Goal: Task Accomplishment & Management: Manage account settings

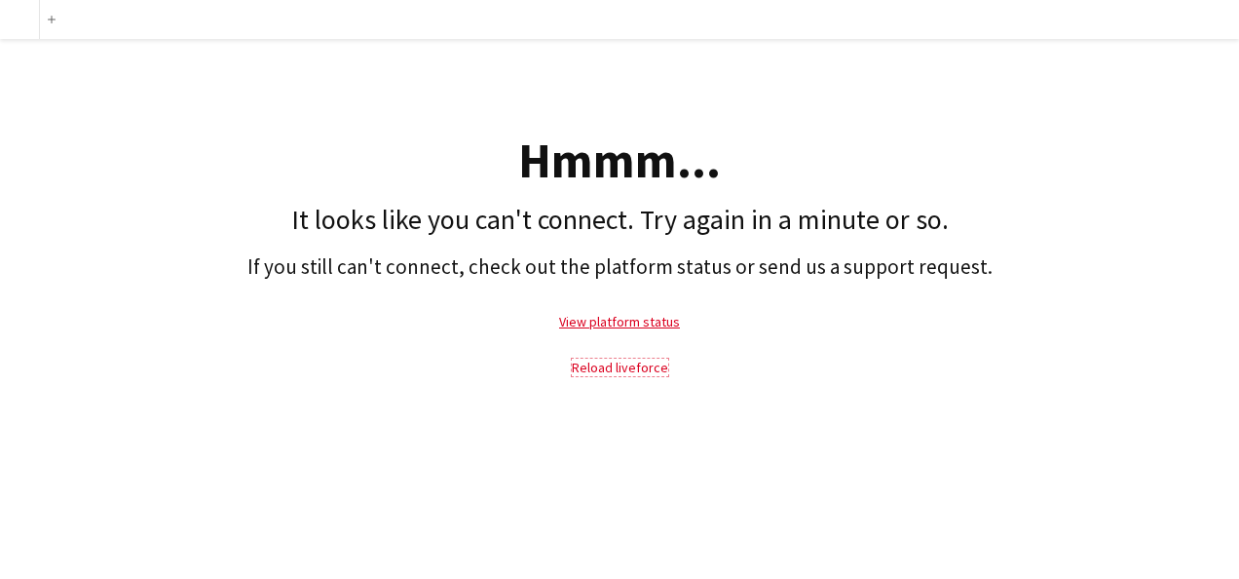
click at [598, 364] on link "Reload liveforce" at bounding box center [620, 368] width 96 height 18
click at [629, 365] on link "Reload liveforce" at bounding box center [620, 368] width 96 height 18
click at [620, 321] on link "View platform status" at bounding box center [619, 322] width 121 height 18
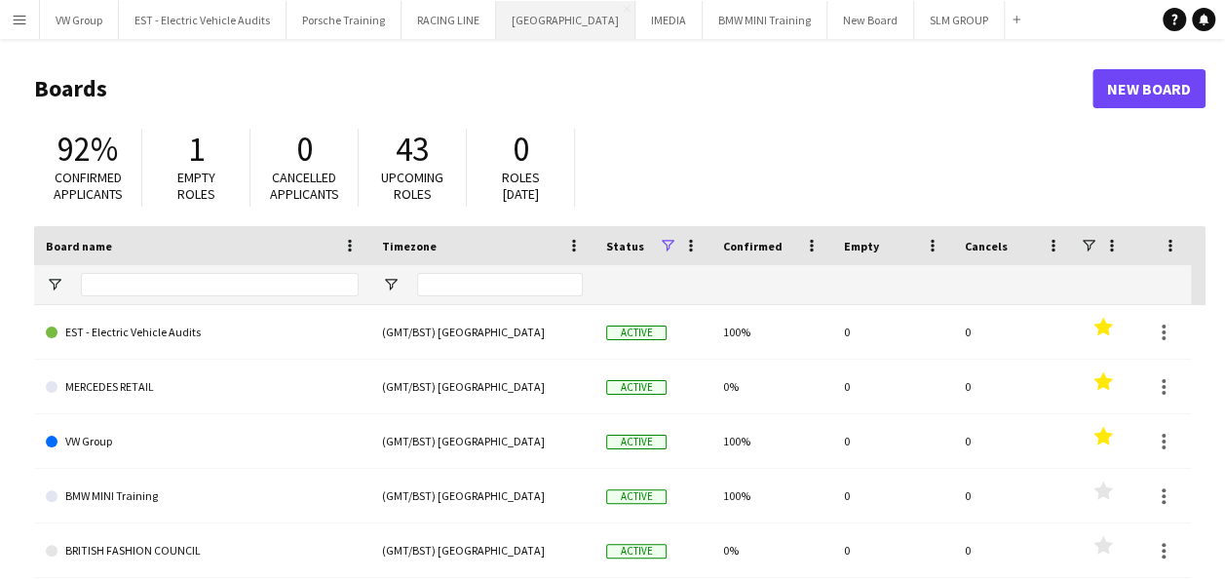
click at [537, 23] on button "[GEOGRAPHIC_DATA] Close" at bounding box center [565, 20] width 139 height 38
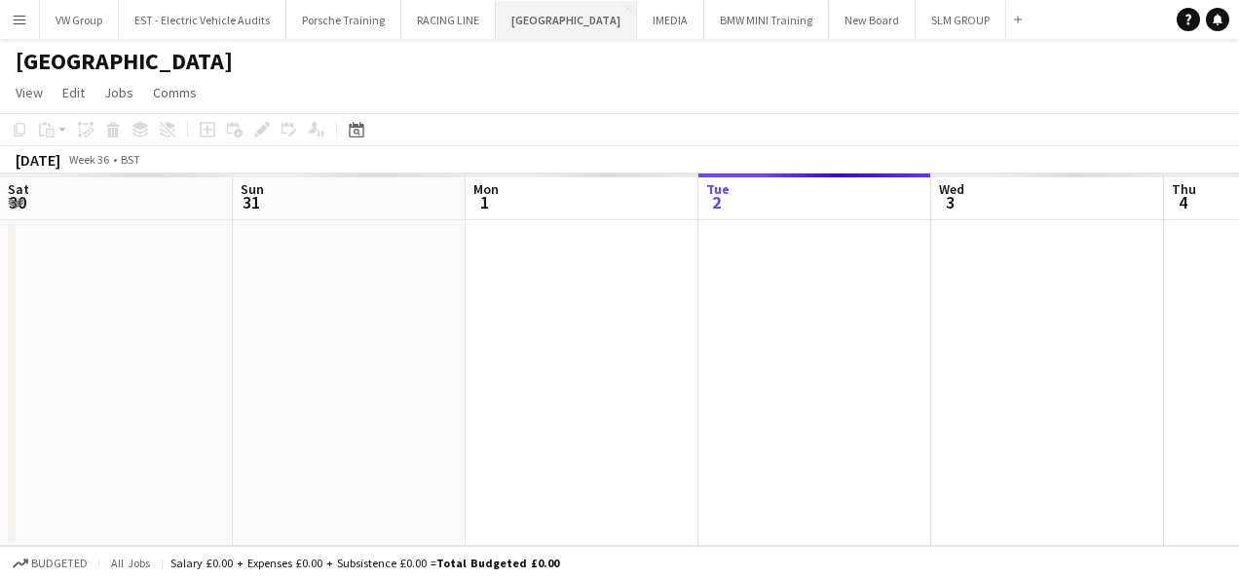
scroll to position [0, 466]
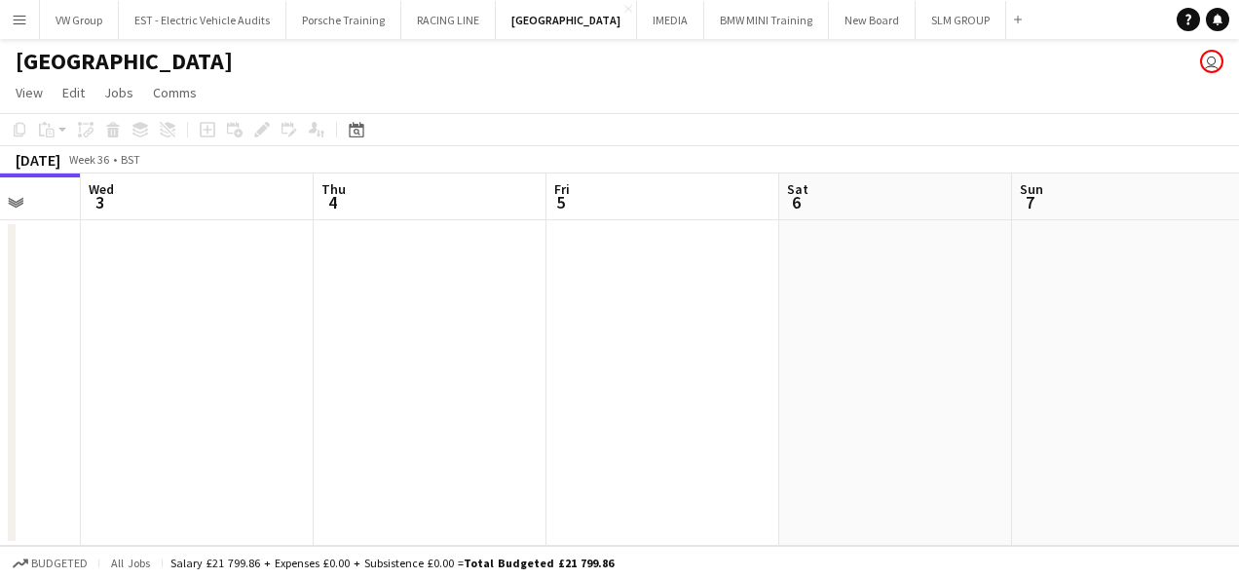
drag, startPoint x: 858, startPoint y: 306, endPoint x: 442, endPoint y: 321, distance: 416.3
click at [428, 319] on app-calendar-viewport "Sat 30 Sun 31 Mon 1 Tue 2 Wed 3 Thu 4 Fri 5 Sat 6 Sun 7 Mon 8 Tue 9 3/6 1 Job 0…" at bounding box center [619, 359] width 1239 height 372
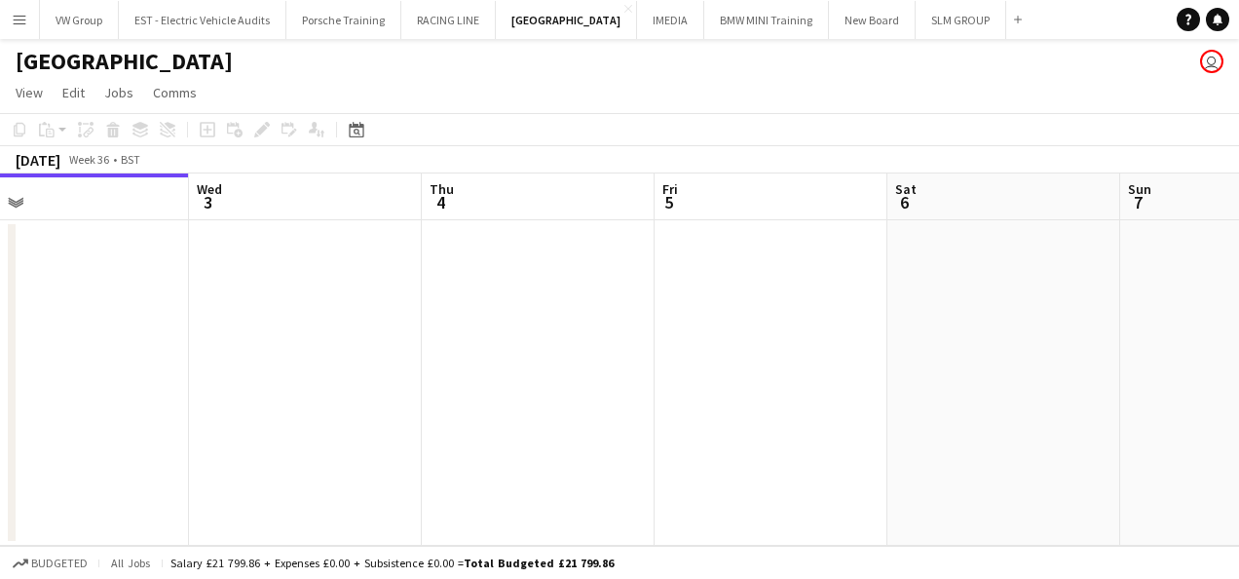
drag, startPoint x: 745, startPoint y: 331, endPoint x: 463, endPoint y: 343, distance: 282.8
click at [409, 352] on app-calendar-viewport "Sat 30 Sun 31 Mon 1 Tue 2 Wed 3 Thu 4 Fri 5 Sat 6 Sun 7 Mon 8 Tue 9 3/6 1 Job 0…" at bounding box center [619, 359] width 1239 height 372
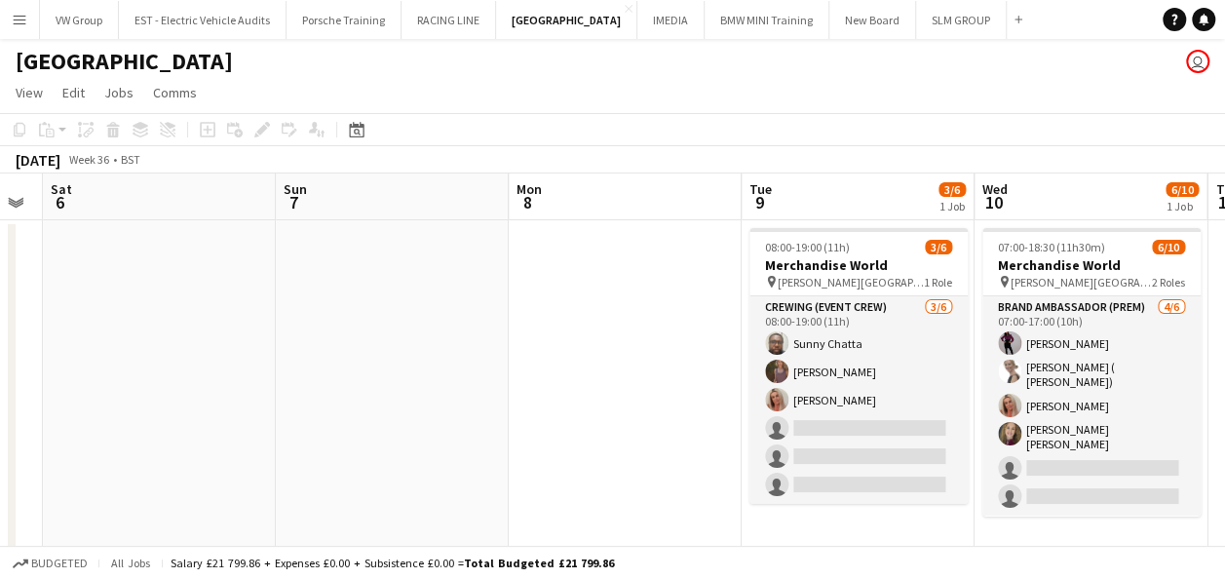
drag, startPoint x: 557, startPoint y: 275, endPoint x: 623, endPoint y: 285, distance: 67.1
click at [405, 322] on app-calendar-viewport "Wed 3 Thu 4 Fri 5 Sat 6 Sun 7 Mon 8 Tue 9 3/6 1 Job Wed 10 6/10 1 Job Thu 11 Fr…" at bounding box center [612, 364] width 1225 height 382
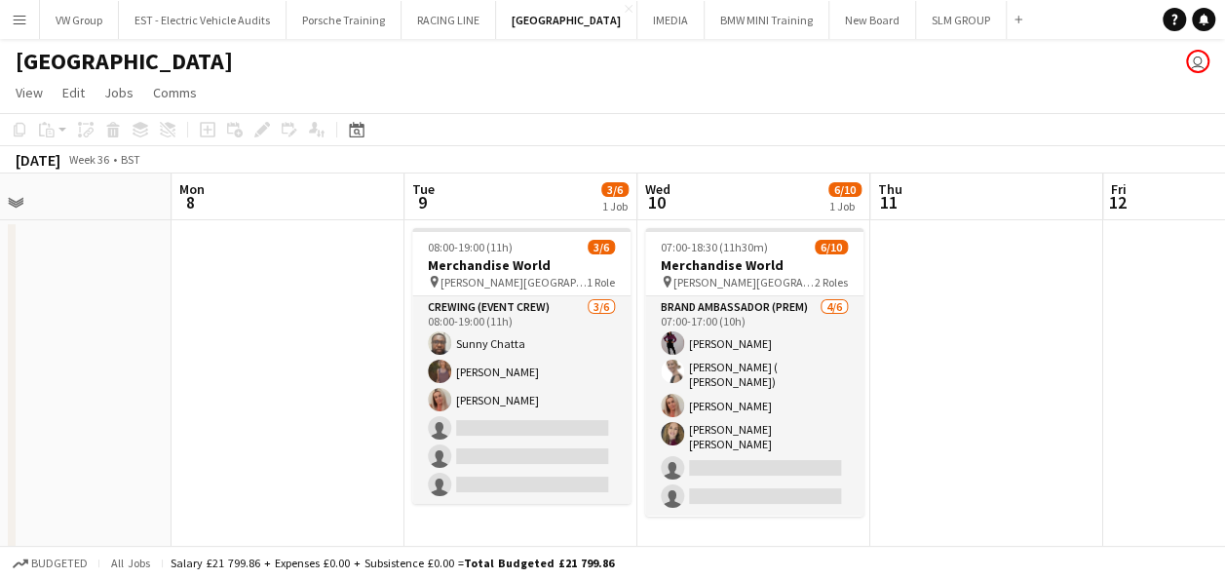
scroll to position [0, 570]
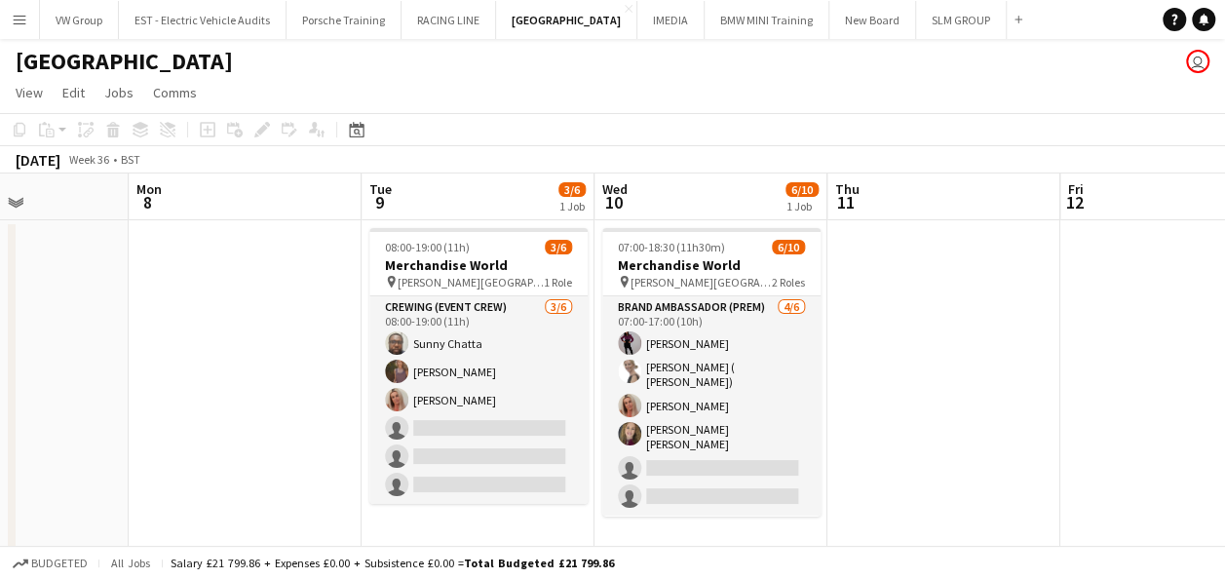
drag, startPoint x: 351, startPoint y: 366, endPoint x: 308, endPoint y: 371, distance: 43.1
click at [308, 371] on app-calendar-viewport "Fri 5 Sat 6 Sun 7 Mon 8 Tue 9 3/6 1 Job Wed 10 6/10 1 Job Thu 11 Fri 12 Sat 13 …" at bounding box center [612, 364] width 1225 height 382
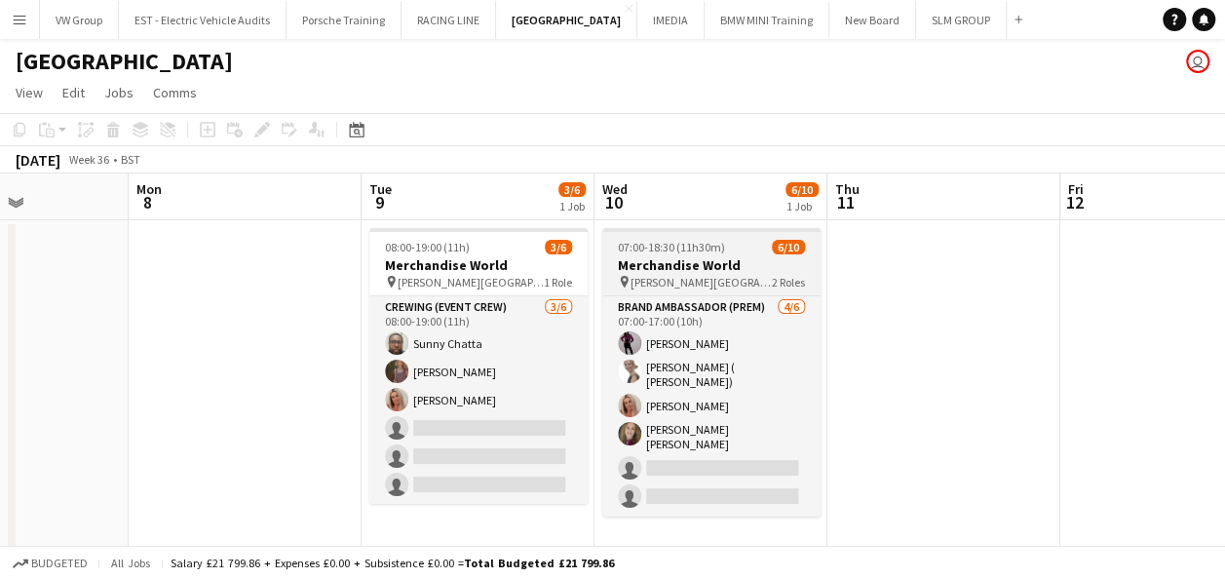
scroll to position [137, 0]
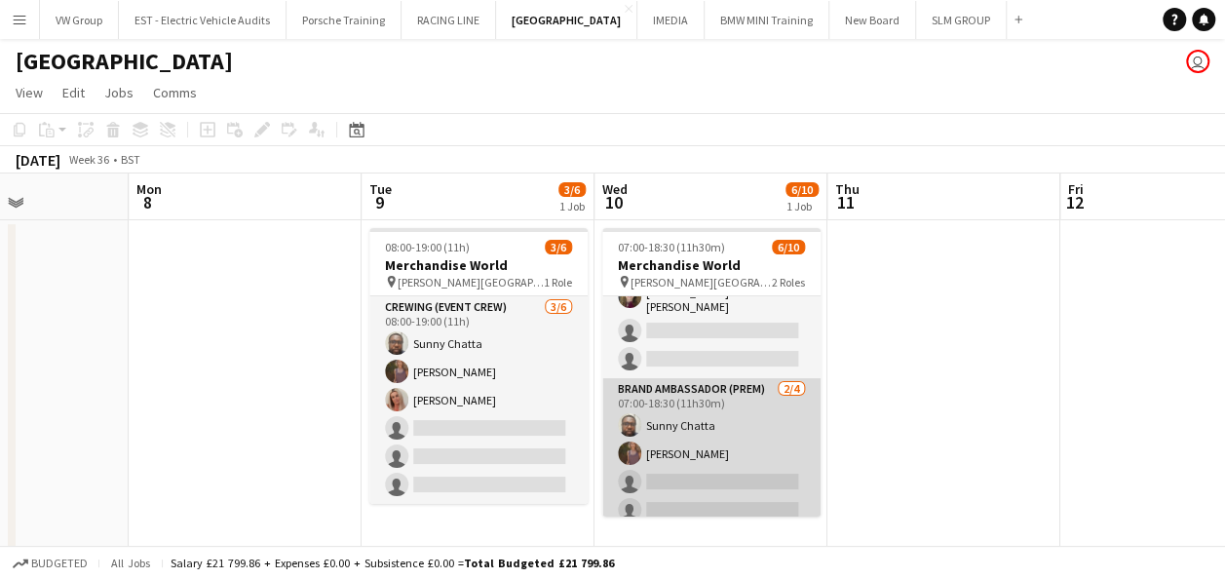
click at [658, 465] on app-card-role "Brand Ambassador (Prem) 2/4 07:00-18:30 (11h30m) Sunny Chatta sophie crawford s…" at bounding box center [711, 453] width 218 height 151
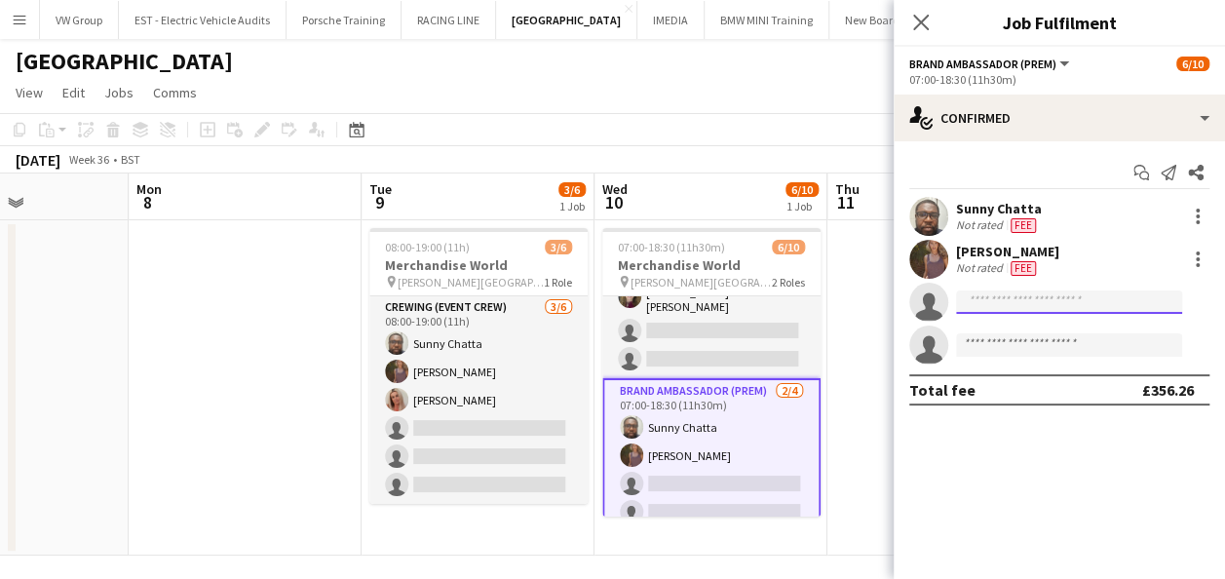
click at [973, 307] on input at bounding box center [1069, 301] width 226 height 23
click at [971, 302] on input at bounding box center [1069, 301] width 226 height 23
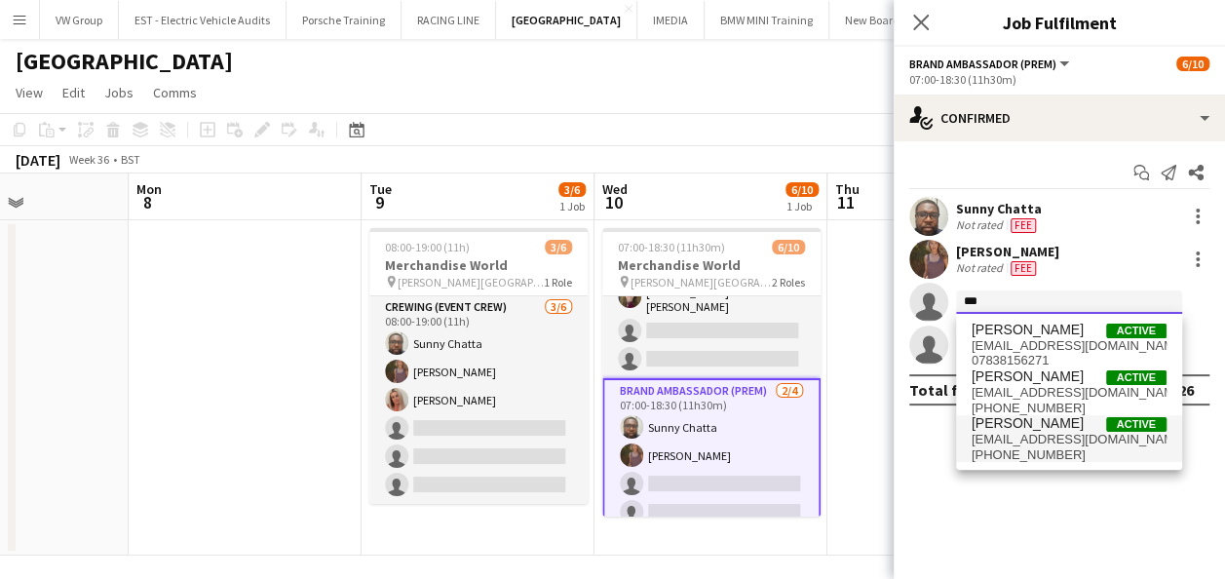
type input "***"
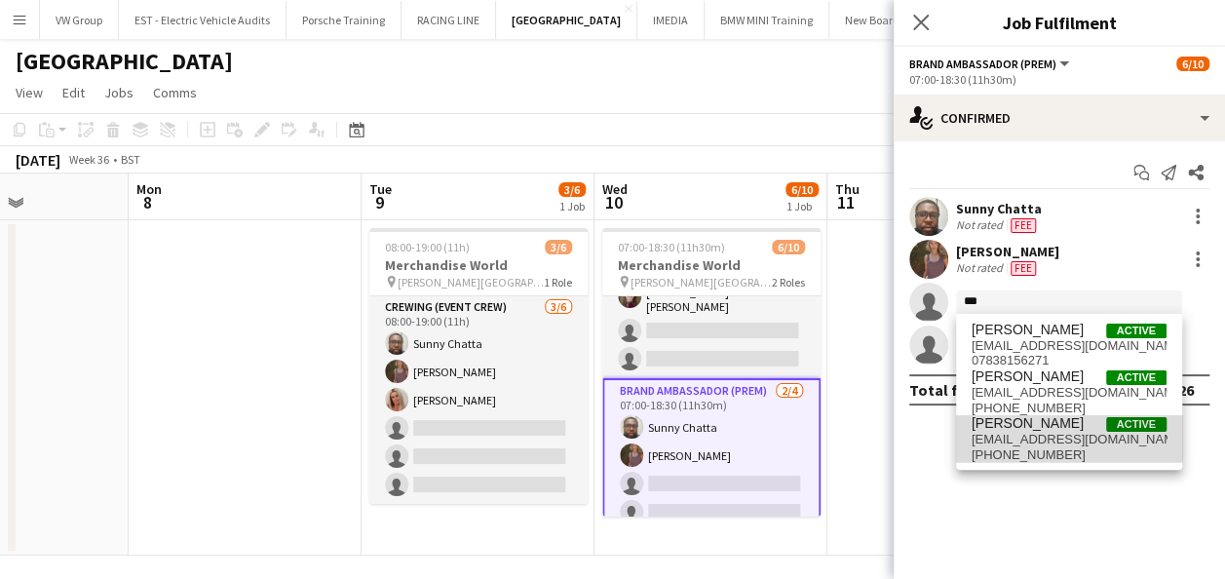
click at [1013, 426] on span "Nikki Thurland" at bounding box center [1027, 423] width 112 height 17
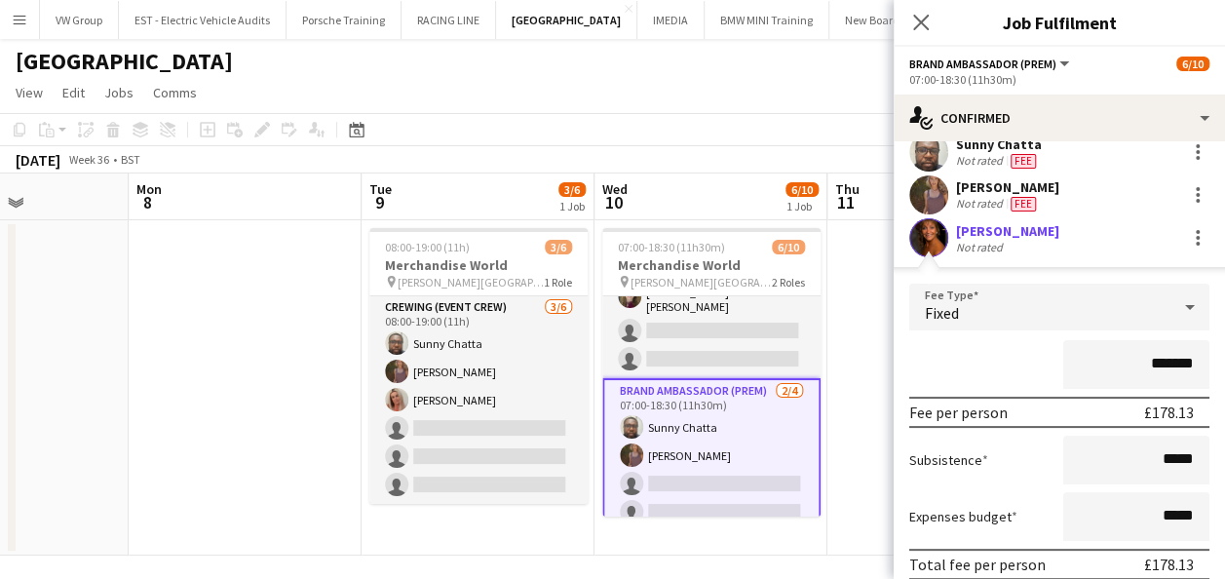
scroll to position [227, 0]
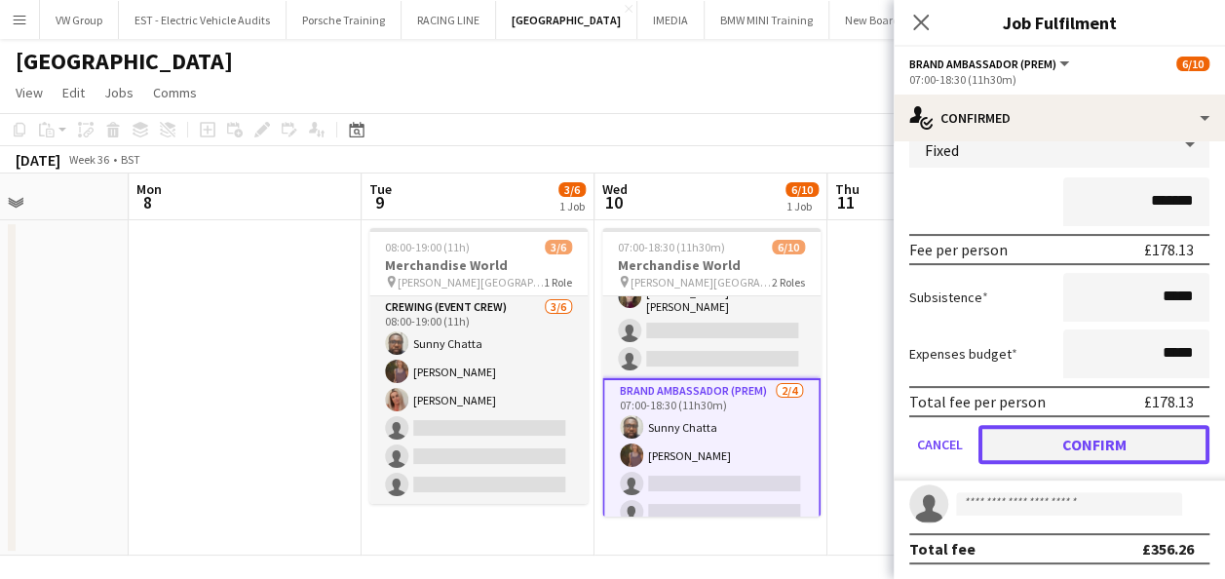
click at [1090, 448] on button "Confirm" at bounding box center [1093, 444] width 231 height 39
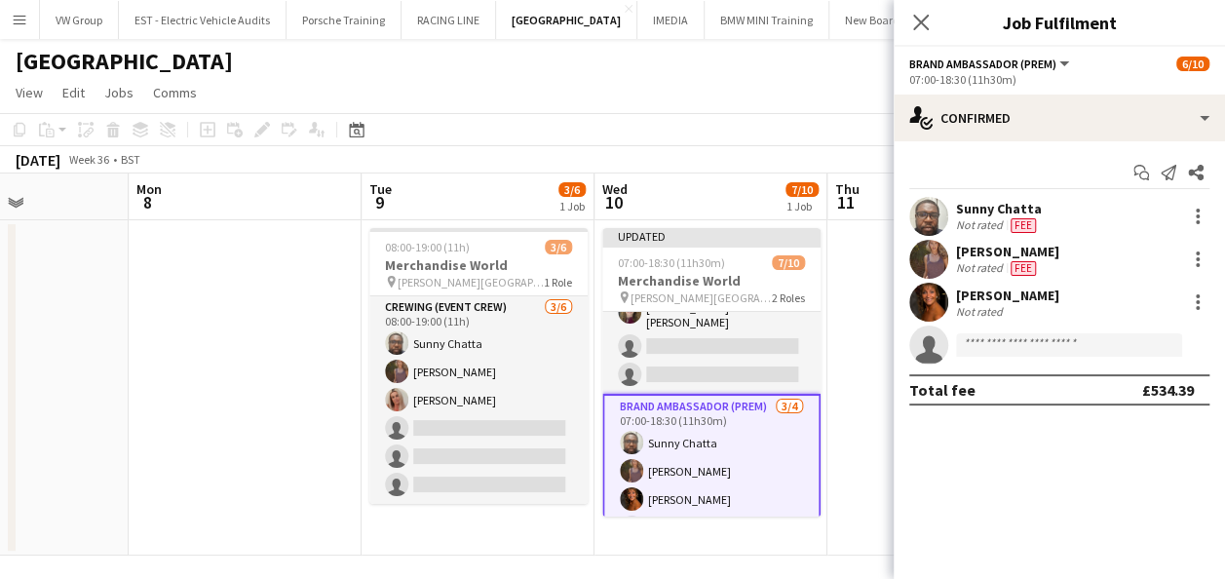
scroll to position [0, 0]
click at [924, 19] on icon at bounding box center [920, 22] width 19 height 19
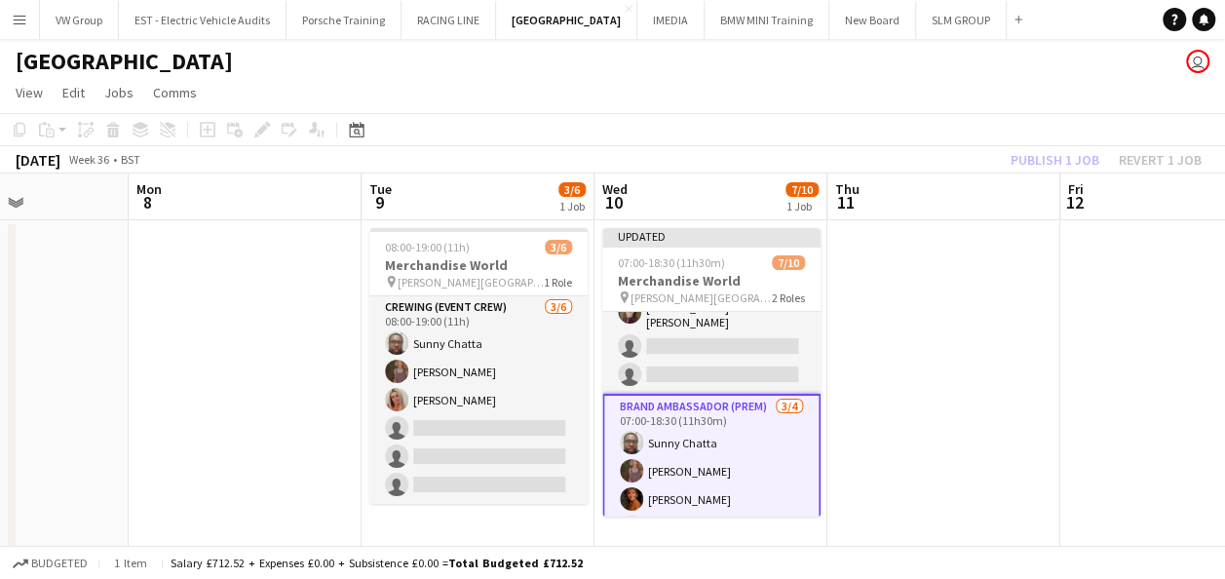
click at [948, 359] on app-date-cell at bounding box center [943, 387] width 233 height 335
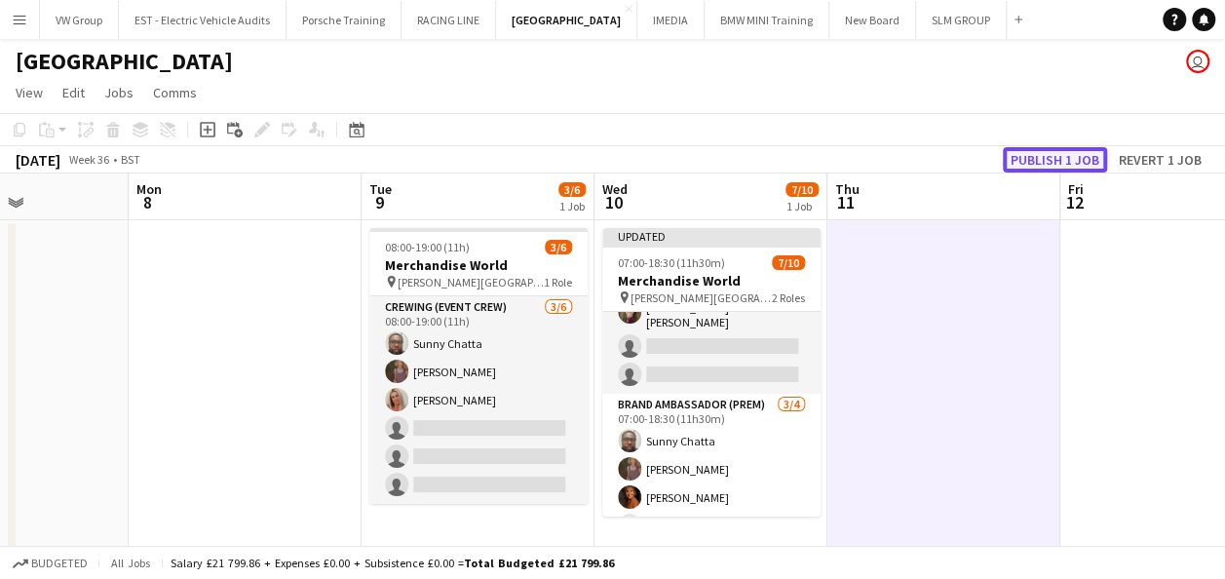
click at [1065, 154] on button "Publish 1 job" at bounding box center [1054, 159] width 104 height 25
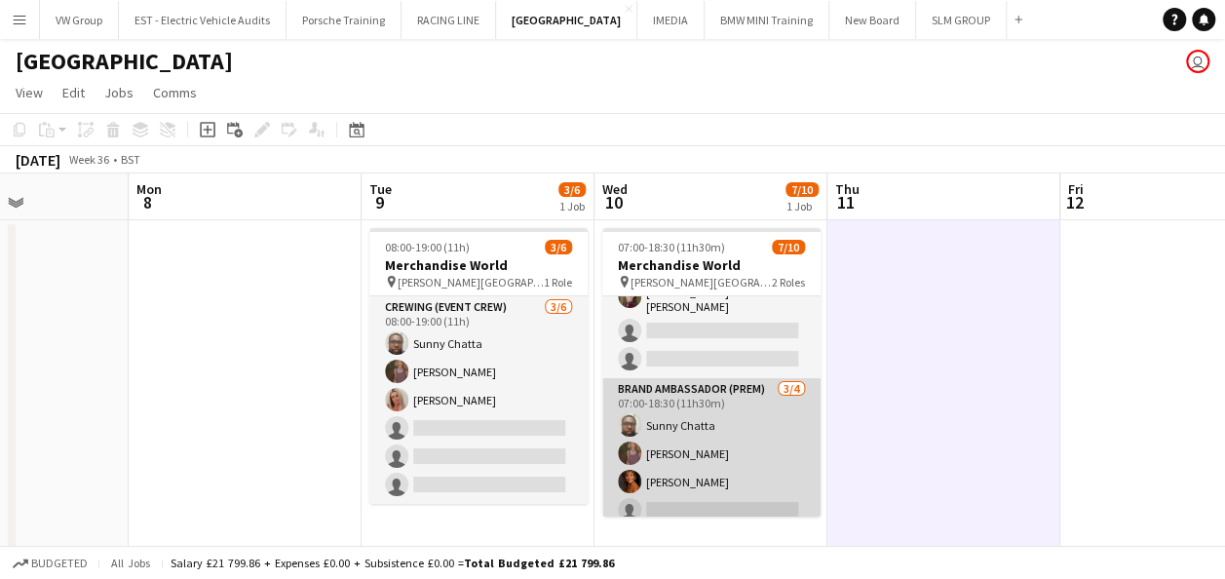
click at [762, 403] on app-card-role "Brand Ambassador (Prem) 3/4 07:00-18:30 (11h30m) Sunny Chatta sophie crawford N…" at bounding box center [711, 453] width 218 height 151
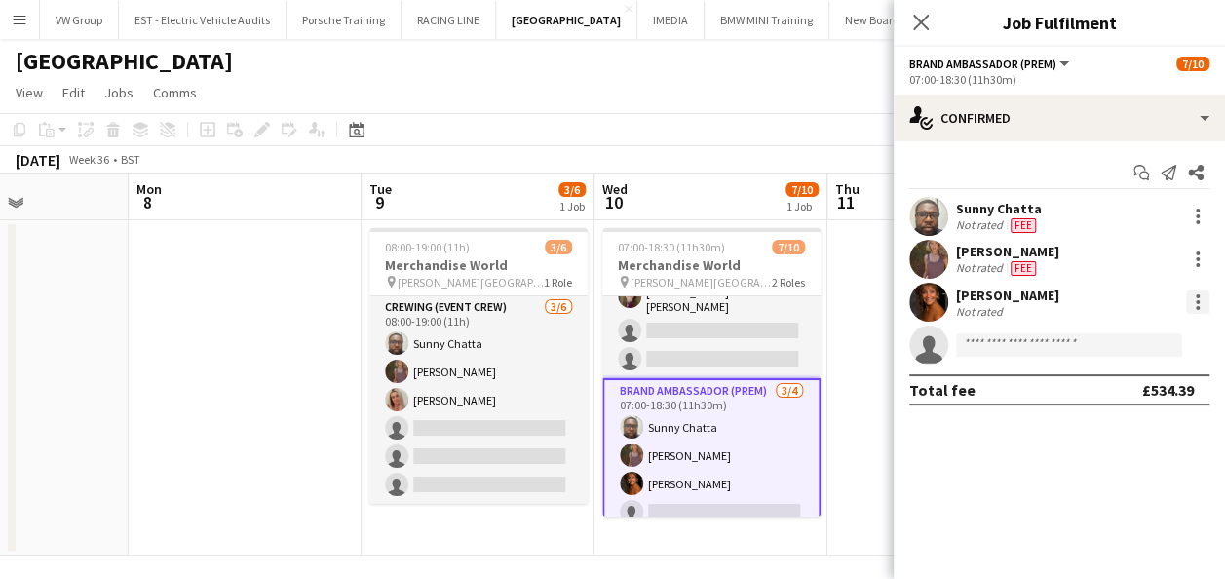
click at [1192, 304] on div at bounding box center [1197, 301] width 23 height 23
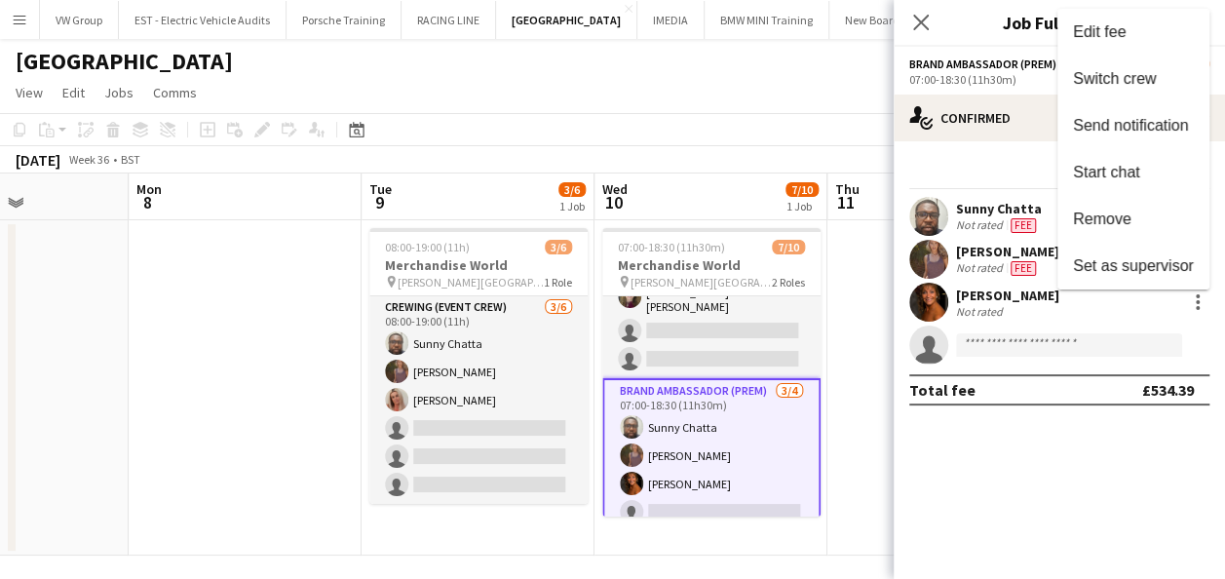
click at [1077, 490] on div at bounding box center [612, 289] width 1225 height 579
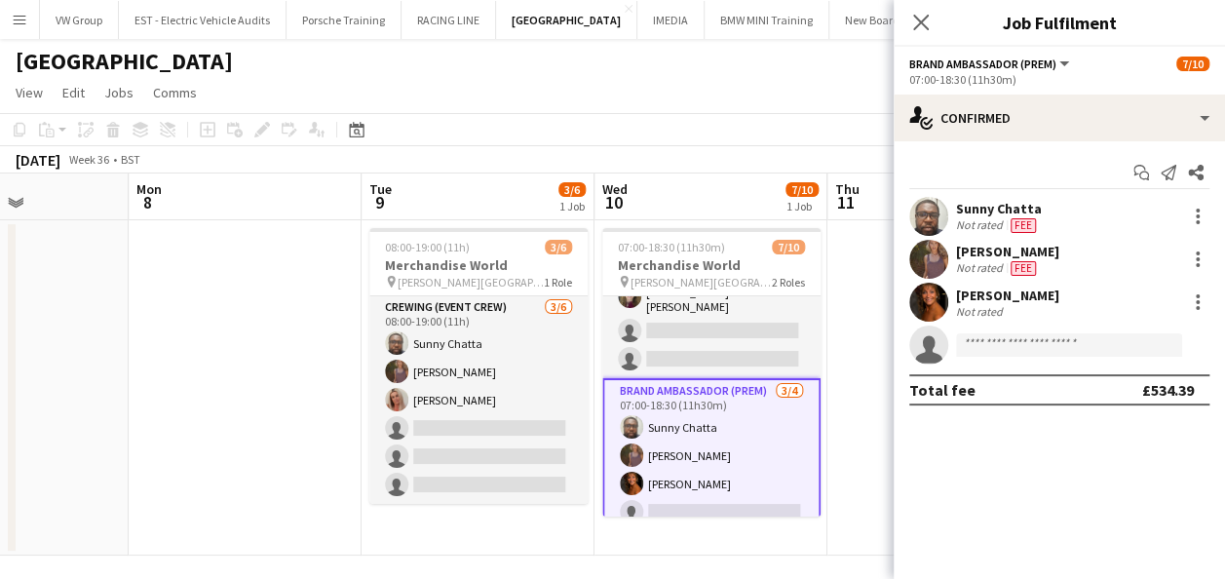
scroll to position [10, 0]
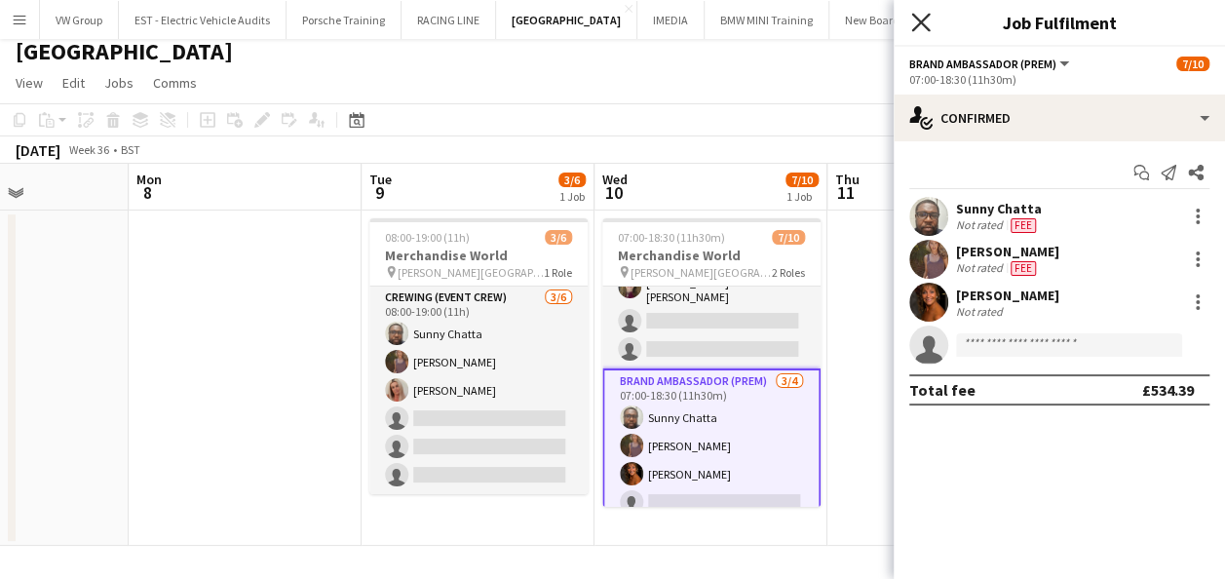
click at [924, 21] on icon "Close pop-in" at bounding box center [920, 22] width 19 height 19
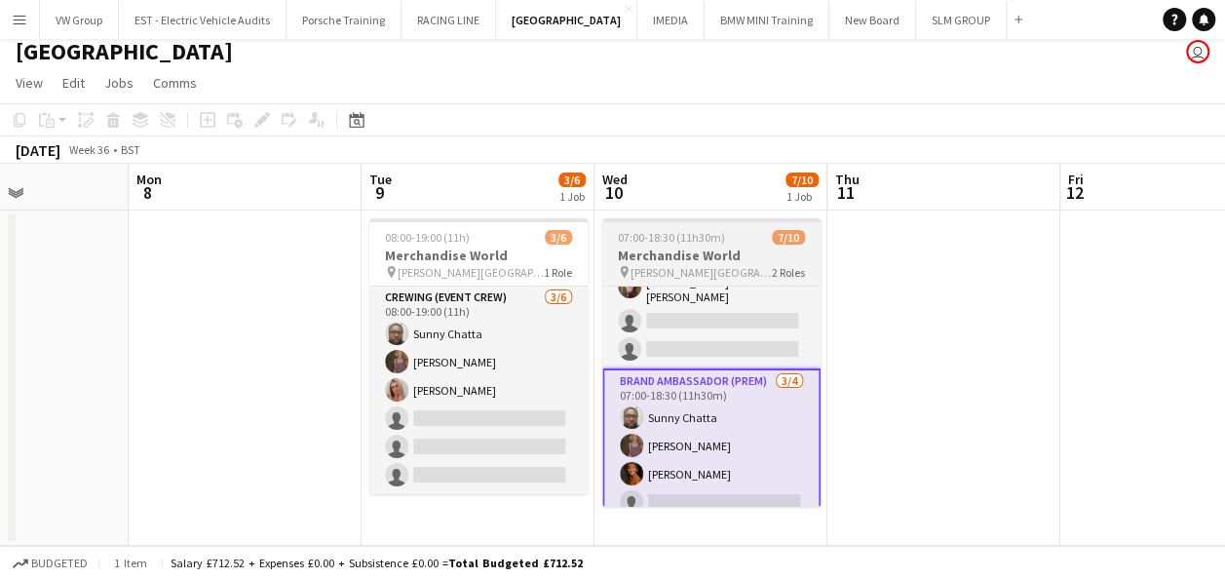
click at [721, 234] on div "07:00-18:30 (11h30m) 7/10" at bounding box center [711, 237] width 218 height 15
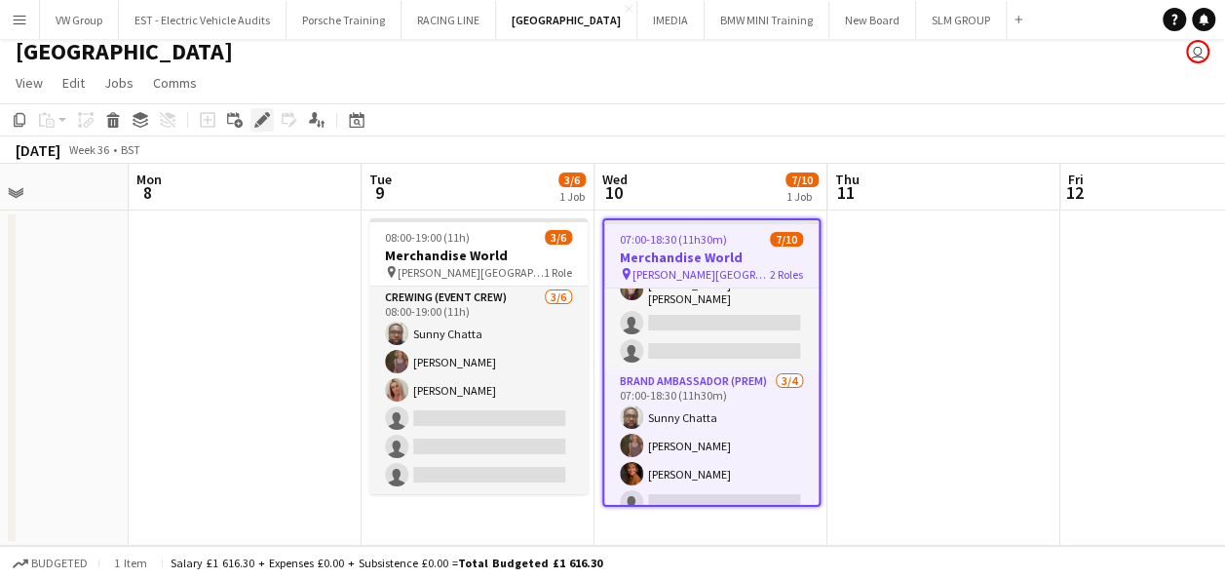
click at [263, 119] on icon at bounding box center [261, 120] width 11 height 11
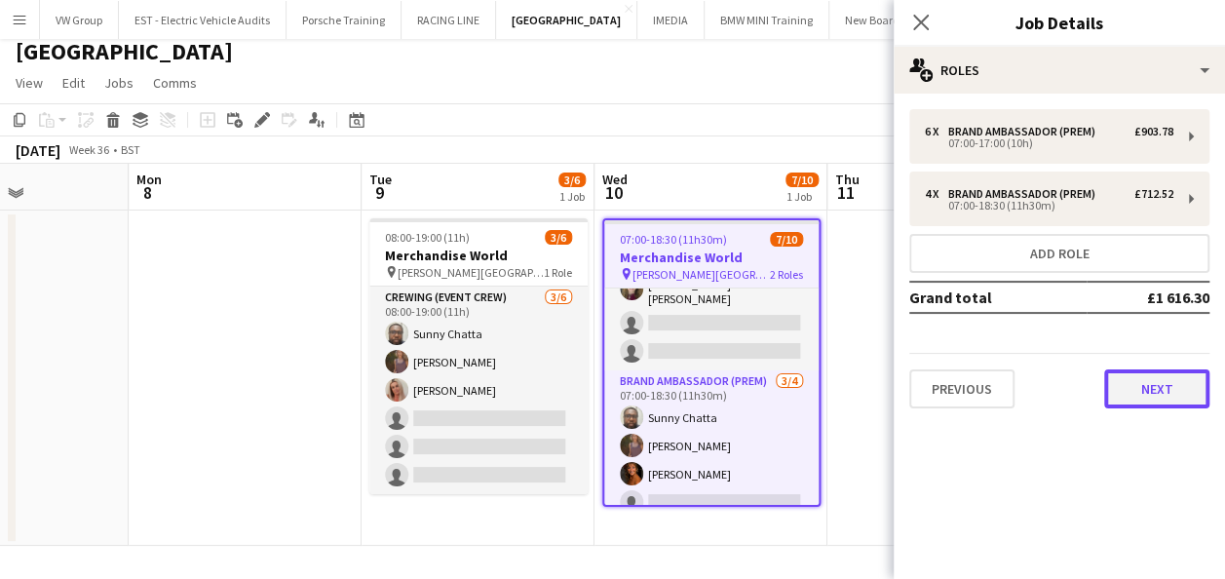
click at [1192, 385] on button "Next" at bounding box center [1156, 388] width 105 height 39
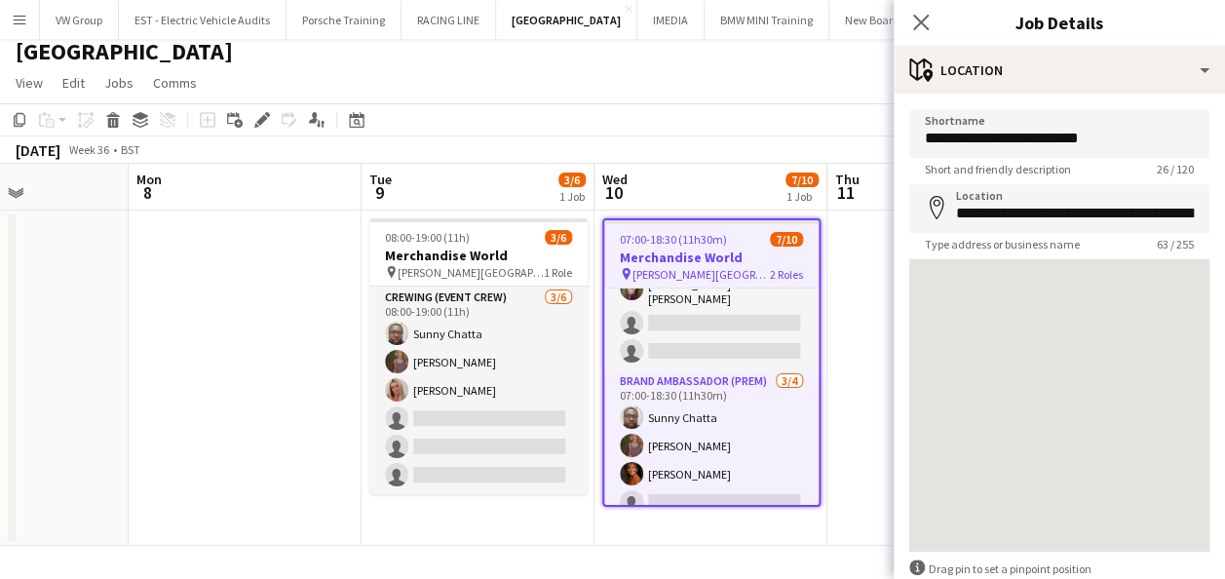
scroll to position [109, 0]
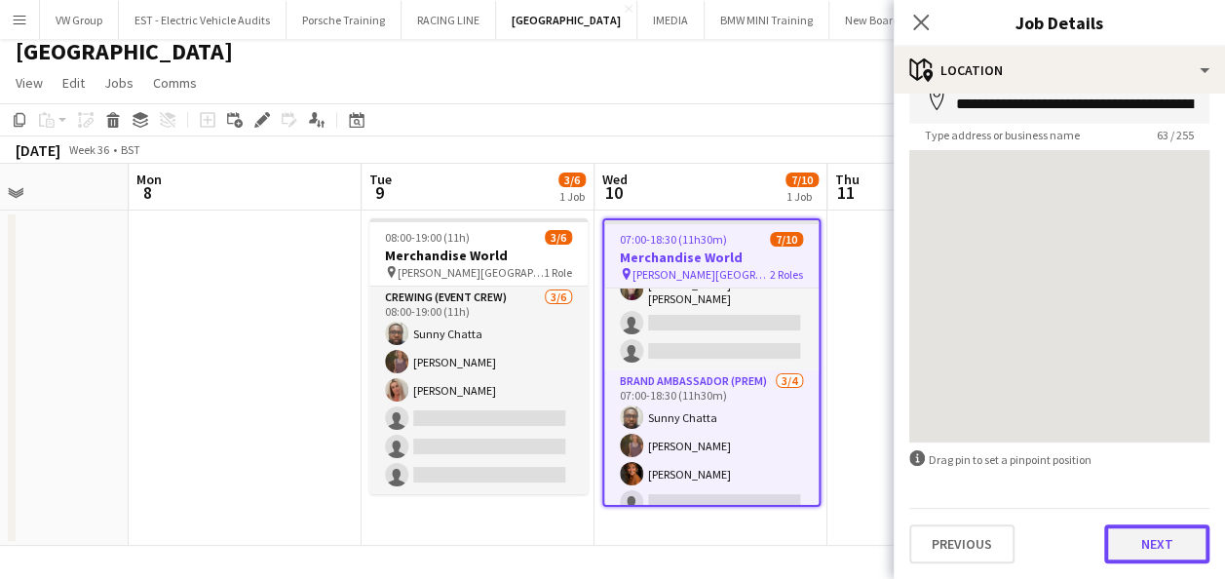
click at [1155, 541] on button "Next" at bounding box center [1156, 543] width 105 height 39
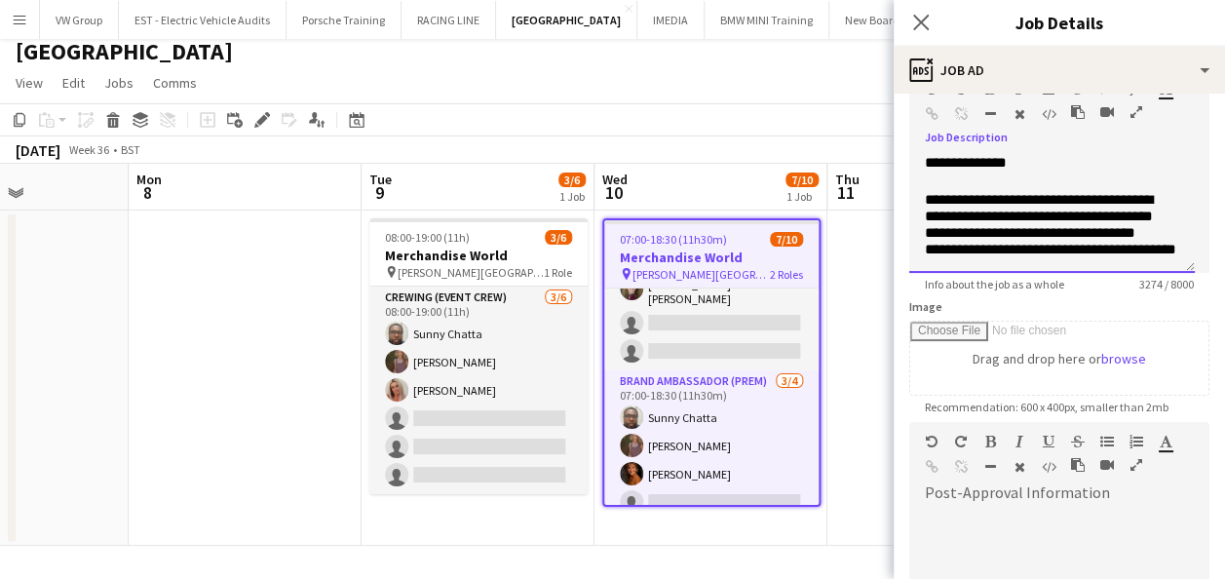
scroll to position [2285, 0]
click at [923, 23] on icon at bounding box center [920, 22] width 19 height 19
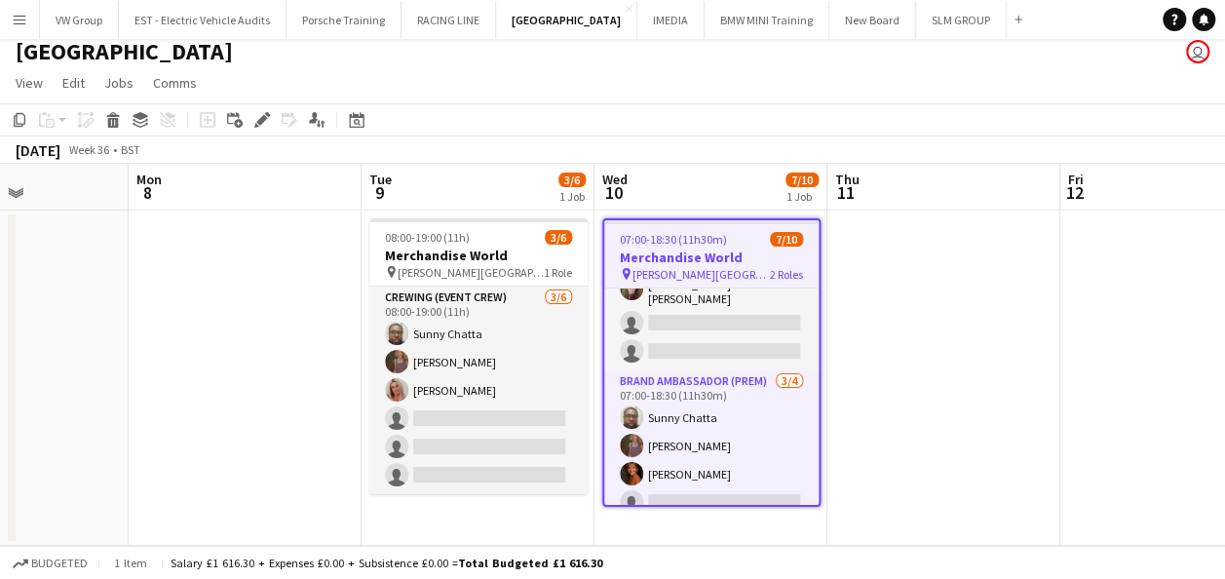
click at [23, 18] on app-icon "Menu" at bounding box center [20, 20] width 16 height 16
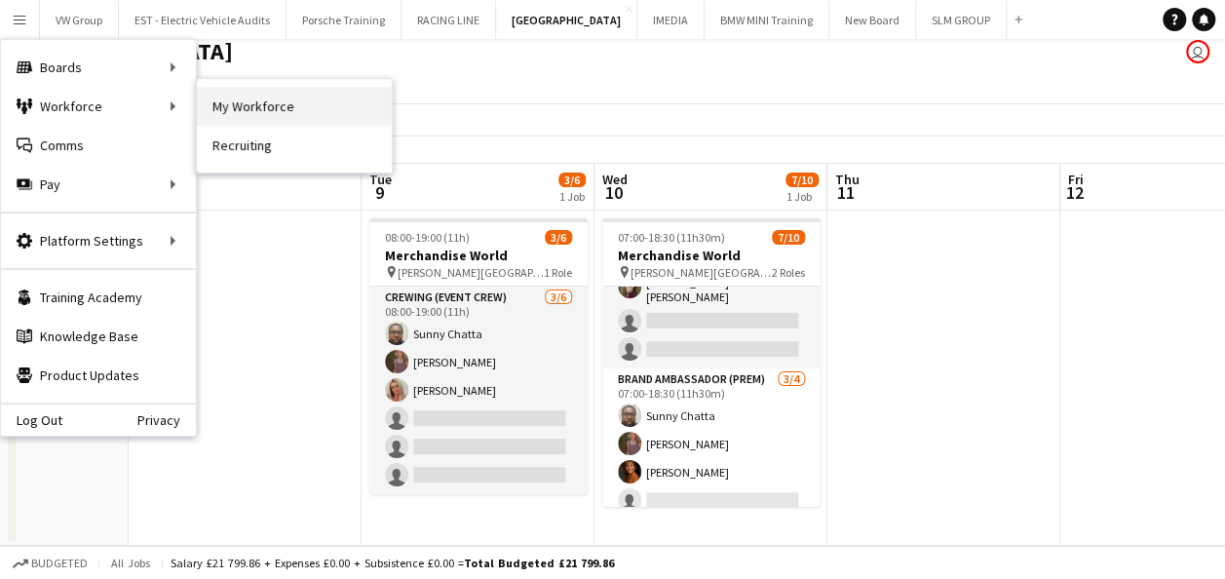
click at [236, 102] on link "My Workforce" at bounding box center [294, 106] width 195 height 39
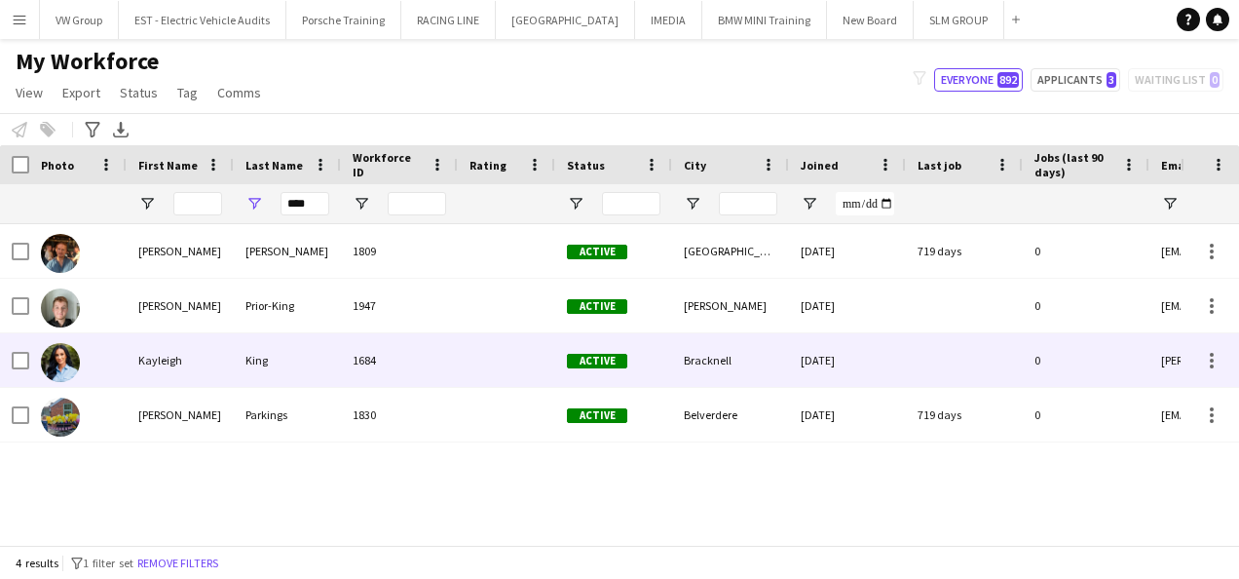
click at [176, 364] on div "Kayleigh" at bounding box center [180, 360] width 107 height 54
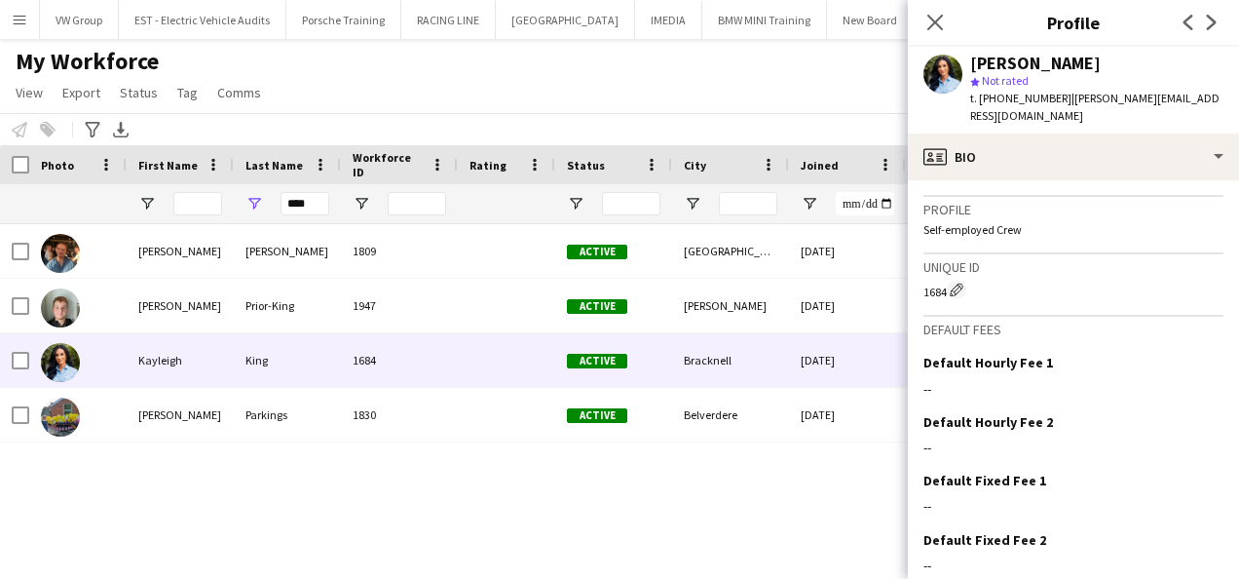
scroll to position [1358, 0]
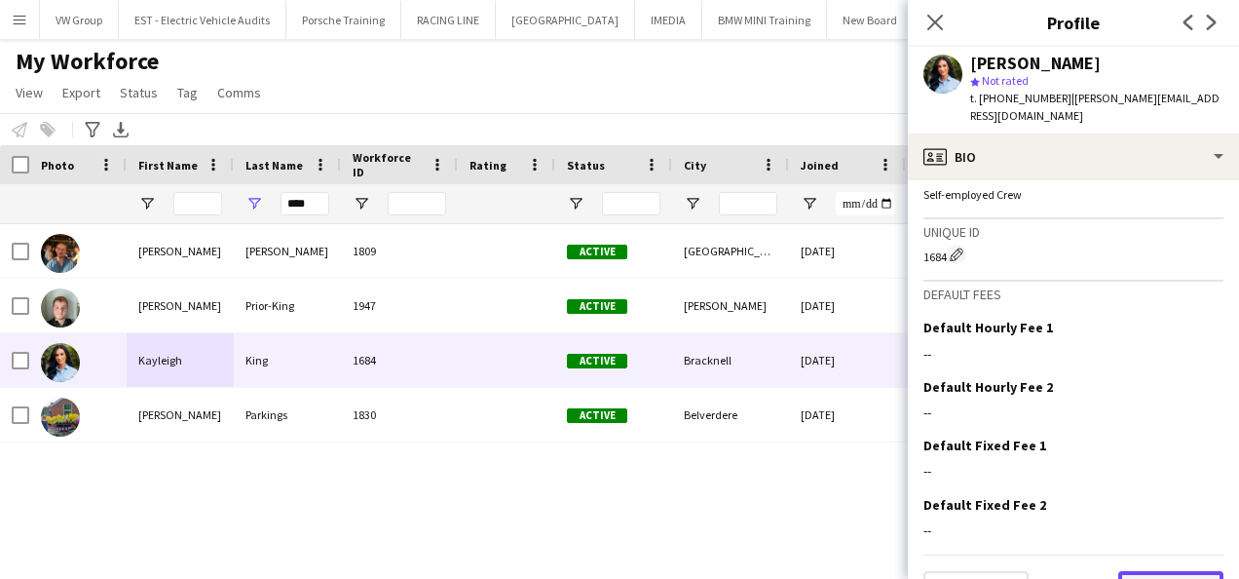
click at [1187, 571] on button "Next" at bounding box center [1170, 590] width 105 height 39
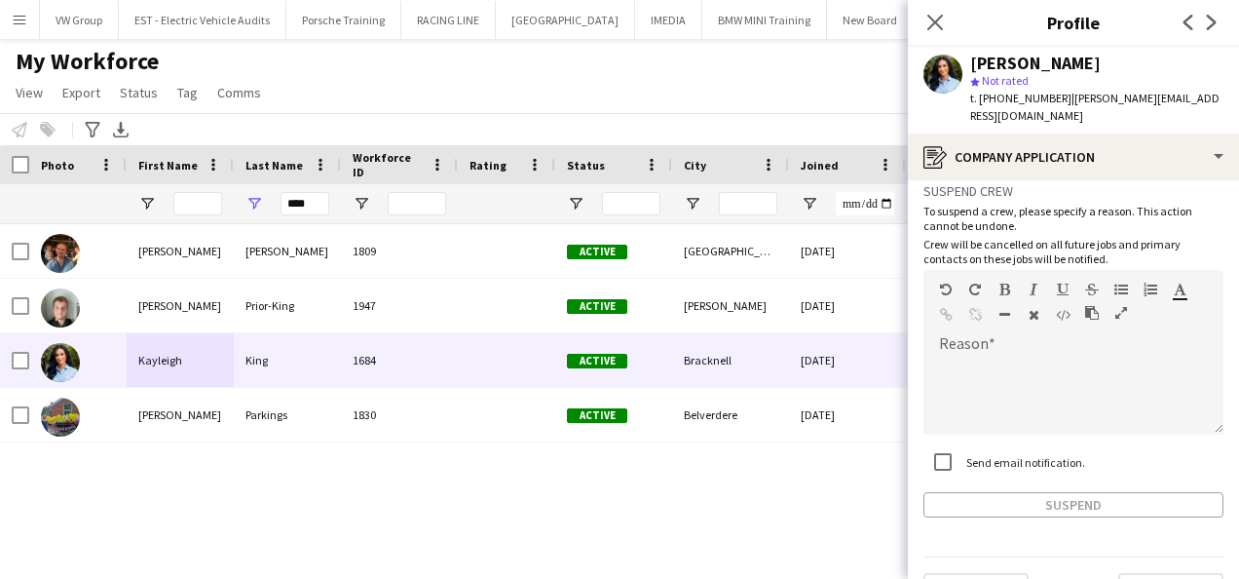
scroll to position [113, 0]
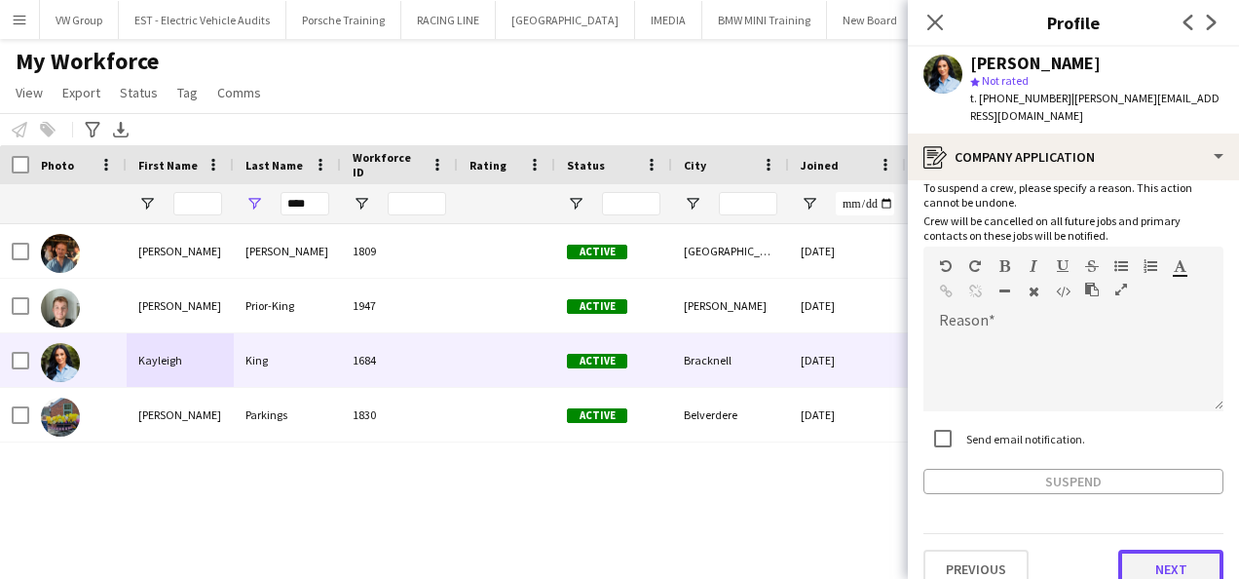
click at [1151, 549] on button "Next" at bounding box center [1170, 568] width 105 height 39
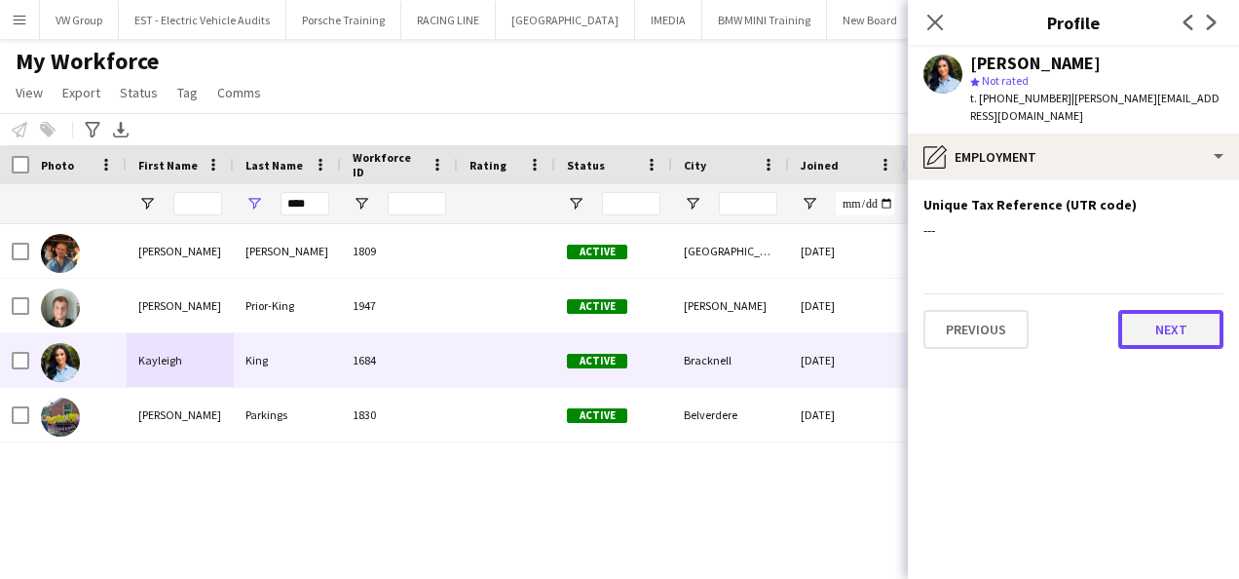
click at [1177, 310] on button "Next" at bounding box center [1170, 329] width 105 height 39
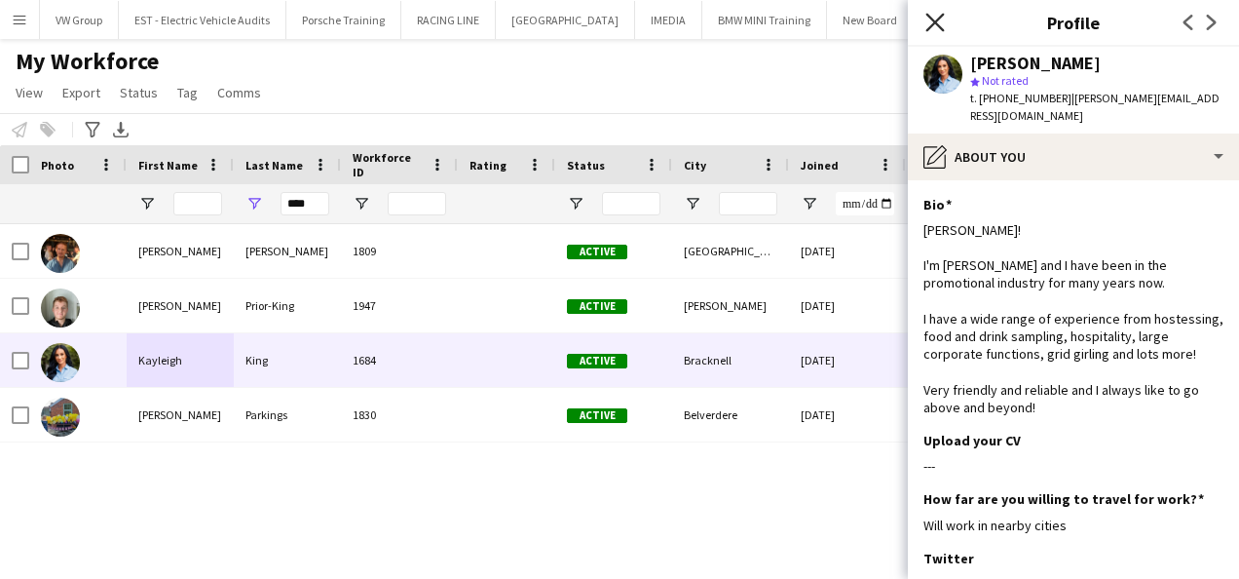
click at [937, 16] on icon "Close pop-in" at bounding box center [934, 22] width 19 height 19
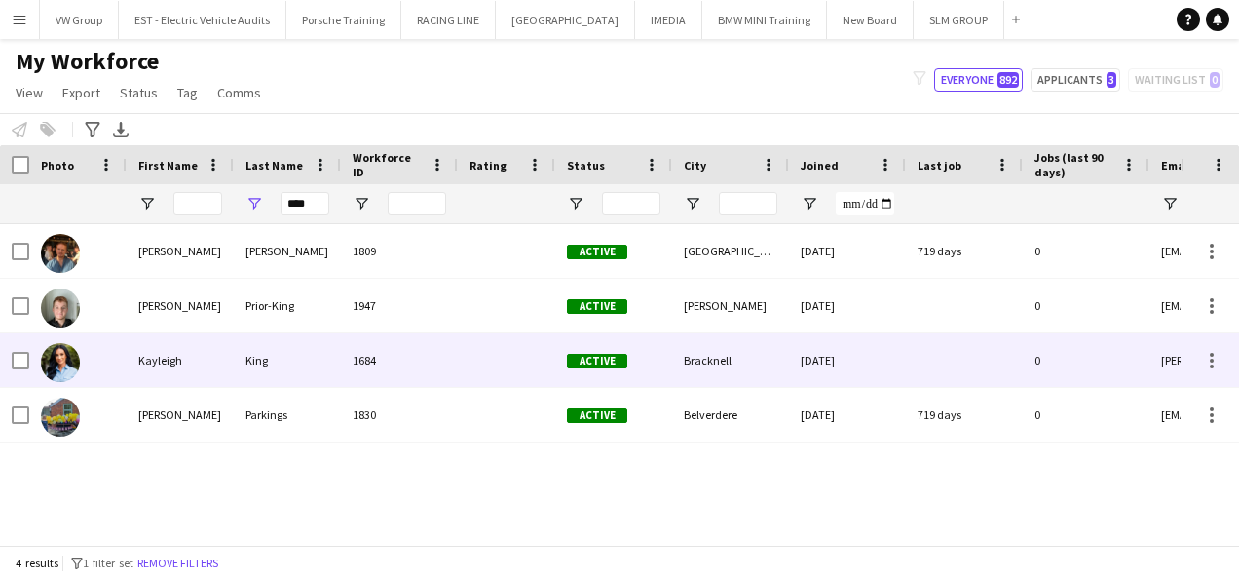
click at [711, 359] on div "Bracknell" at bounding box center [730, 360] width 117 height 54
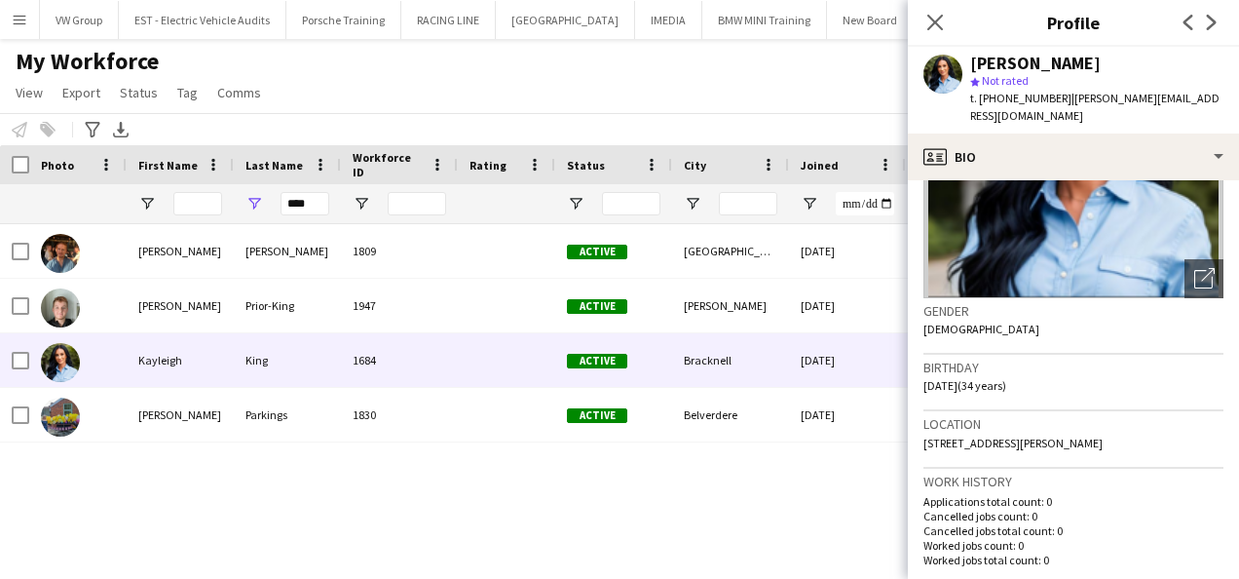
scroll to position [195, 0]
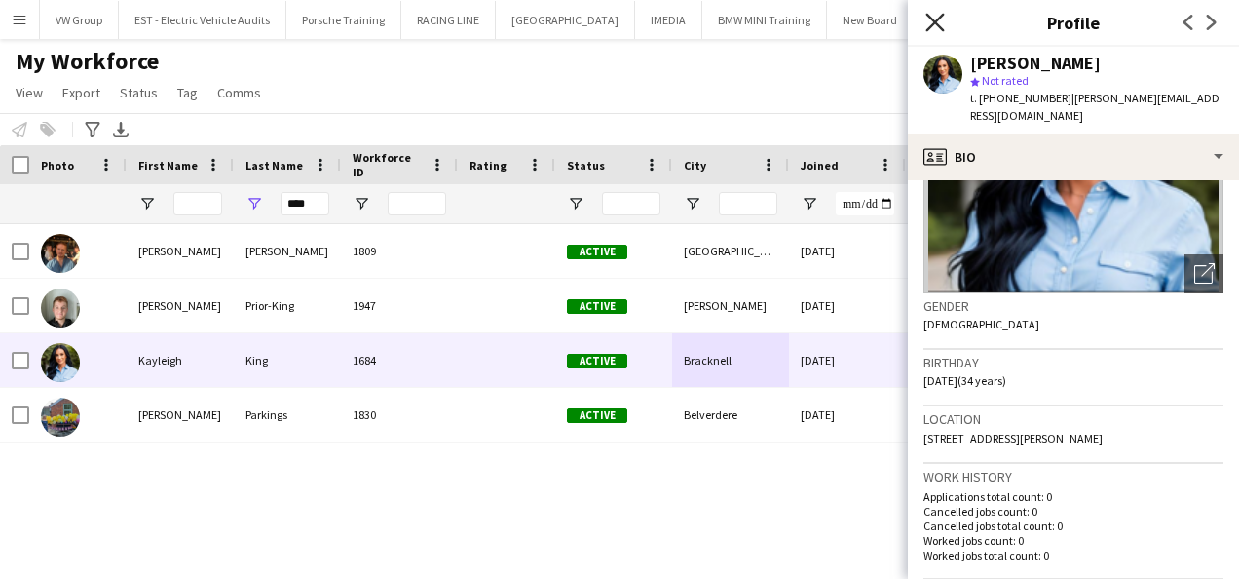
click at [933, 24] on icon at bounding box center [934, 22] width 19 height 19
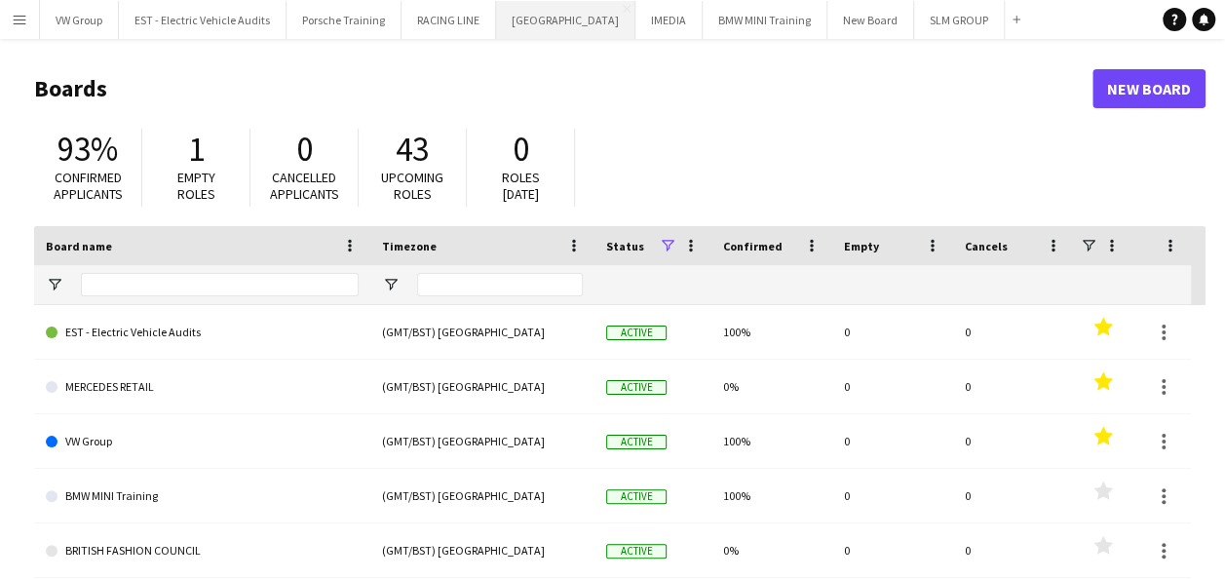
click at [534, 24] on button "SOURCING CITY Close" at bounding box center [565, 20] width 139 height 38
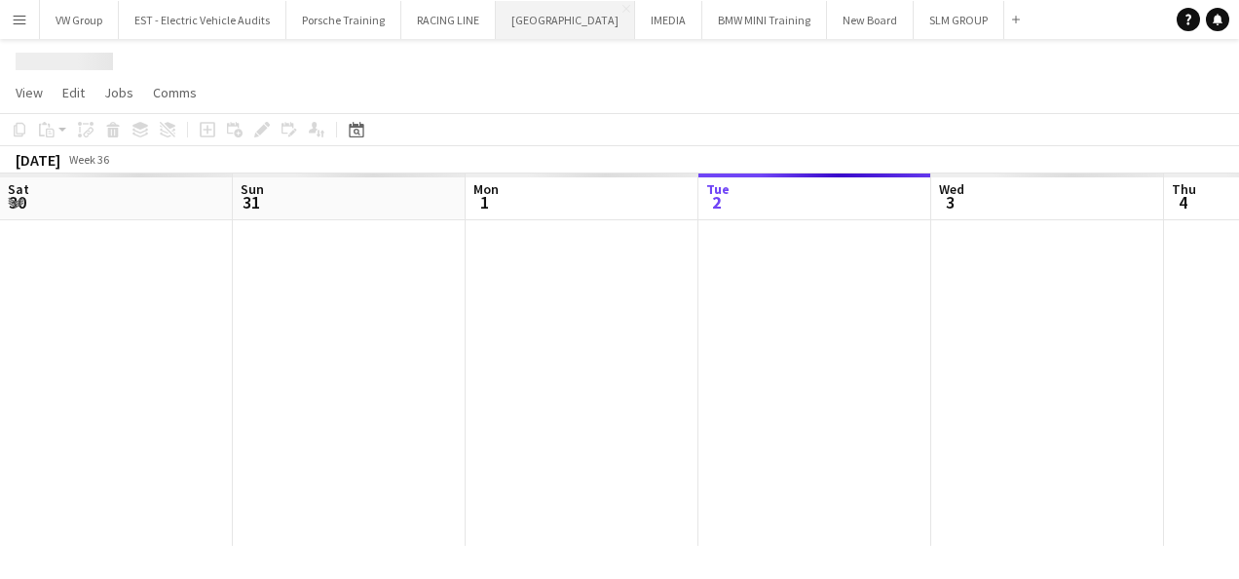
scroll to position [0, 466]
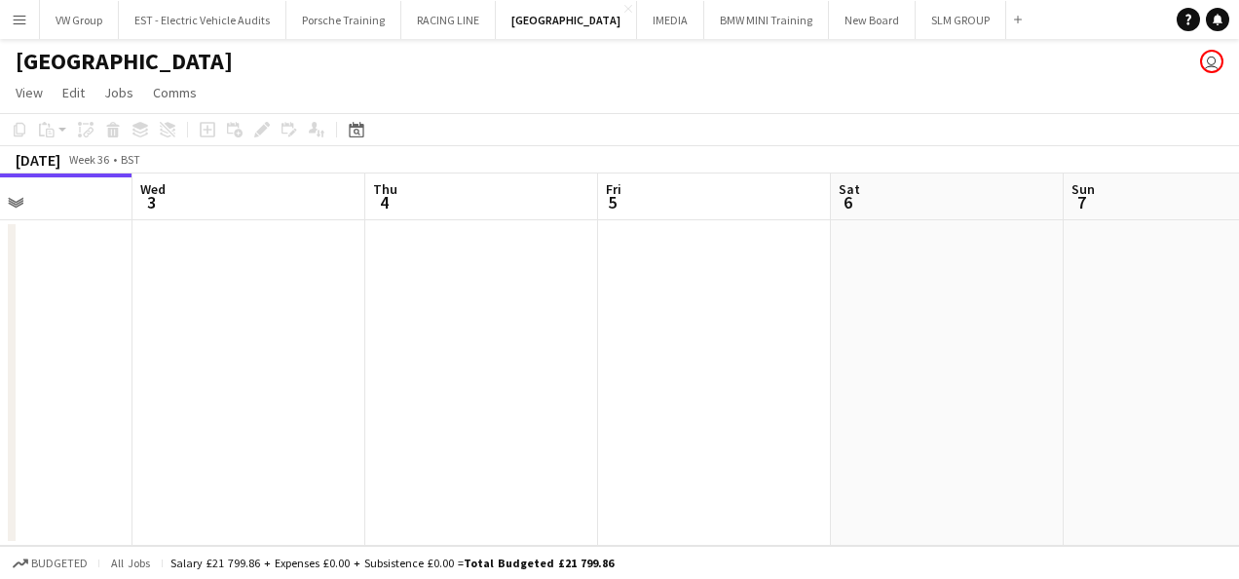
drag, startPoint x: 715, startPoint y: 409, endPoint x: 351, endPoint y: 476, distance: 370.5
click at [349, 476] on app-calendar-viewport "Sat 30 Sun 31 Mon 1 Tue 2 Wed 3 Thu 4 Fri 5 Sat 6 Sun 7 Mon 8 Tue 9 3/6 1 Job 0…" at bounding box center [619, 359] width 1239 height 372
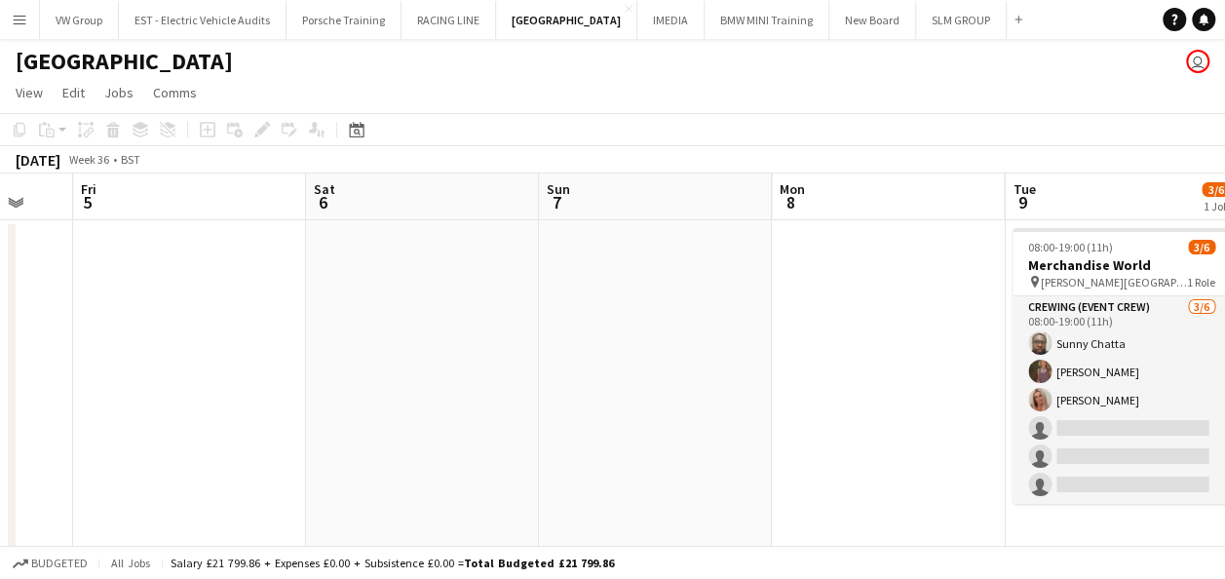
drag, startPoint x: 875, startPoint y: 419, endPoint x: 380, endPoint y: 526, distance: 506.4
click at [380, 526] on app-calendar-viewport "Mon 1 Tue 2 Wed 3 Thu 4 Fri 5 Sat 6 Sun 7 Mon 8 Tue 9 3/6 1 Job Wed 10 7/10 1 J…" at bounding box center [612, 364] width 1225 height 382
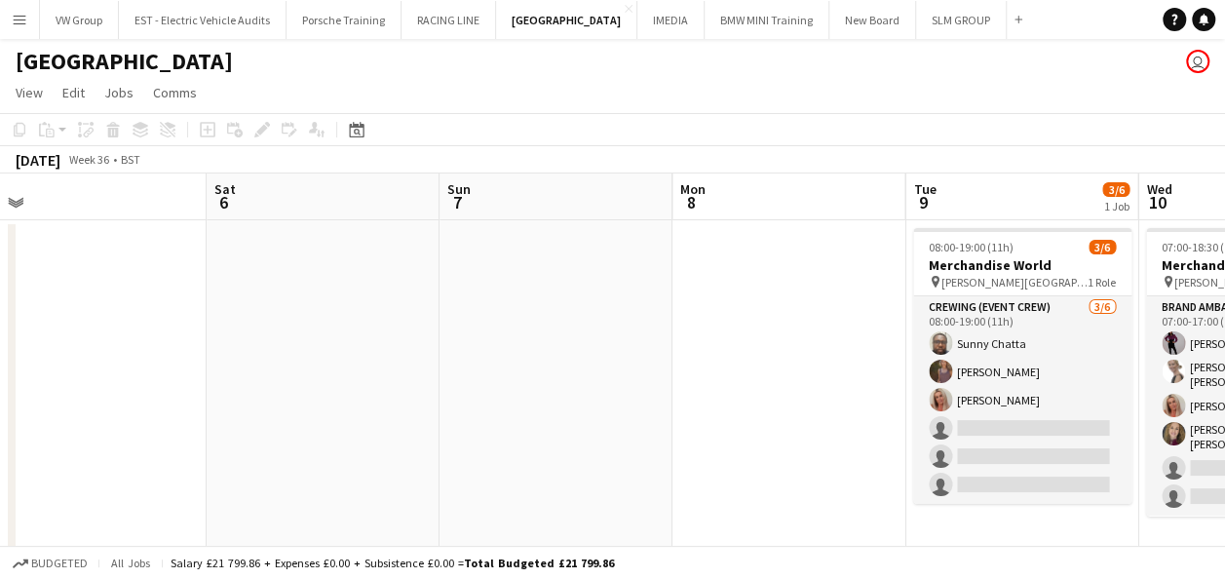
scroll to position [0, 492]
drag, startPoint x: 656, startPoint y: 505, endPoint x: 247, endPoint y: 612, distance: 422.0
click at [247, 578] on html "Menu Boards Boards Boards All jobs Status Workforce Workforce My Workforce Recr…" at bounding box center [612, 294] width 1225 height 588
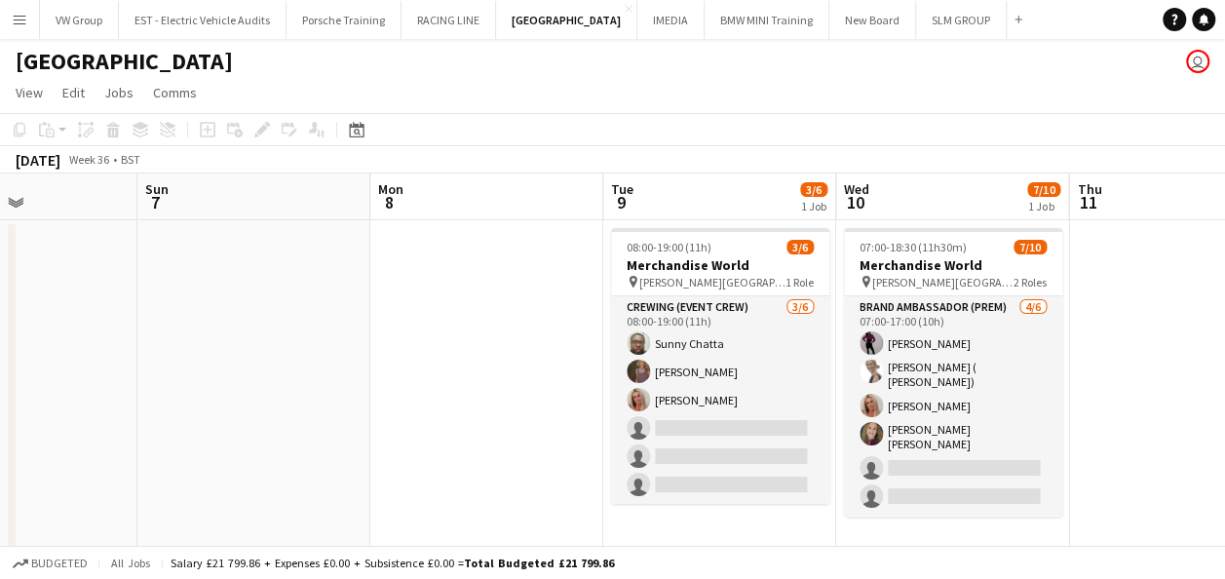
drag, startPoint x: 470, startPoint y: 444, endPoint x: 161, endPoint y: 509, distance: 315.4
click at [167, 507] on app-calendar-viewport "Wed 3 Thu 4 Fri 5 Sat 6 Sun 7 Mon 8 Tue 9 3/6 1 Job Wed 10 7/10 1 Job Thu 11 Fr…" at bounding box center [612, 364] width 1225 height 382
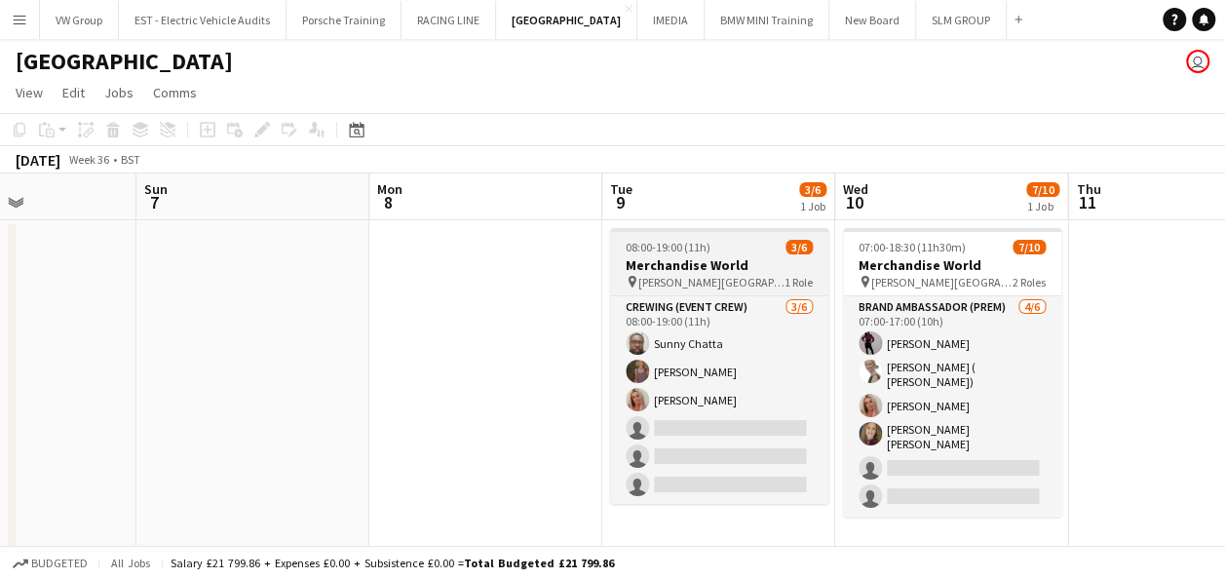
click at [764, 236] on app-job-card "08:00-19:00 (11h) 3/6 Merchandise World pin Marshall Arena, MK Stadium 1 Role C…" at bounding box center [719, 366] width 218 height 276
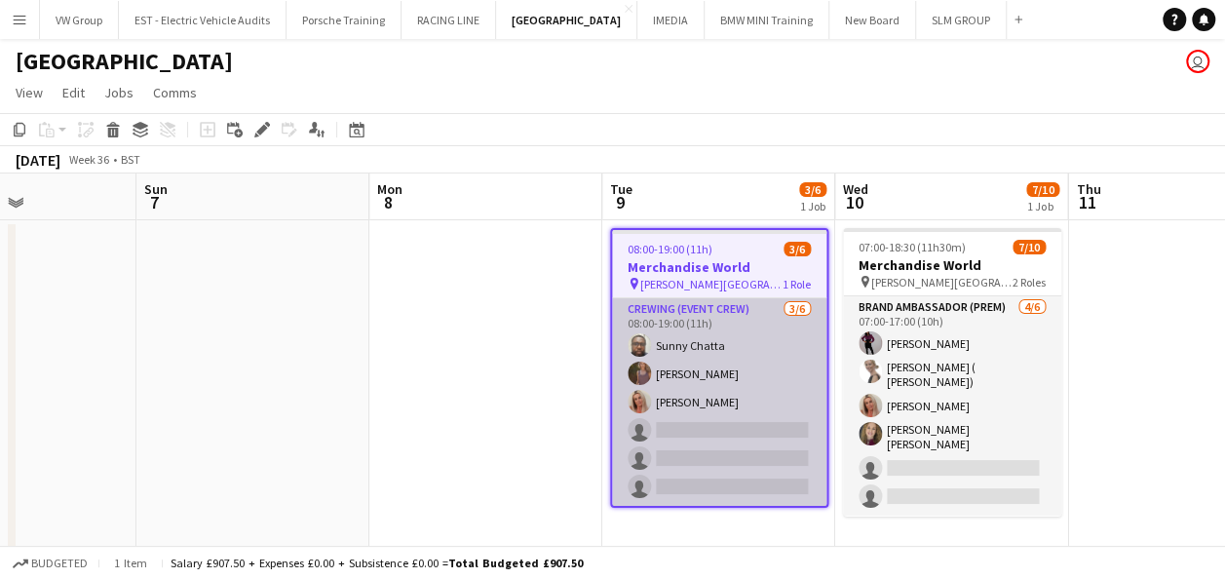
click at [702, 345] on app-card-role "Crewing (Event Crew) 3/6 08:00-19:00 (11h) Sunny Chatta sophie crawford Diane B…" at bounding box center [719, 402] width 214 height 208
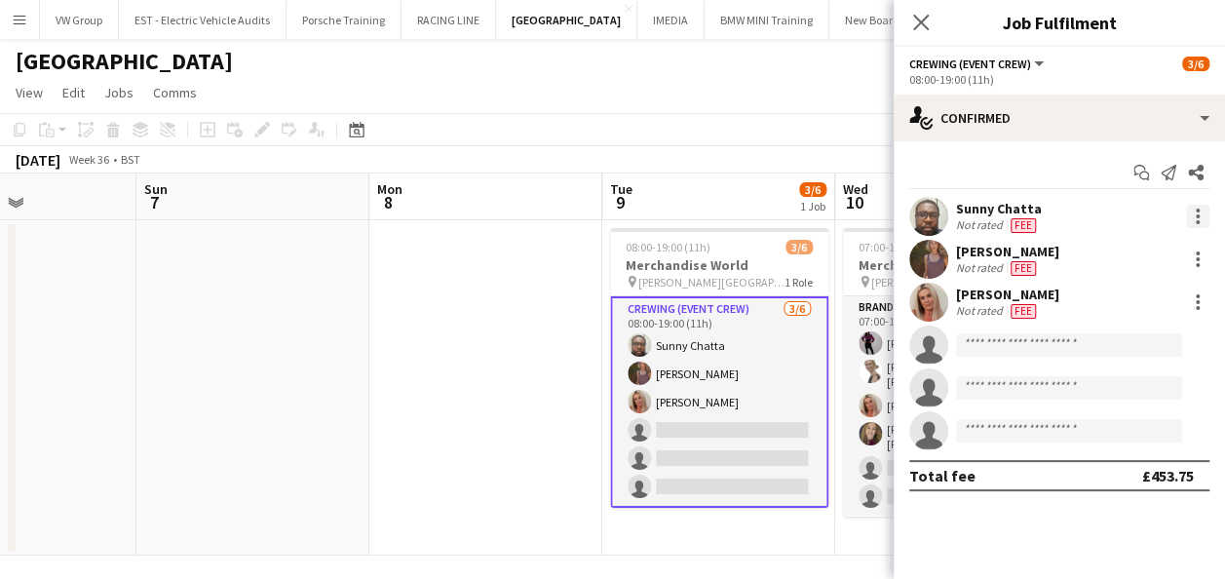
click at [1199, 210] on div at bounding box center [1197, 216] width 23 height 23
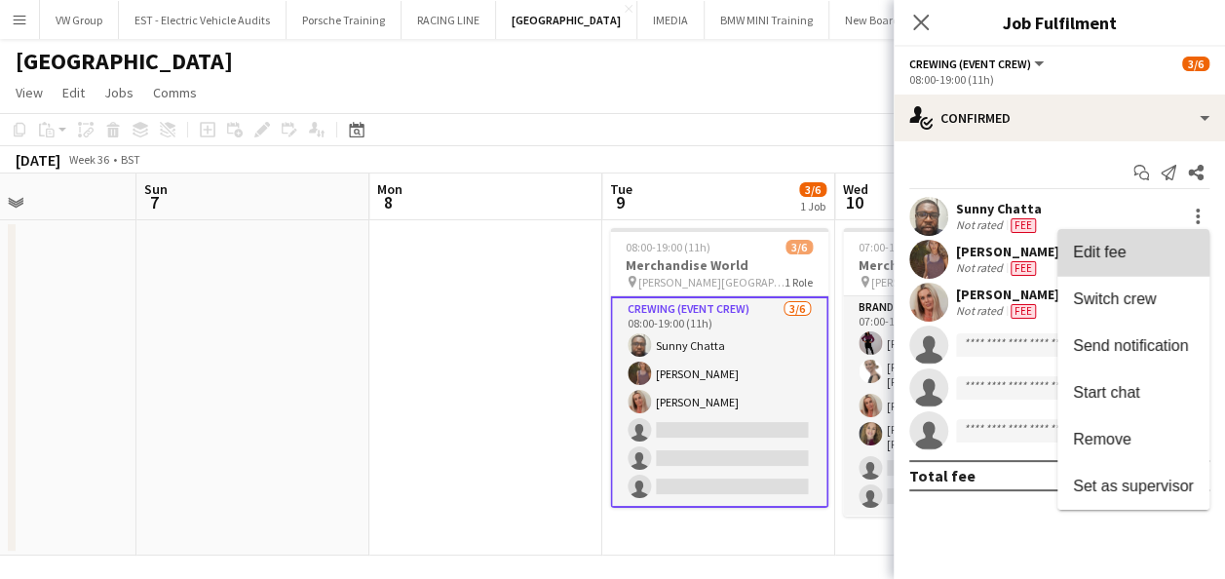
click at [1108, 260] on span "Edit fee" at bounding box center [1099, 252] width 53 height 17
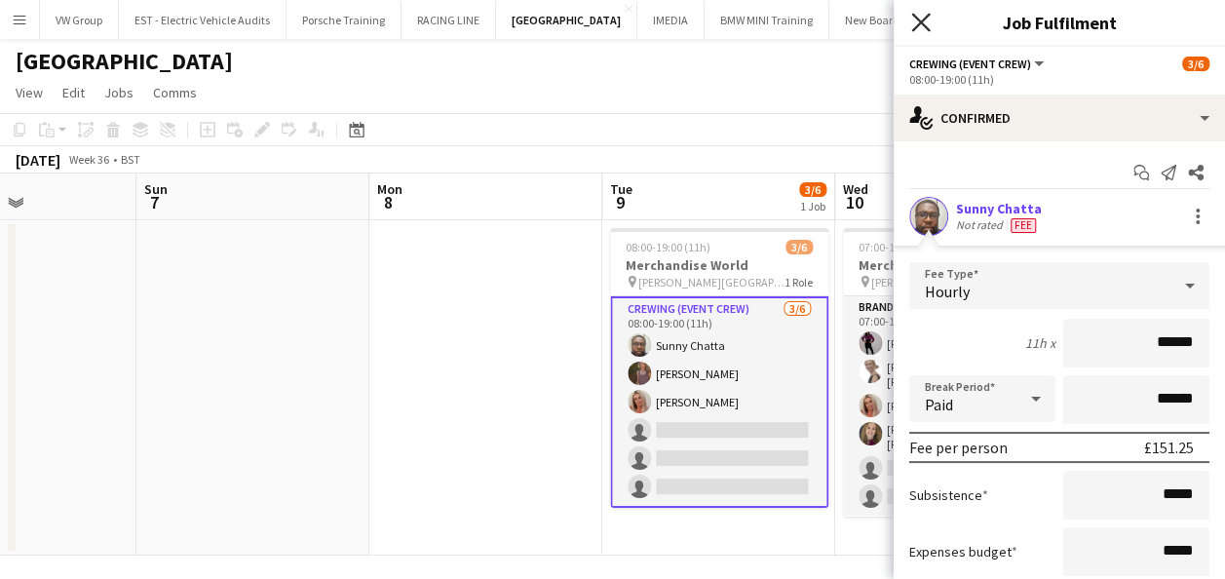
click at [924, 23] on icon "Close pop-in" at bounding box center [920, 22] width 19 height 19
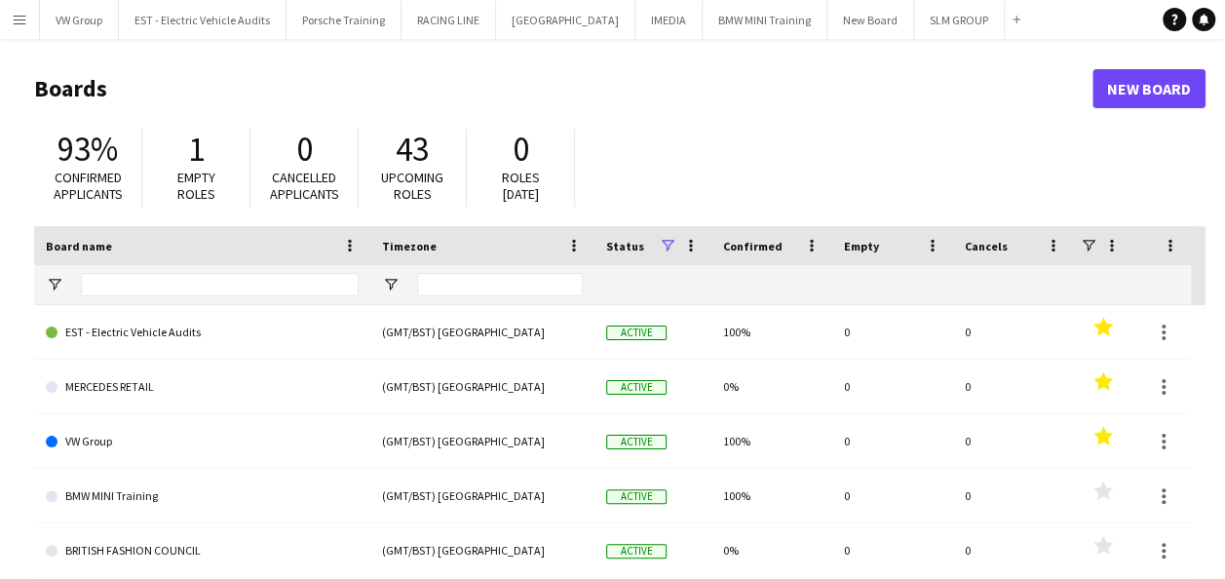
click at [19, 21] on app-icon "Menu" at bounding box center [20, 20] width 16 height 16
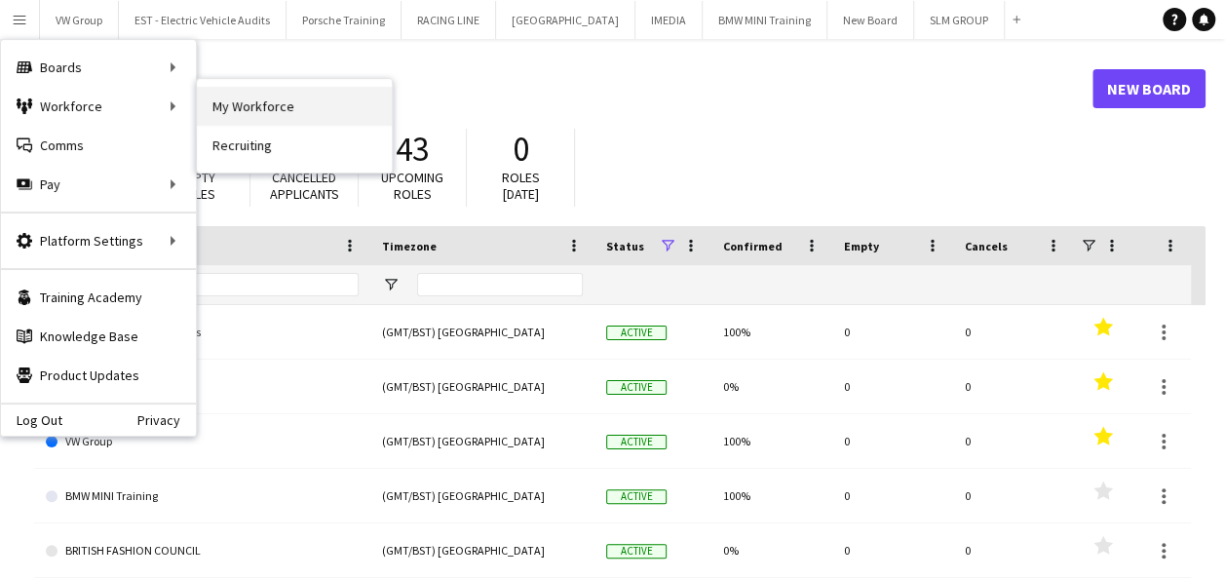
click at [253, 108] on link "My Workforce" at bounding box center [294, 106] width 195 height 39
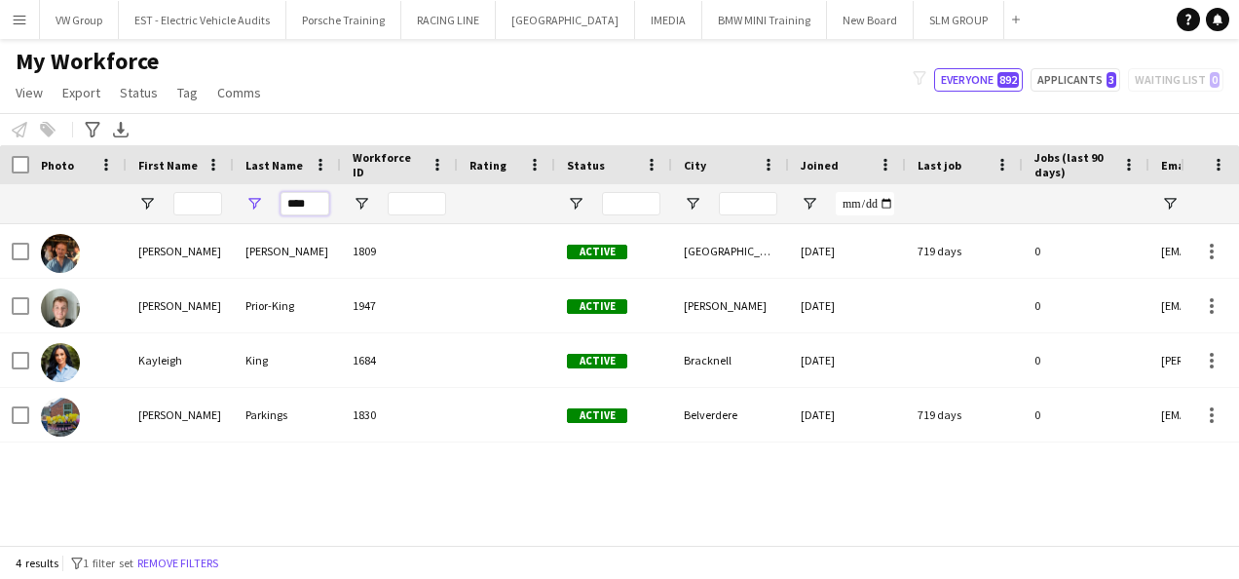
click at [314, 207] on input "****" at bounding box center [305, 203] width 49 height 23
type input "*"
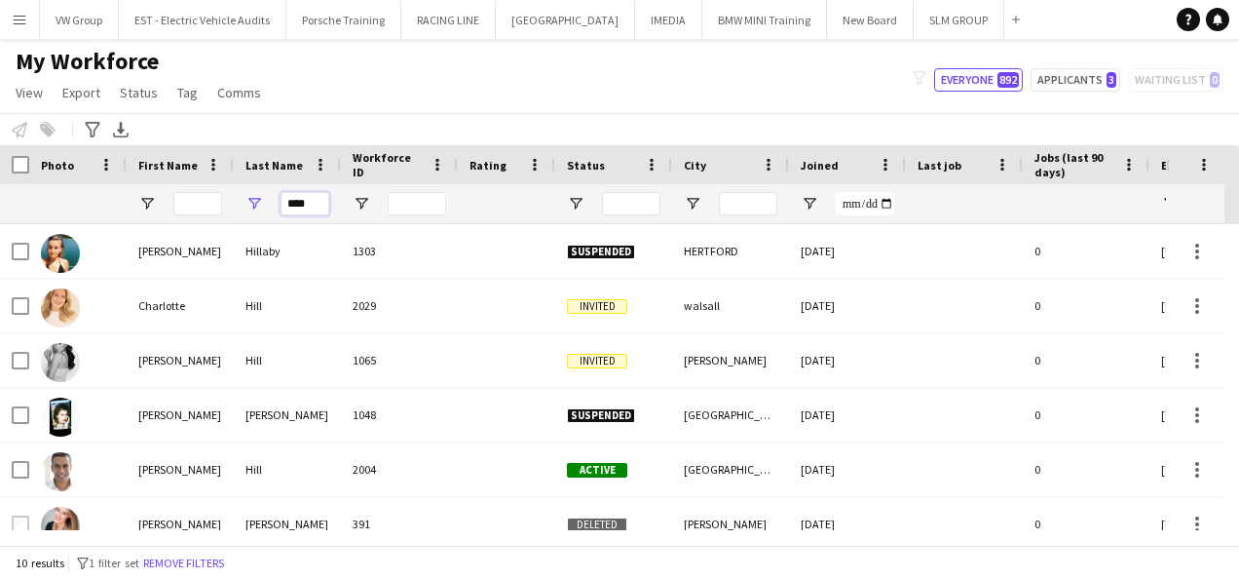
type input "****"
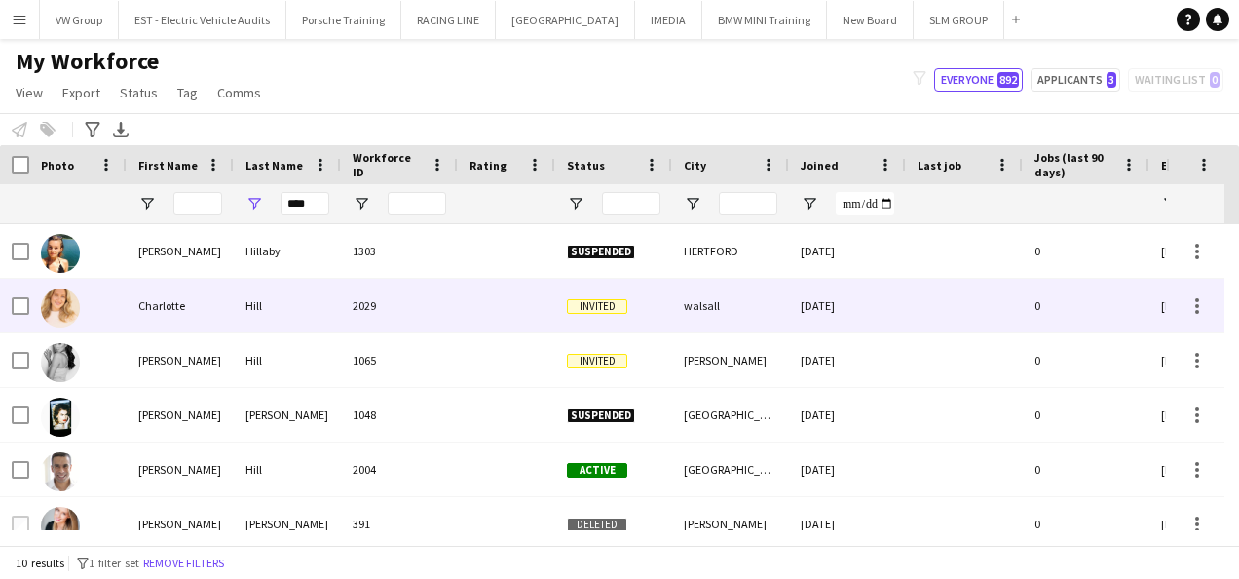
click at [183, 310] on div "Charlotte" at bounding box center [180, 306] width 107 height 54
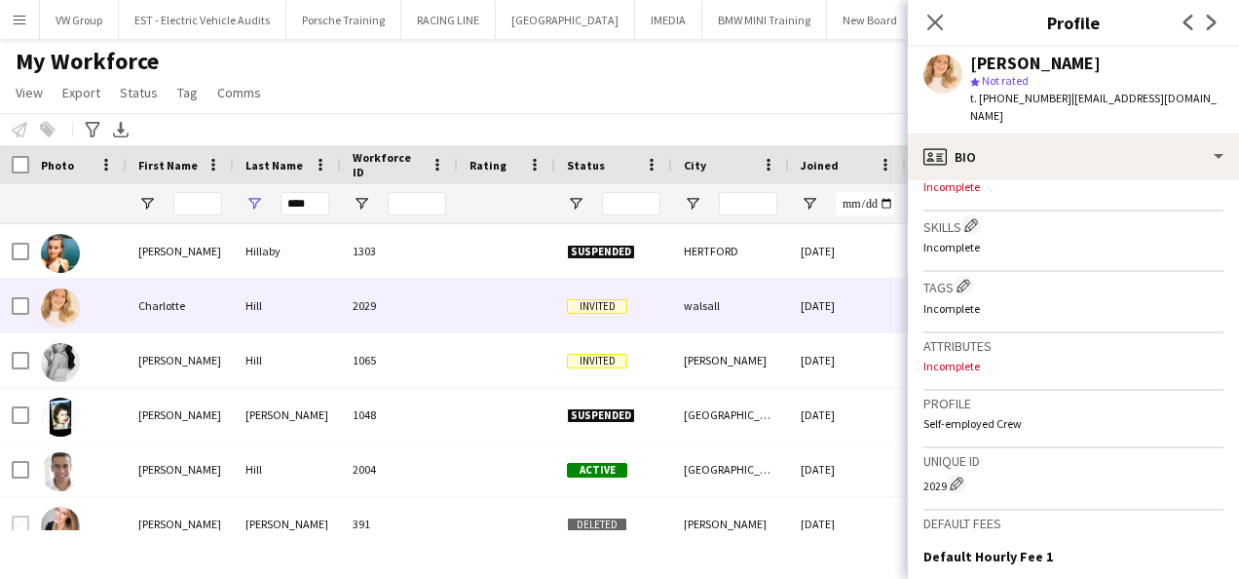
scroll to position [882, 0]
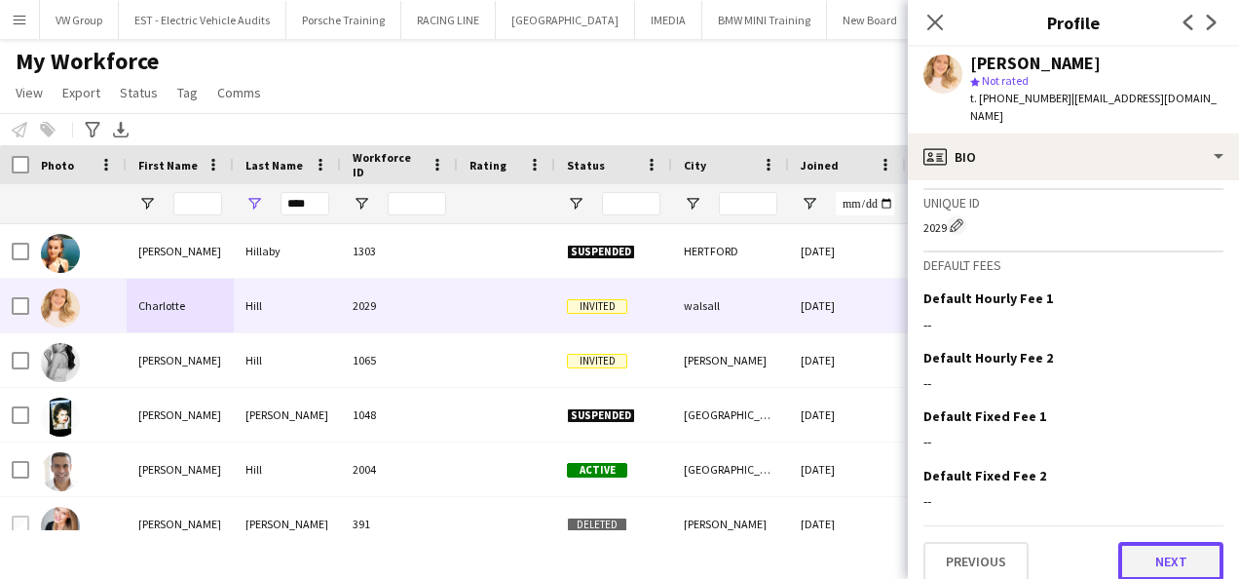
click at [1149, 558] on button "Next" at bounding box center [1170, 561] width 105 height 39
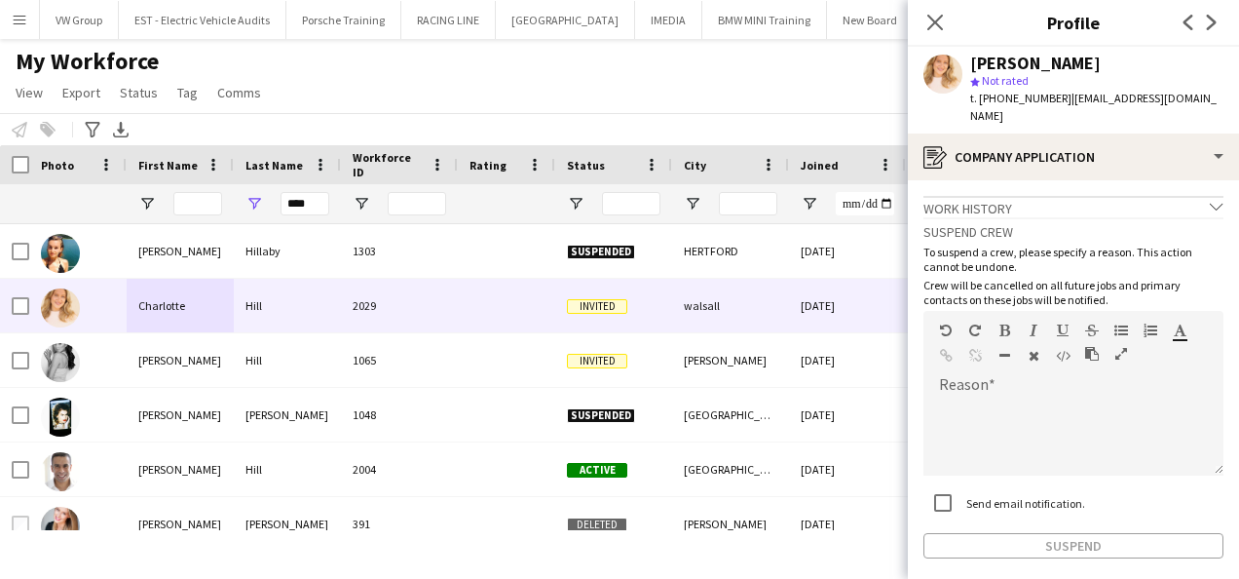
scroll to position [71, 0]
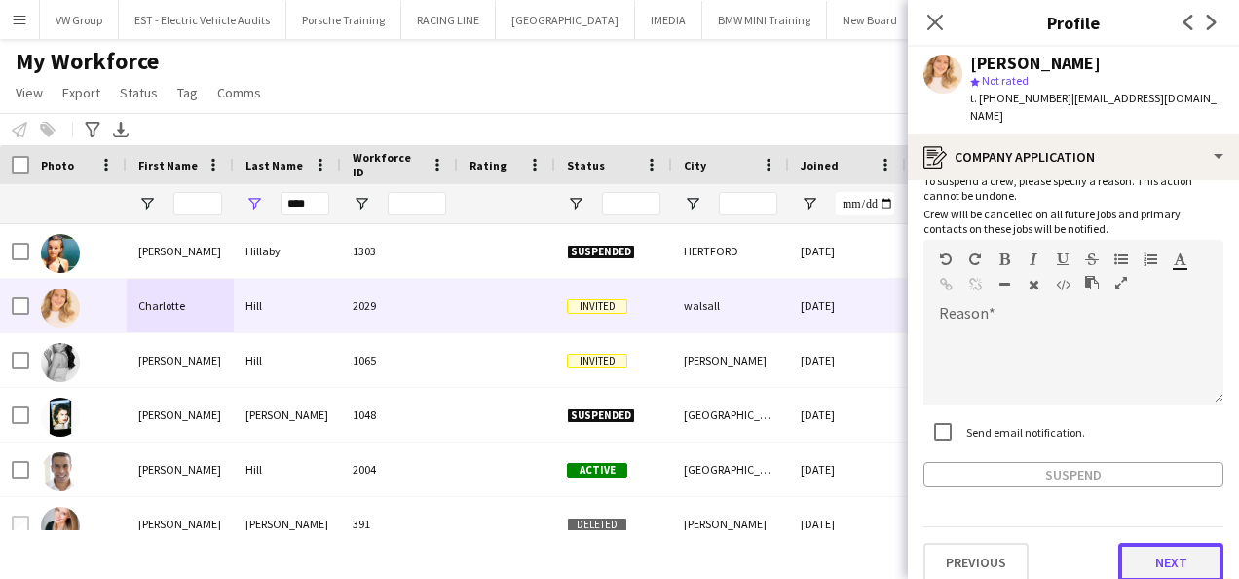
click at [1179, 546] on button "Next" at bounding box center [1170, 562] width 105 height 39
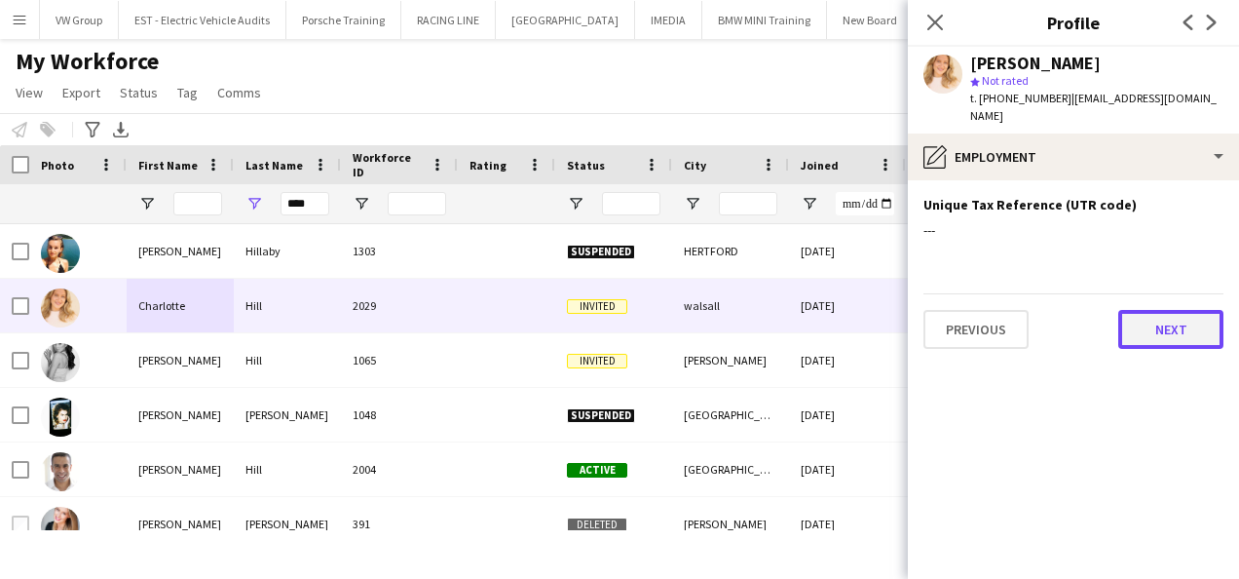
click at [1193, 323] on button "Next" at bounding box center [1170, 329] width 105 height 39
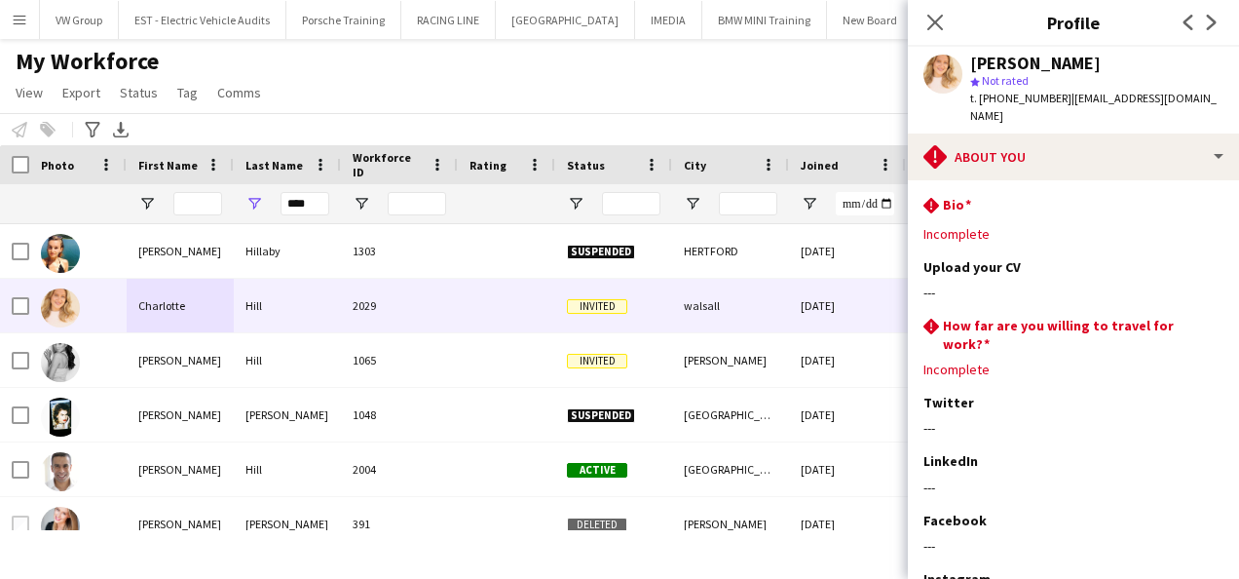
scroll to position [142, 0]
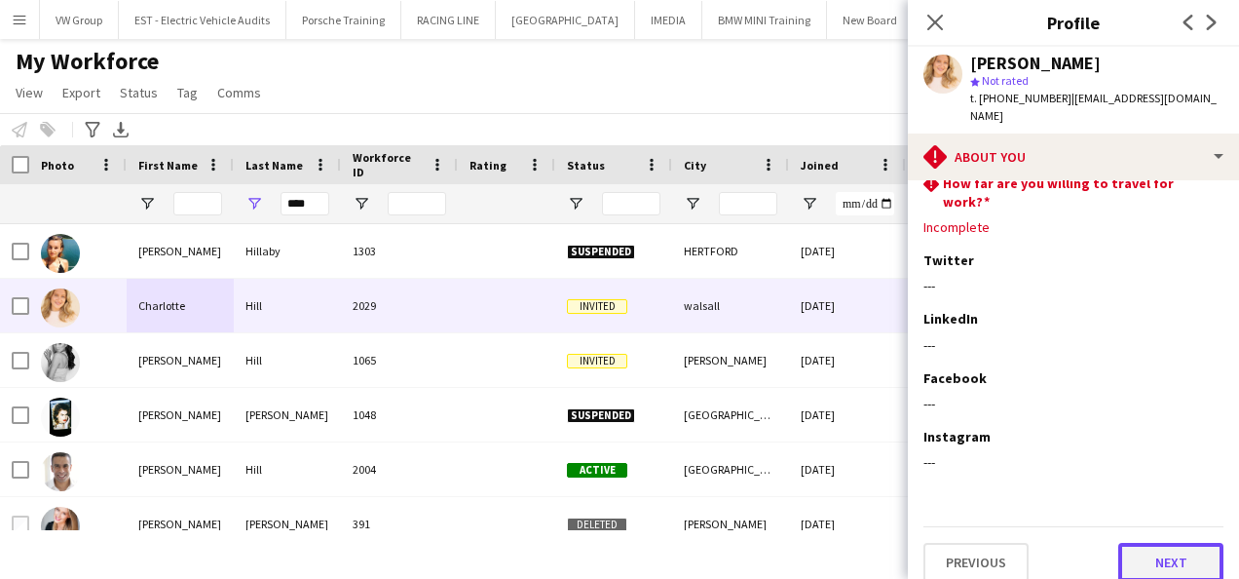
click at [1163, 550] on button "Next" at bounding box center [1170, 562] width 105 height 39
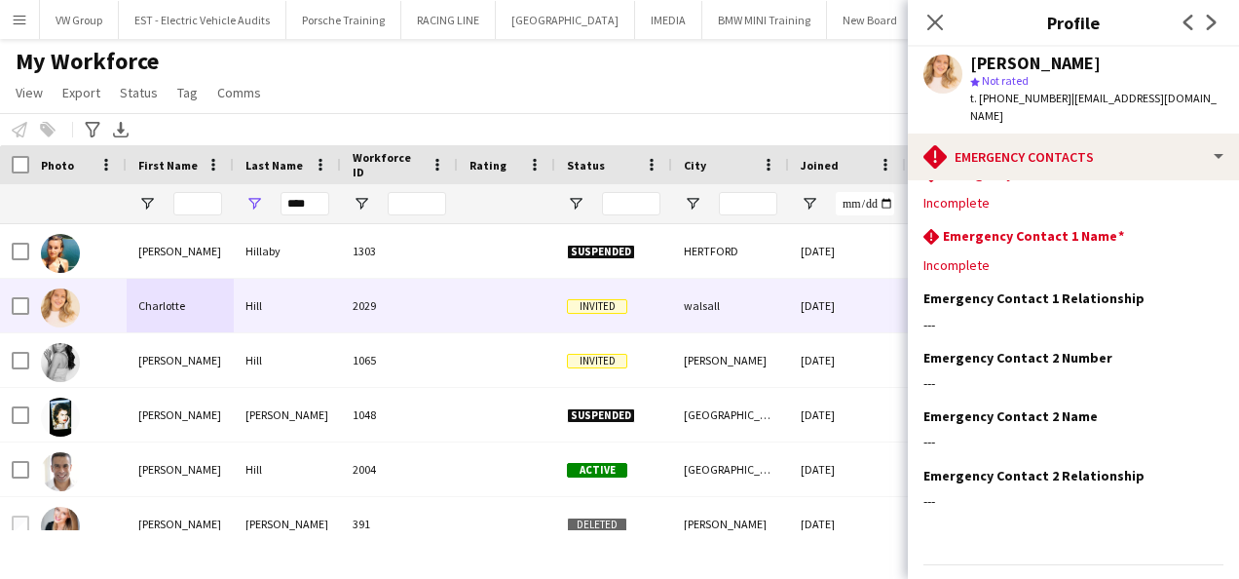
scroll to position [69, 0]
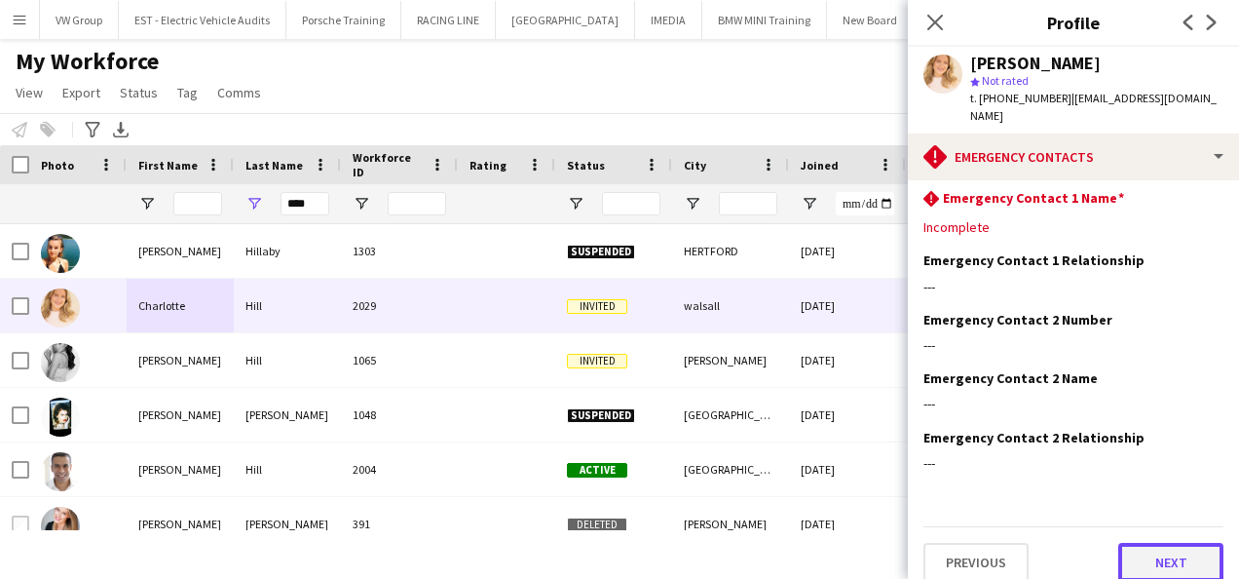
click at [1176, 547] on button "Next" at bounding box center [1170, 562] width 105 height 39
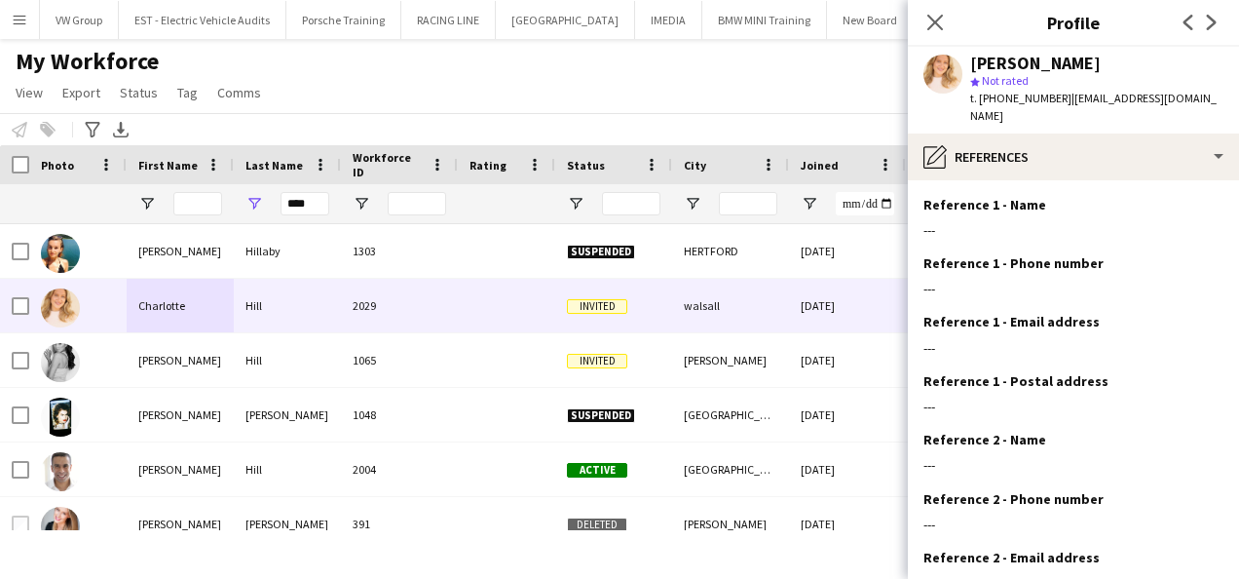
scroll to position [179, 0]
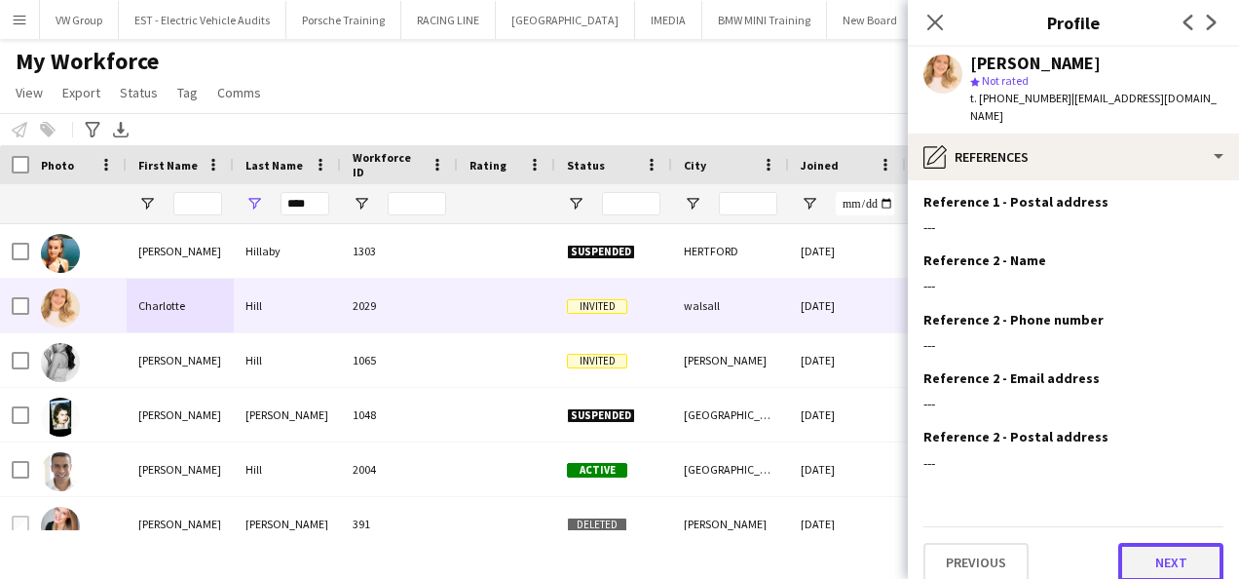
click at [1172, 543] on button "Next" at bounding box center [1170, 562] width 105 height 39
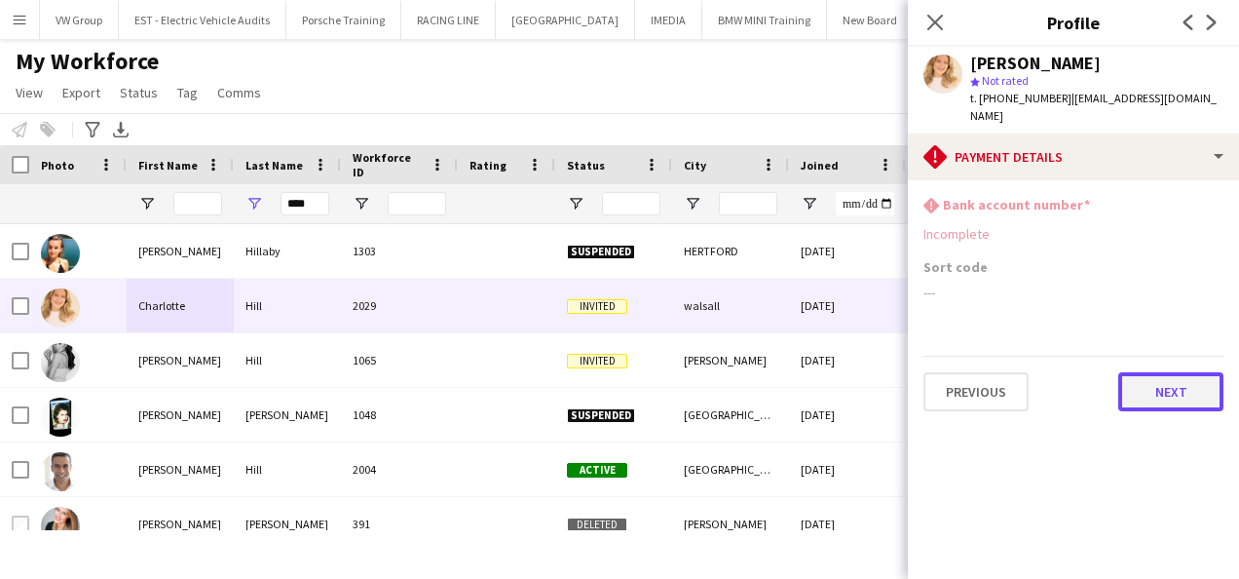
click at [1188, 380] on button "Next" at bounding box center [1170, 391] width 105 height 39
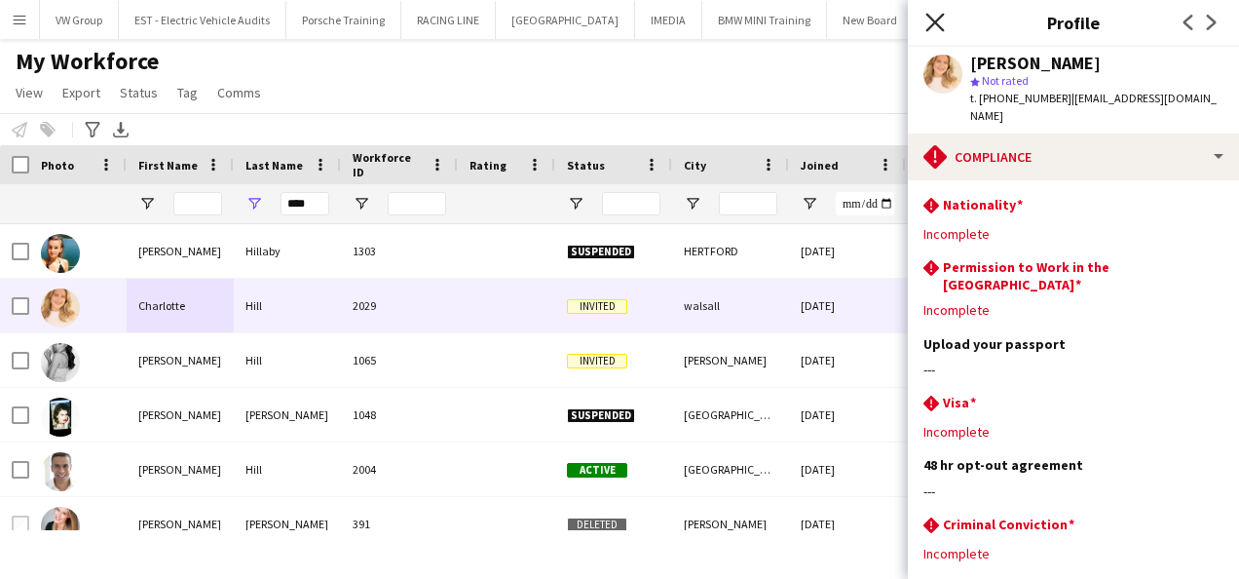
click at [936, 24] on icon at bounding box center [934, 22] width 19 height 19
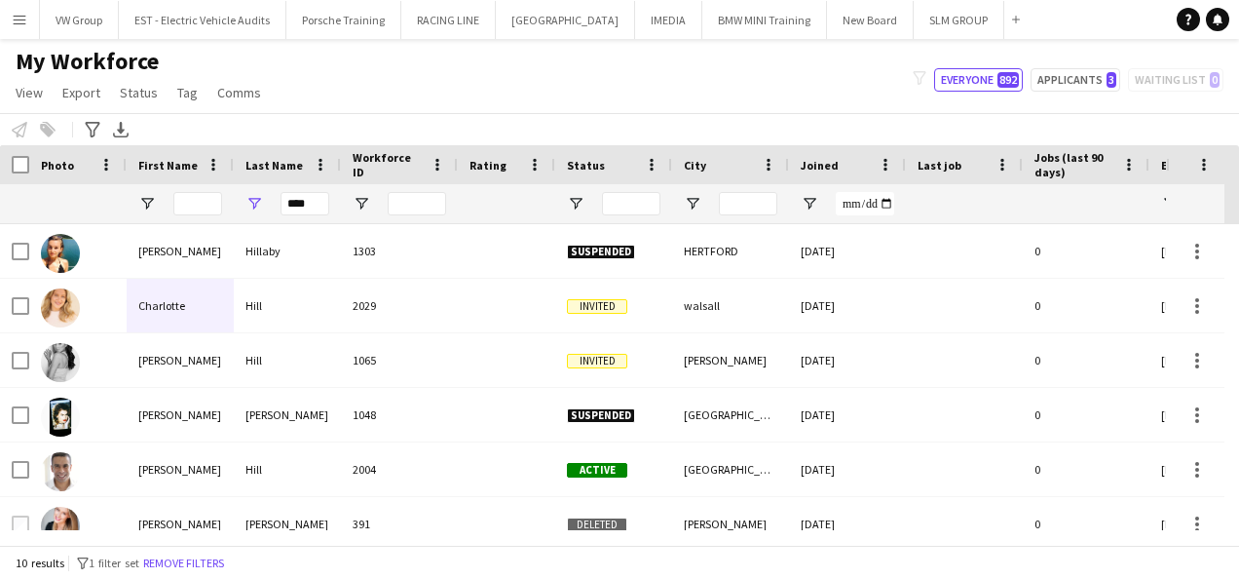
click at [16, 19] on app-icon "Menu" at bounding box center [20, 20] width 16 height 16
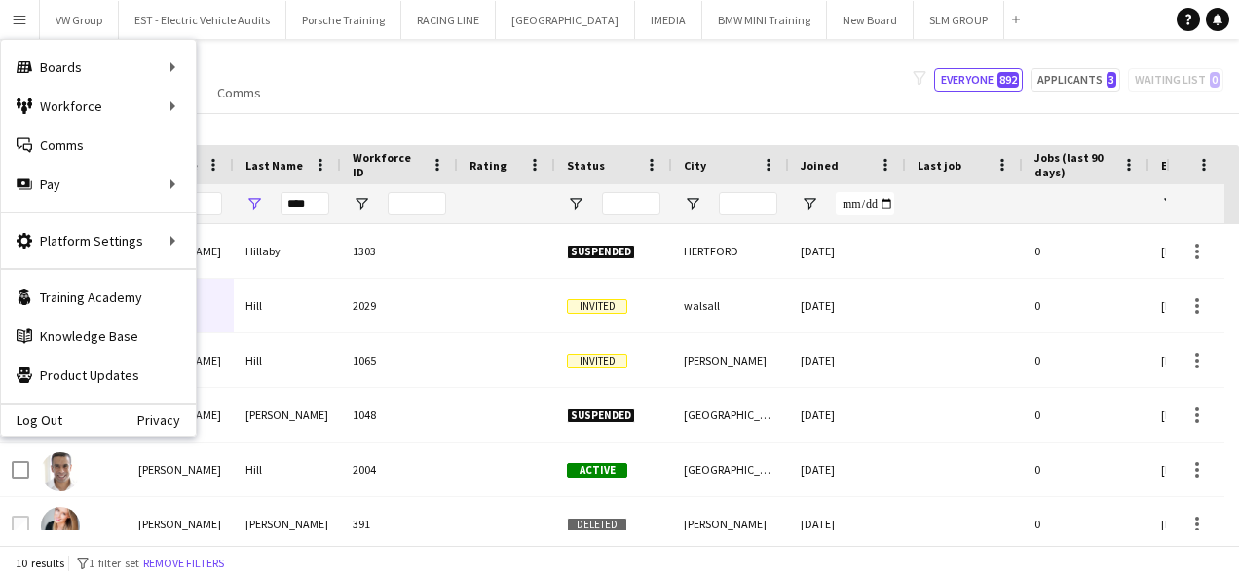
click at [392, 85] on div "My Workforce View Views Default view New view Update view Delete view Edit name…" at bounding box center [619, 80] width 1239 height 66
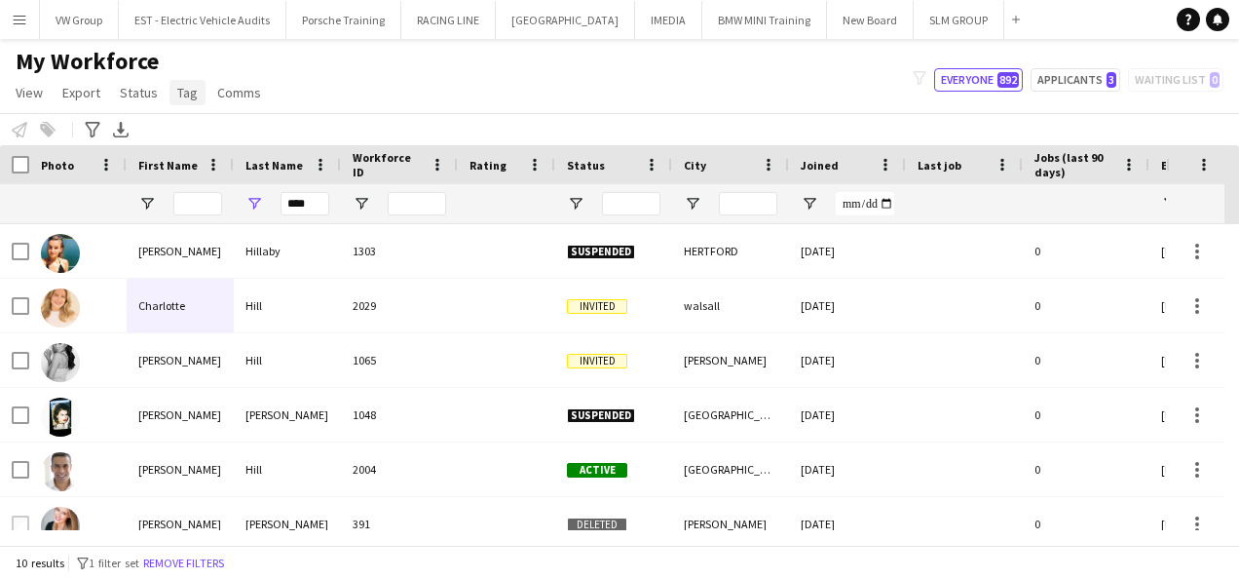
click at [187, 95] on span "Tag" at bounding box center [187, 93] width 20 height 18
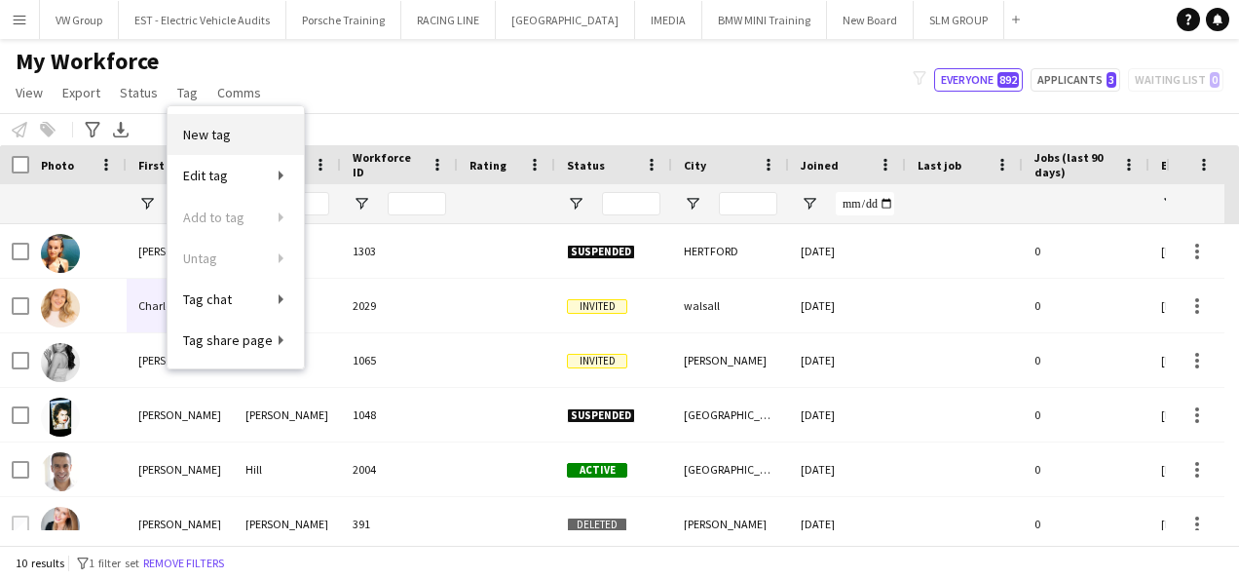
click at [217, 132] on span "New tag" at bounding box center [207, 135] width 48 height 18
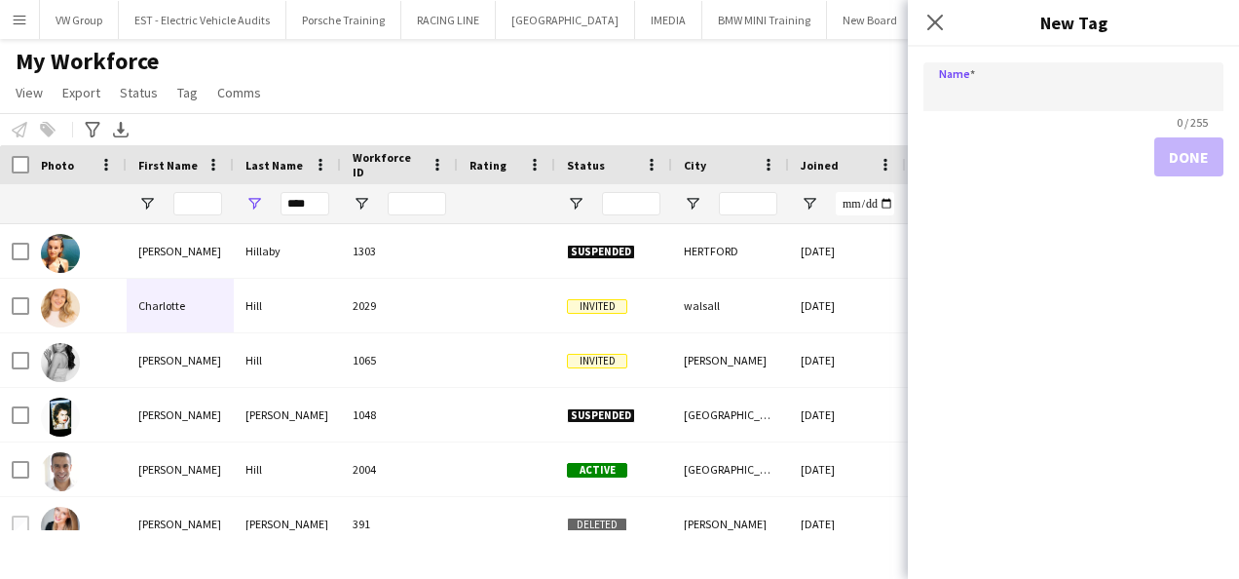
click at [959, 94] on input "Name" at bounding box center [1074, 86] width 300 height 49
click at [1040, 95] on input "**********" at bounding box center [1074, 86] width 300 height 49
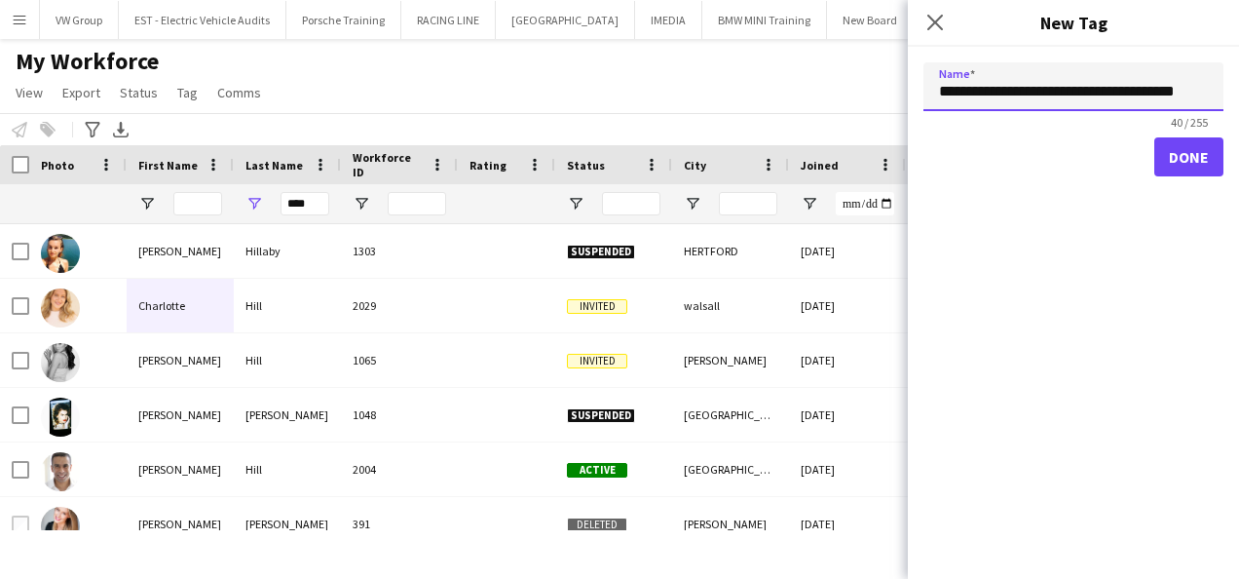
scroll to position [0, 9]
type input "**********"
click at [1201, 164] on button "Done" at bounding box center [1188, 156] width 69 height 39
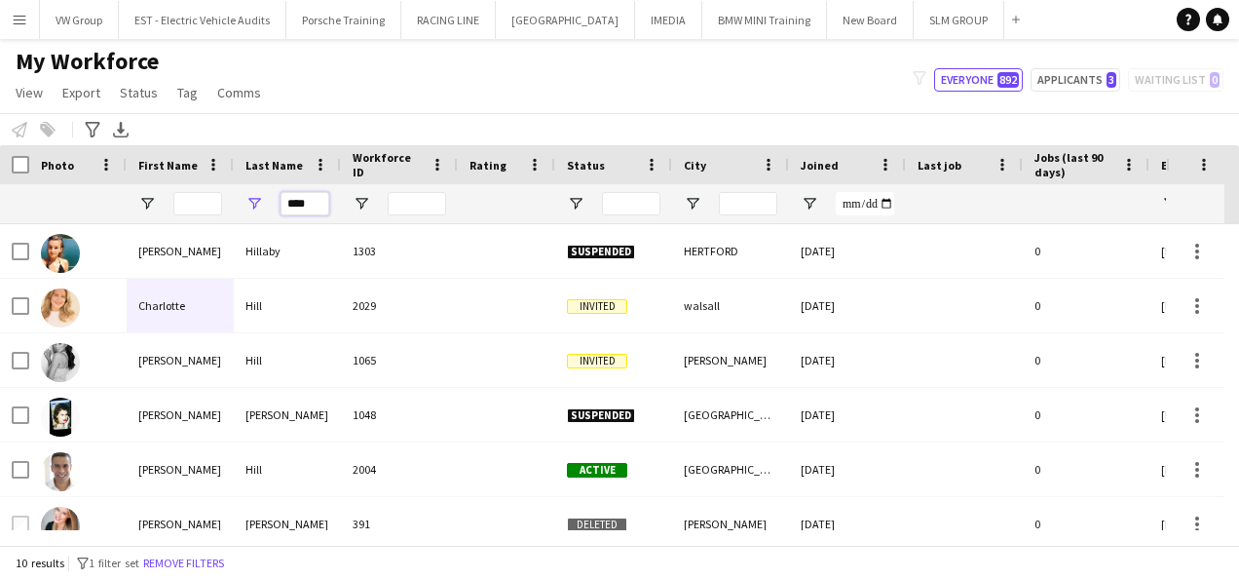
click at [309, 197] on input "****" at bounding box center [305, 203] width 49 height 23
type input "*"
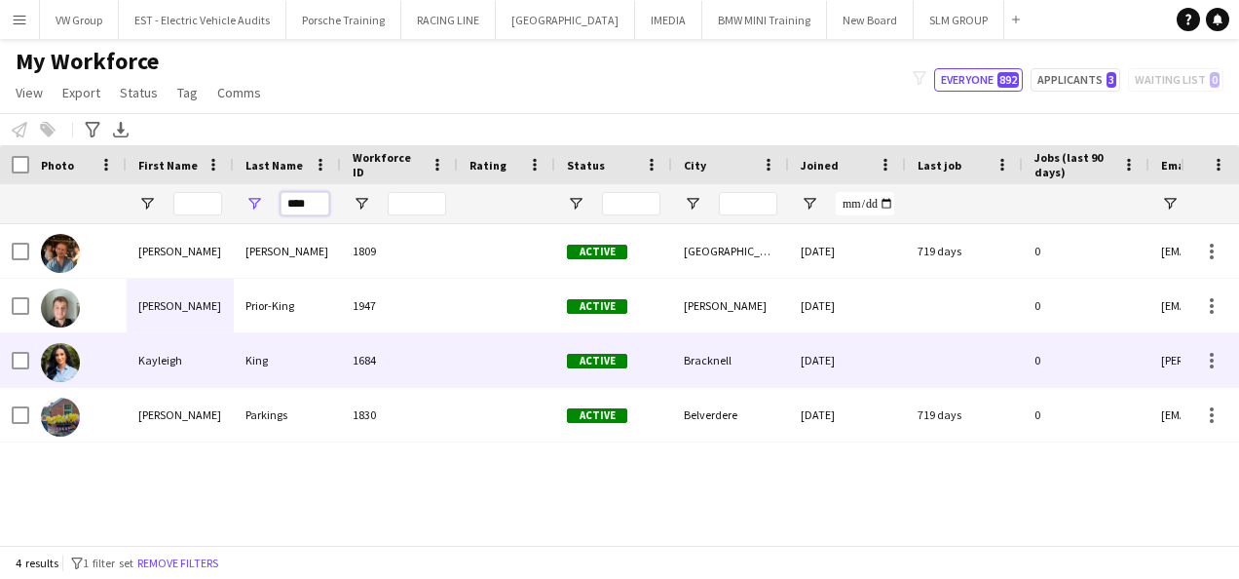
type input "****"
click at [146, 364] on div "Kayleigh" at bounding box center [180, 360] width 107 height 54
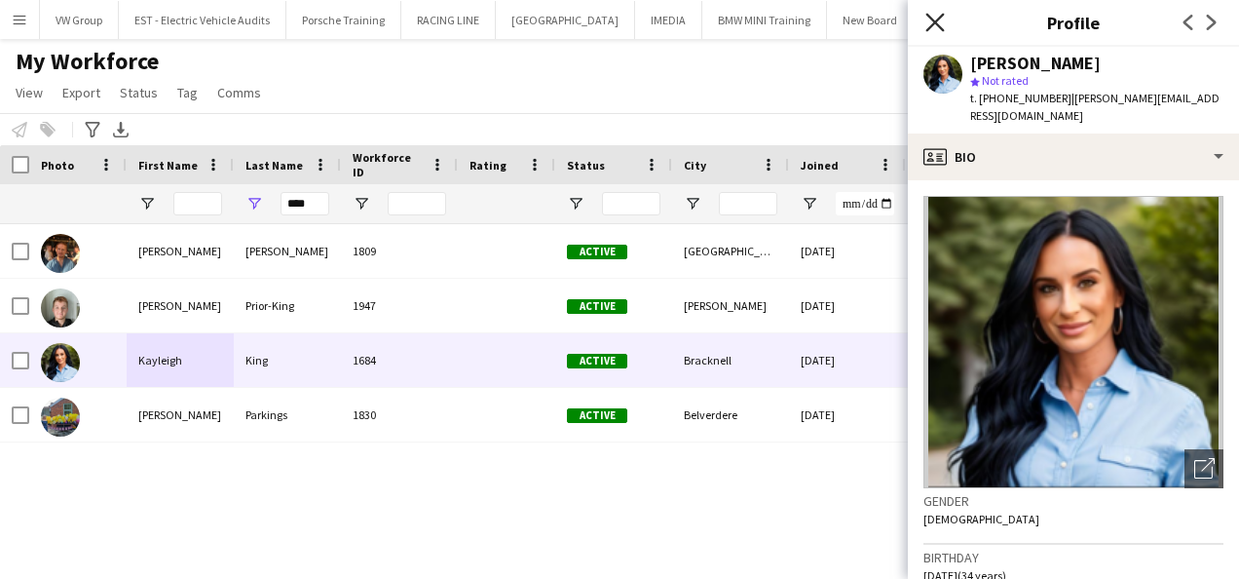
click at [941, 28] on icon at bounding box center [934, 22] width 19 height 19
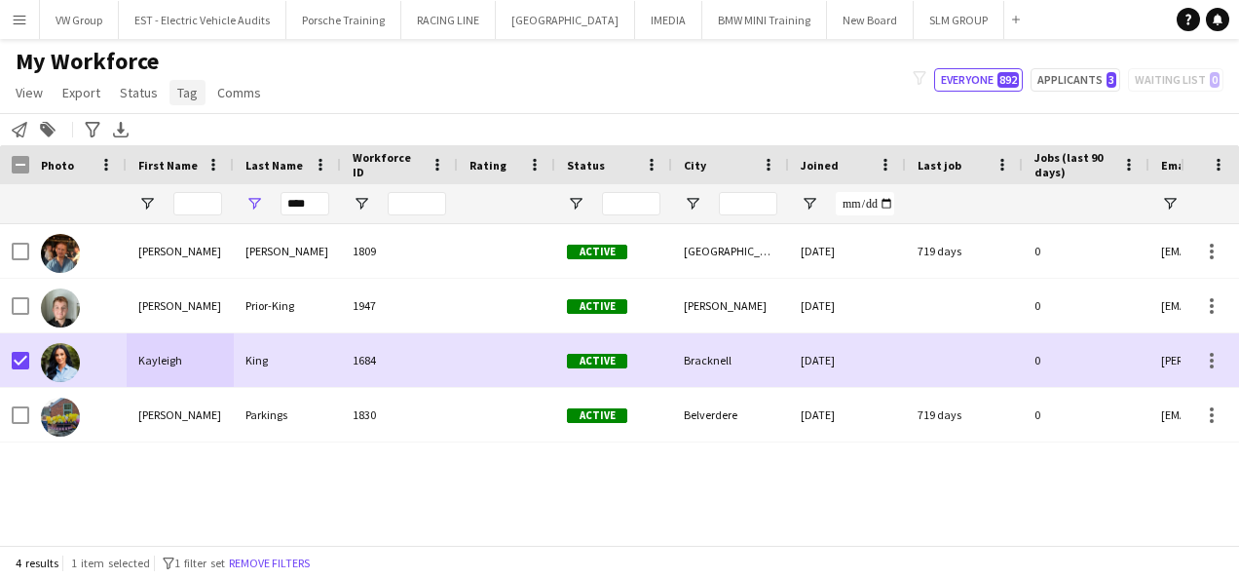
click at [189, 93] on span "Tag" at bounding box center [187, 93] width 20 height 18
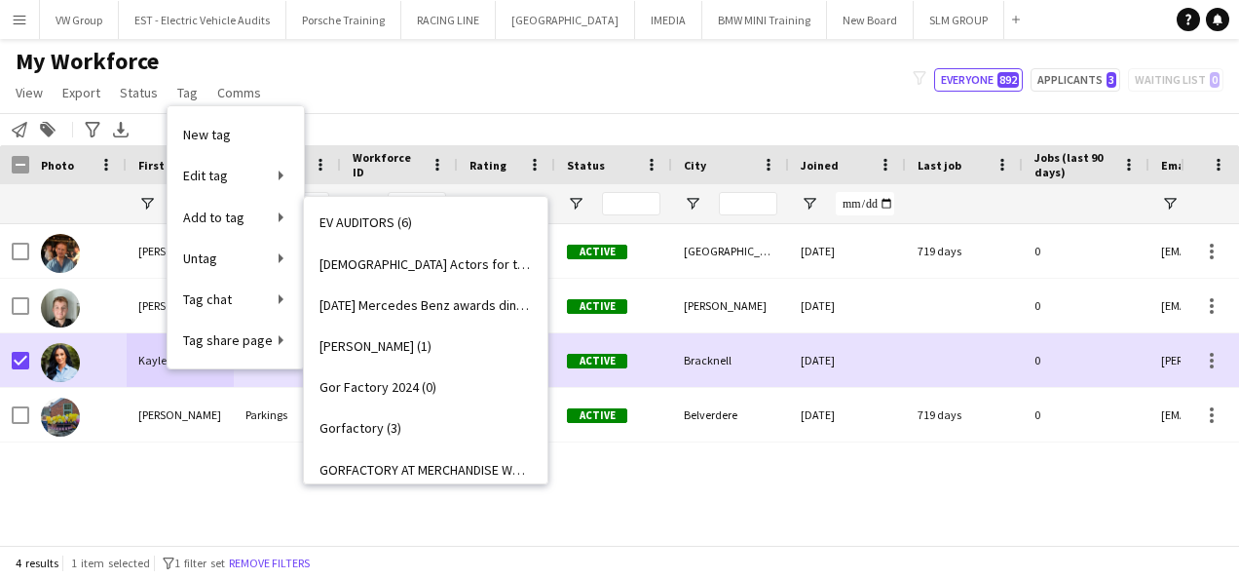
scroll to position [834, 0]
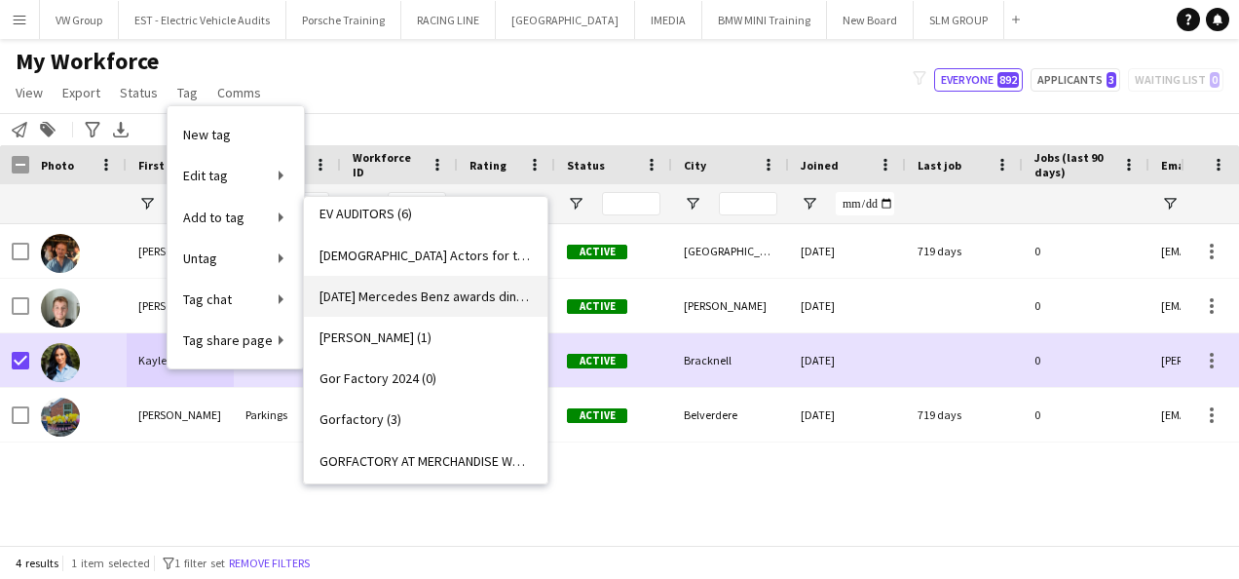
click at [422, 294] on span "Fri 12th Sept Mercedes Benz awards dinner (0)" at bounding box center [426, 296] width 212 height 18
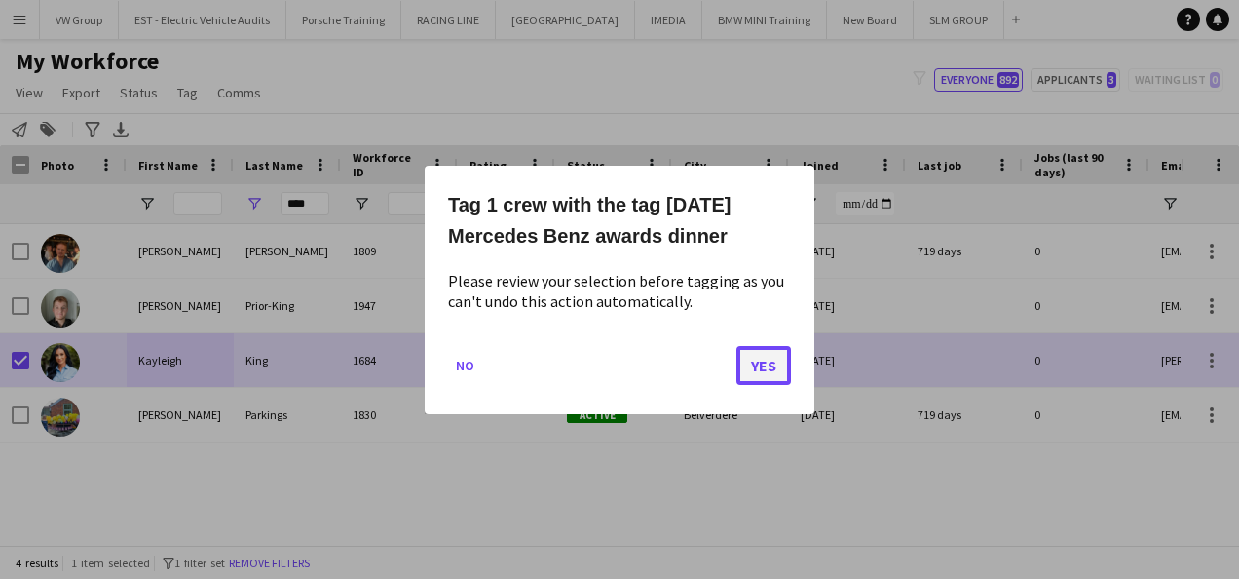
click at [770, 363] on button "Yes" at bounding box center [764, 364] width 55 height 39
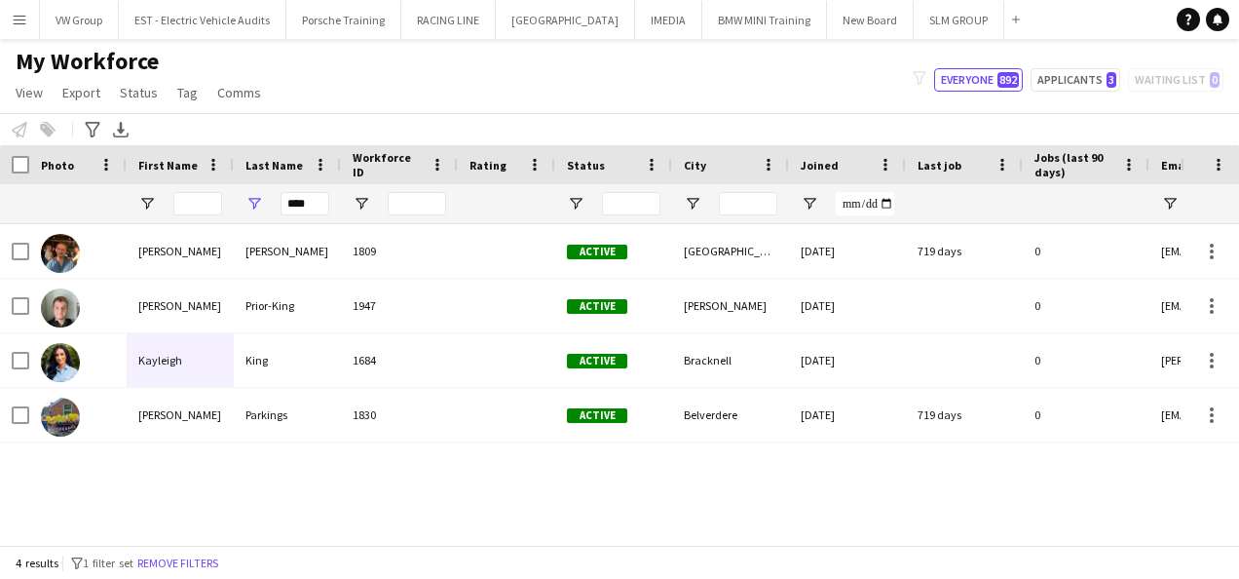
click at [21, 18] on app-icon "Menu" at bounding box center [20, 20] width 16 height 16
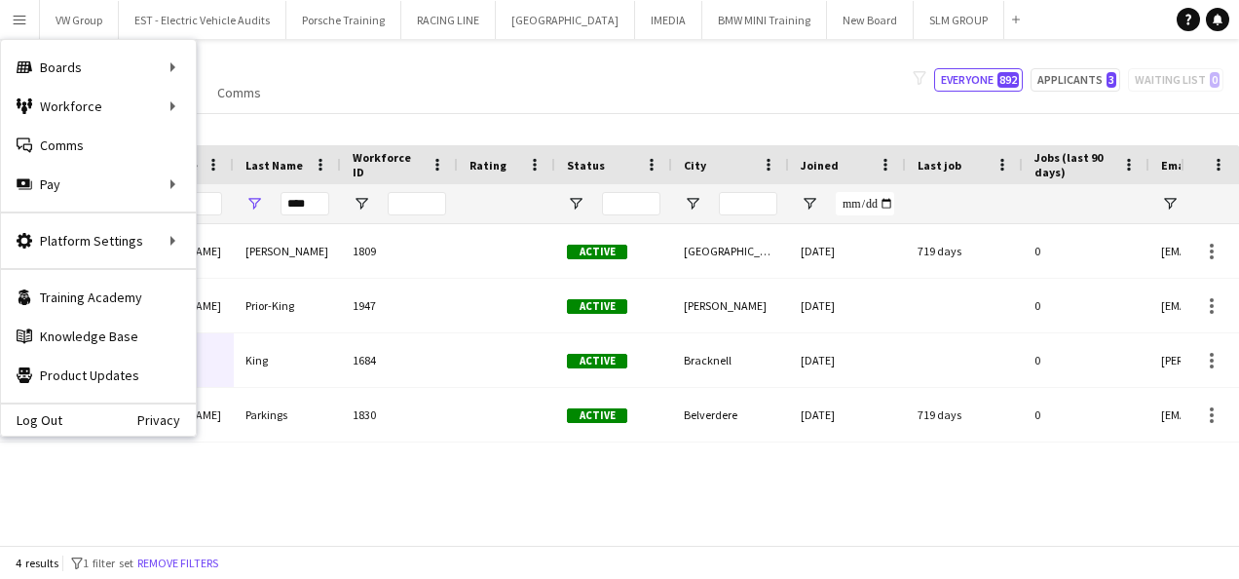
click at [337, 57] on div "My Workforce View Views Default view New view Update view Delete view Edit name…" at bounding box center [619, 80] width 1239 height 66
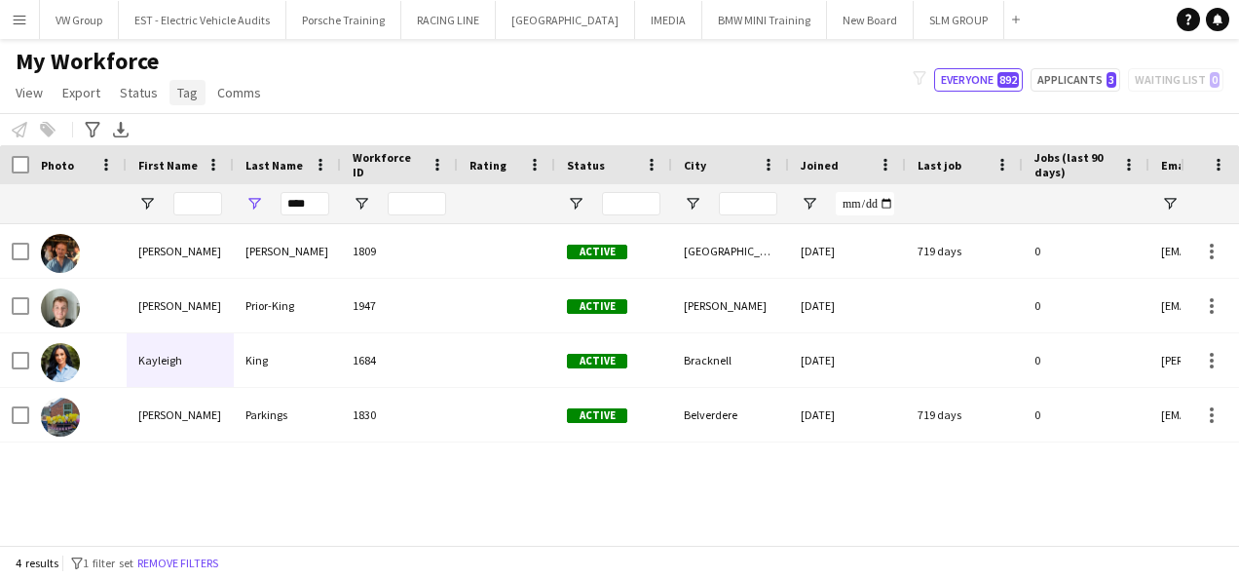
click at [190, 94] on span "Tag" at bounding box center [187, 93] width 20 height 18
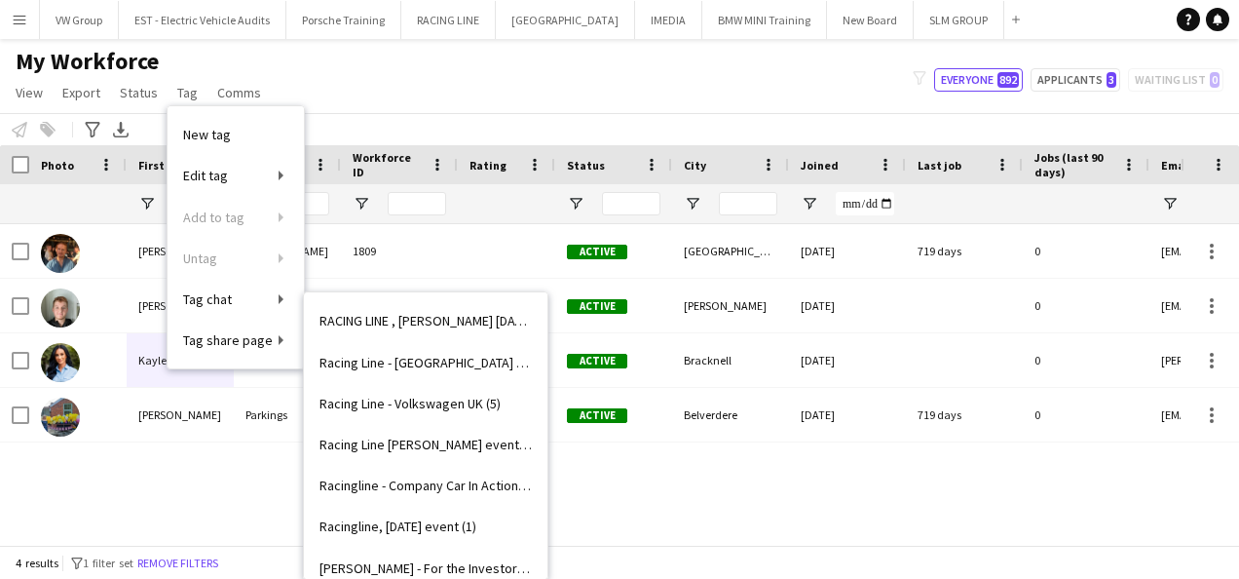
scroll to position [2402, 0]
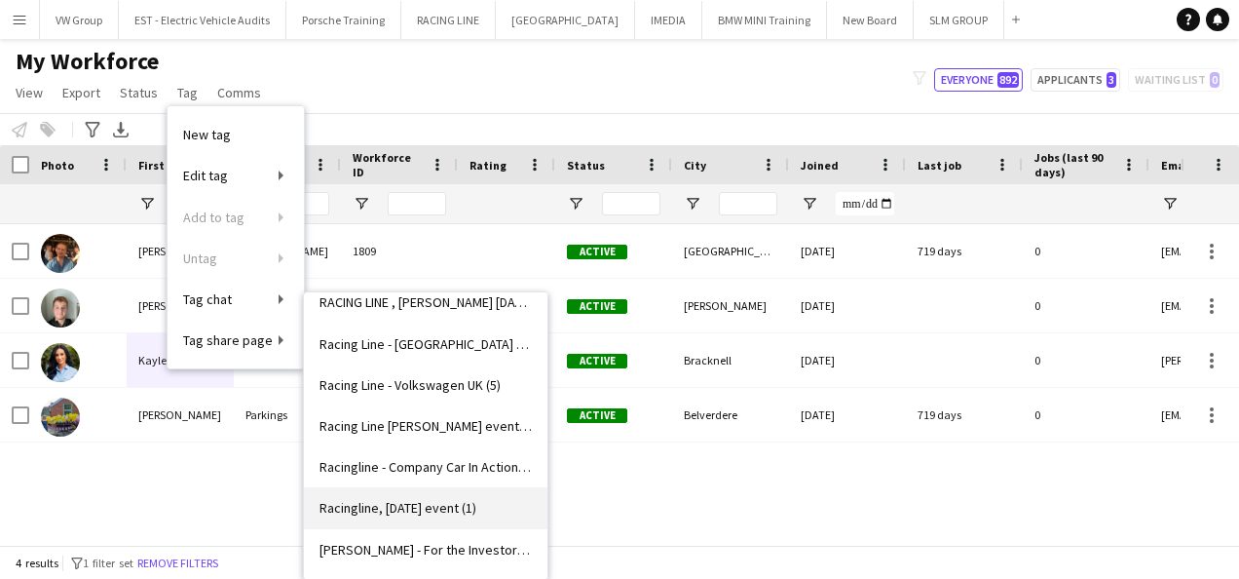
click at [466, 513] on span "Racingline, 12th Sept 2025 event (1)" at bounding box center [398, 508] width 157 height 18
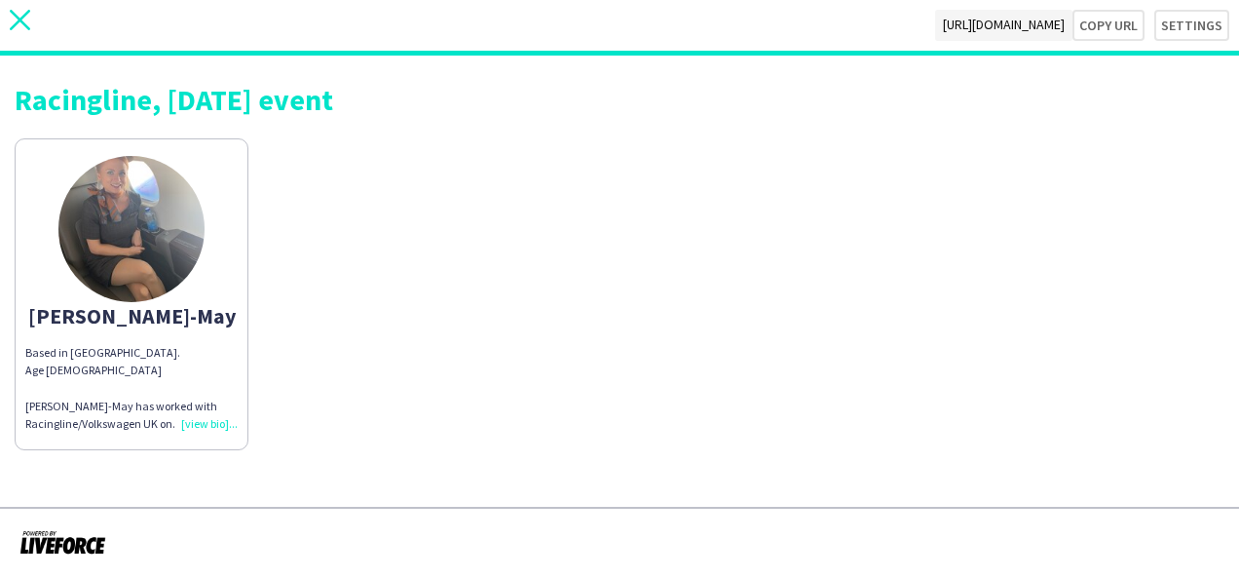
click at [22, 20] on icon "close" at bounding box center [20, 20] width 20 height 20
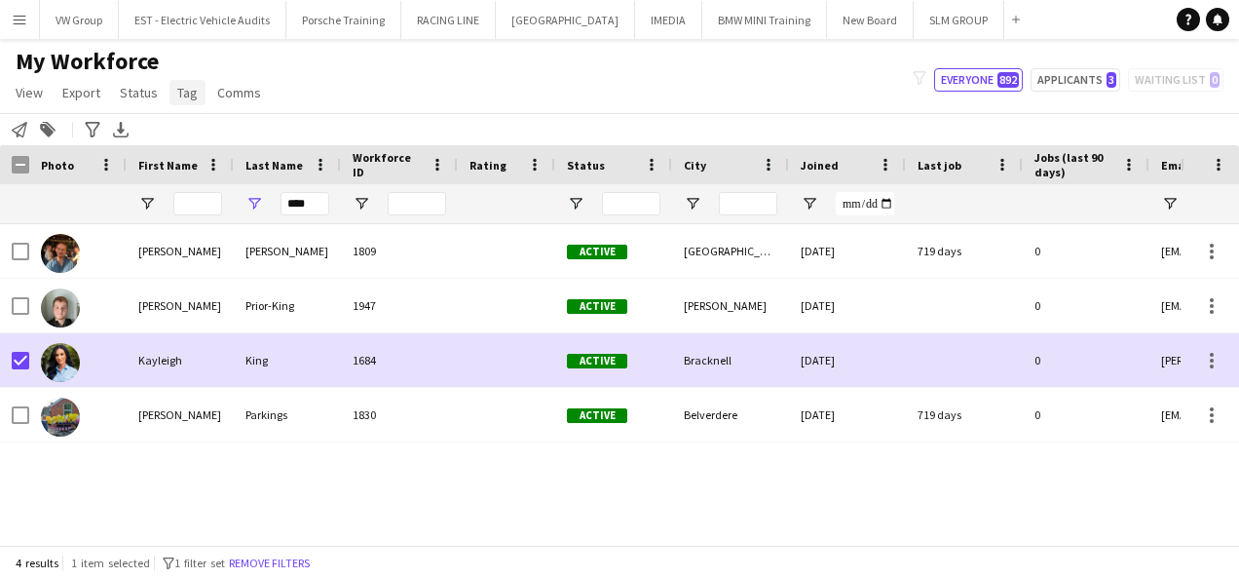
click at [186, 98] on span "Tag" at bounding box center [187, 93] width 20 height 18
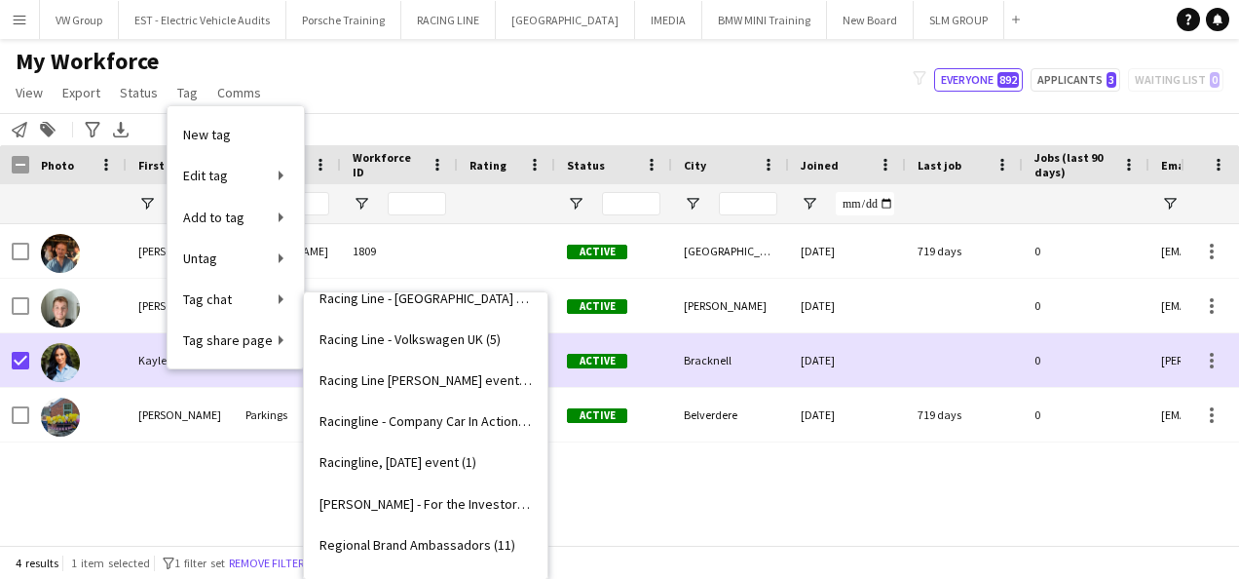
scroll to position [2457, 0]
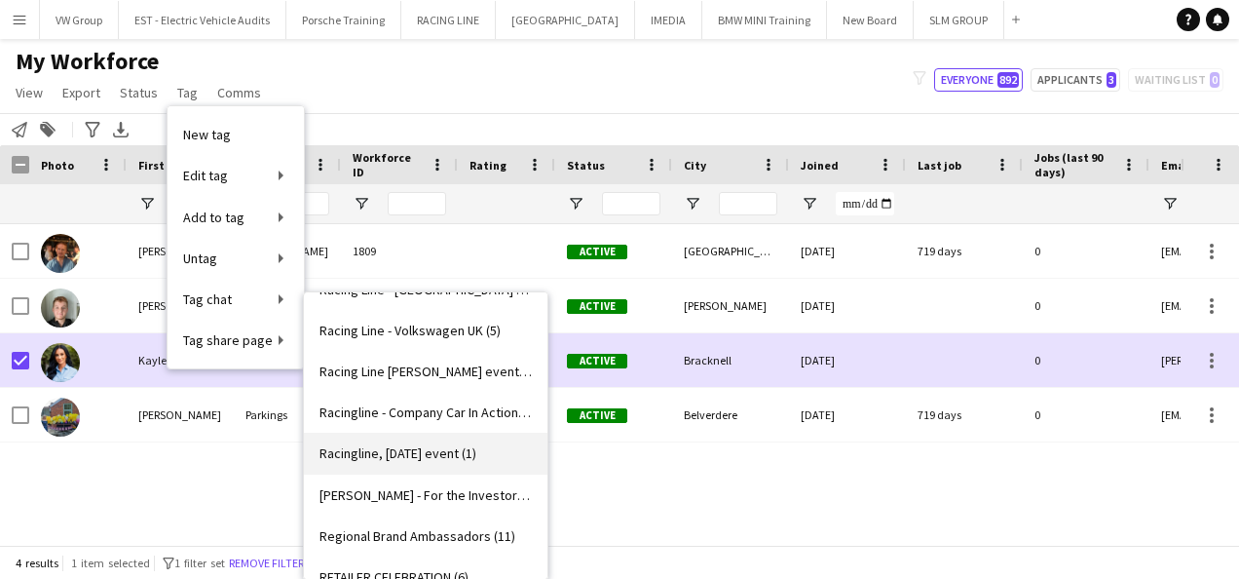
click at [442, 444] on span "Racingline, 12th Sept 2025 event (1)" at bounding box center [398, 453] width 157 height 18
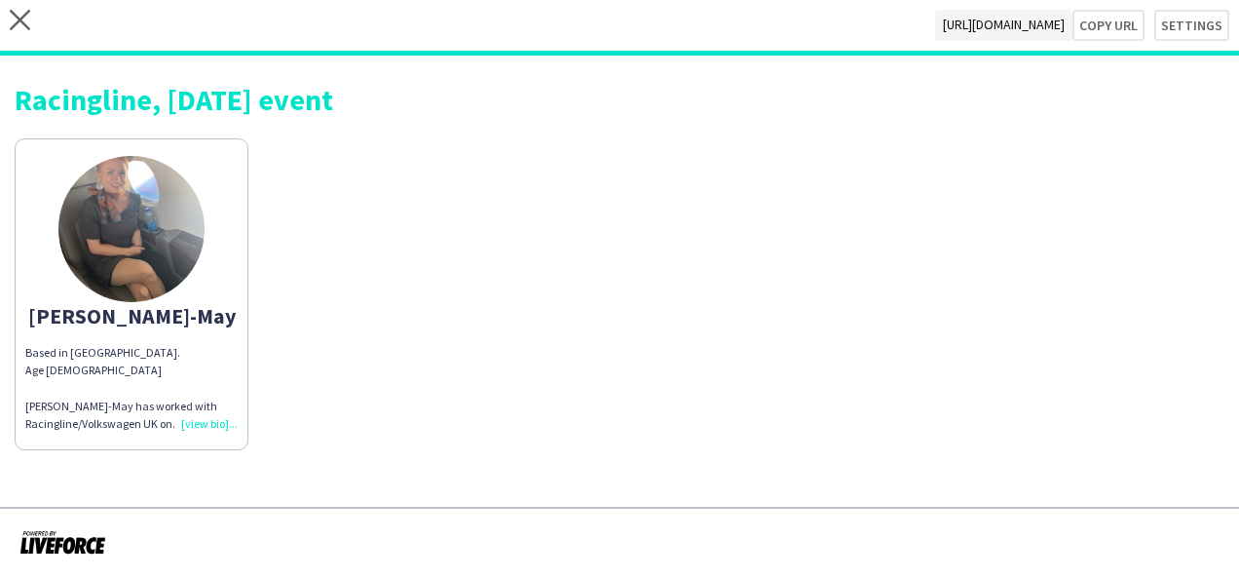
click at [442, 442] on div "Chloe-May Based in Halsted. Age 28 Chloe-May has worked with Racingline/Volkswa…" at bounding box center [620, 289] width 1210 height 321
click at [20, 16] on icon "close" at bounding box center [20, 20] width 20 height 20
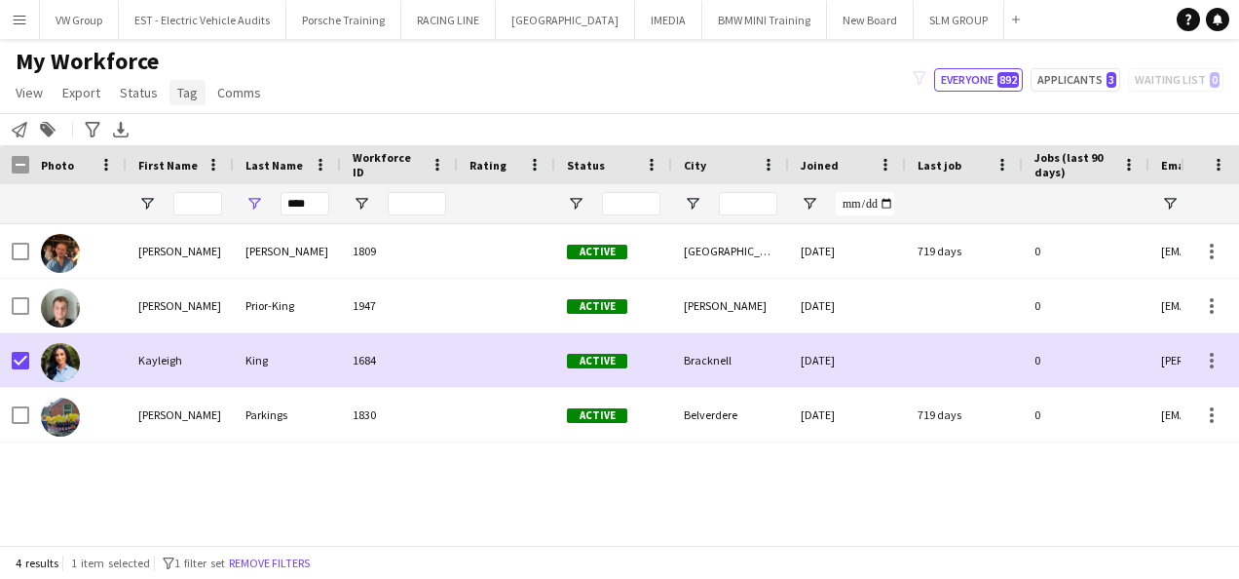
click at [187, 93] on span "Tag" at bounding box center [187, 93] width 20 height 18
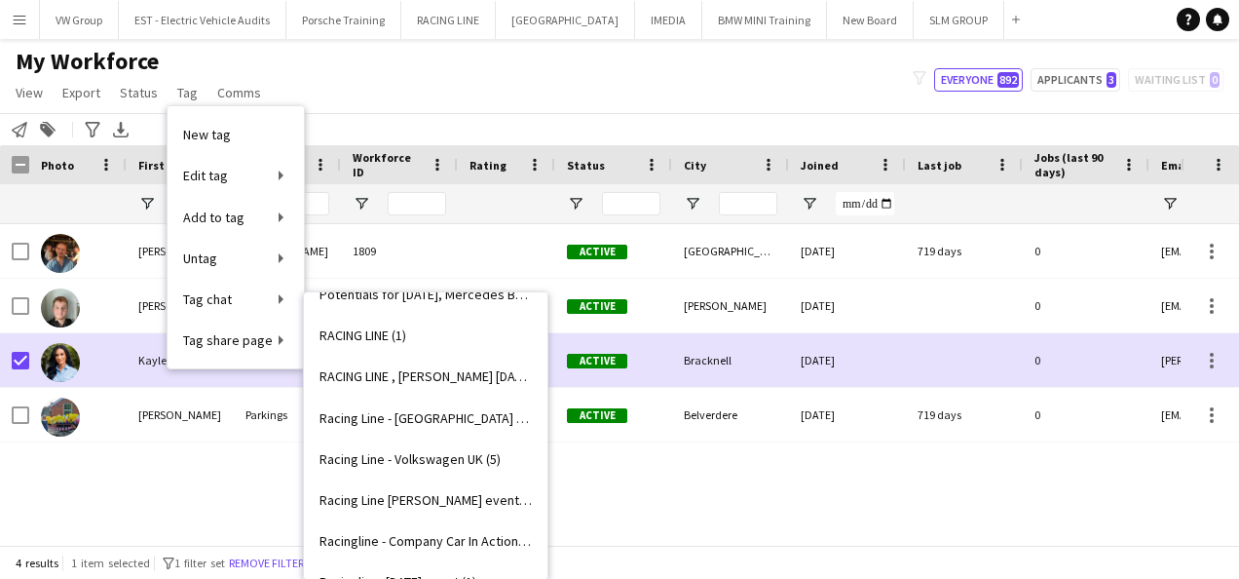
scroll to position [2420, 0]
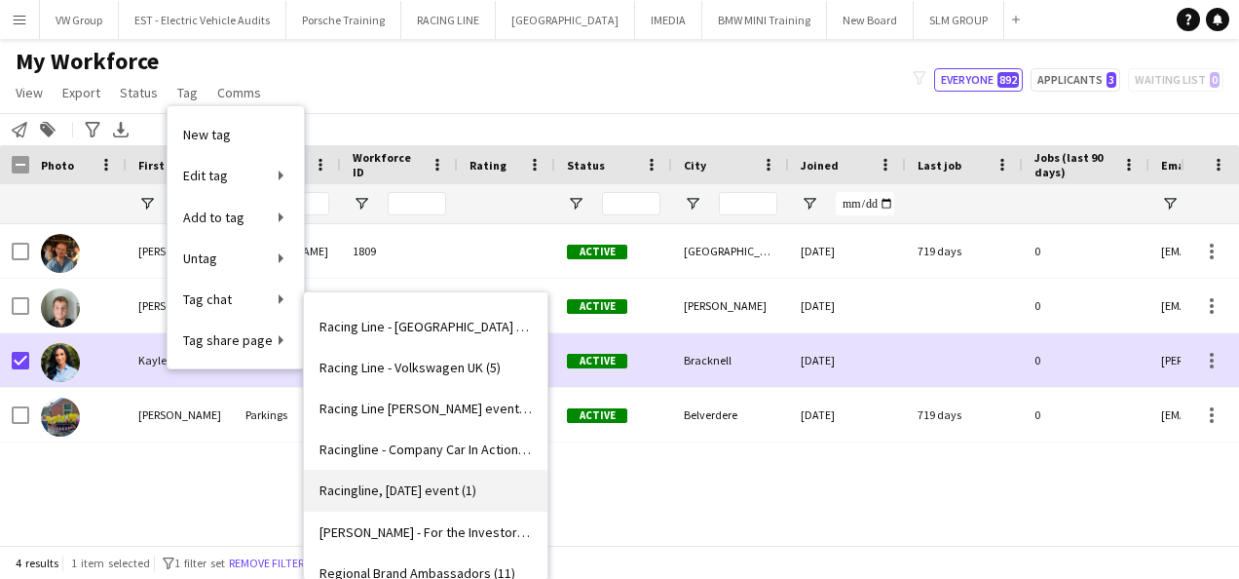
click at [355, 492] on span "Racingline, 12th Sept 2025 event (1)" at bounding box center [398, 490] width 157 height 18
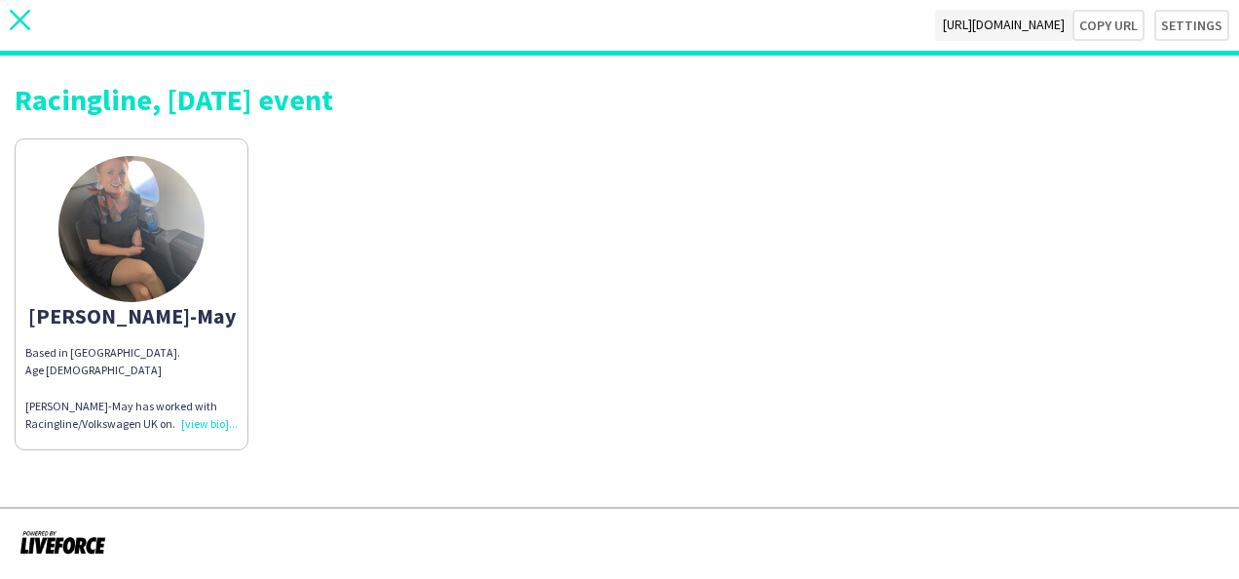
click at [21, 16] on icon "close" at bounding box center [20, 20] width 20 height 20
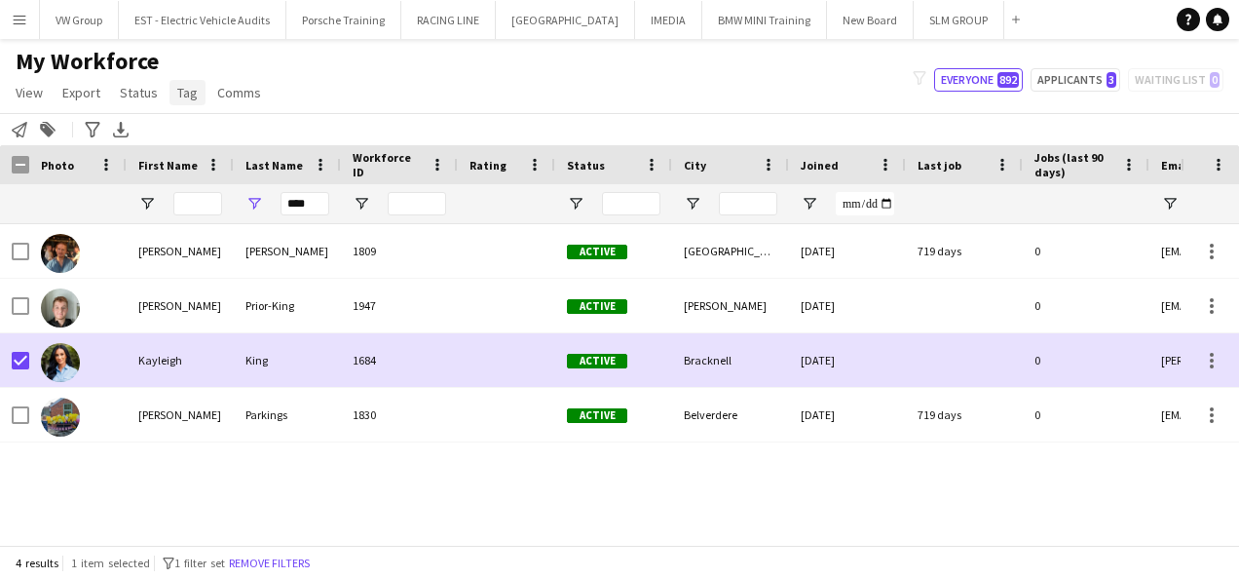
click at [179, 101] on link "Tag" at bounding box center [188, 92] width 36 height 25
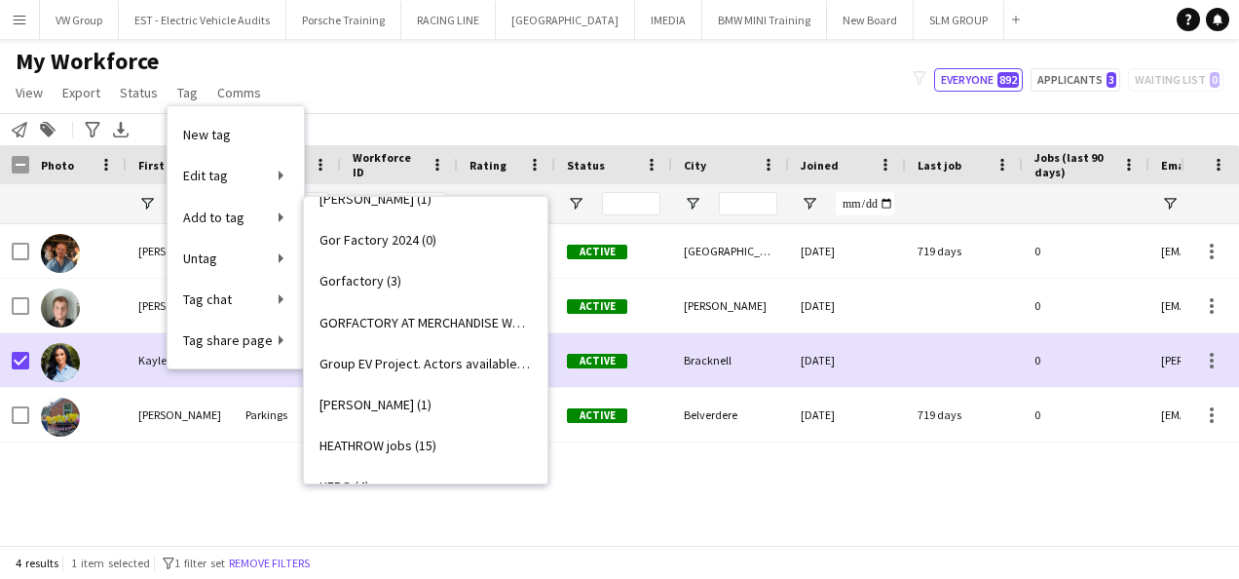
scroll to position [1064, 0]
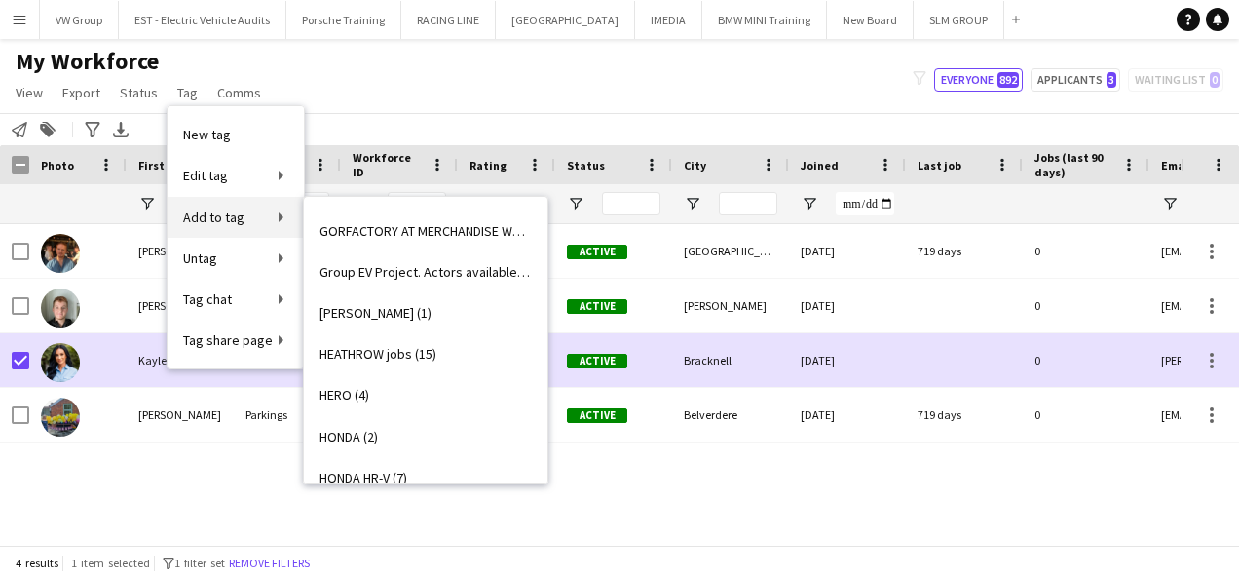
click at [282, 215] on link "Add to tag" at bounding box center [236, 217] width 136 height 41
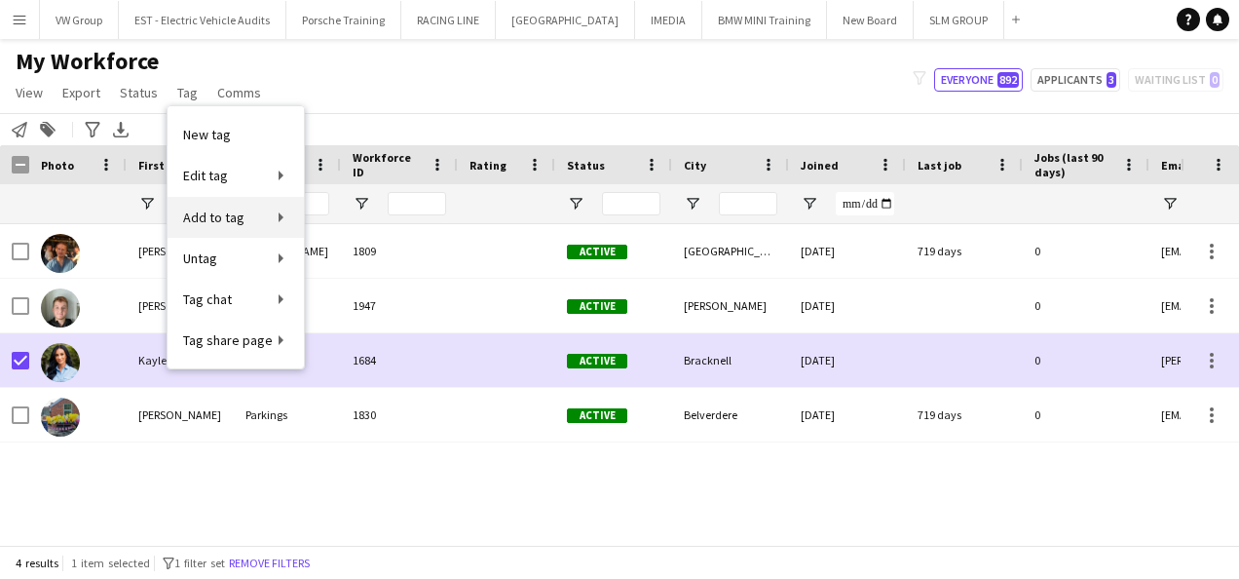
click at [282, 215] on link "Add to tag" at bounding box center [236, 217] width 136 height 41
click at [260, 215] on link "Add to tag" at bounding box center [236, 217] width 136 height 41
click at [228, 217] on span "Add to tag" at bounding box center [213, 217] width 61 height 18
click at [408, 92] on div "My Workforce View Views Default view New view Update view Delete view Edit name…" at bounding box center [619, 80] width 1239 height 66
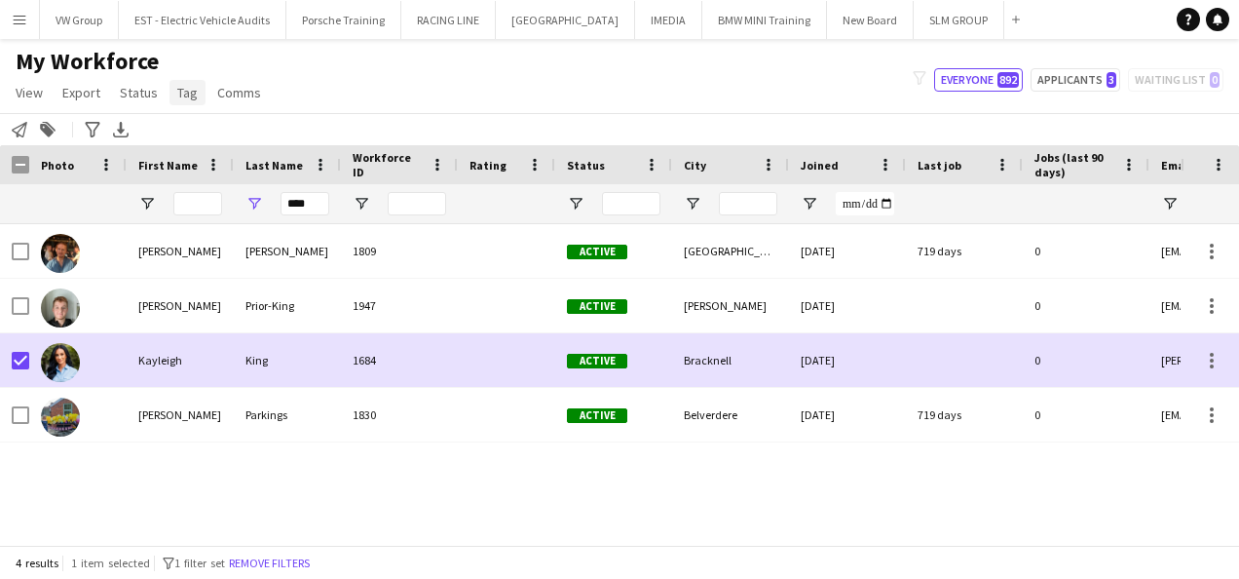
click at [192, 94] on span "Tag" at bounding box center [187, 93] width 20 height 18
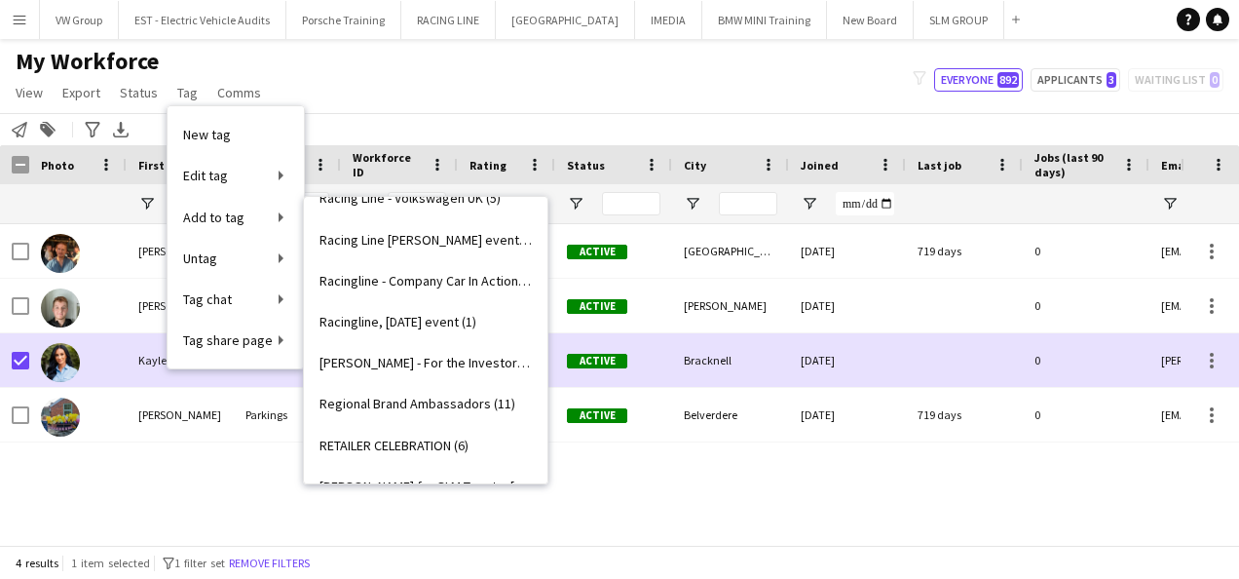
scroll to position [2521, 0]
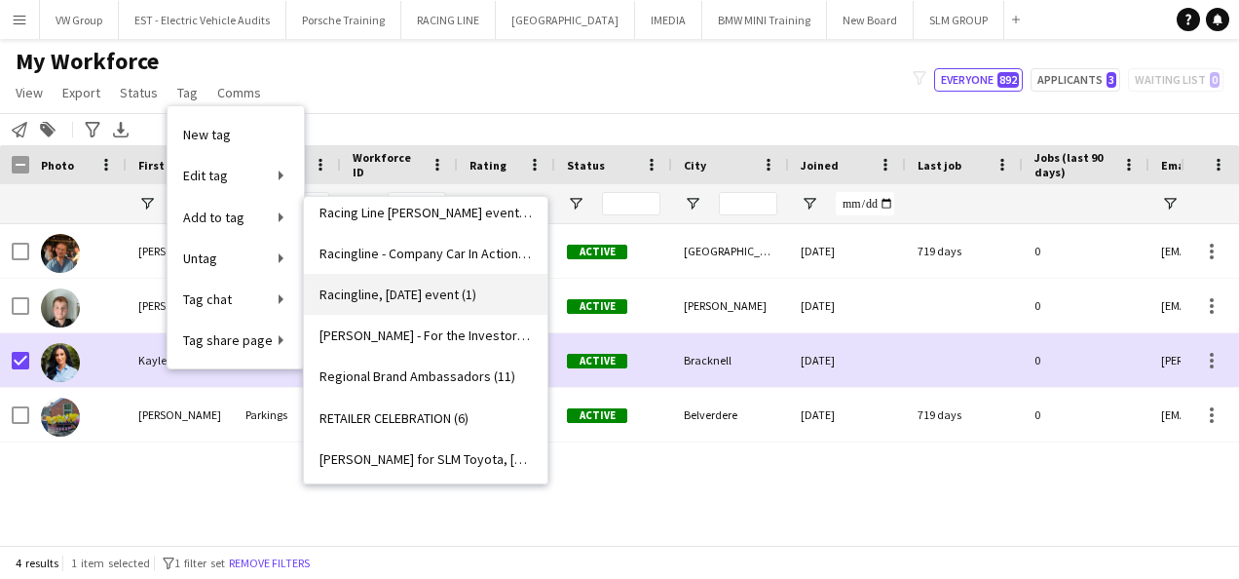
click at [473, 298] on span "Racingline, 12th Sept 2025 event (1)" at bounding box center [398, 294] width 157 height 18
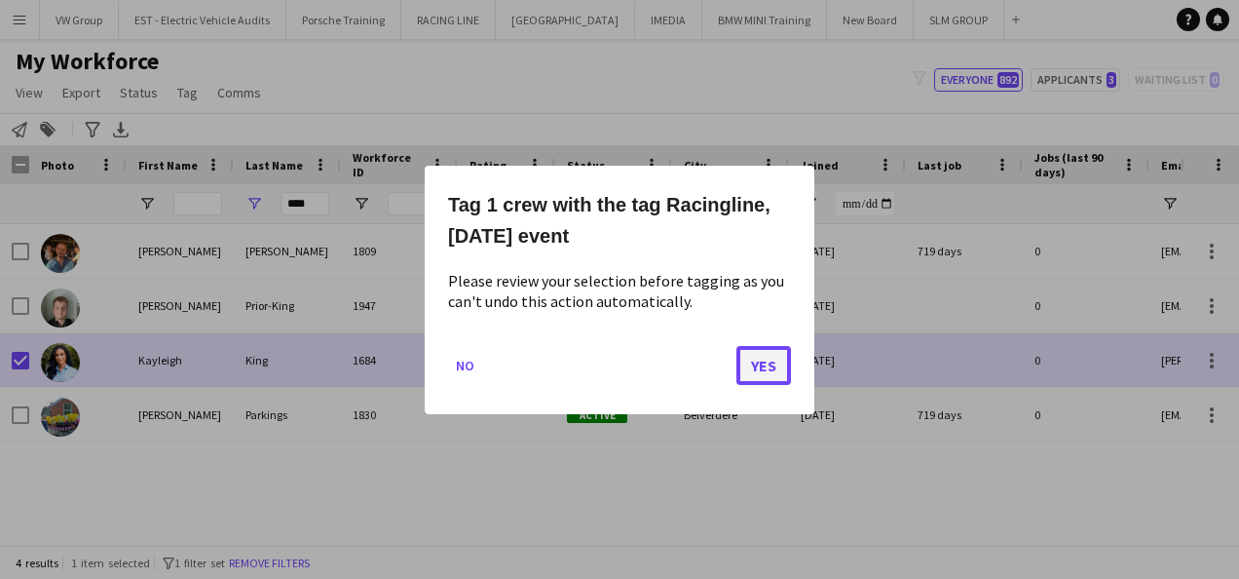
click at [781, 370] on button "Yes" at bounding box center [764, 364] width 55 height 39
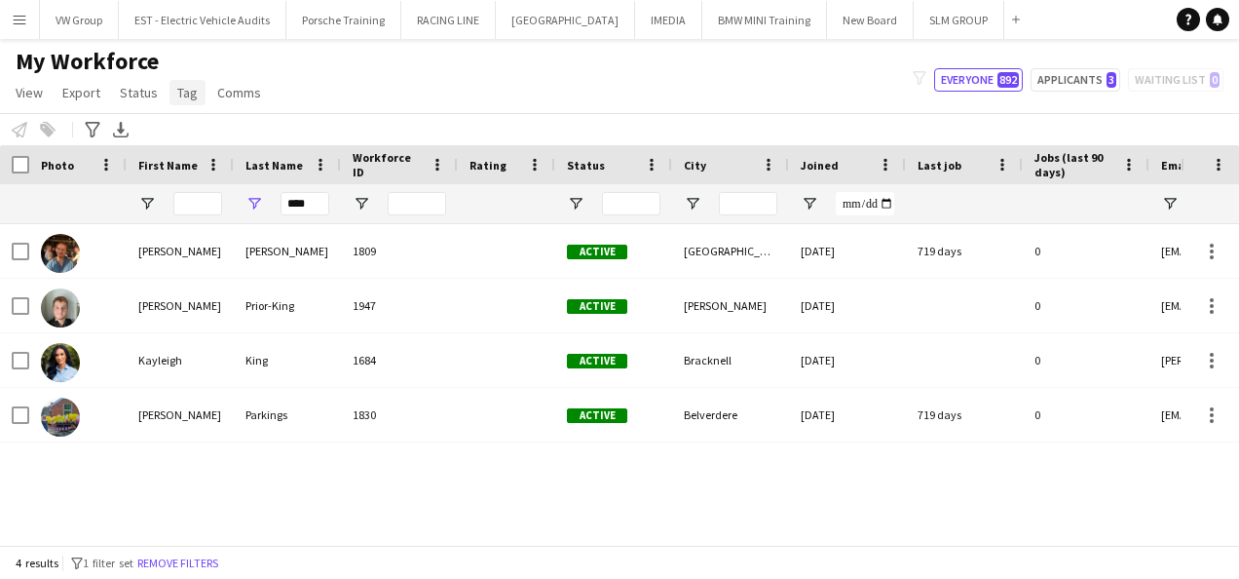
click at [185, 91] on span "Tag" at bounding box center [187, 93] width 20 height 18
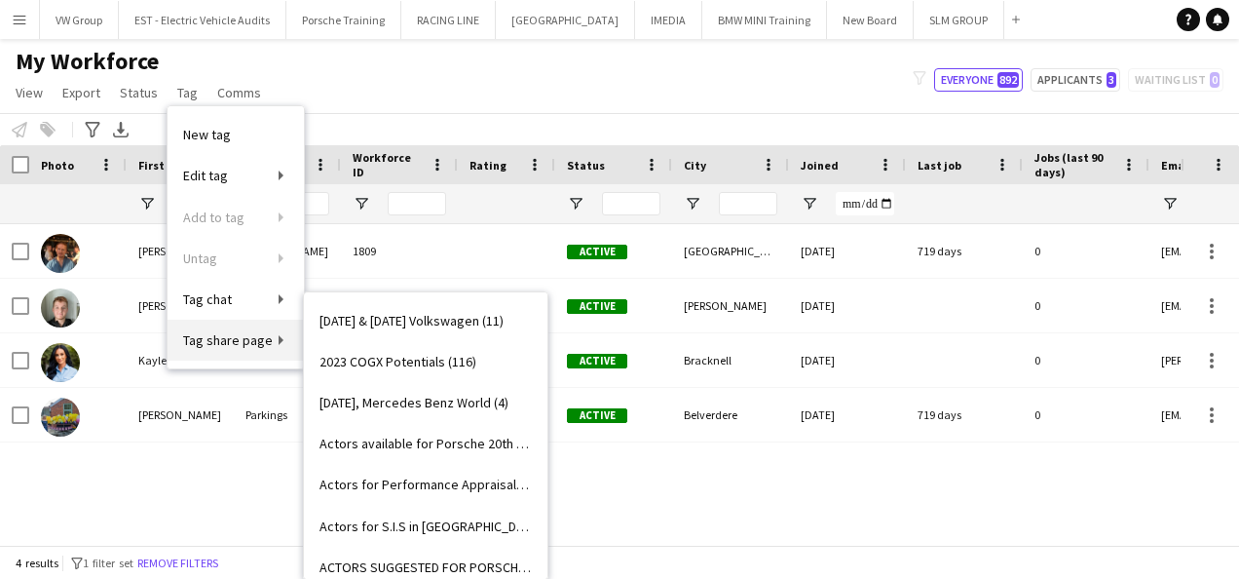
click at [222, 341] on span "Tag share page" at bounding box center [228, 340] width 90 height 18
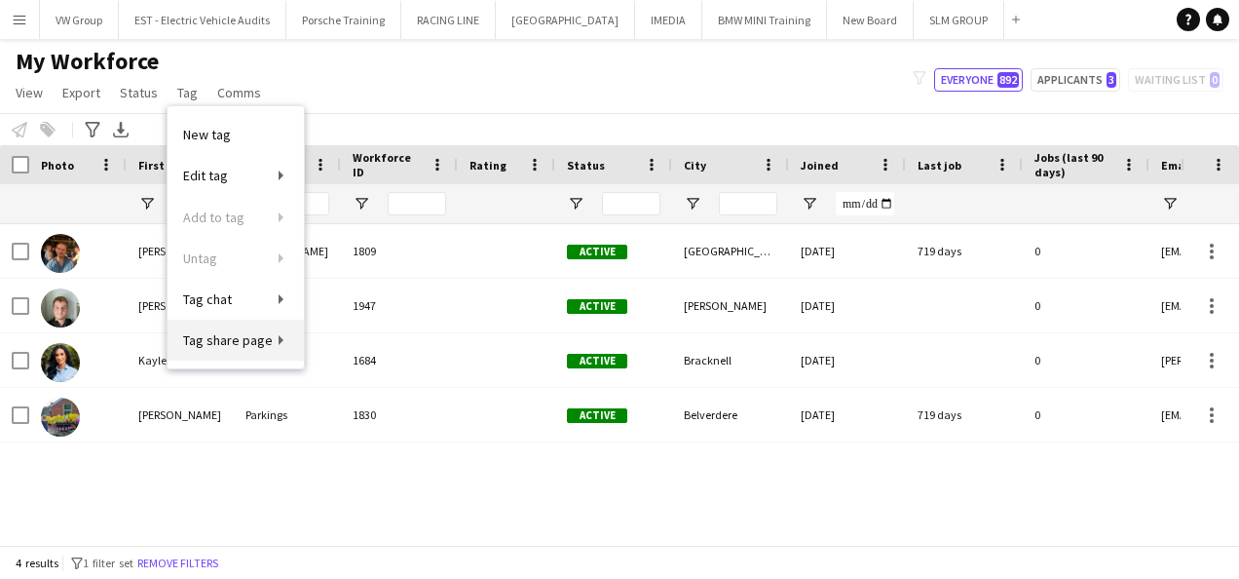
click at [222, 341] on span "Tag share page" at bounding box center [228, 340] width 90 height 18
click at [269, 337] on link "Tag share page" at bounding box center [236, 340] width 136 height 41
click at [215, 335] on span "Tag share page" at bounding box center [228, 340] width 90 height 18
click at [359, 95] on div "My Workforce View Views Default view New view Update view Delete view Edit name…" at bounding box center [619, 80] width 1239 height 66
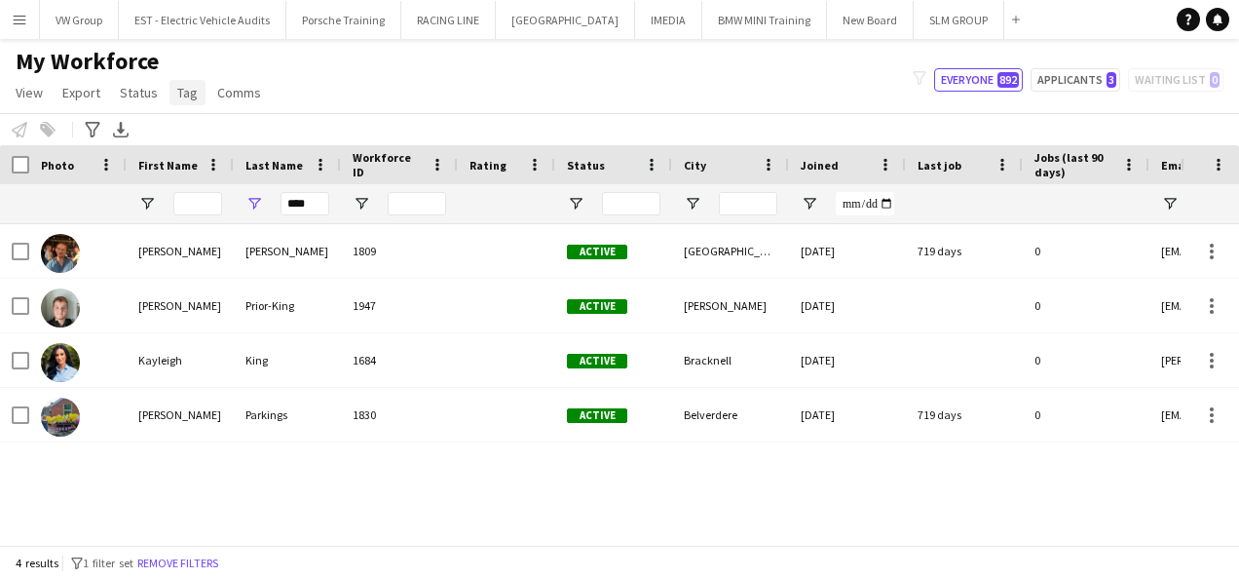
click at [177, 90] on span "Tag" at bounding box center [187, 93] width 20 height 18
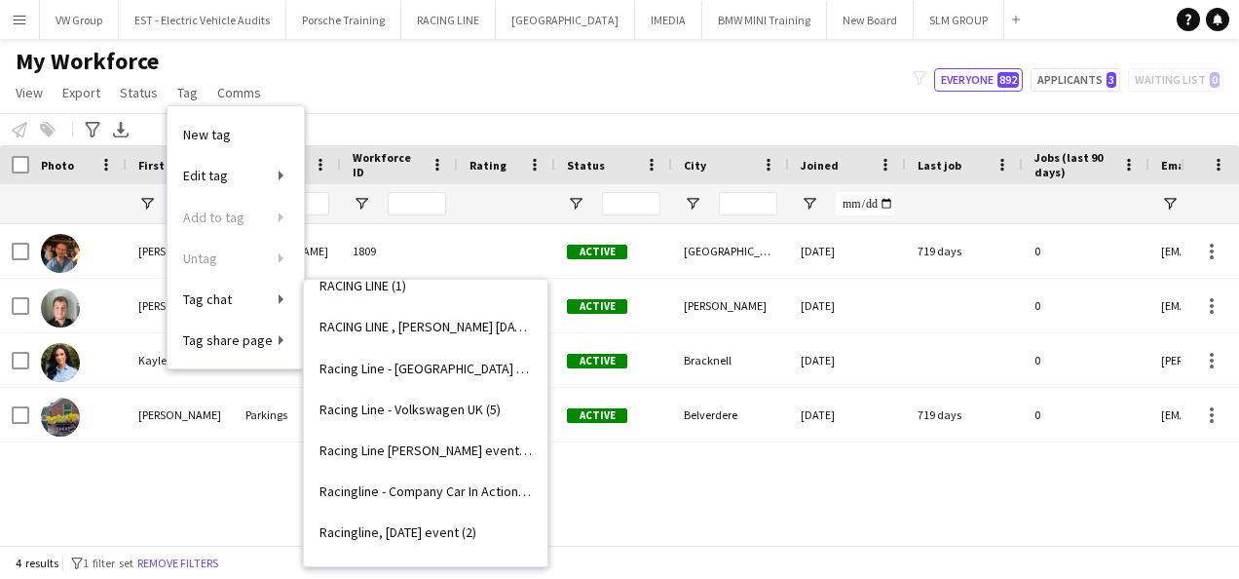
scroll to position [2394, 0]
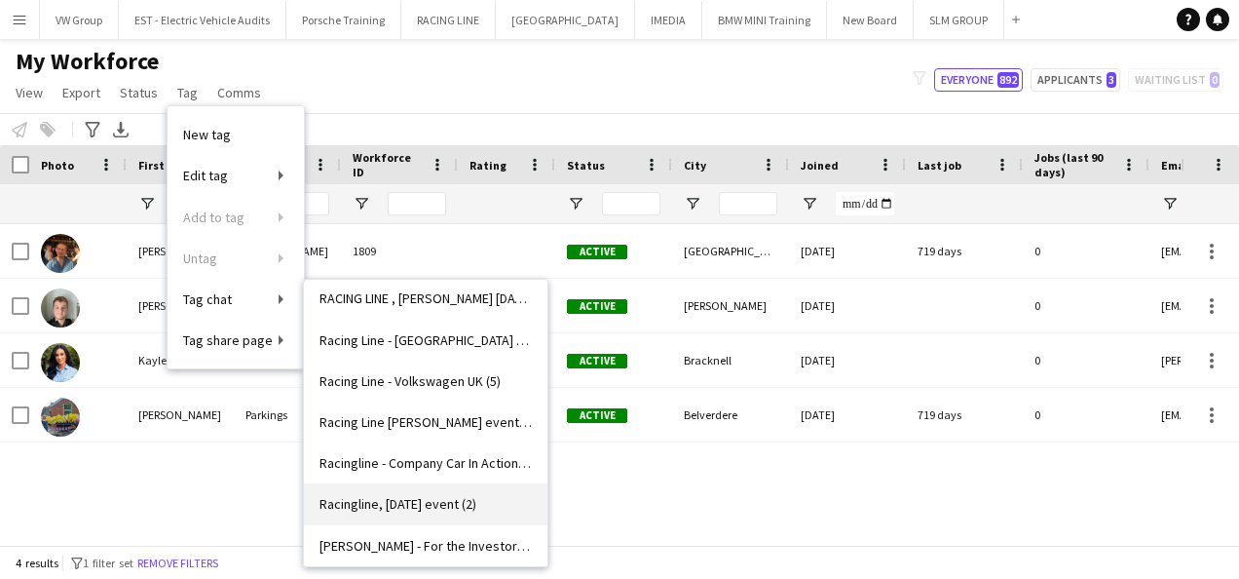
click at [461, 503] on span "Racingline, 12th Sept 2025 event (2)" at bounding box center [398, 504] width 157 height 18
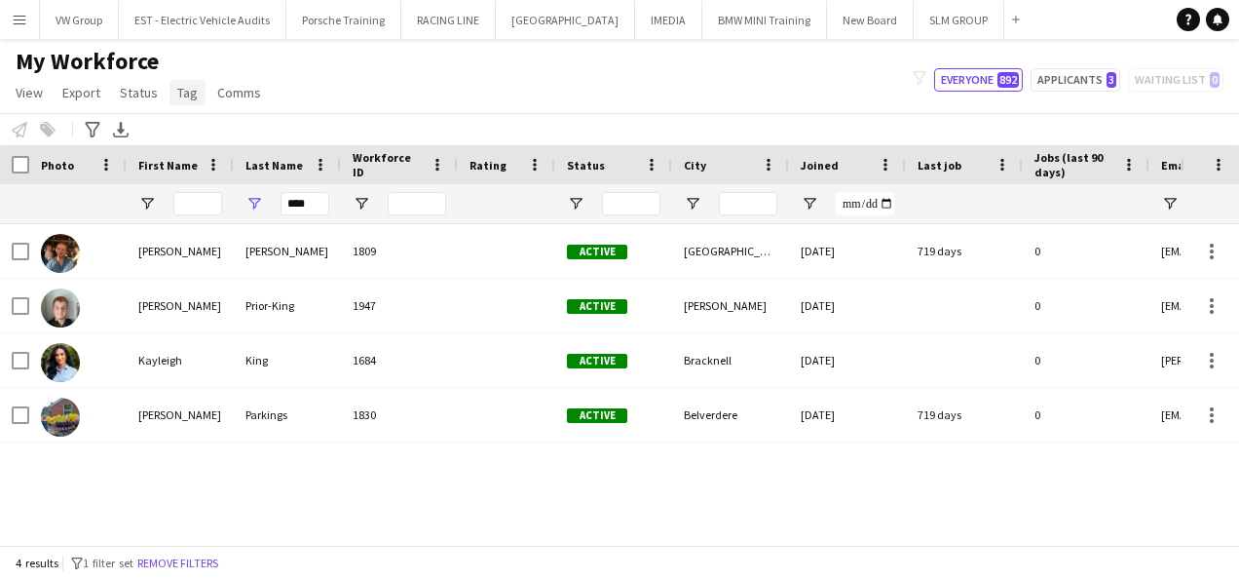
click at [185, 91] on span "Tag" at bounding box center [187, 93] width 20 height 18
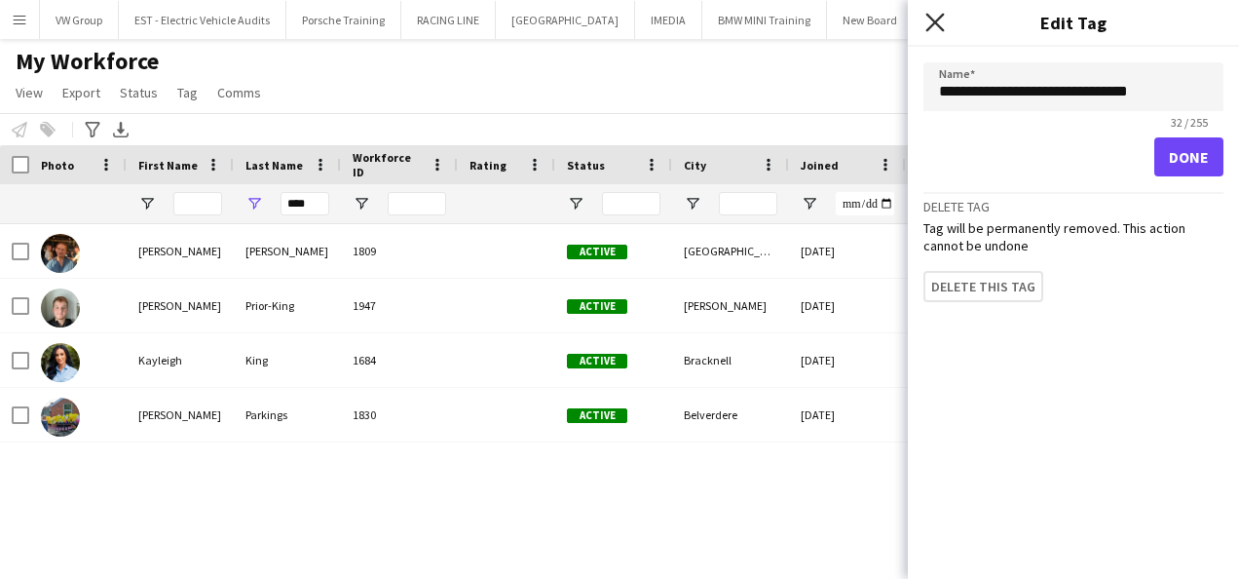
click at [941, 26] on icon "Close pop-in" at bounding box center [934, 22] width 19 height 19
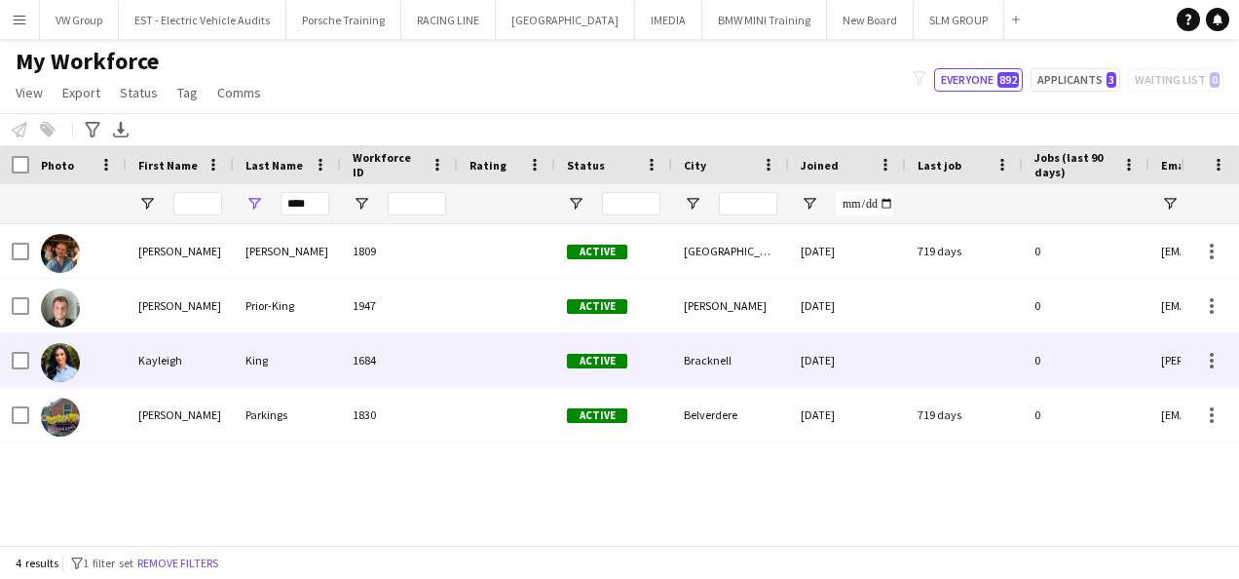
click at [148, 363] on div "Kayleigh" at bounding box center [180, 360] width 107 height 54
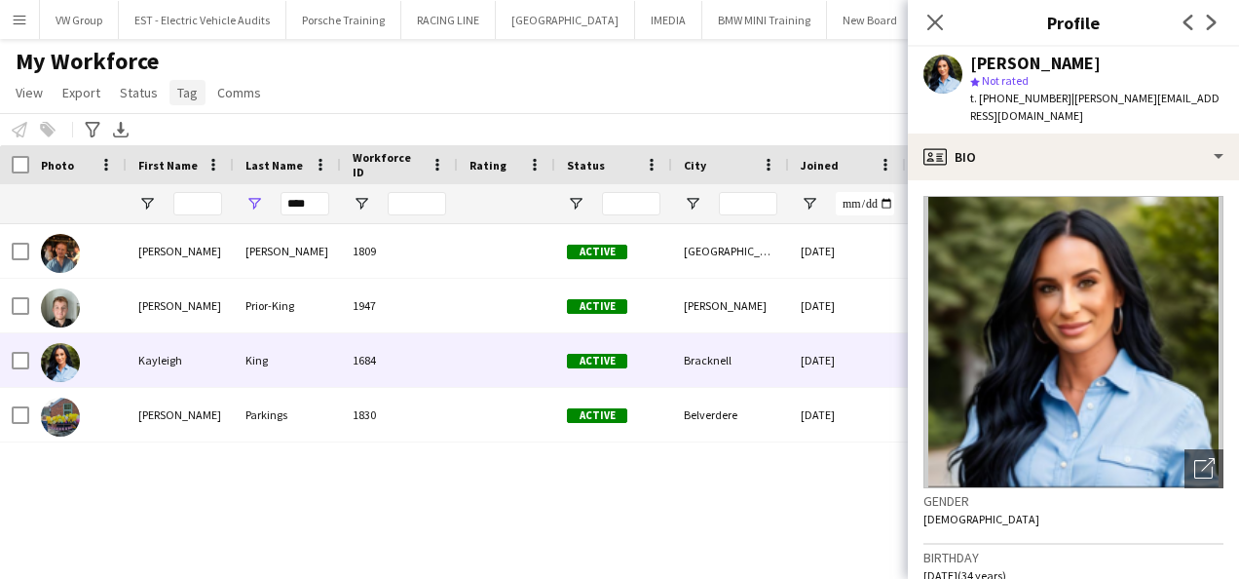
click at [186, 95] on span "Tag" at bounding box center [187, 93] width 20 height 18
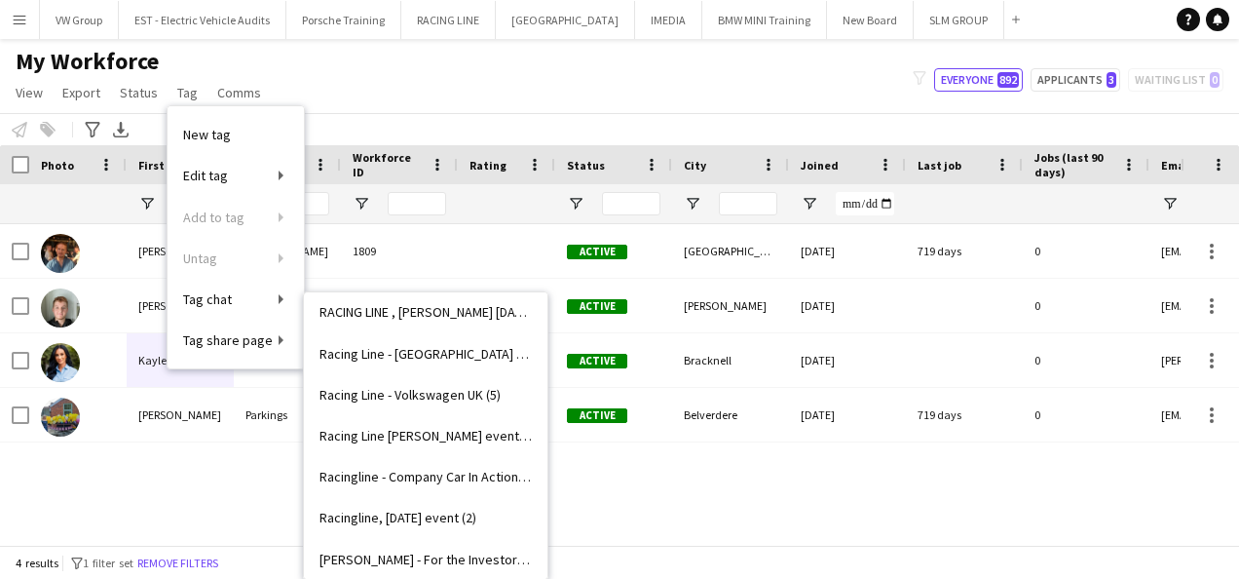
scroll to position [2402, 0]
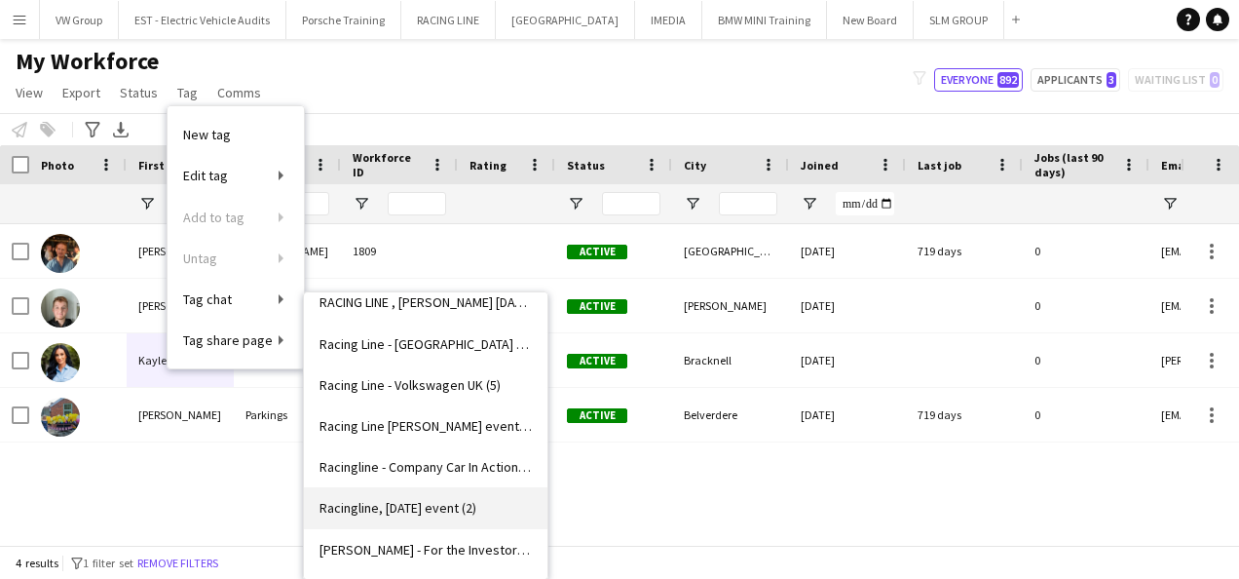
click at [456, 516] on link "Racingline, 12th Sept 2025 event (2)" at bounding box center [426, 507] width 244 height 41
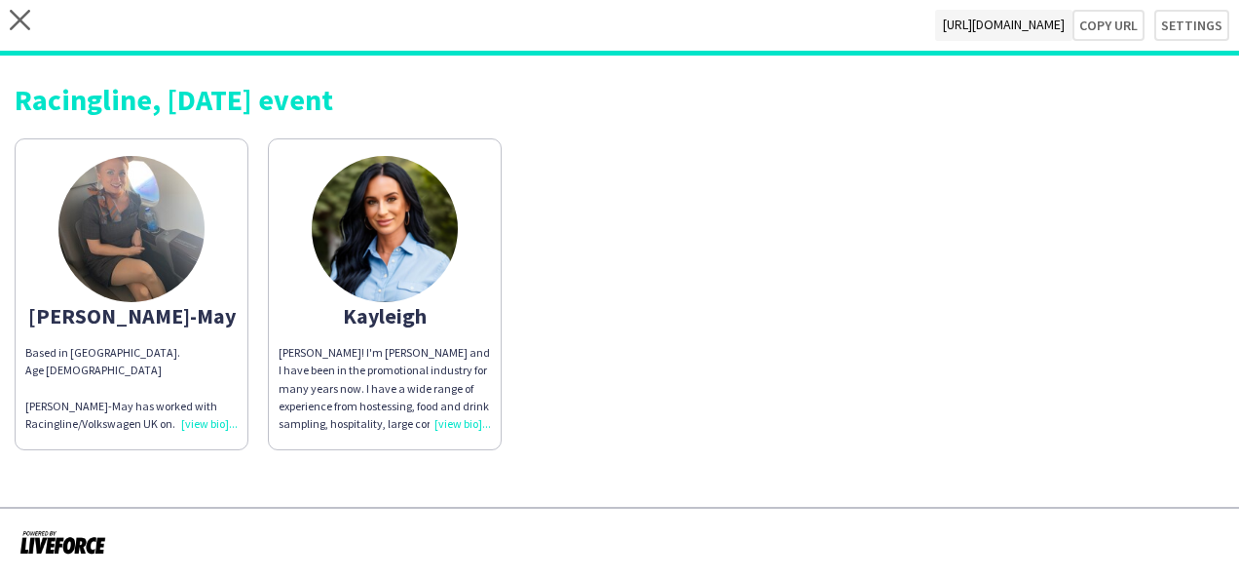
click at [461, 421] on div "Hiya! I'm Kayleigh and I have been in the promotional industry for many years n…" at bounding box center [385, 388] width 212 height 89
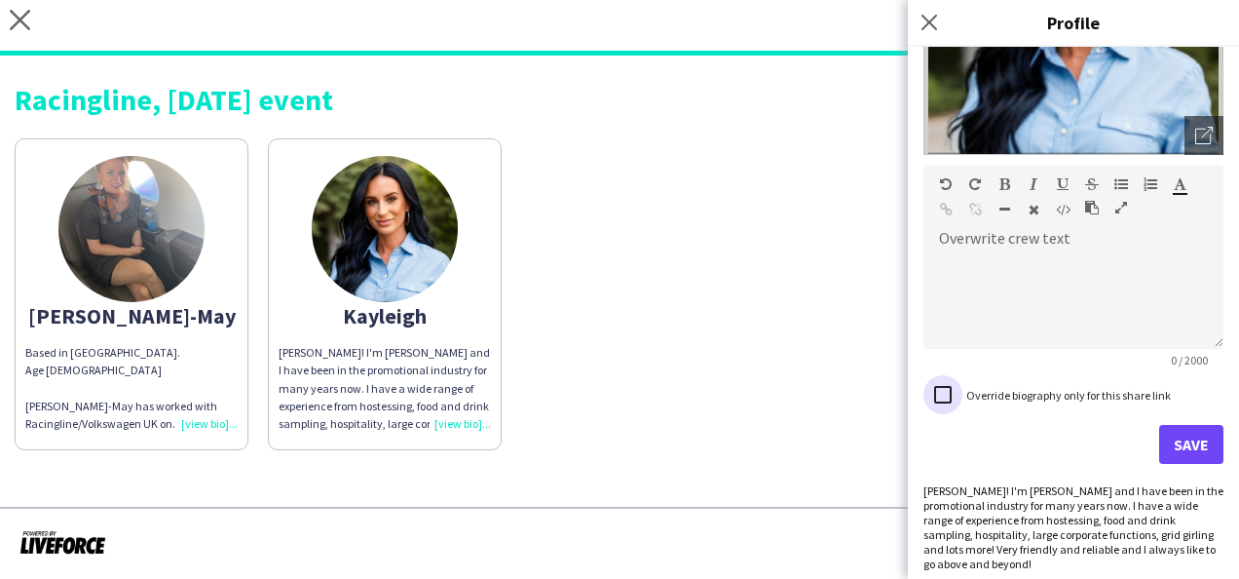
scroll to position [273, 0]
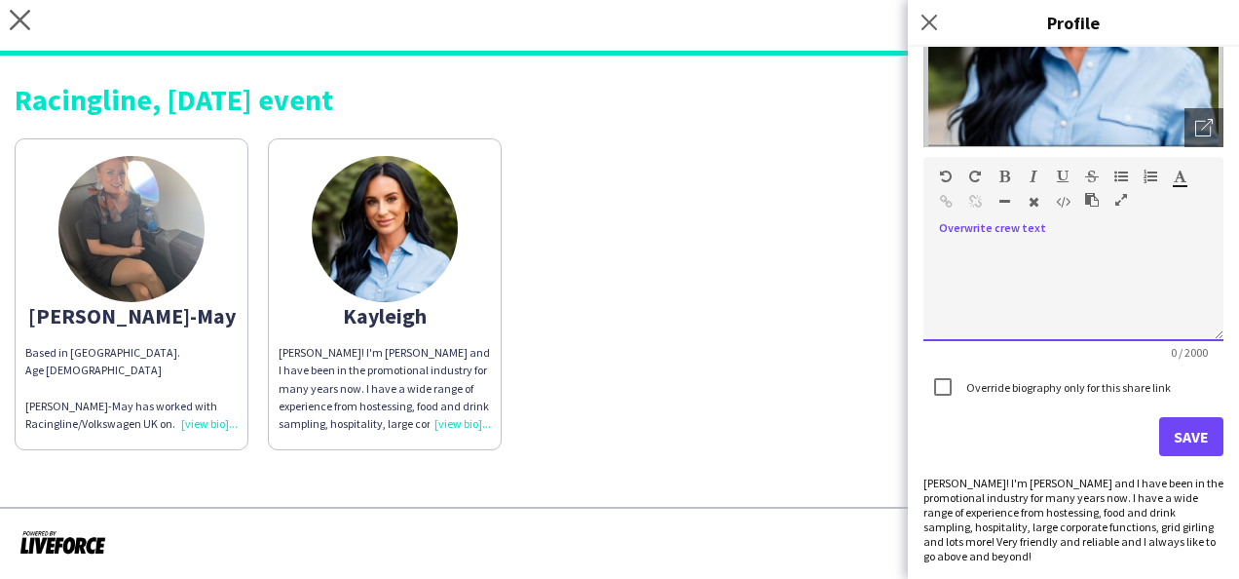
click at [946, 242] on span at bounding box center [939, 243] width 31 height 27
drag, startPoint x: 946, startPoint y: 242, endPoint x: 1069, endPoint y: 218, distance: 125.0
click at [1069, 218] on div "default Heading 1 Heading 2 Heading 3 Heading 4 Heading 5 Heading 6 Heading 7 P…" at bounding box center [1074, 193] width 300 height 73
click at [957, 257] on div at bounding box center [1074, 292] width 300 height 97
paste div
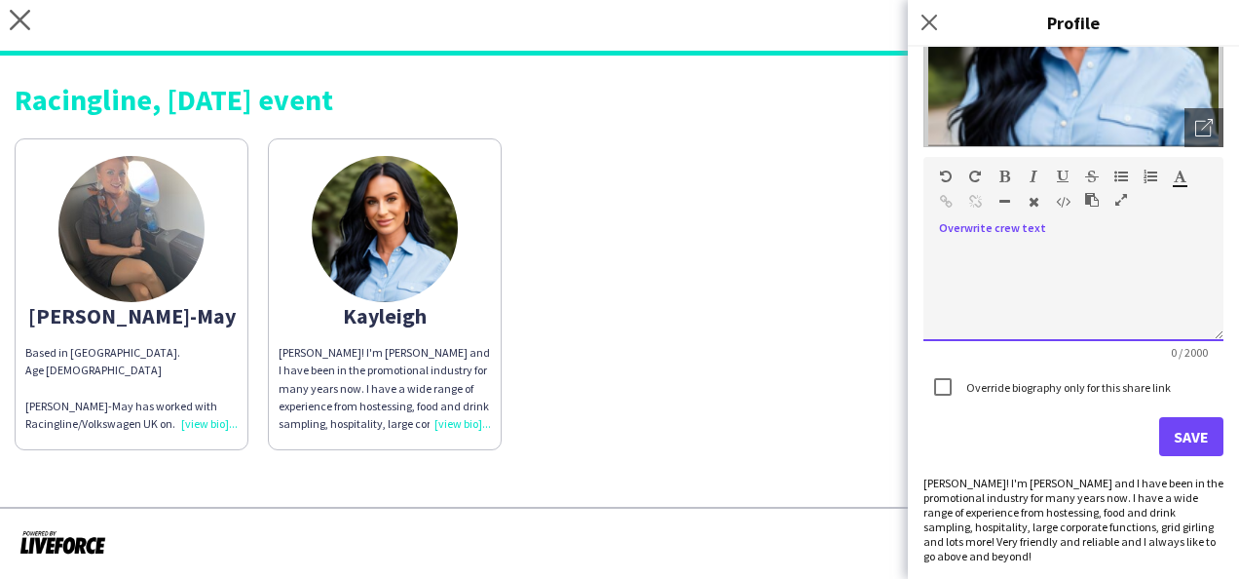
scroll to position [333, 0]
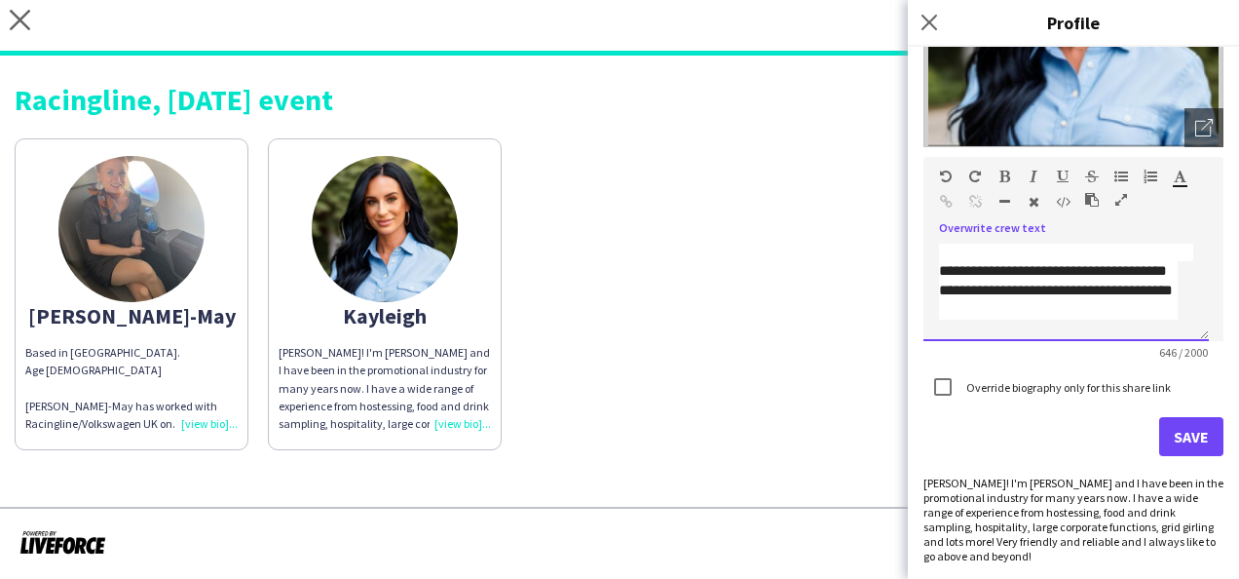
click at [949, 250] on div at bounding box center [1066, 251] width 254 height 19
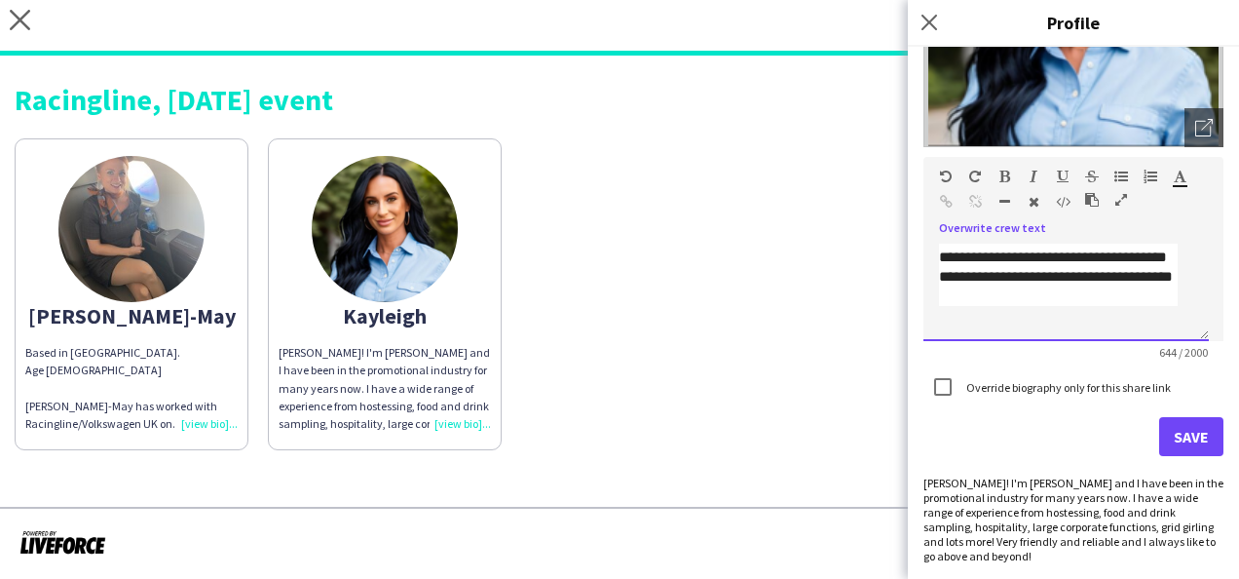
scroll to position [312, 0]
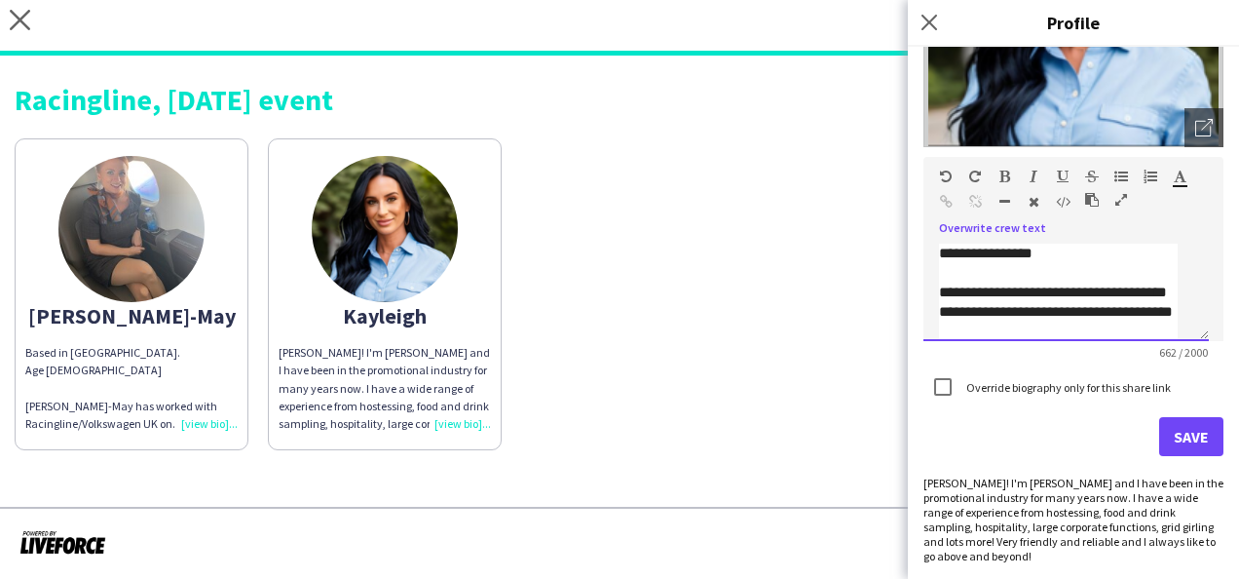
click at [1005, 276] on div "**********" at bounding box center [1058, 214] width 239 height 136
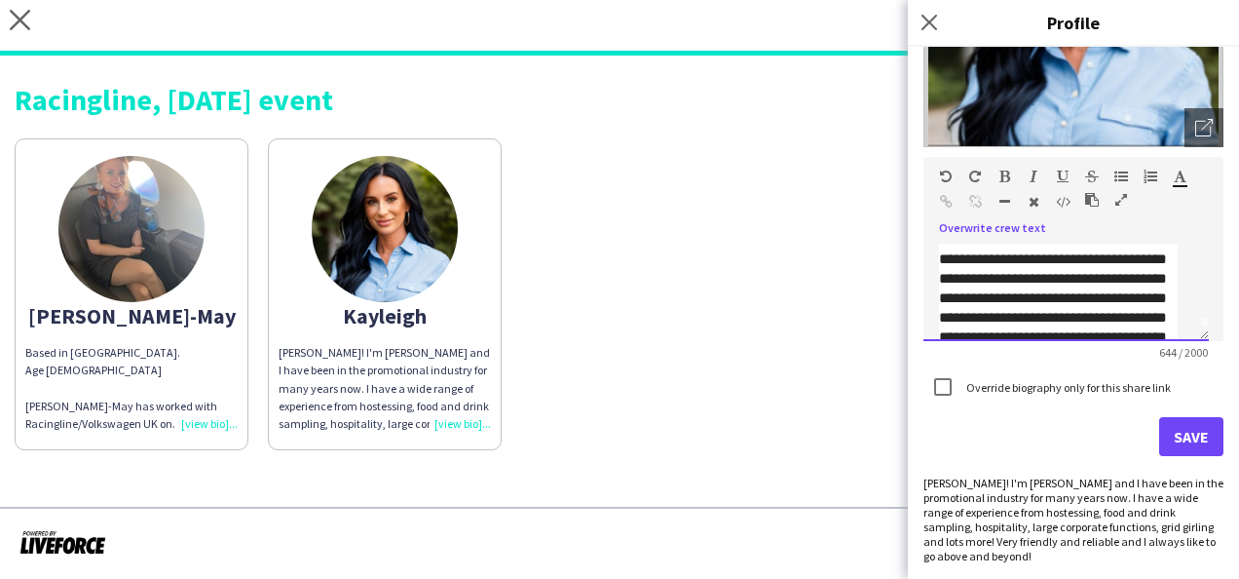
scroll to position [0, 0]
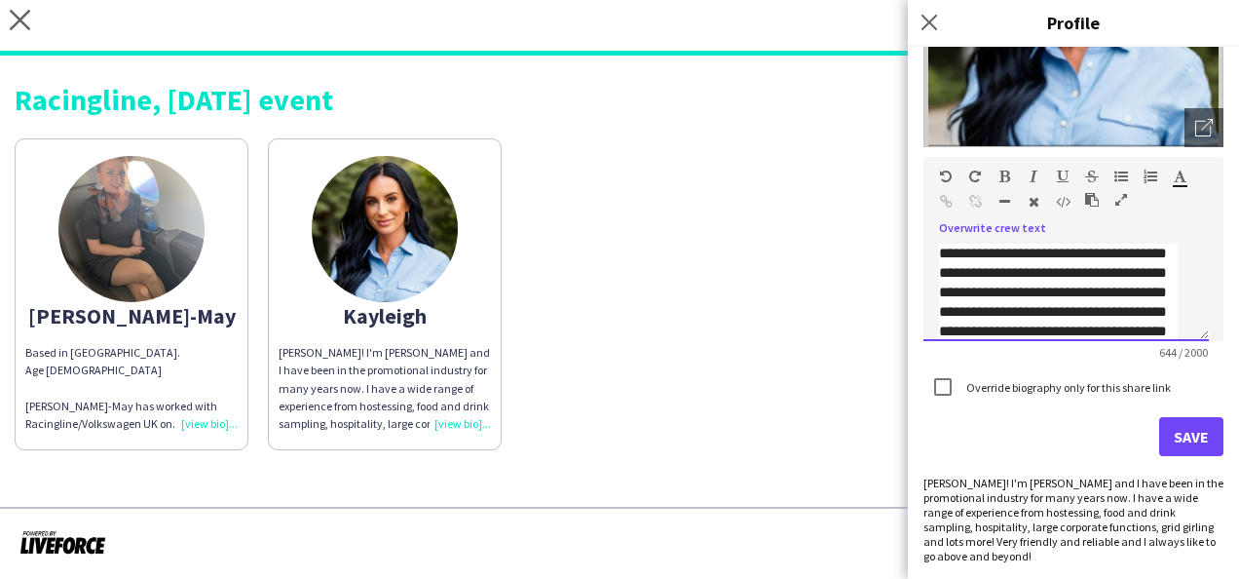
click at [938, 253] on div "**********" at bounding box center [1066, 292] width 285 height 97
click at [945, 257] on div at bounding box center [1066, 253] width 254 height 19
click at [1102, 294] on div "**********" at bounding box center [1058, 321] width 239 height 195
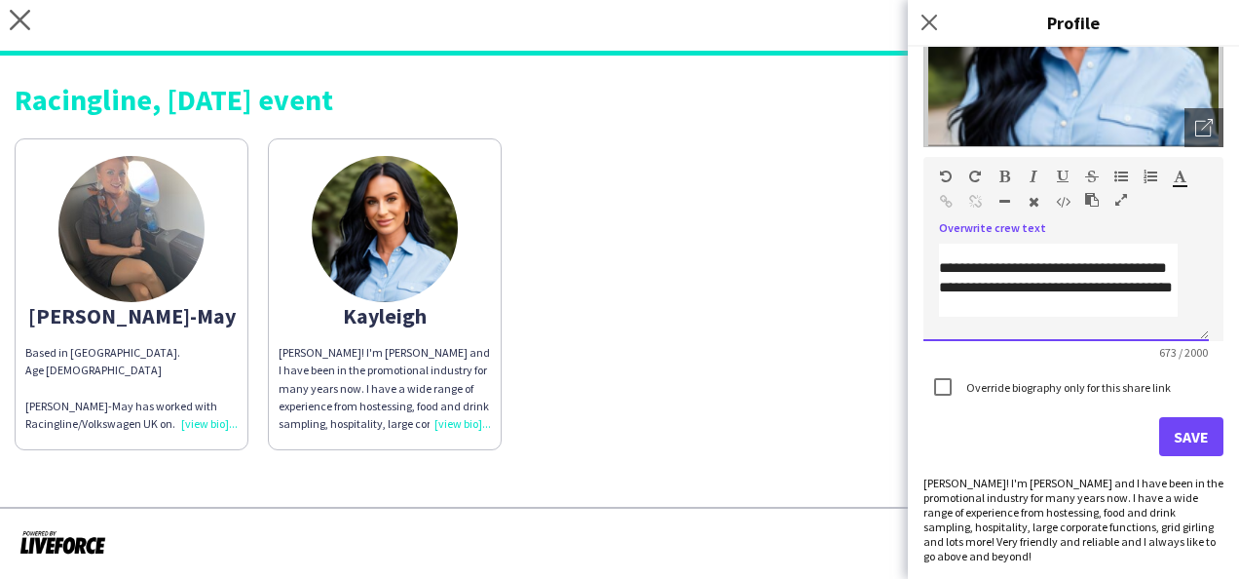
scroll to position [405, 0]
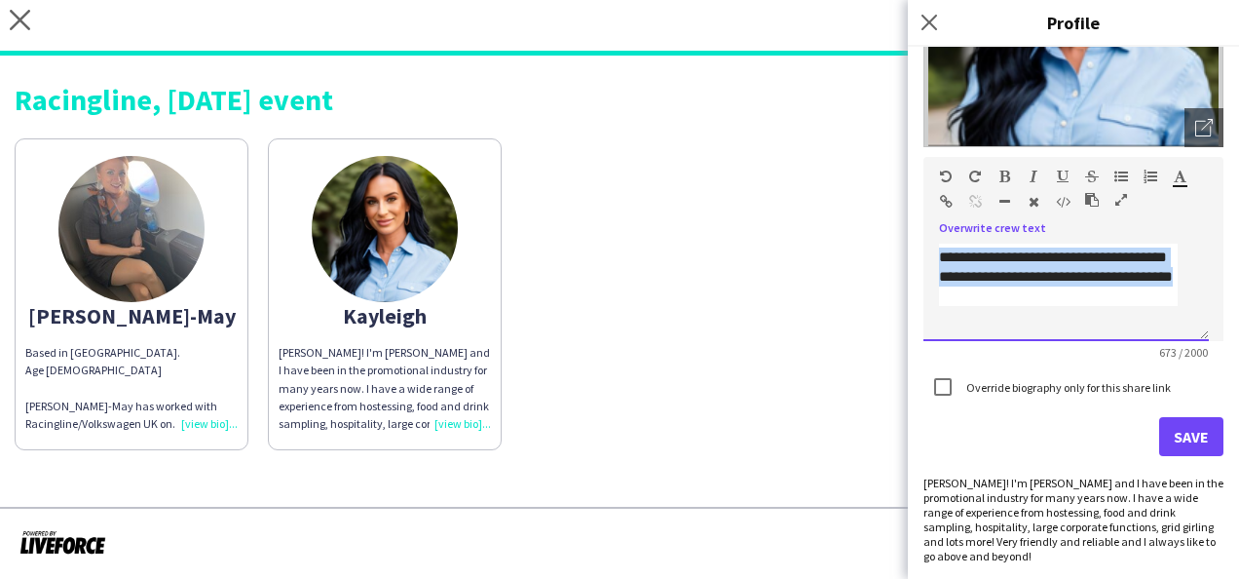
drag, startPoint x: 1030, startPoint y: 298, endPoint x: 938, endPoint y: 260, distance: 99.1
click at [938, 260] on div "**********" at bounding box center [1066, 292] width 285 height 97
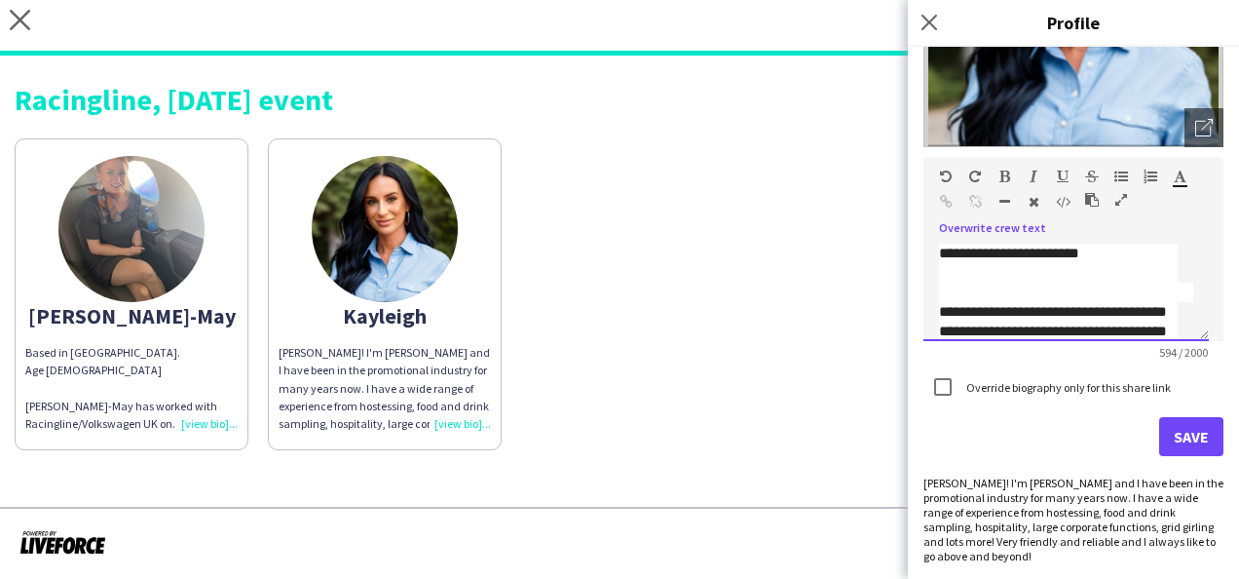
scroll to position [251, 0]
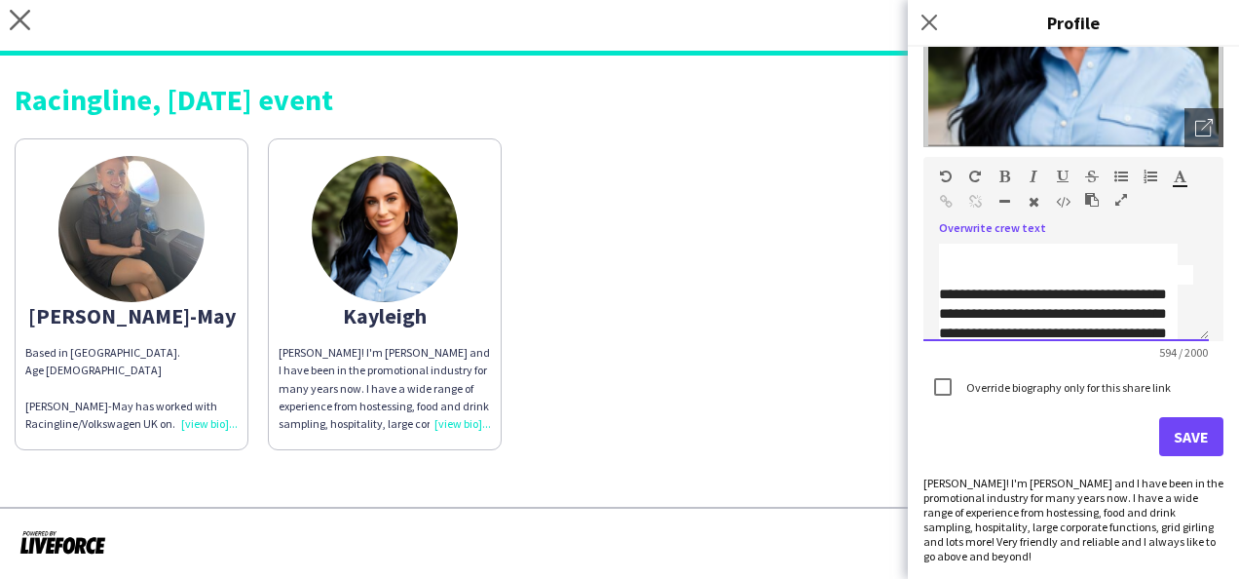
click at [963, 269] on div at bounding box center [1066, 274] width 254 height 19
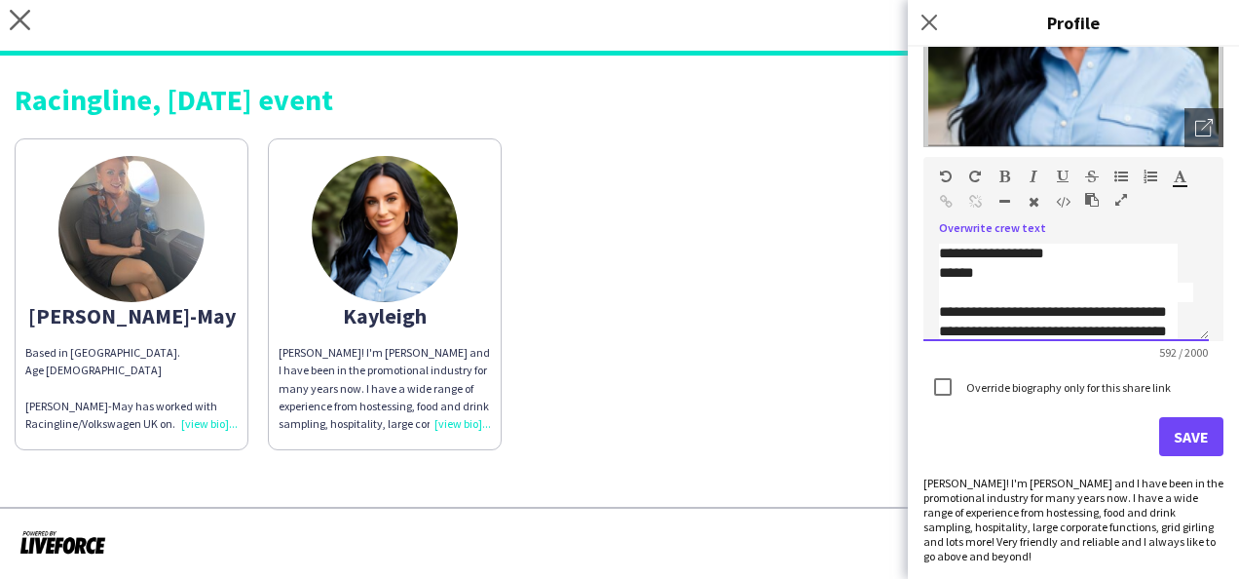
click at [992, 278] on div "******" at bounding box center [1058, 272] width 239 height 19
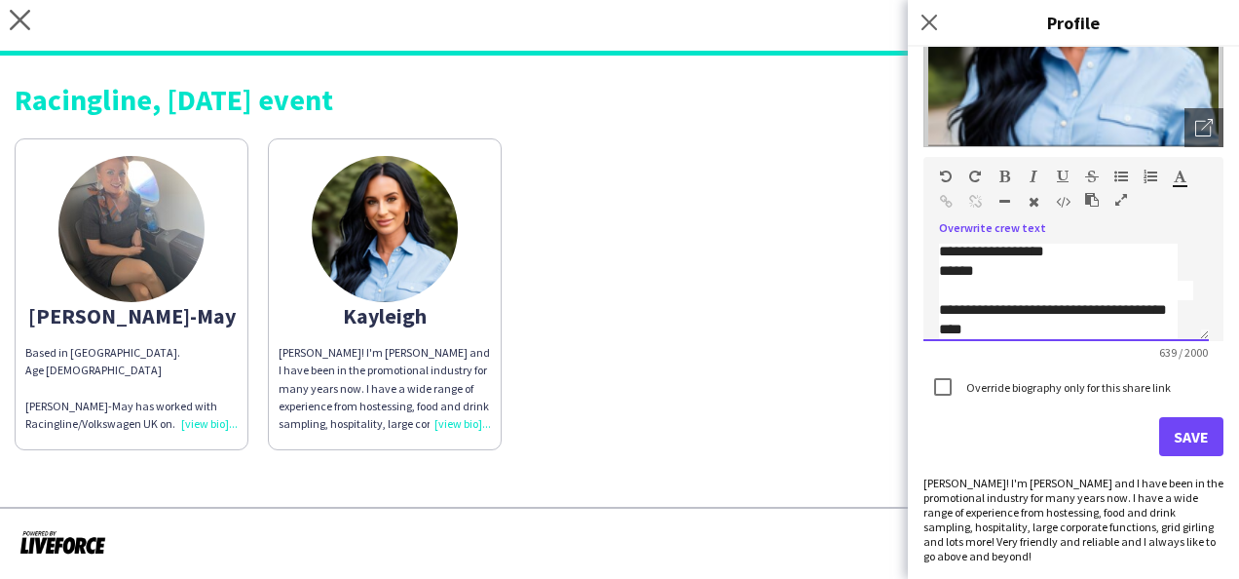
click at [1168, 310] on div "**********" at bounding box center [1058, 319] width 239 height 39
drag, startPoint x: 1001, startPoint y: 327, endPoint x: 939, endPoint y: 308, distance: 64.4
click at [939, 308] on div "**********" at bounding box center [1058, 319] width 239 height 39
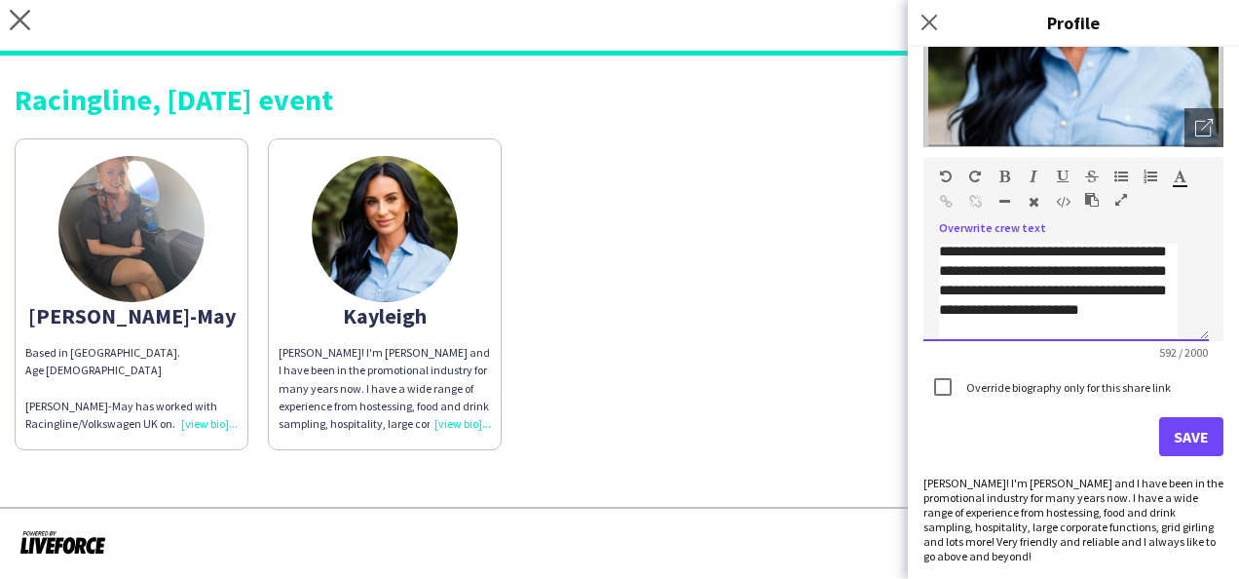
scroll to position [0, 0]
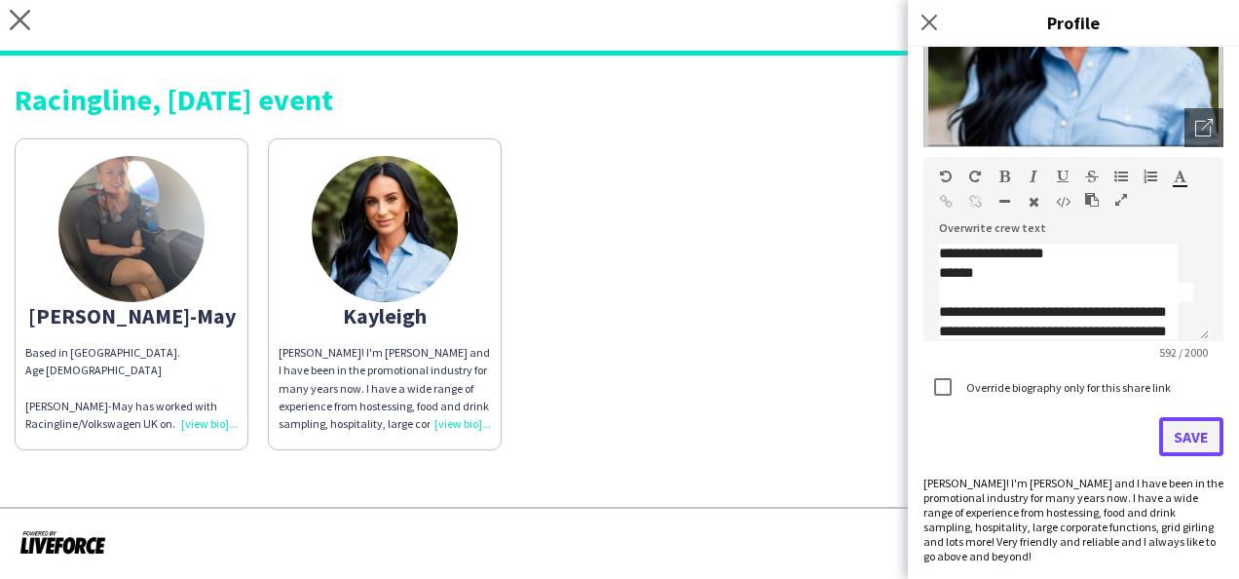
click at [1173, 428] on button "Save" at bounding box center [1191, 436] width 64 height 39
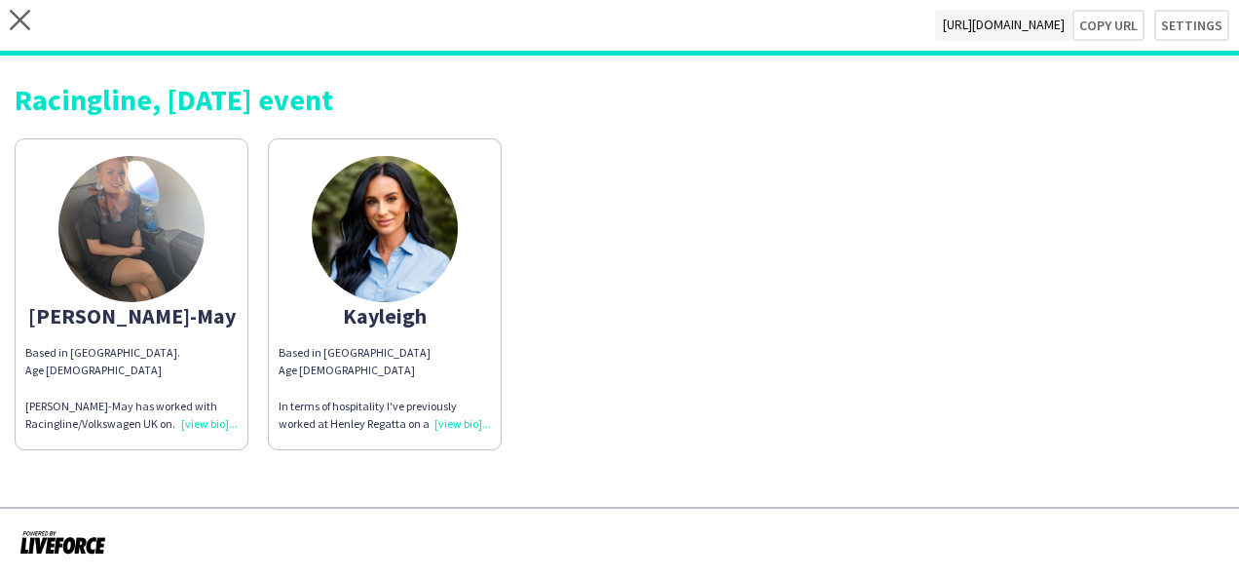
click at [468, 423] on div "Based in Bracknell Age 34 In terms of hospitality I've previously worked at Hen…" at bounding box center [385, 388] width 212 height 89
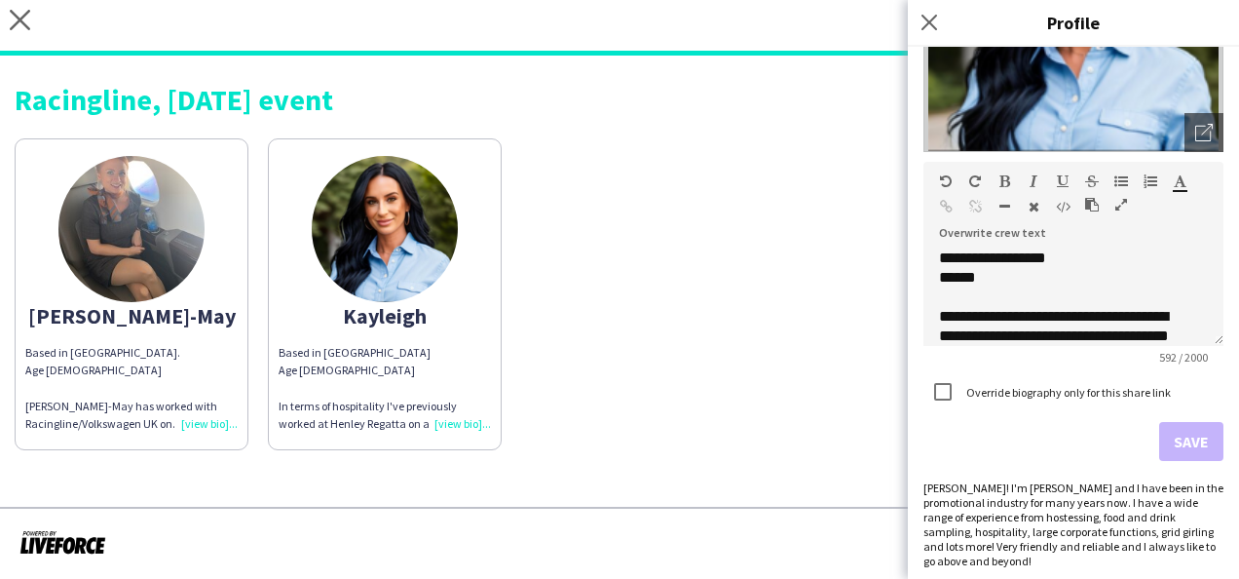
scroll to position [273, 0]
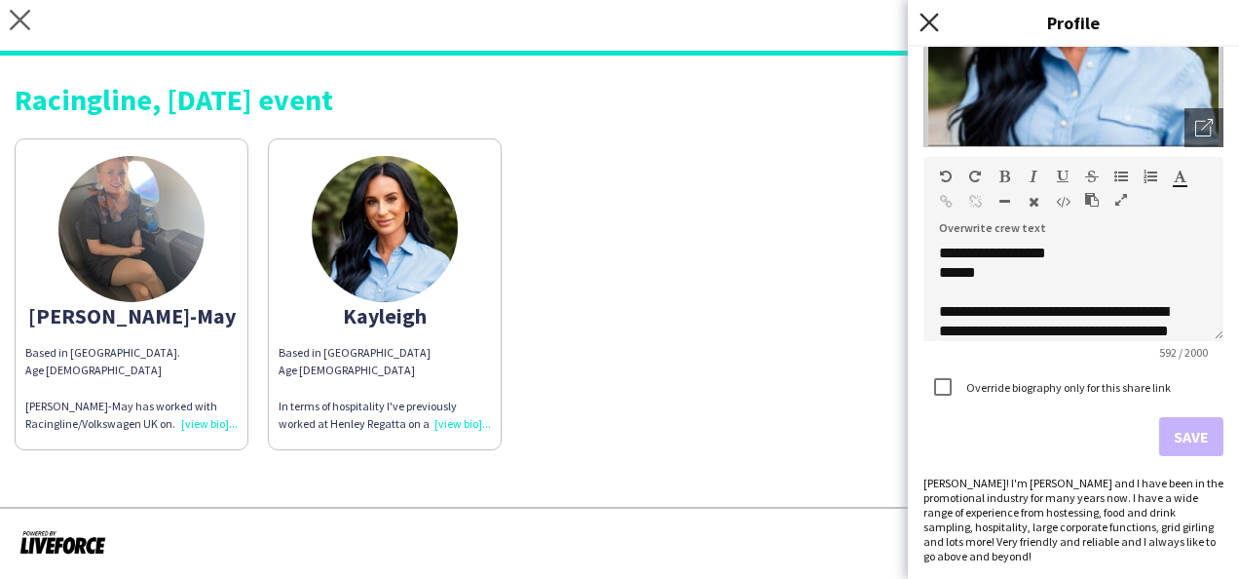
click at [923, 24] on icon "Close pop-in" at bounding box center [929, 22] width 19 height 19
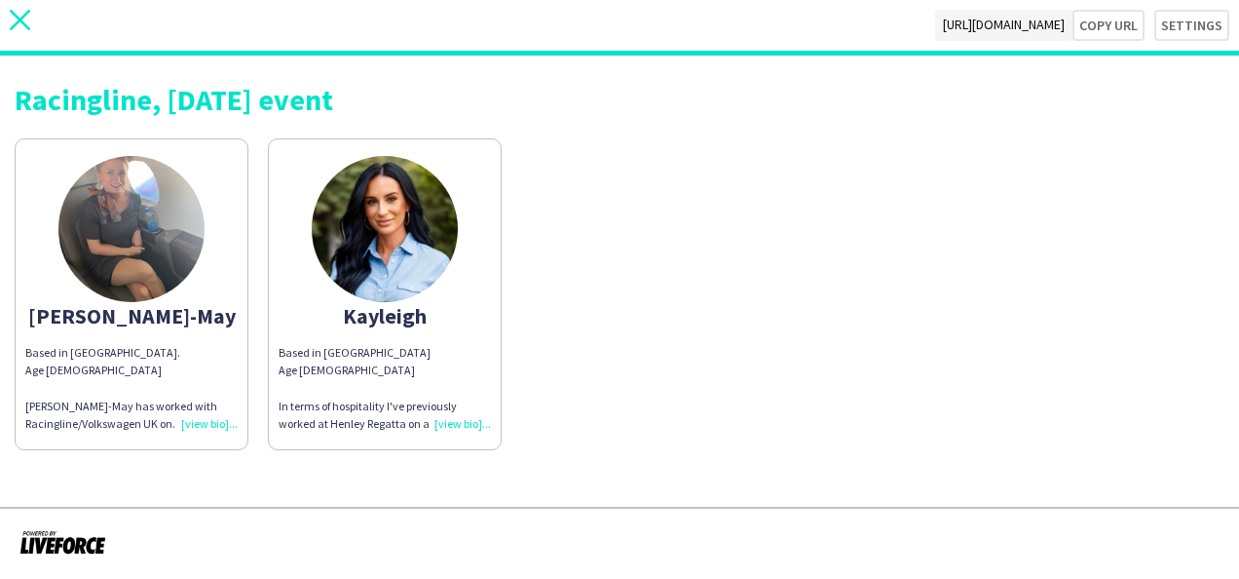
click at [18, 13] on icon "close" at bounding box center [20, 20] width 20 height 20
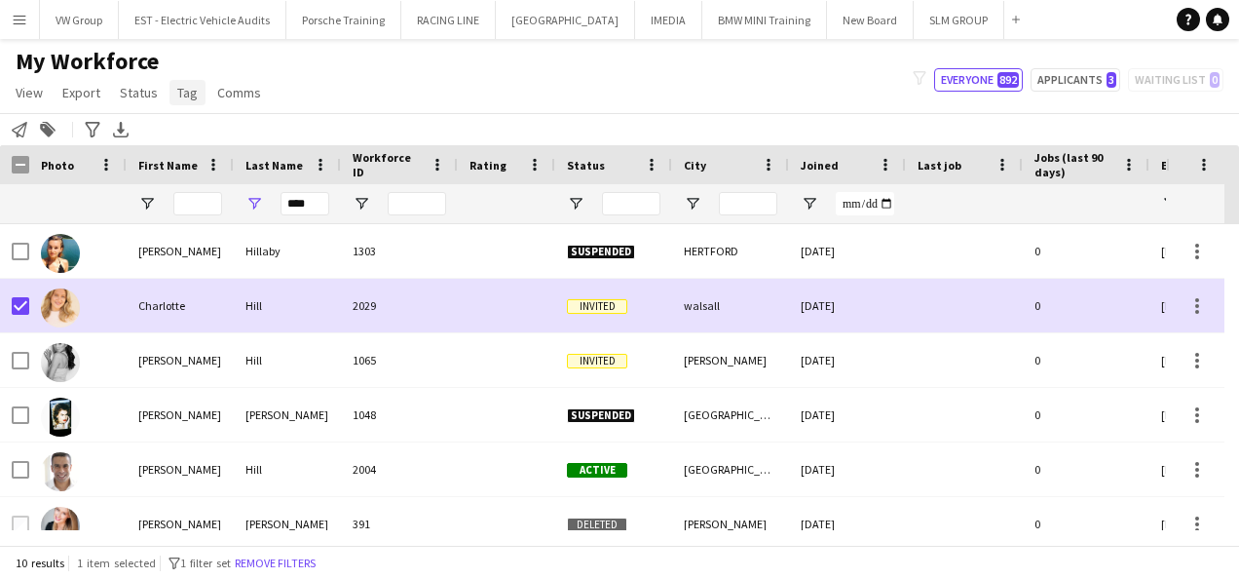
click at [181, 93] on span "Tag" at bounding box center [187, 93] width 20 height 18
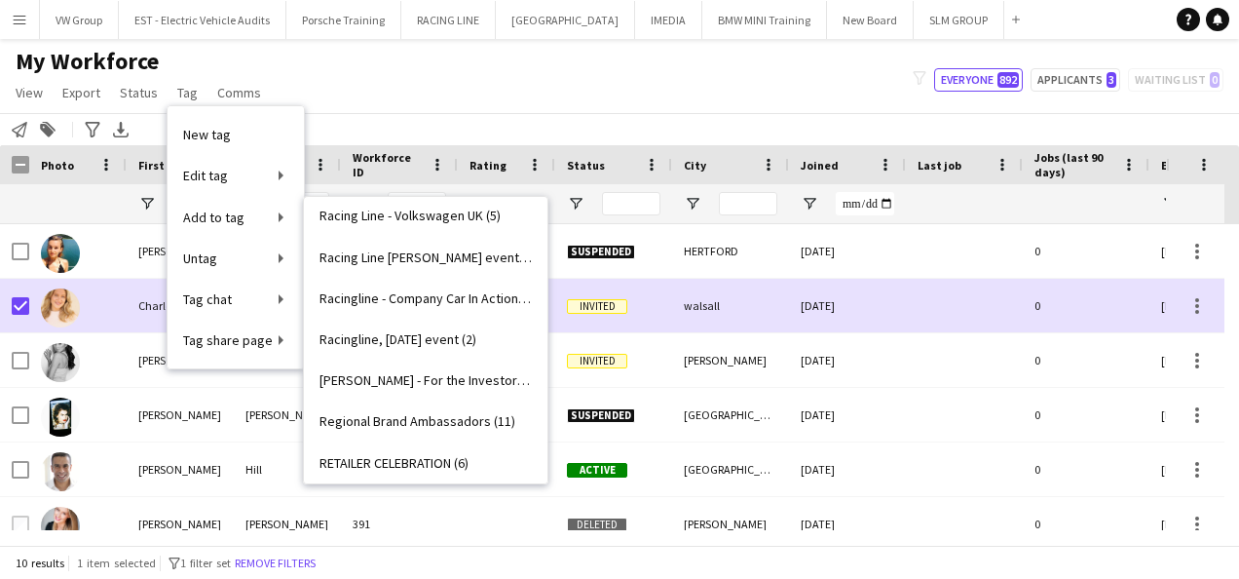
scroll to position [2467, 0]
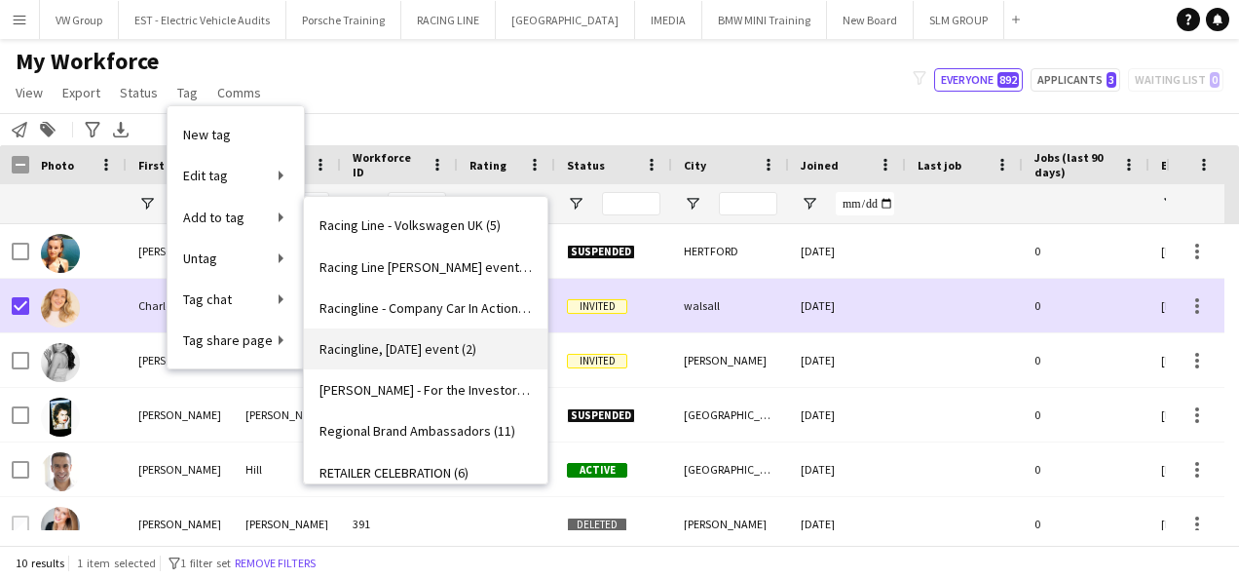
click at [474, 351] on span "Racingline, 12th Sept 2025 event (2)" at bounding box center [398, 349] width 157 height 18
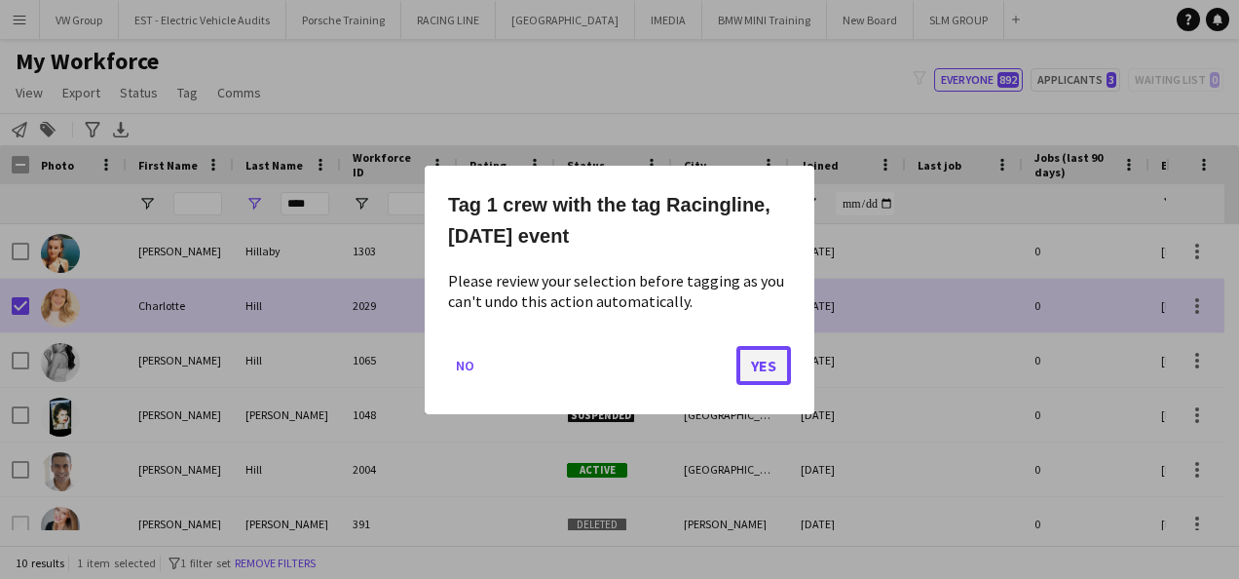
click at [768, 366] on button "Yes" at bounding box center [764, 364] width 55 height 39
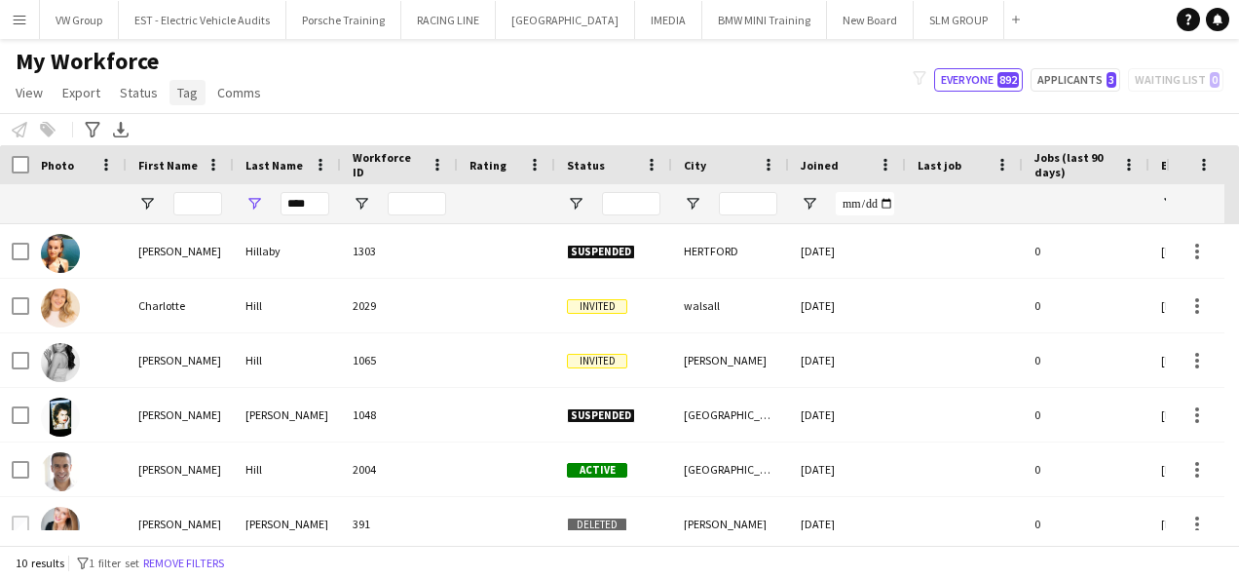
click at [186, 93] on span "Tag" at bounding box center [187, 93] width 20 height 18
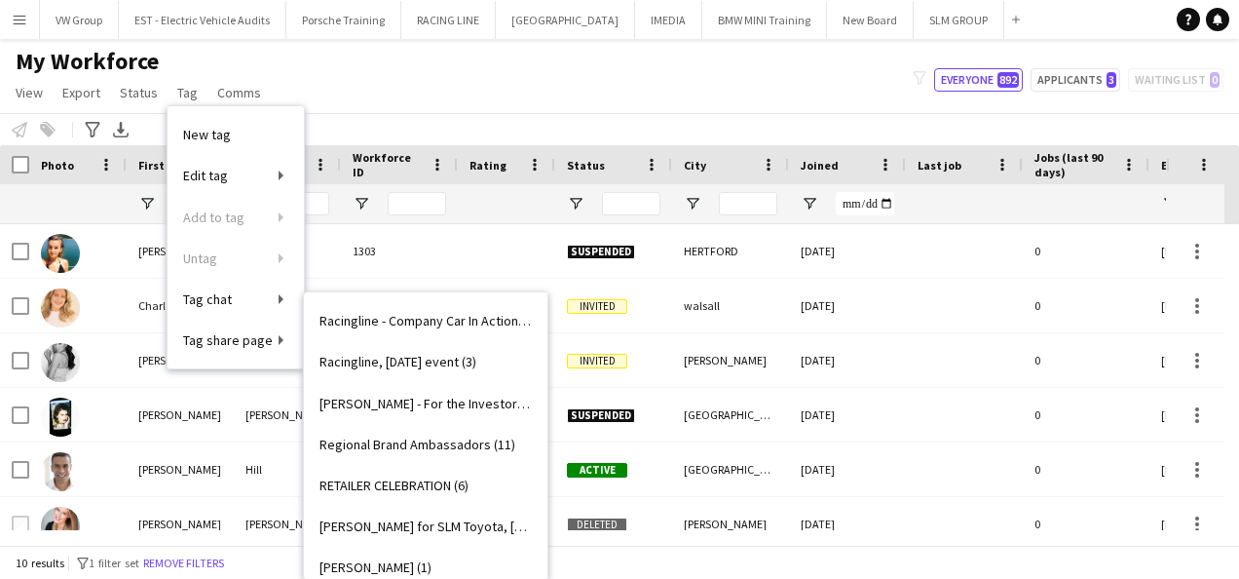
scroll to position [2531, 0]
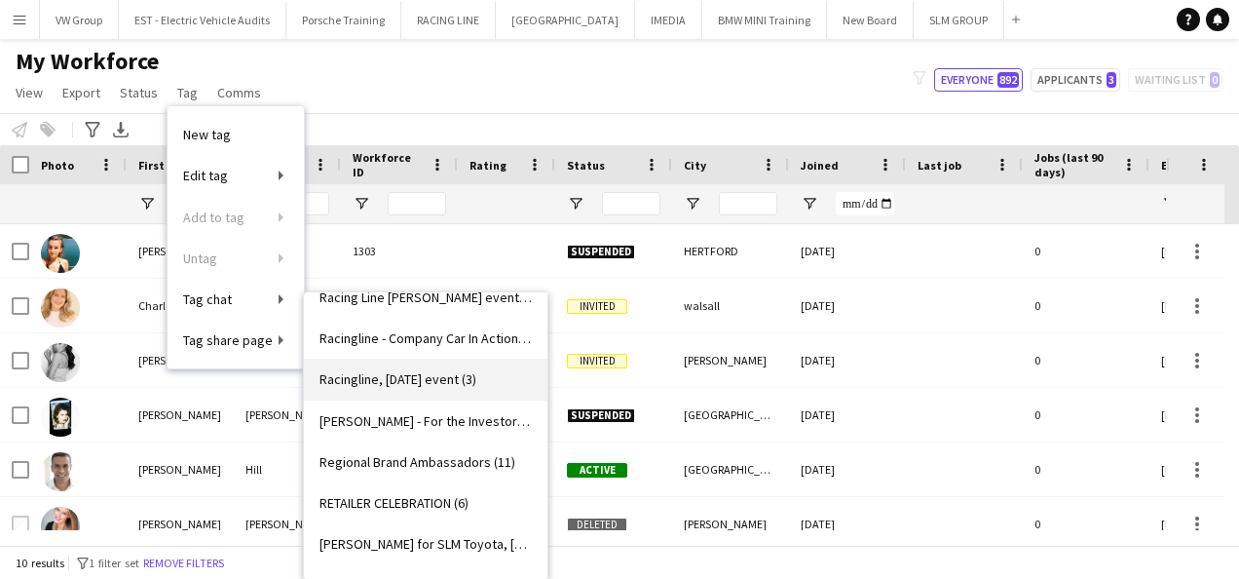
click at [420, 380] on span "Racingline, 12th Sept 2025 event (3)" at bounding box center [398, 379] width 157 height 18
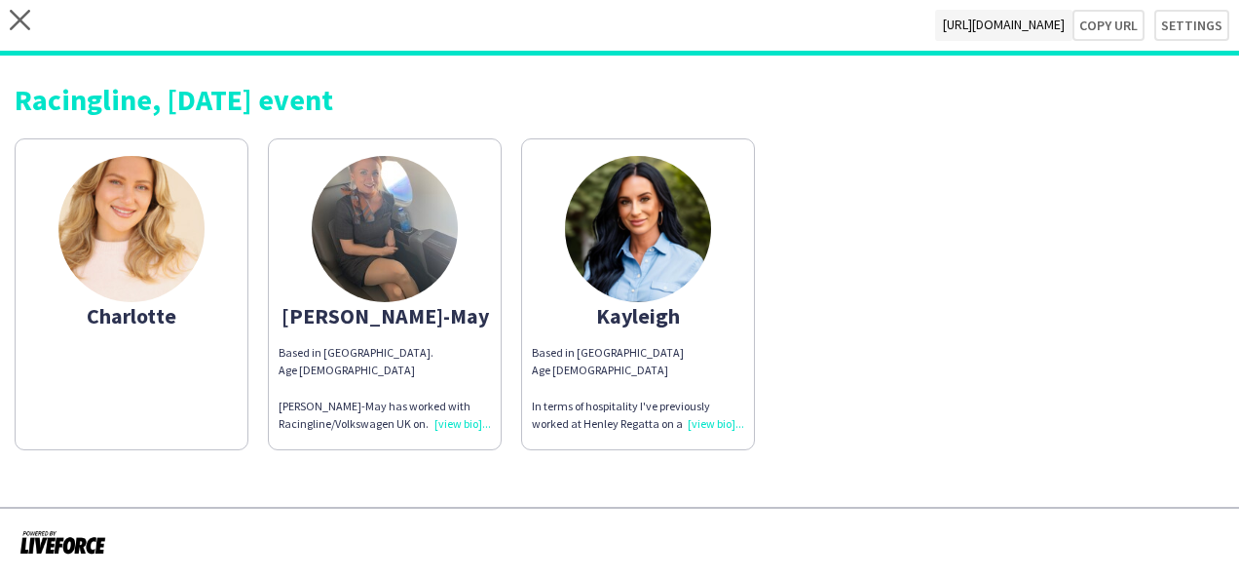
click at [125, 345] on app-share-pages-crew-card "Charlotte" at bounding box center [132, 294] width 234 height 312
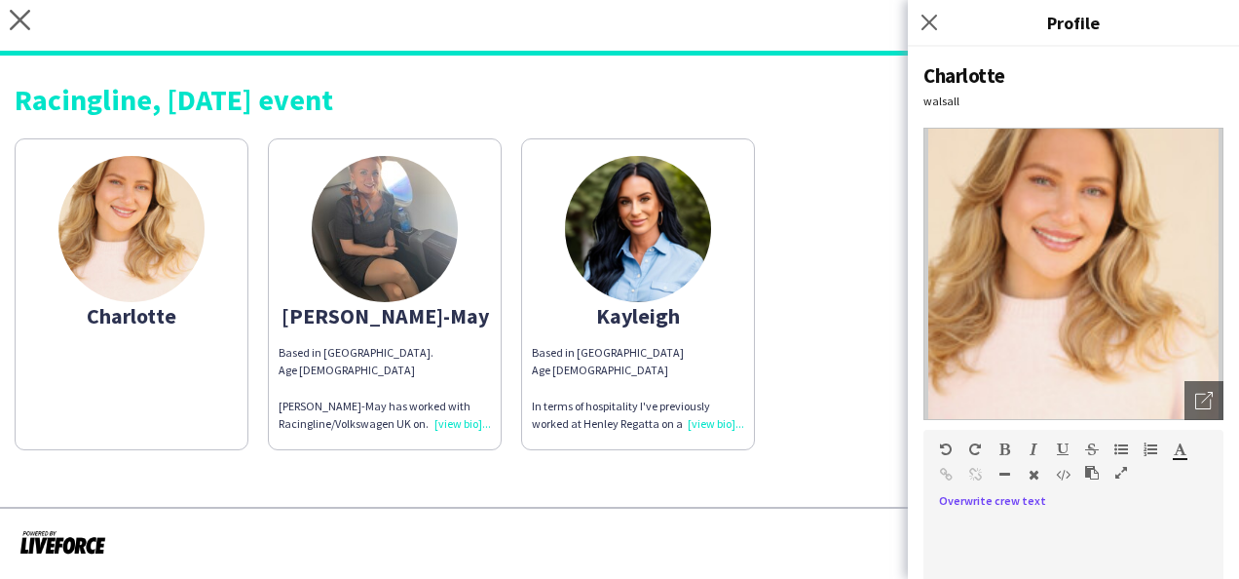
click at [971, 512] on div at bounding box center [1074, 558] width 300 height 111
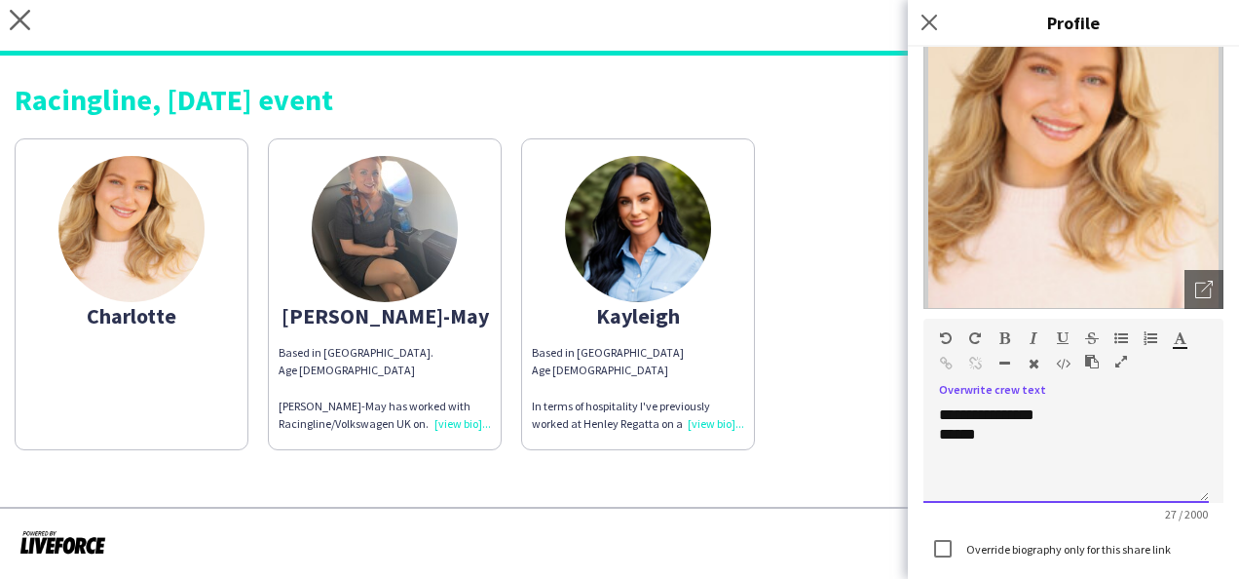
scroll to position [113, 0]
click at [947, 460] on div at bounding box center [1066, 451] width 254 height 19
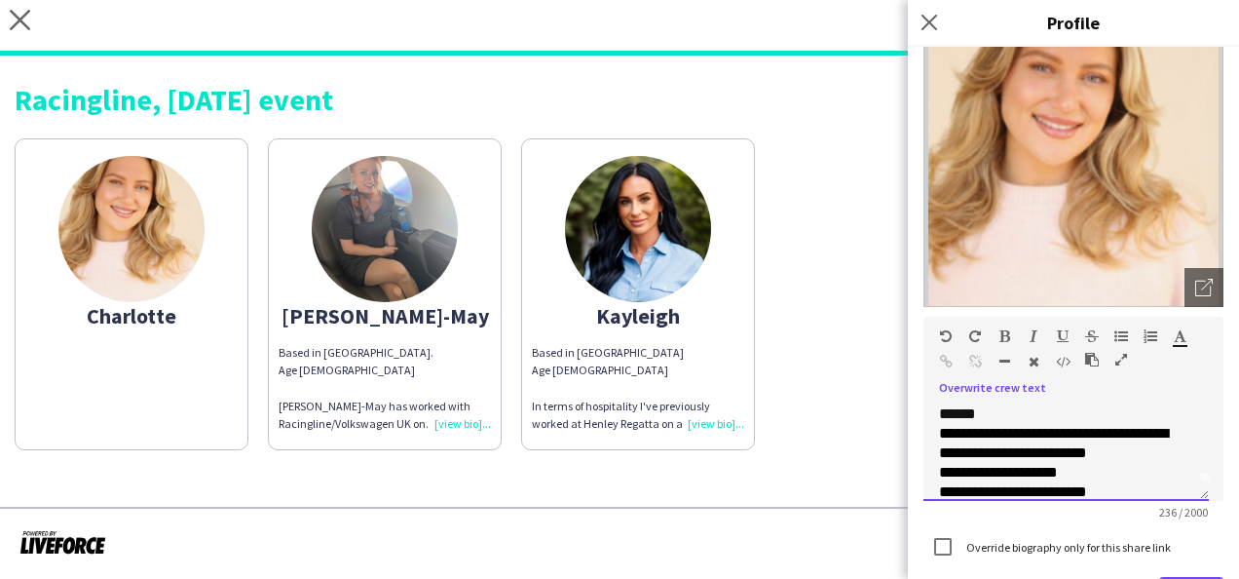
scroll to position [0, 0]
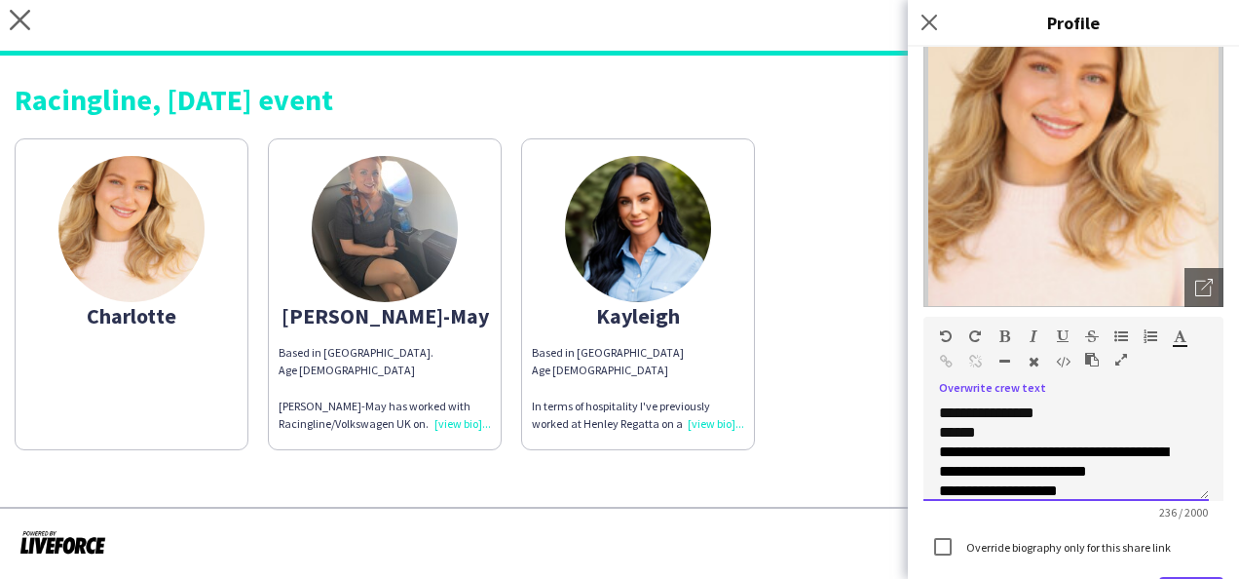
click at [996, 431] on div "******" at bounding box center [1058, 432] width 239 height 19
click at [937, 472] on div "**********" at bounding box center [1066, 451] width 285 height 97
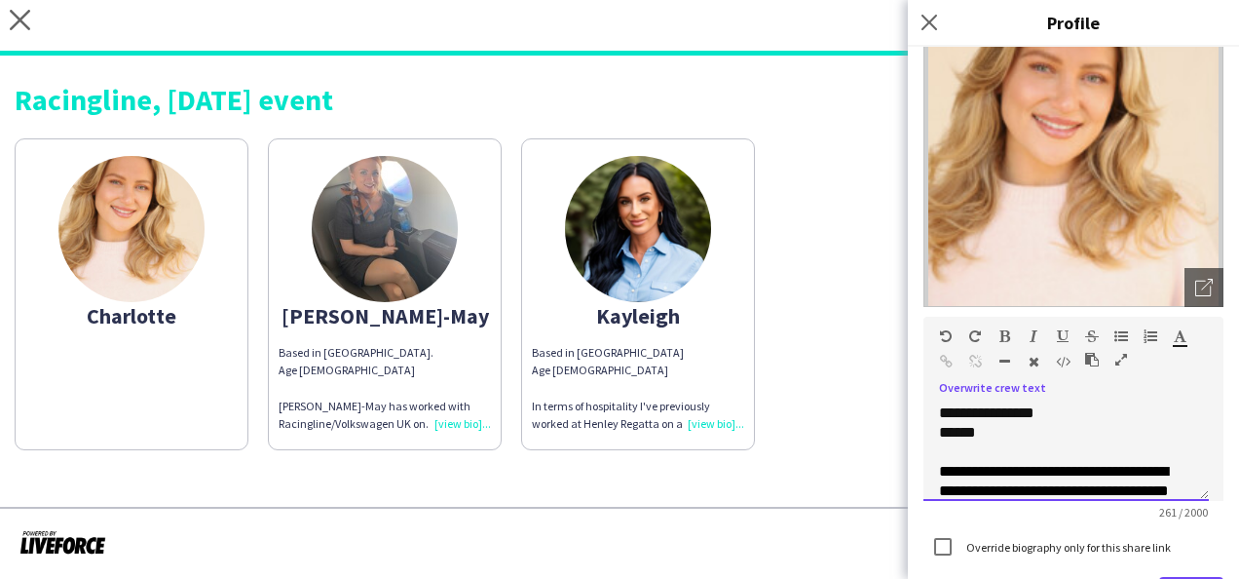
scroll to position [2, 0]
click at [958, 469] on div "**********" at bounding box center [1058, 499] width 239 height 78
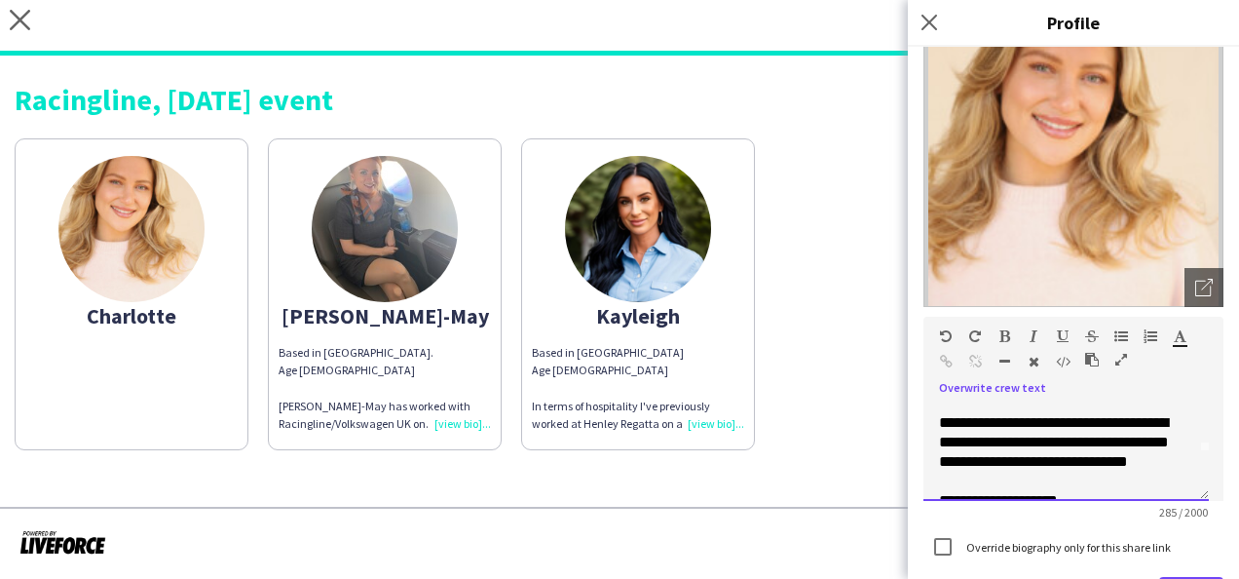
scroll to position [65, 0]
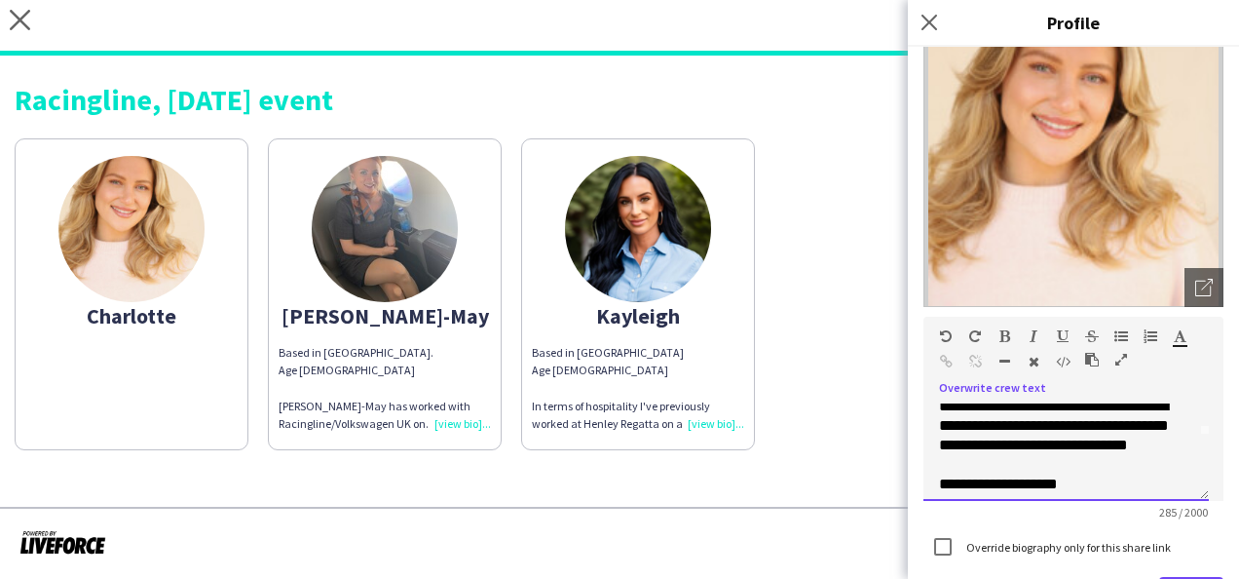
click at [1105, 421] on div "**********" at bounding box center [1058, 436] width 239 height 78
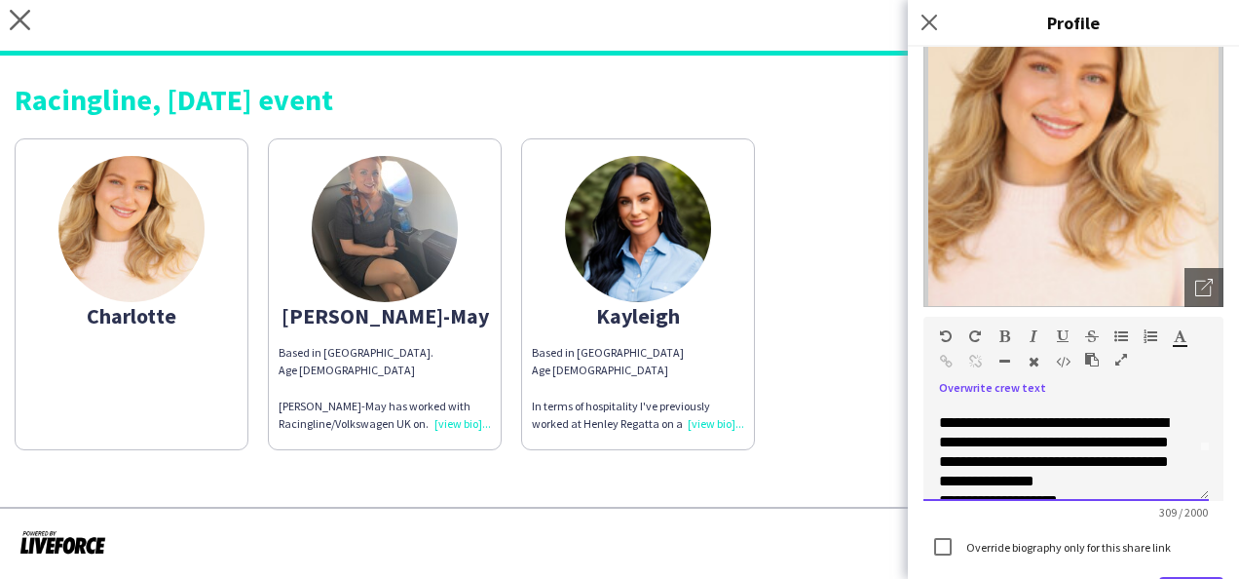
scroll to position [57, 0]
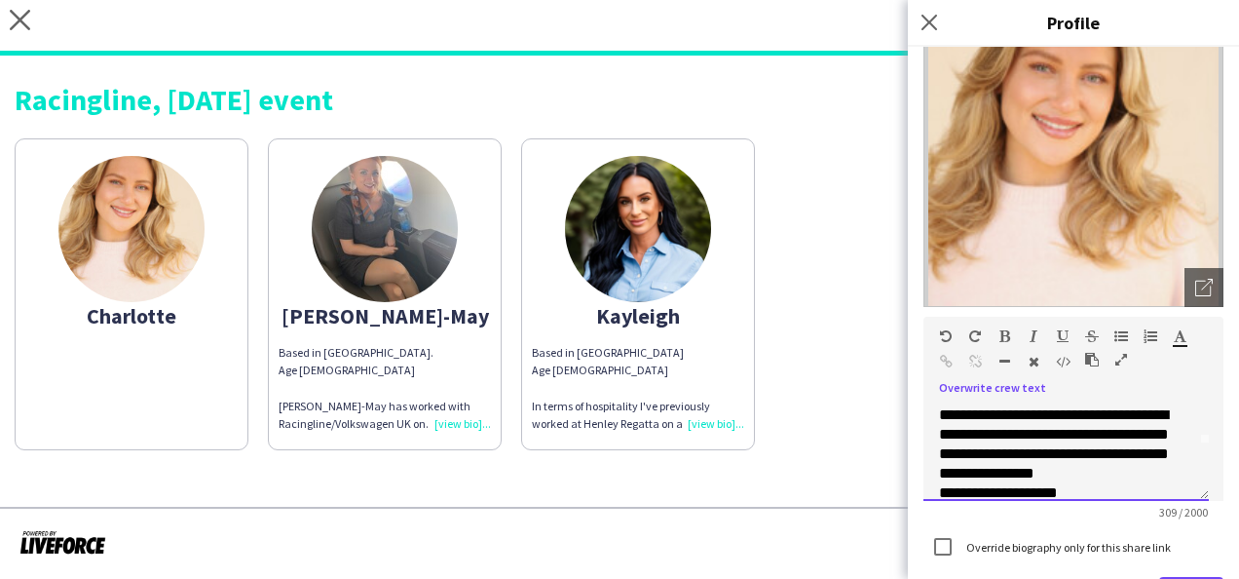
click at [1034, 434] on div "**********" at bounding box center [1058, 444] width 239 height 78
click at [1140, 452] on div "**********" at bounding box center [1058, 414] width 239 height 97
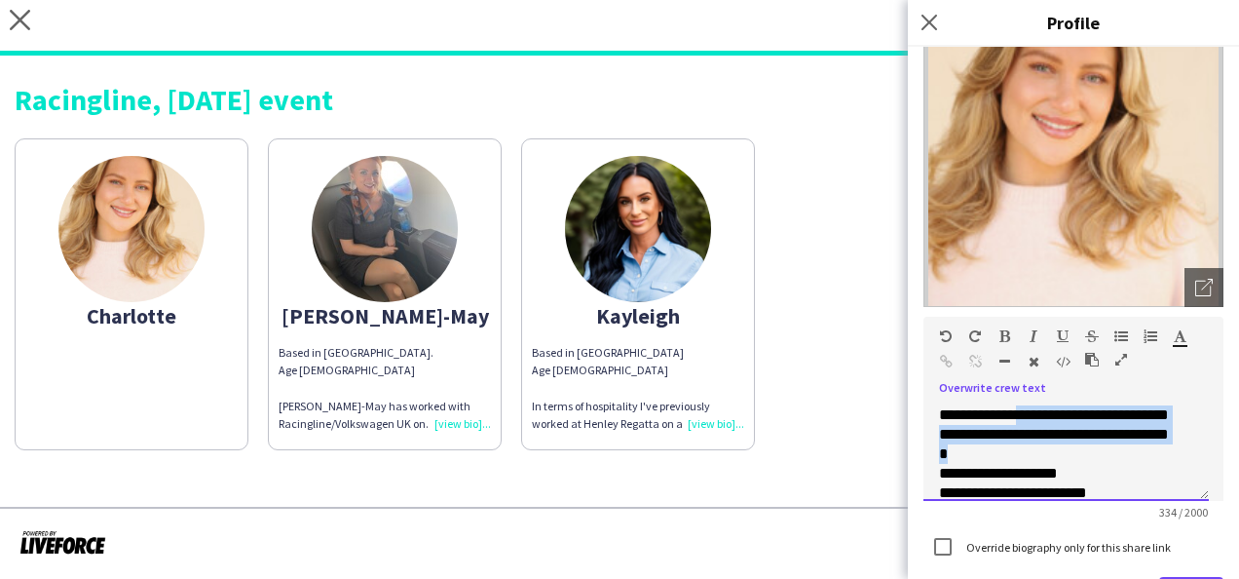
drag, startPoint x: 1140, startPoint y: 452, endPoint x: 975, endPoint y: 431, distance: 166.0
click at [975, 431] on div "**********" at bounding box center [1058, 414] width 239 height 97
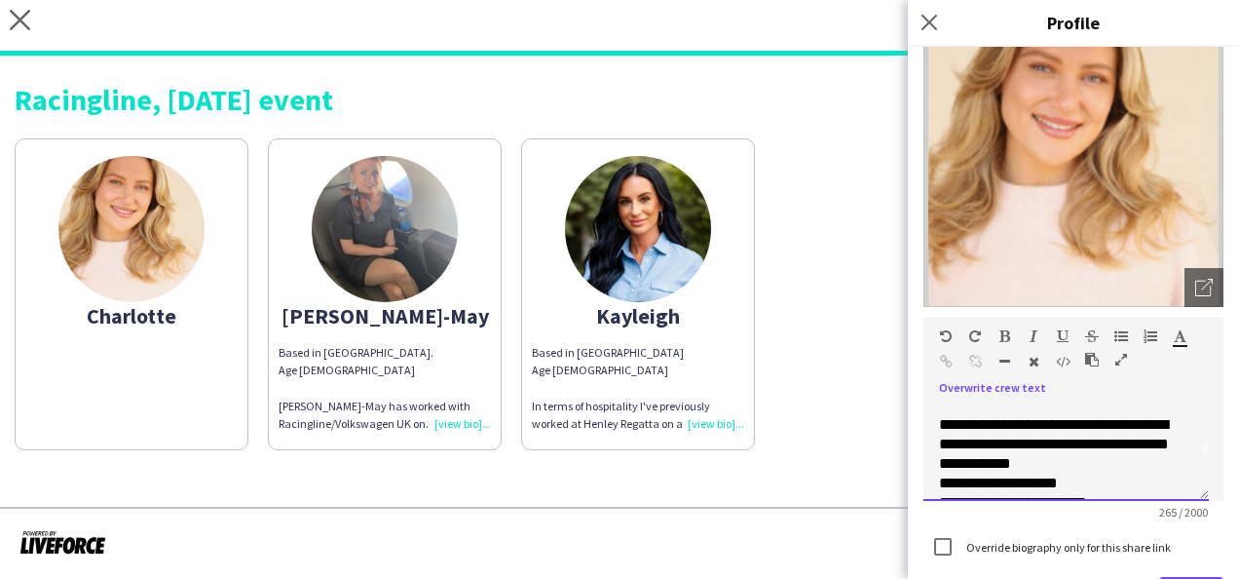
scroll to position [43, 0]
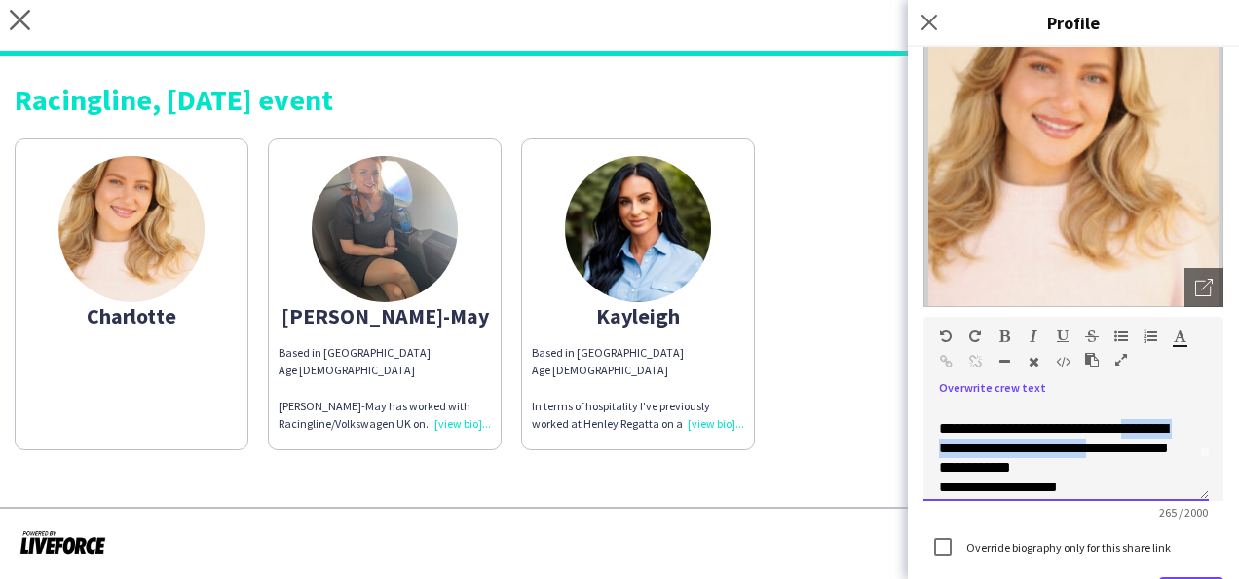
click at [1191, 434] on div "**********" at bounding box center [1066, 451] width 285 height 97
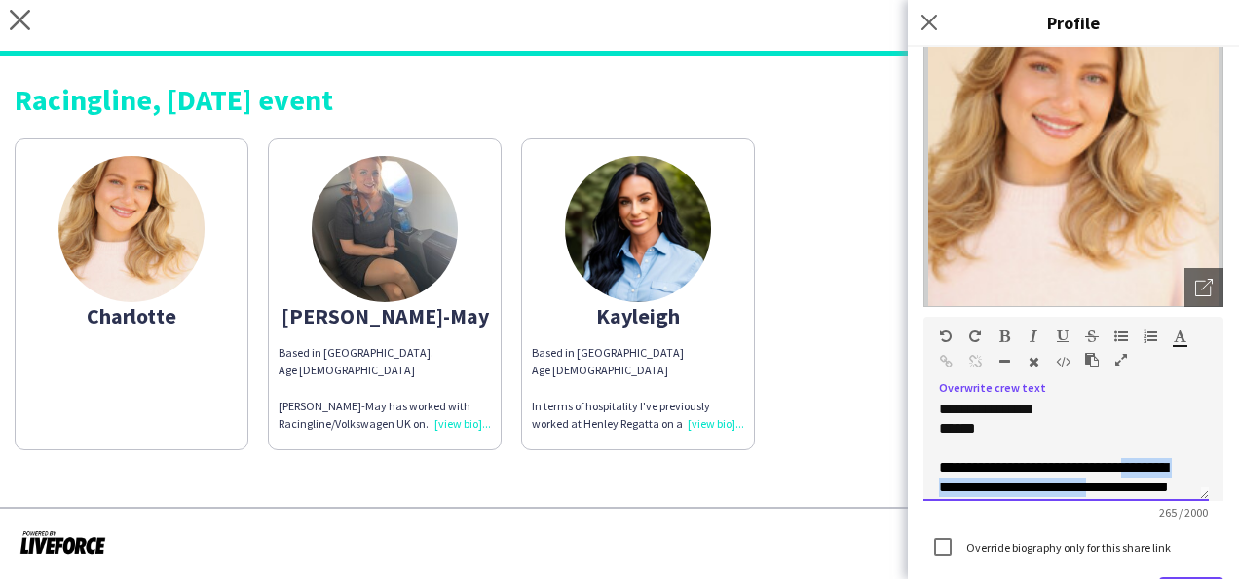
scroll to position [0, 0]
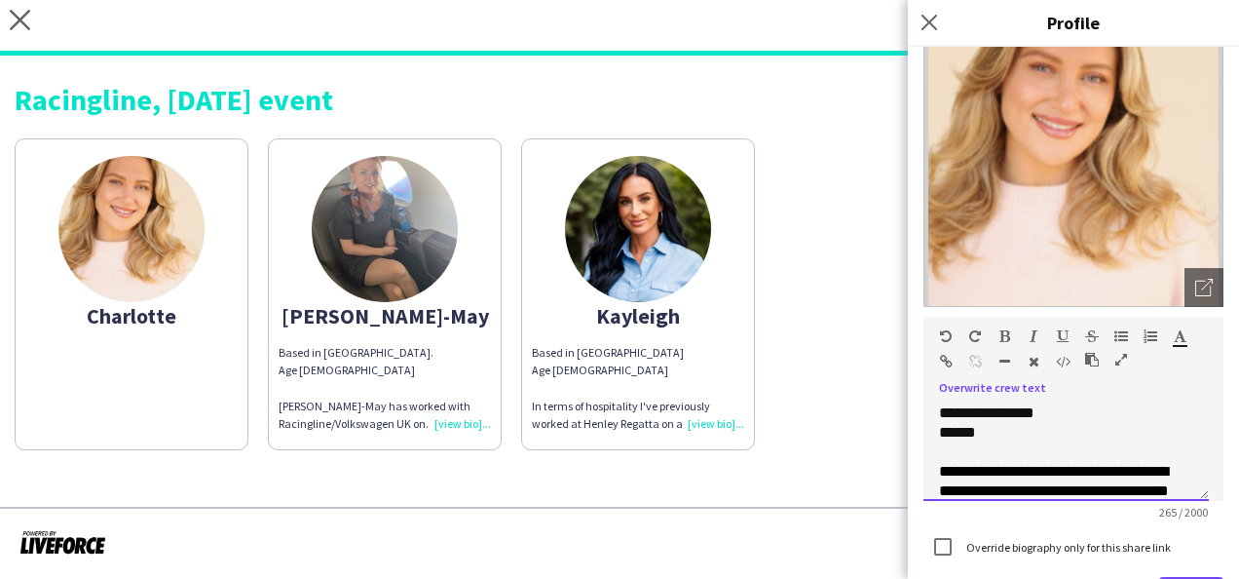
click at [938, 467] on div "**********" at bounding box center [1066, 451] width 285 height 97
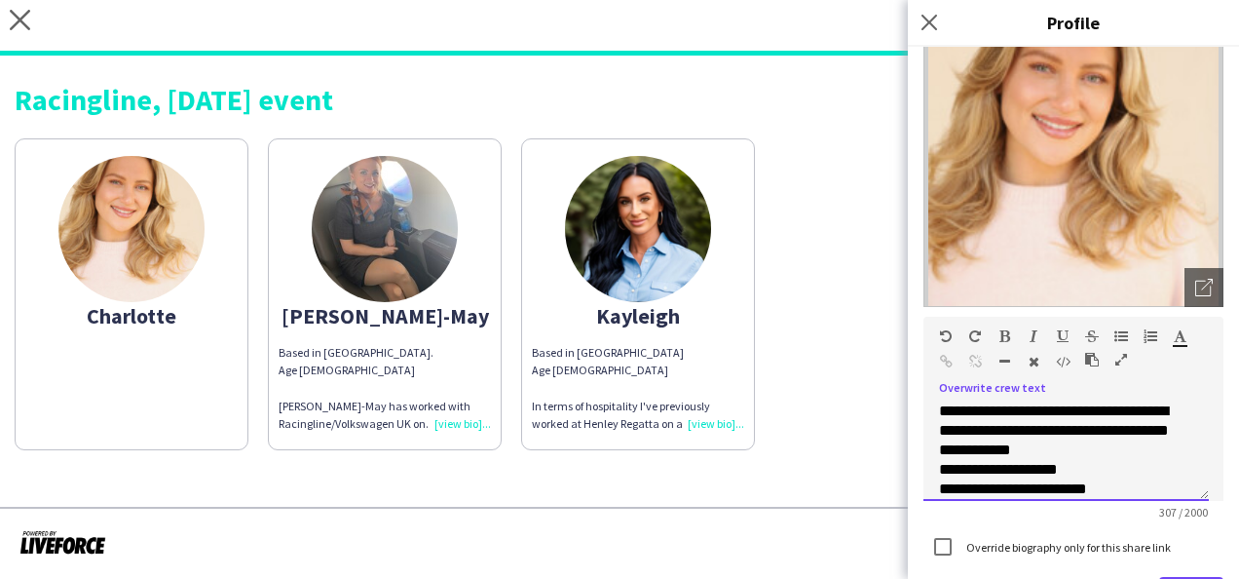
scroll to position [60, 0]
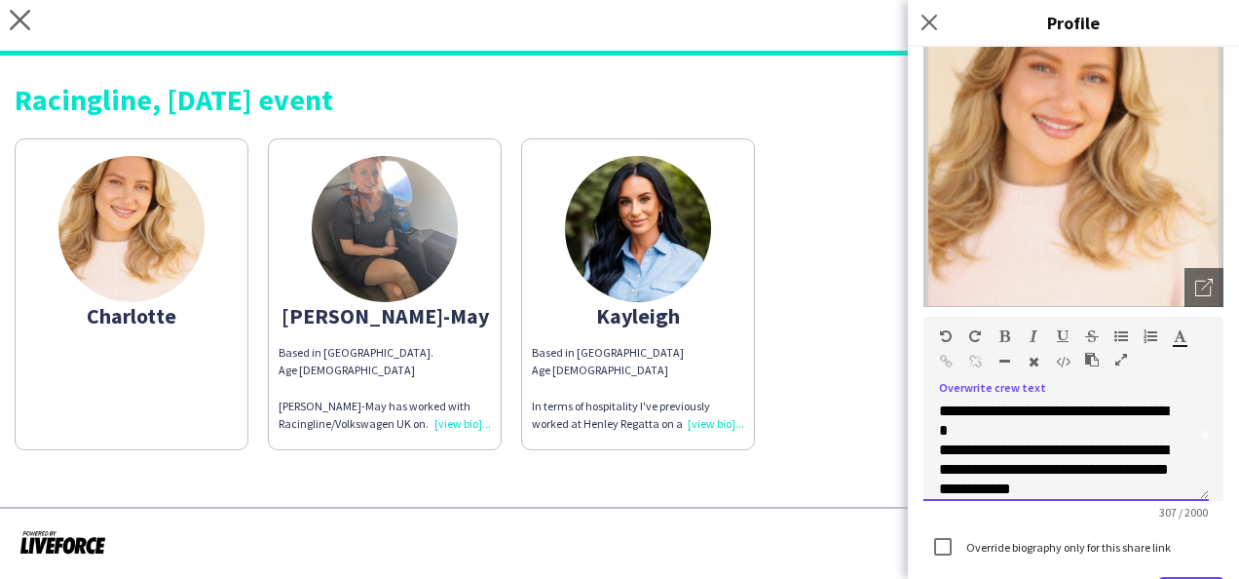
click at [1033, 431] on div "**********" at bounding box center [1058, 420] width 239 height 39
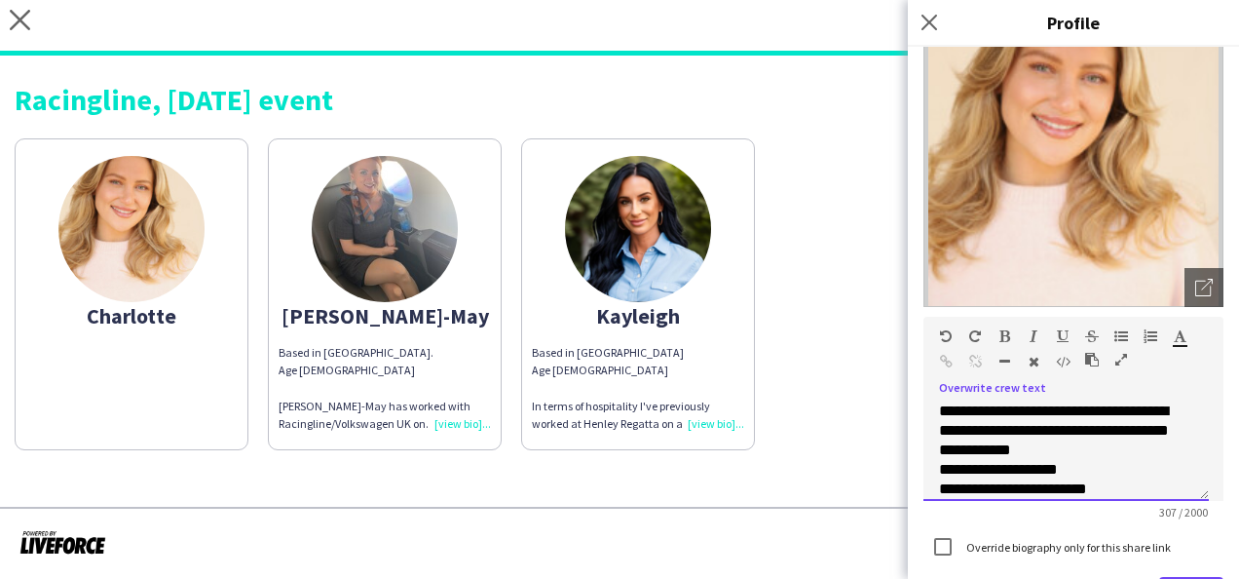
click at [1124, 450] on div "**********" at bounding box center [1058, 430] width 239 height 58
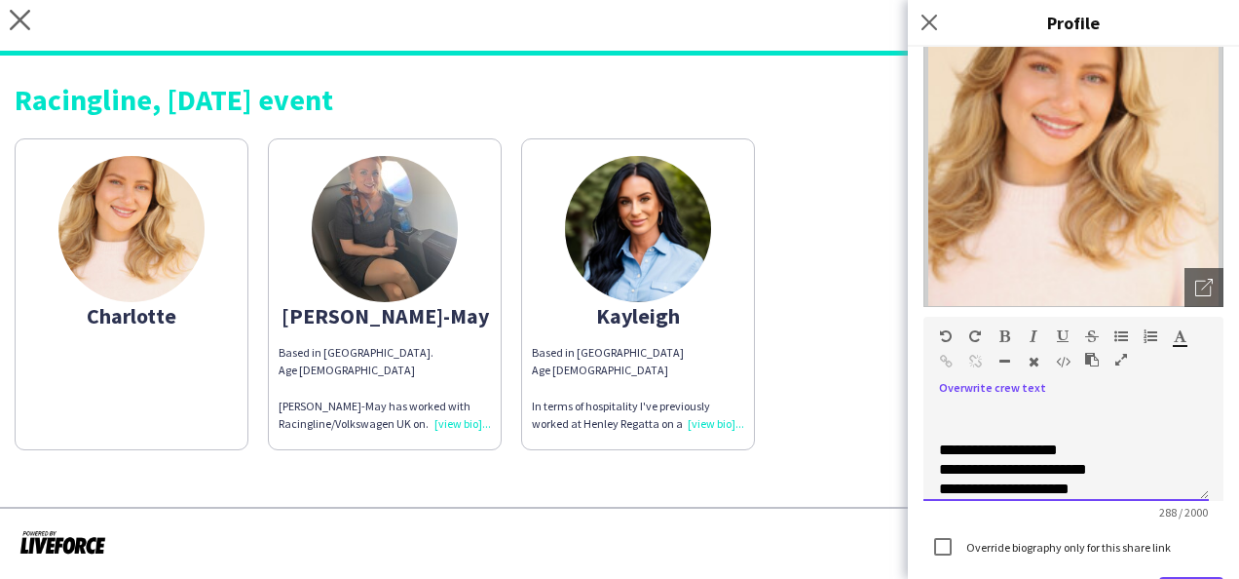
click at [1079, 450] on div "**********" at bounding box center [1058, 449] width 239 height 19
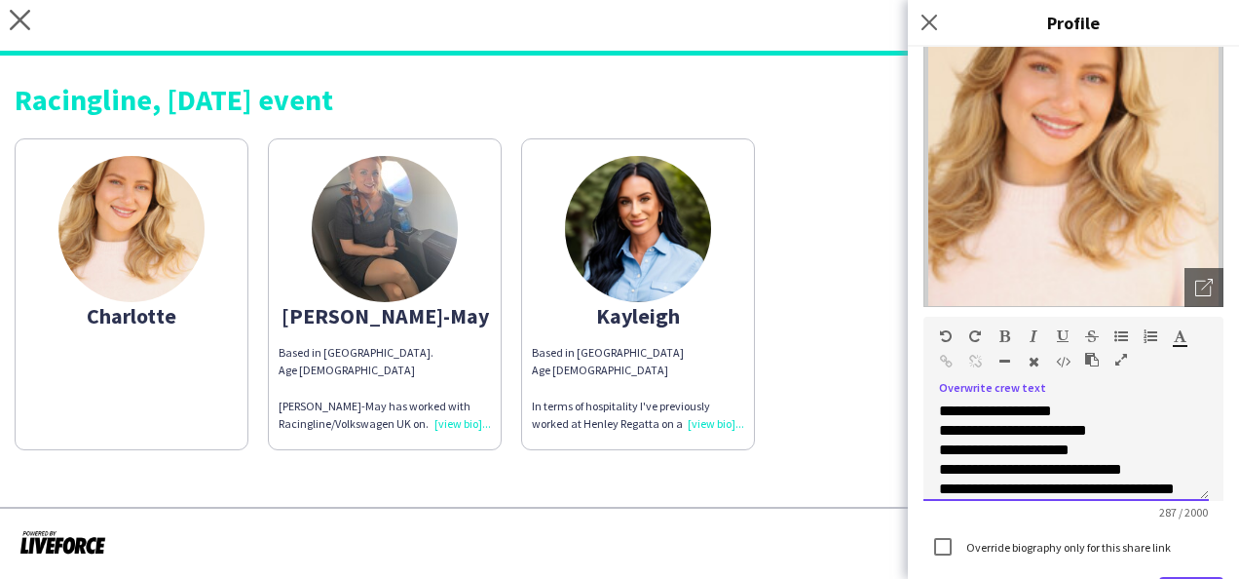
click at [1088, 434] on div "**********" at bounding box center [1058, 430] width 239 height 19
click at [963, 411] on div "**********" at bounding box center [1058, 410] width 239 height 19
click at [1072, 433] on div "**********" at bounding box center [1058, 432] width 239 height 19
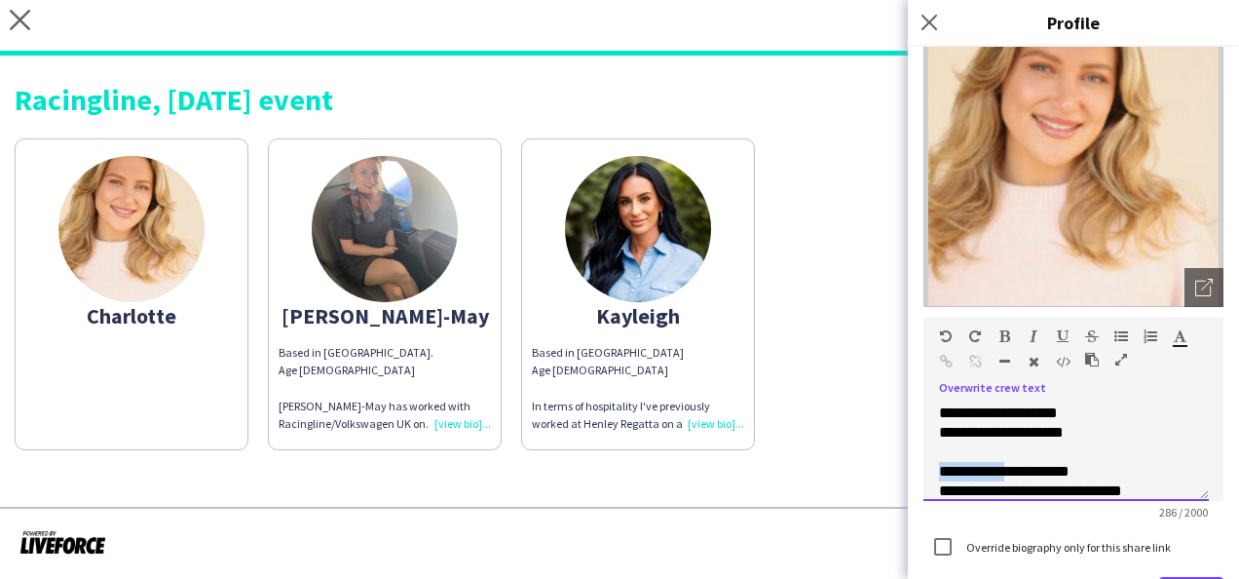
drag, startPoint x: 1020, startPoint y: 470, endPoint x: 941, endPoint y: 472, distance: 78.9
click at [941, 472] on div "**********" at bounding box center [1058, 471] width 239 height 19
click at [947, 450] on div at bounding box center [1066, 451] width 254 height 19
click at [1036, 455] on div "**********" at bounding box center [1066, 451] width 254 height 19
click at [1013, 474] on div "**********" at bounding box center [1058, 471] width 239 height 19
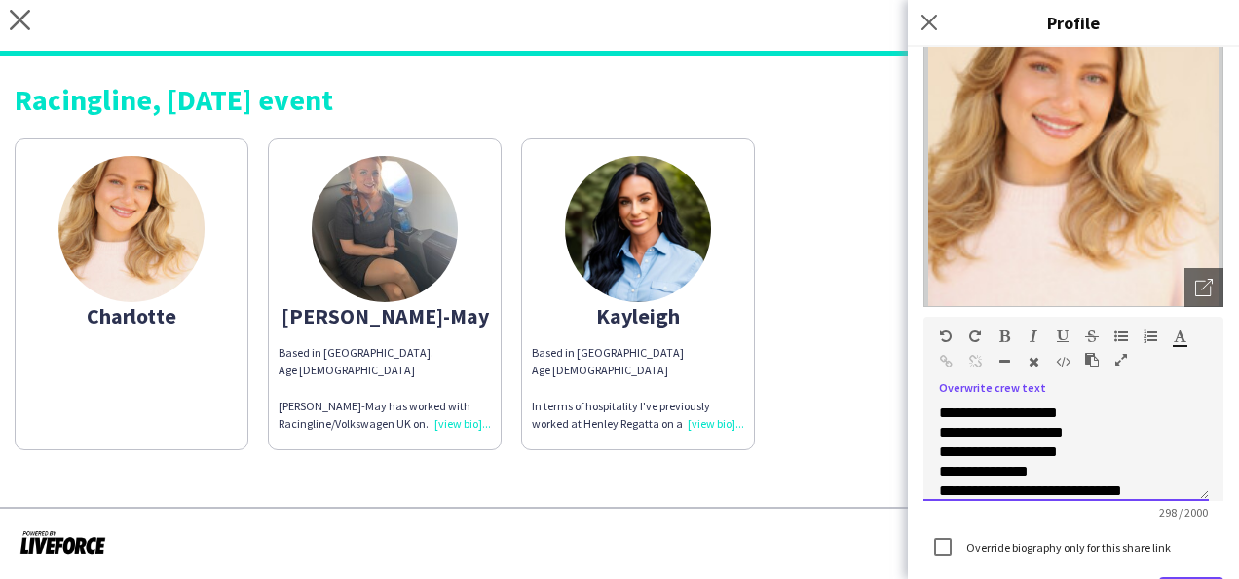
scroll to position [214, 0]
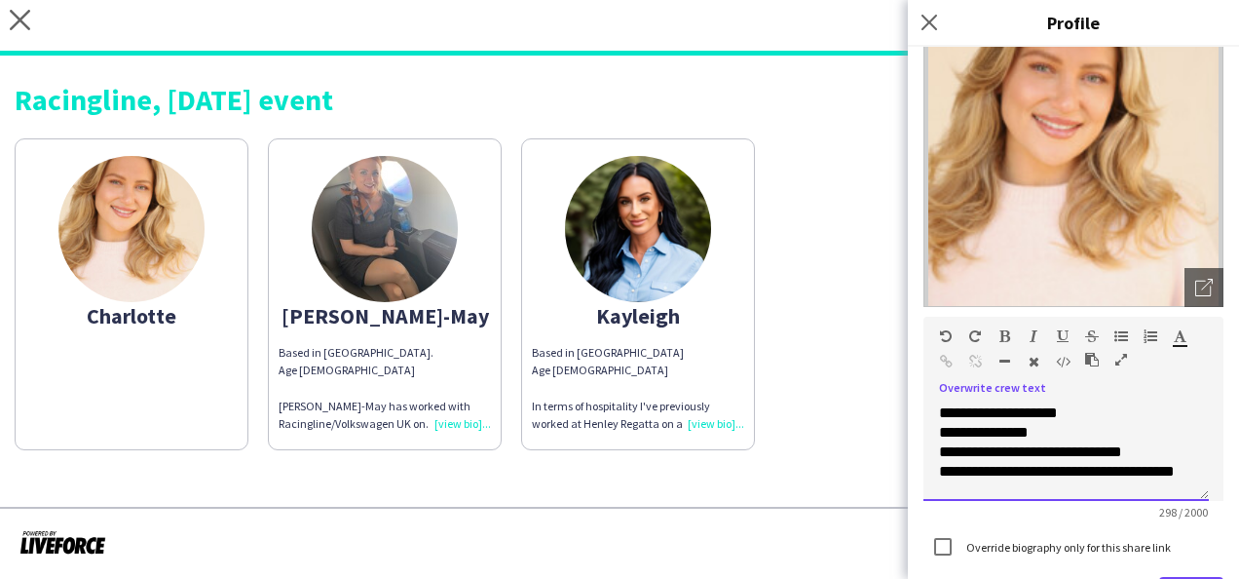
click at [1064, 437] on div "**********" at bounding box center [1058, 432] width 239 height 19
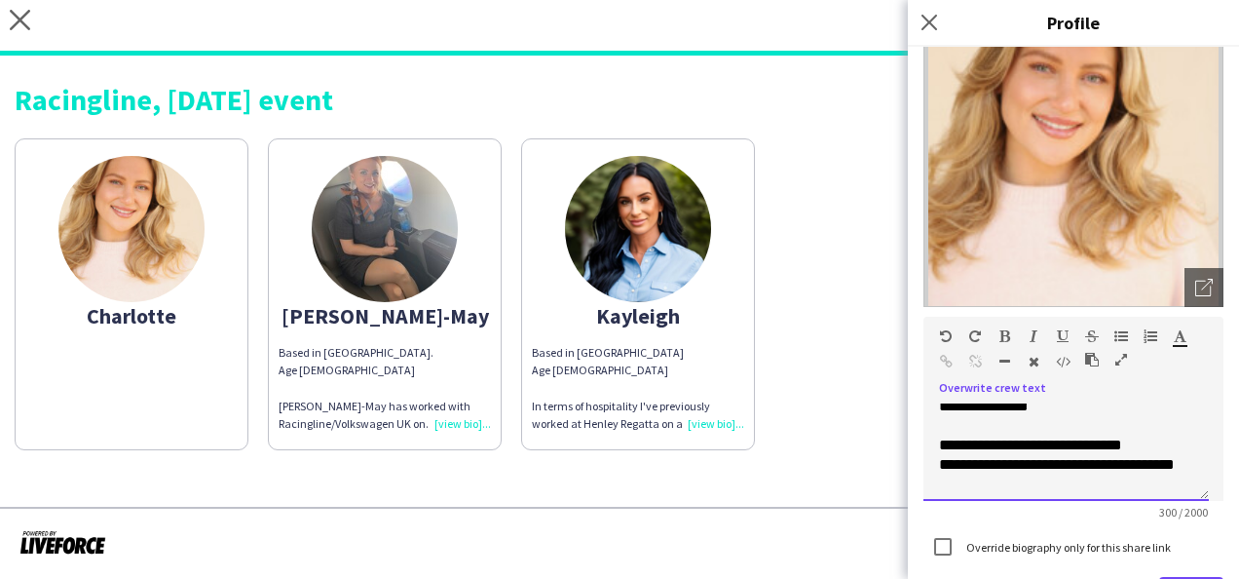
scroll to position [253, 0]
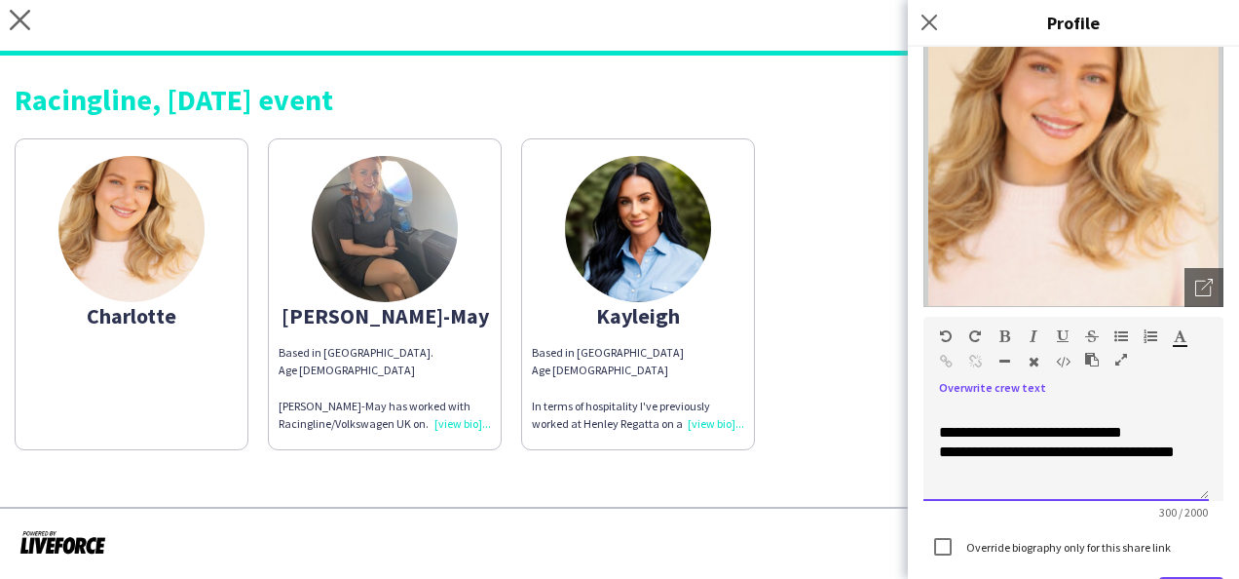
click at [941, 415] on div at bounding box center [1066, 412] width 254 height 19
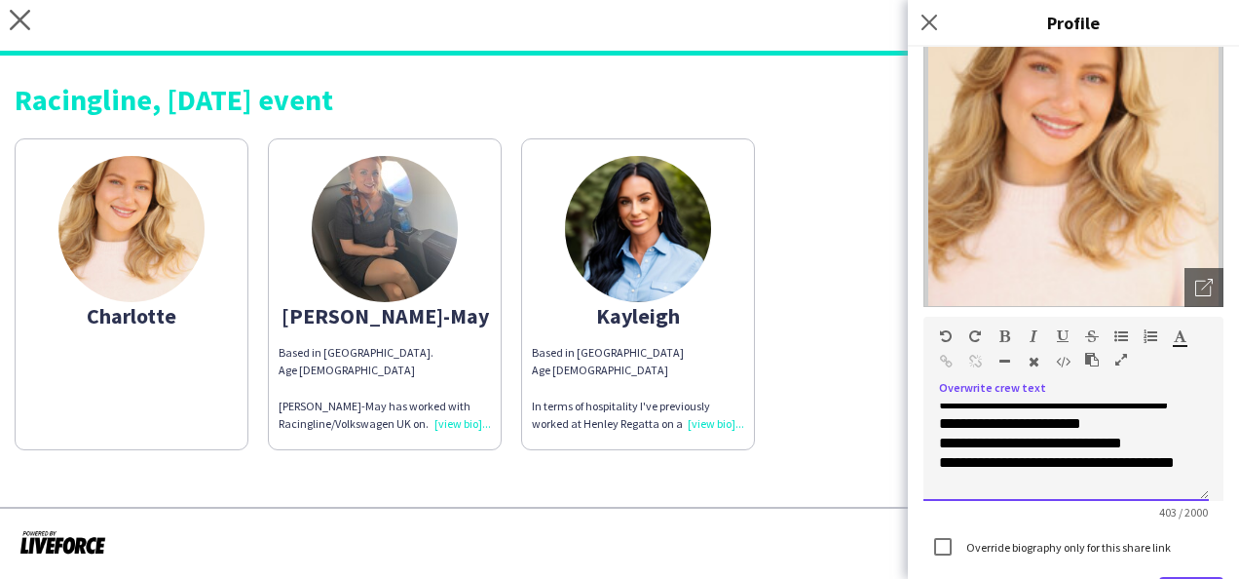
scroll to position [292, 0]
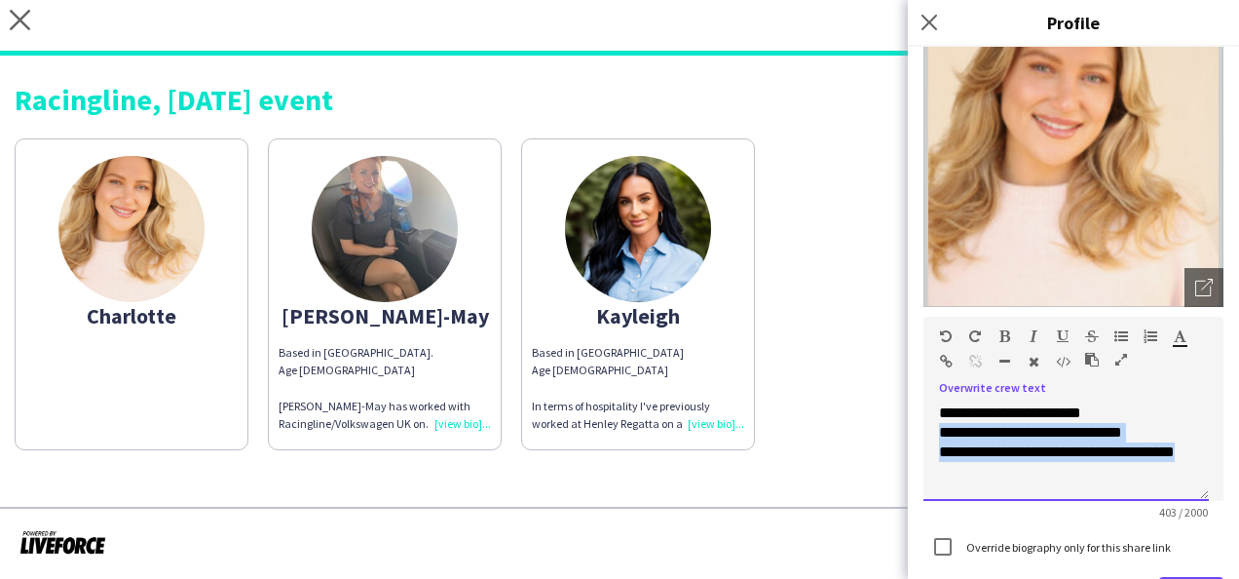
drag, startPoint x: 976, startPoint y: 473, endPoint x: 937, endPoint y: 440, distance: 51.1
click at [937, 440] on div "**********" at bounding box center [1066, 451] width 285 height 97
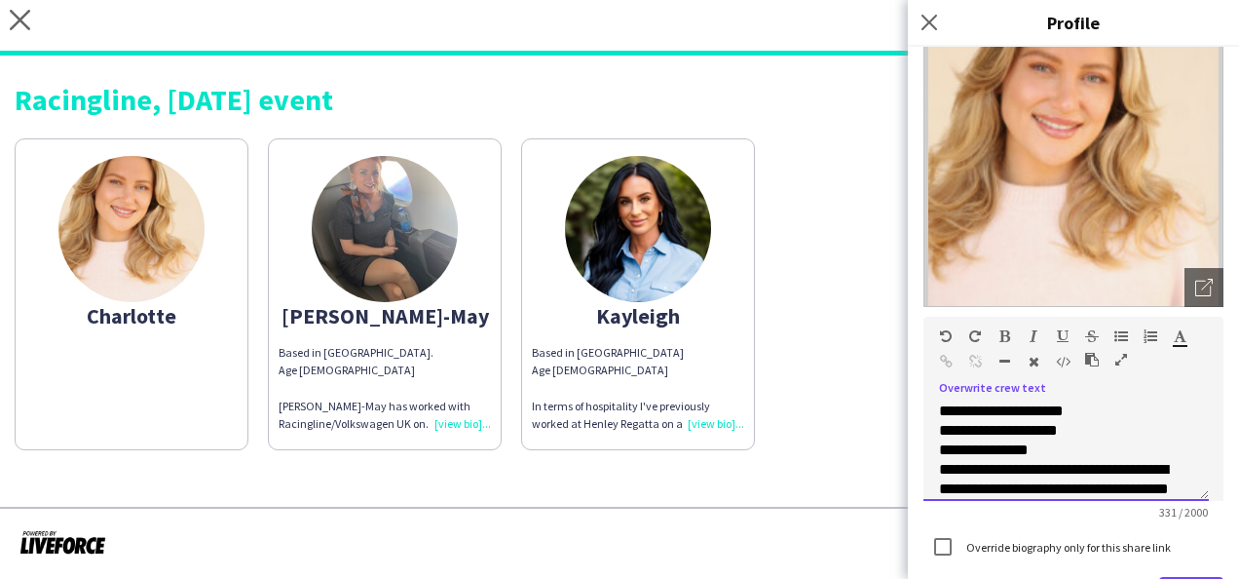
scroll to position [203, 0]
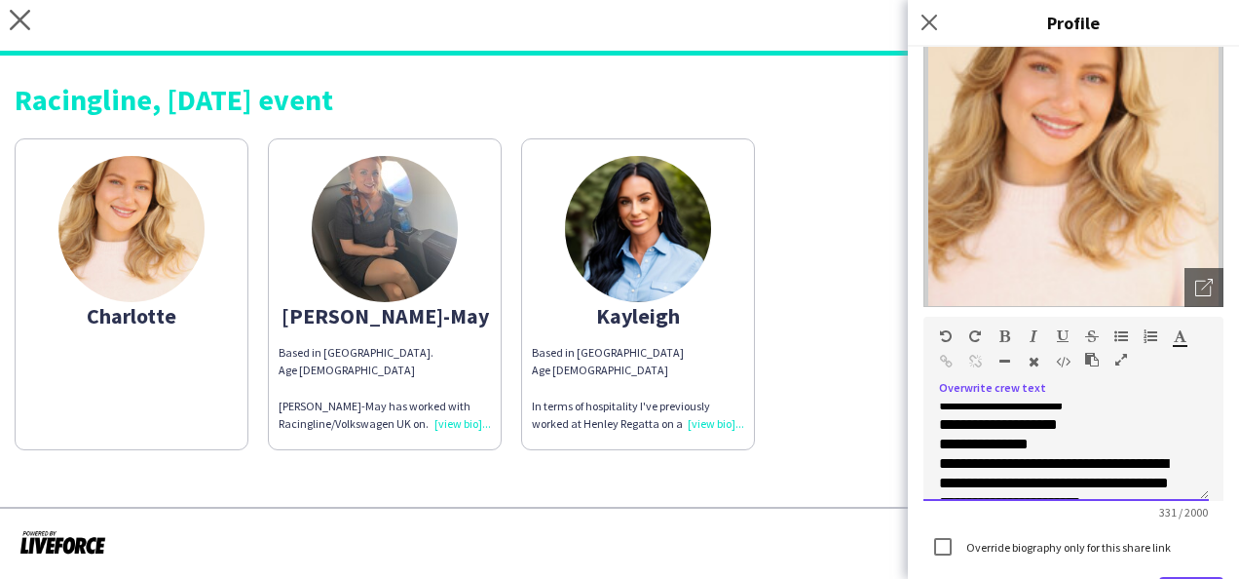
click at [1050, 447] on div "**********" at bounding box center [1058, 443] width 239 height 19
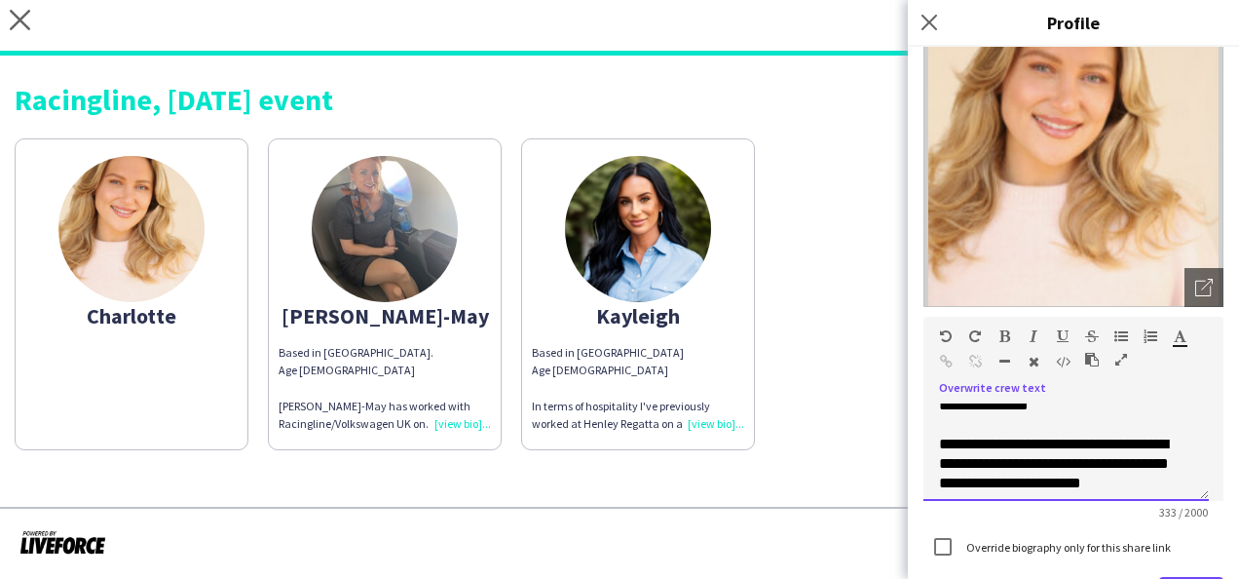
scroll to position [242, 0]
click at [1129, 444] on div "**********" at bounding box center [1058, 463] width 239 height 58
drag, startPoint x: 1098, startPoint y: 462, endPoint x: 942, endPoint y: 467, distance: 155.9
click at [942, 467] on div "**********" at bounding box center [1058, 463] width 239 height 58
click at [1011, 464] on div "**********" at bounding box center [1058, 463] width 239 height 58
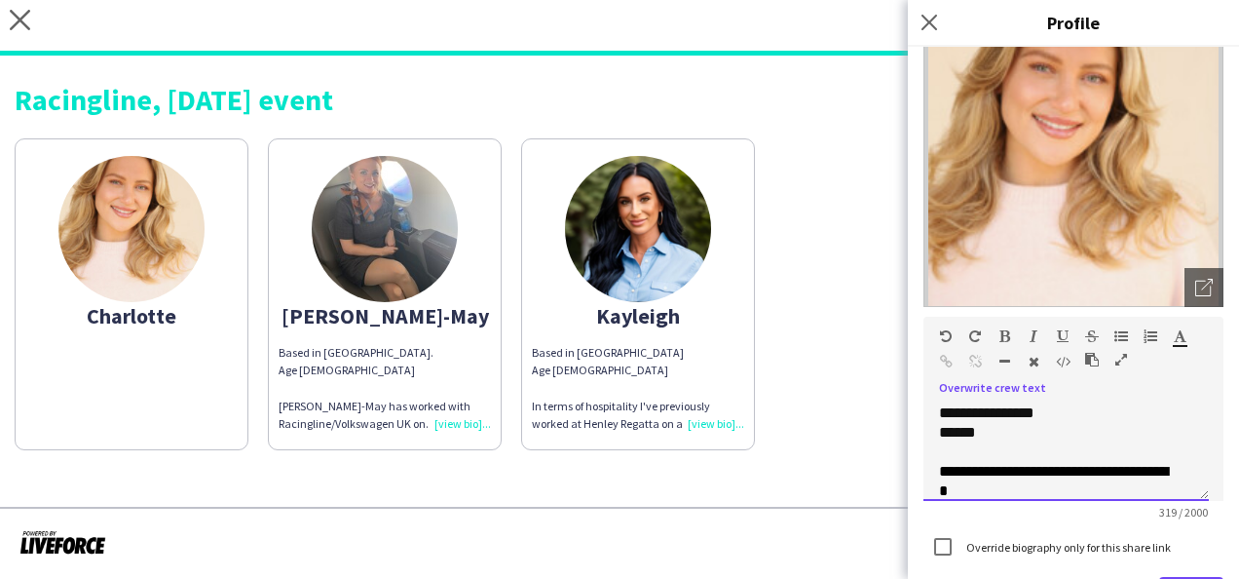
scroll to position [288, 0]
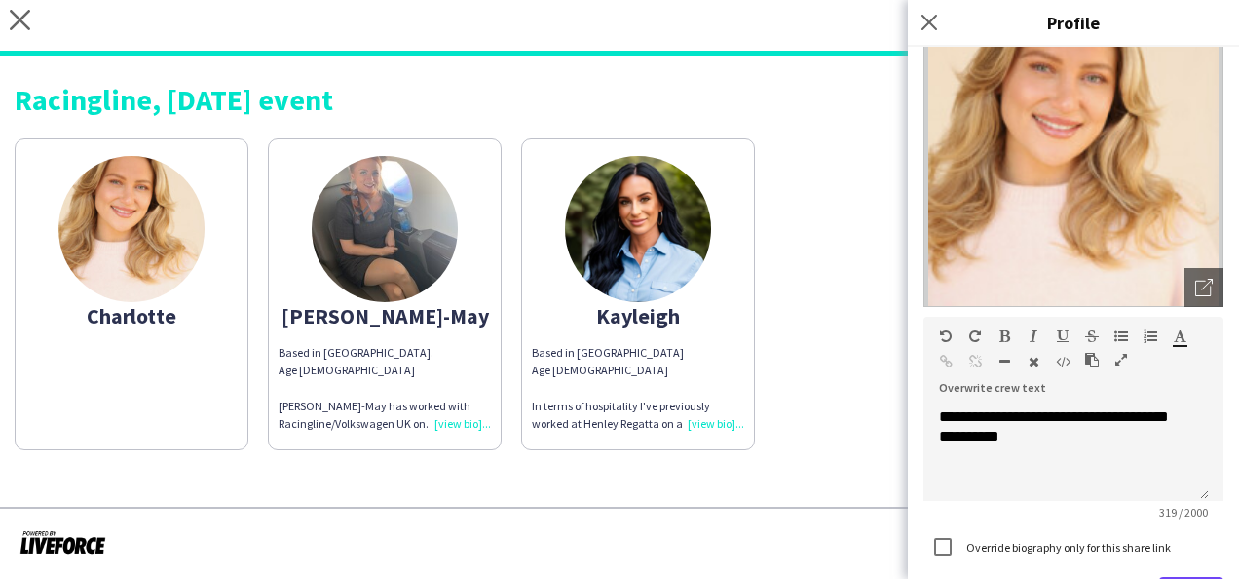
click at [846, 353] on div "Charlotte Chloe-May Based in Halsted. Age 28 Chloe-May has worked with Racingli…" at bounding box center [620, 289] width 1210 height 321
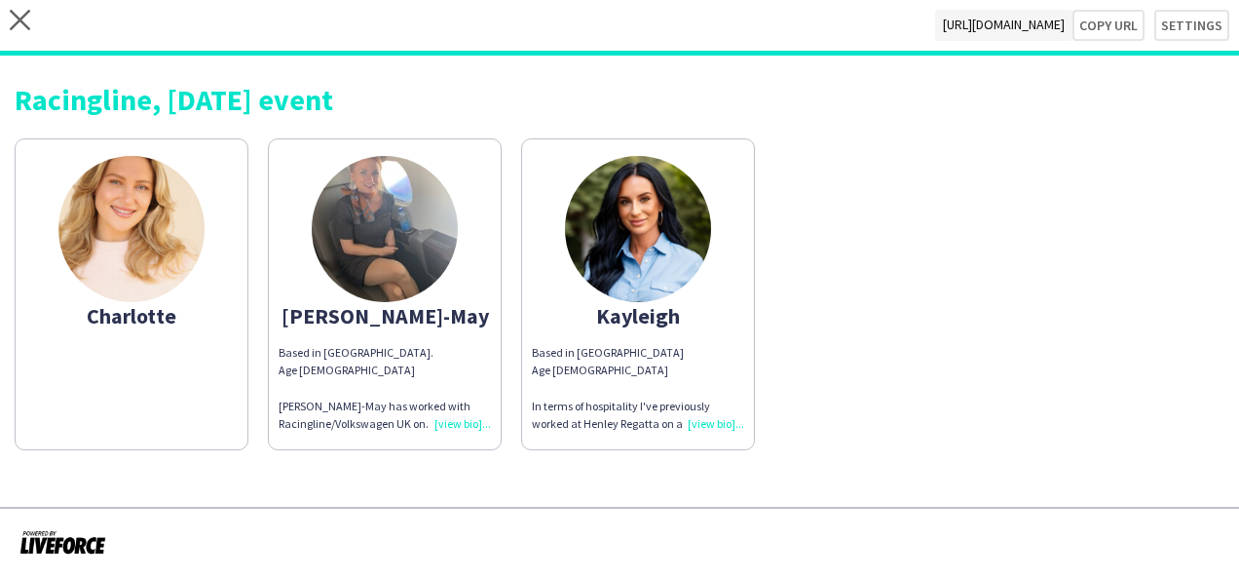
drag, startPoint x: 846, startPoint y: 353, endPoint x: 794, endPoint y: 310, distance: 67.1
click at [794, 310] on div "Charlotte Chloe-May Based in Halsted. Age 28 Chloe-May has worked with Racingli…" at bounding box center [620, 289] width 1210 height 321
click at [152, 324] on div "Charlotte" at bounding box center [131, 316] width 212 height 18
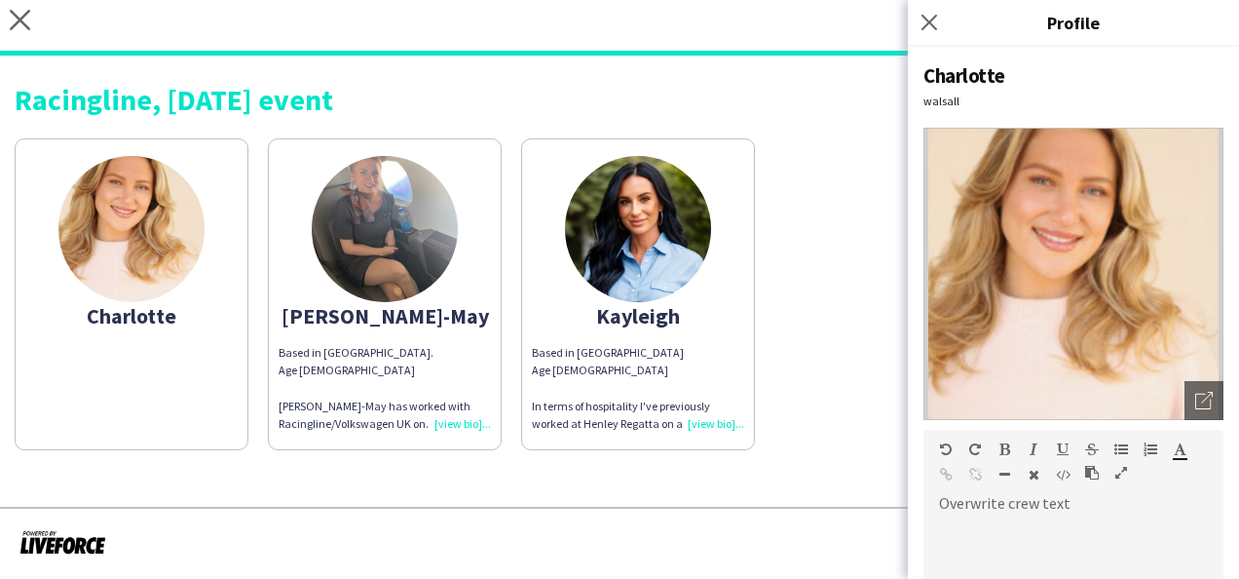
click at [152, 324] on div "Charlotte" at bounding box center [131, 316] width 212 height 18
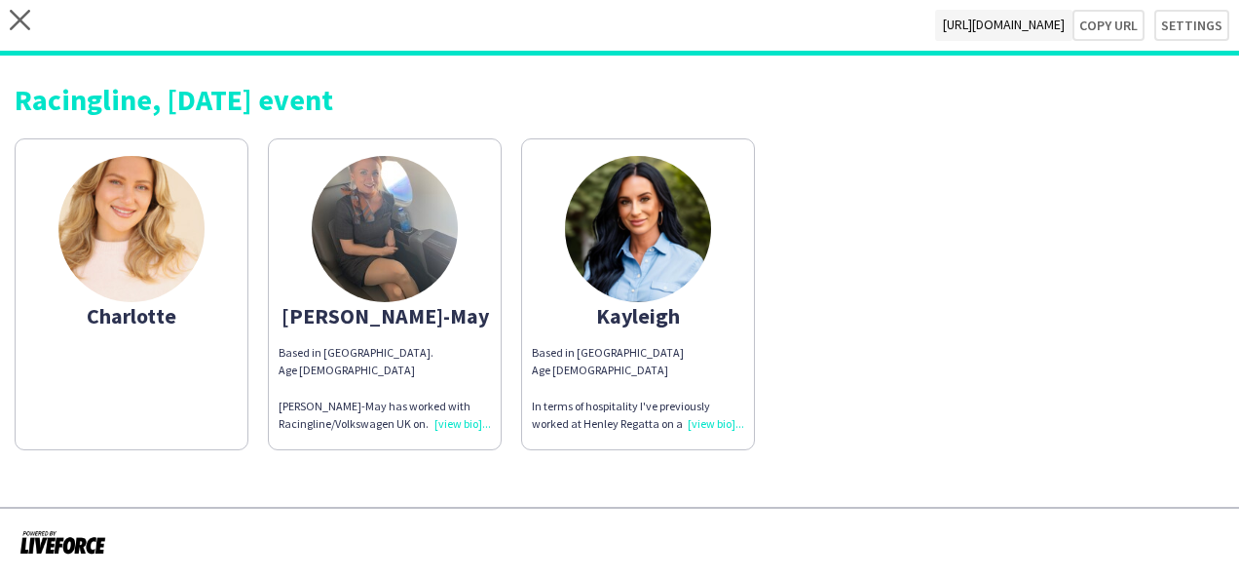
drag, startPoint x: 152, startPoint y: 324, endPoint x: 165, endPoint y: 401, distance: 78.0
click at [165, 401] on app-share-pages-crew-card "Charlotte" at bounding box center [132, 294] width 234 height 312
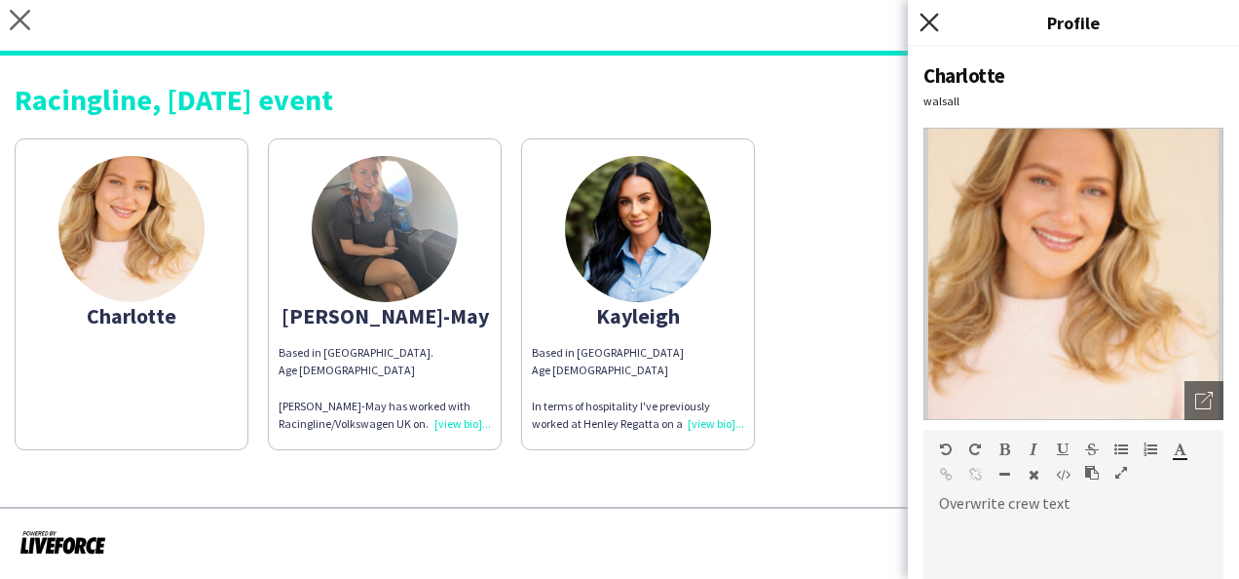
click at [933, 17] on icon "Close pop-in" at bounding box center [929, 22] width 19 height 19
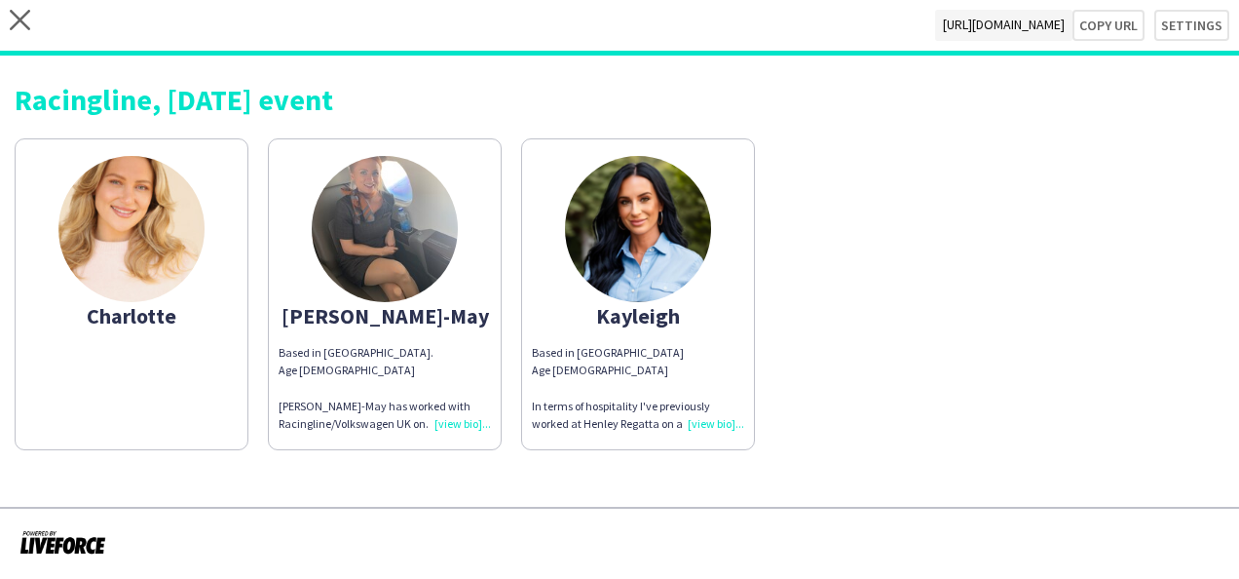
click at [460, 423] on div "Based in Halsted. Age 28 Chloe-May has worked with Racingline/Volkswagen UK on …" at bounding box center [385, 388] width 212 height 89
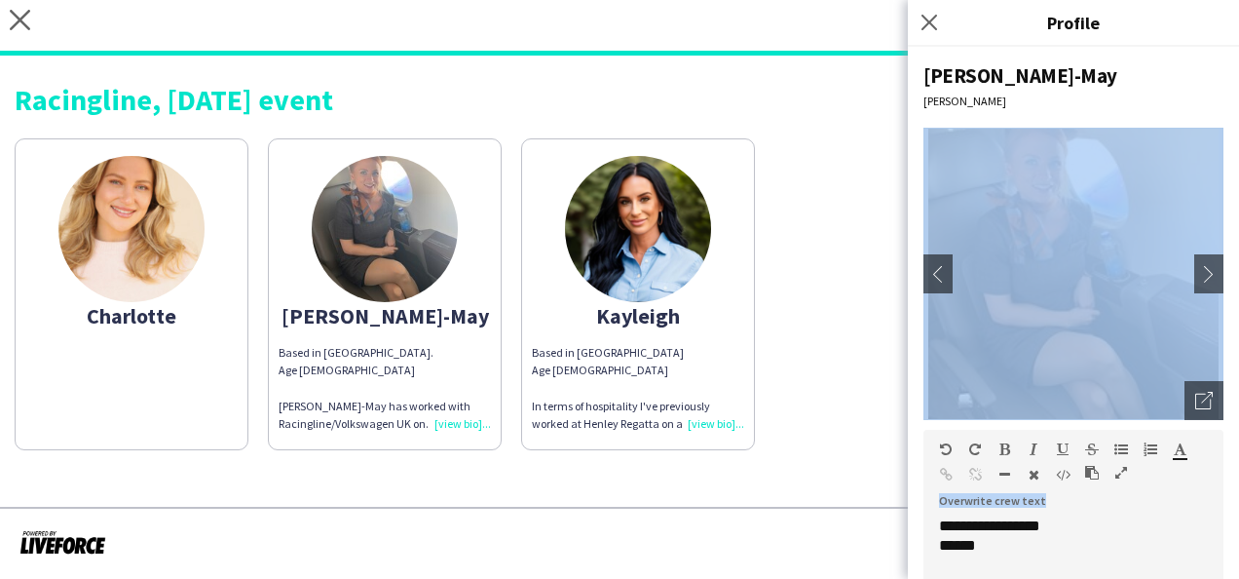
drag, startPoint x: 1222, startPoint y: 351, endPoint x: 1222, endPoint y: 483, distance: 132.5
click at [1222, 483] on div "**********" at bounding box center [1073, 313] width 331 height 532
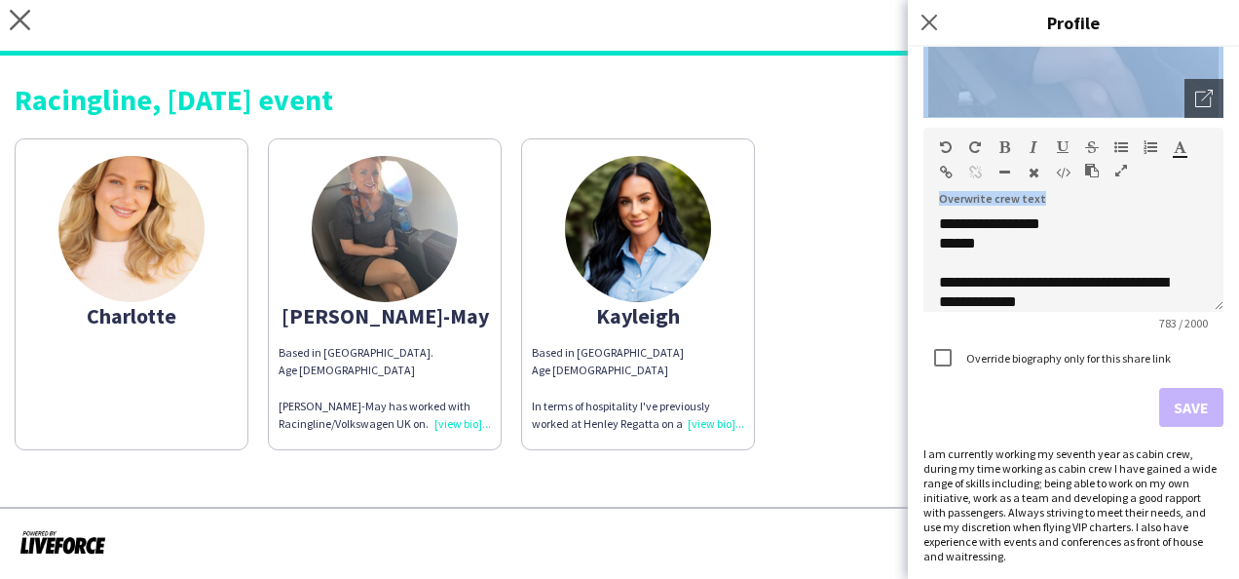
drag, startPoint x: 927, startPoint y: 25, endPoint x: 318, endPoint y: 280, distance: 660.7
click at [318, 280] on body "close https://admin.liveforce.co/v2/s/82858f0a-7b39-4580-919c-083670276b33 Copy…" at bounding box center [619, 289] width 1239 height 579
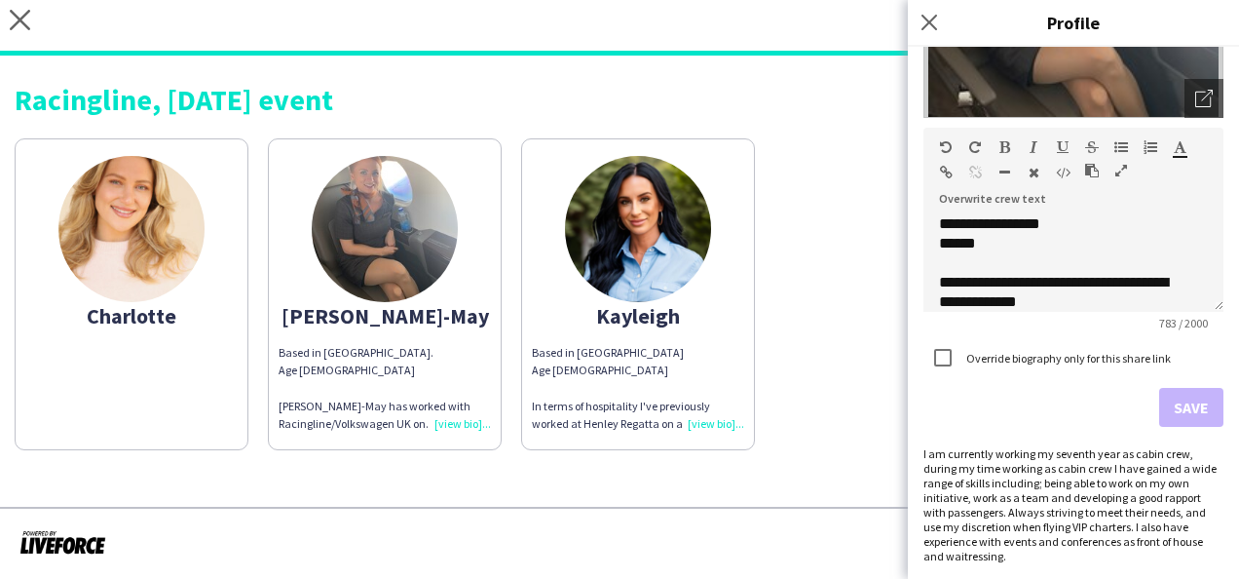
click at [125, 371] on app-share-pages-crew-card "Charlotte" at bounding box center [132, 294] width 234 height 312
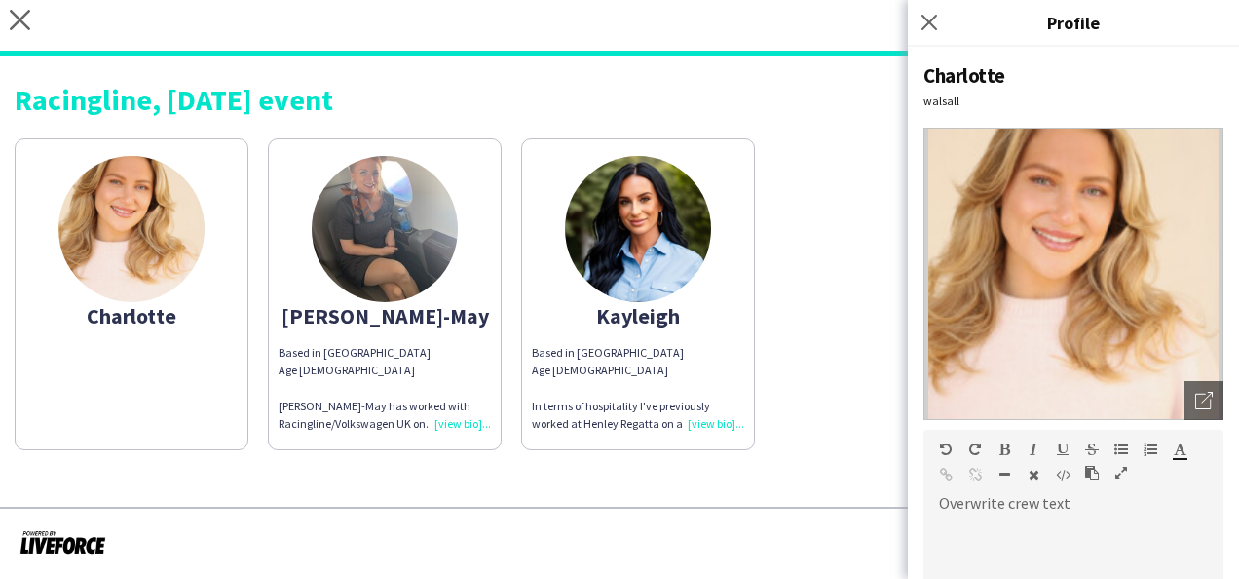
scroll to position [185, 0]
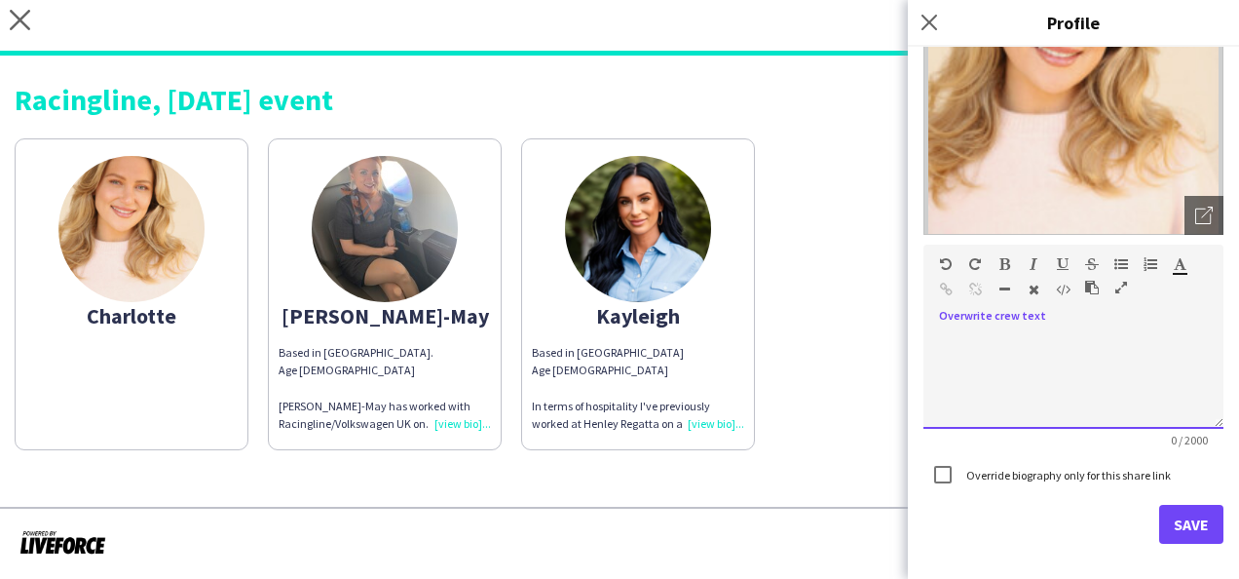
click at [961, 322] on div at bounding box center [1074, 373] width 300 height 111
click at [1086, 353] on div "**********" at bounding box center [1058, 358] width 239 height 19
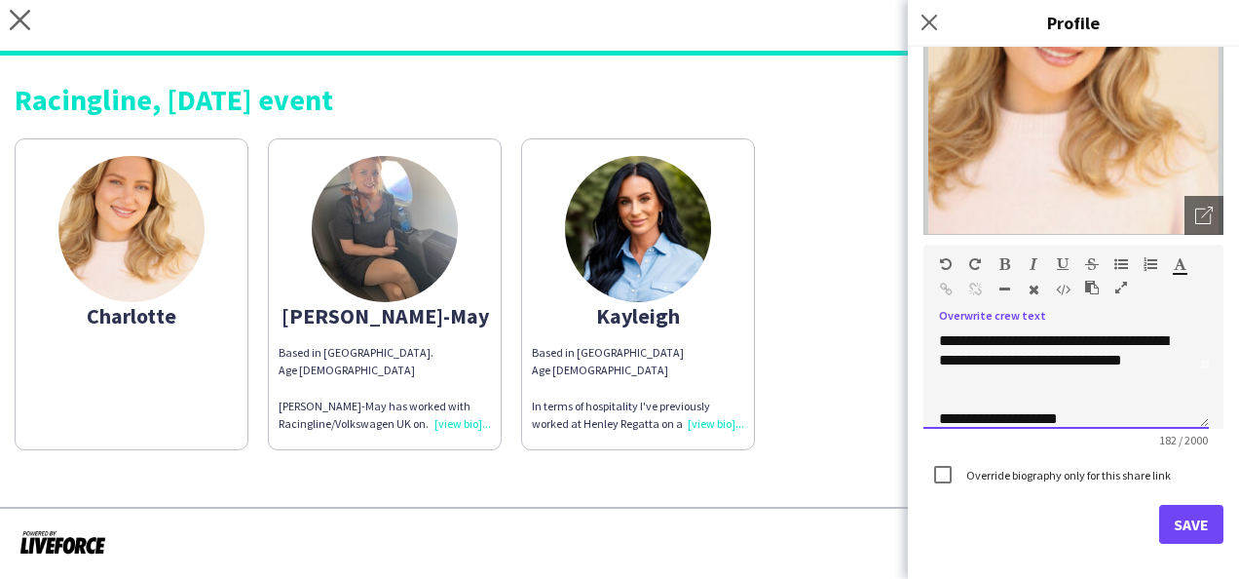
scroll to position [53, 0]
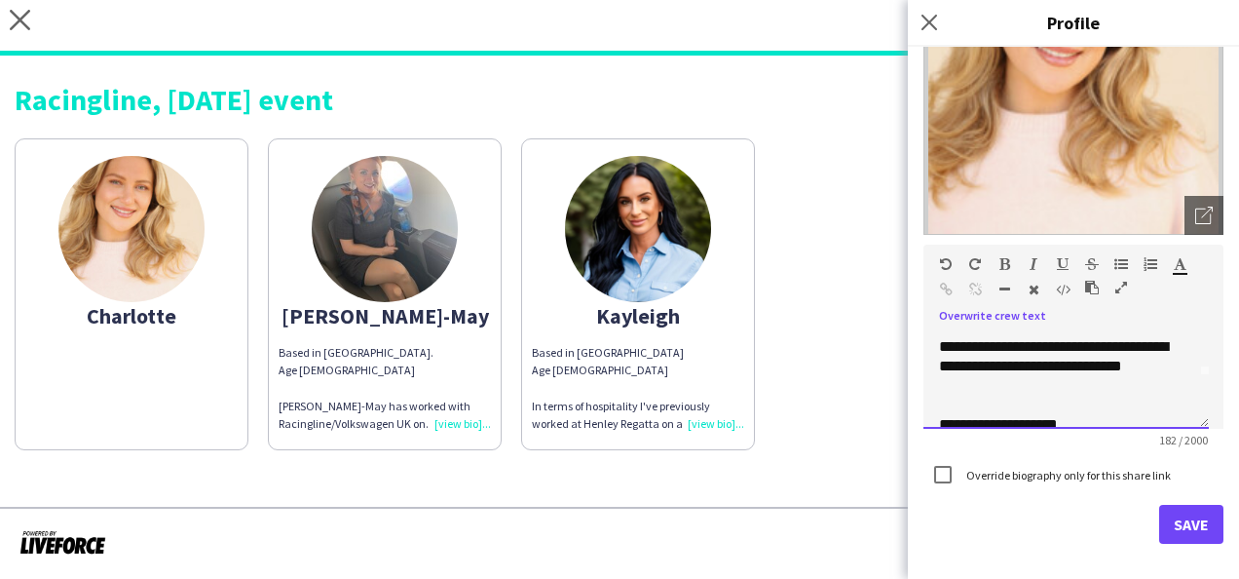
click at [994, 385] on div "**********" at bounding box center [1058, 366] width 239 height 58
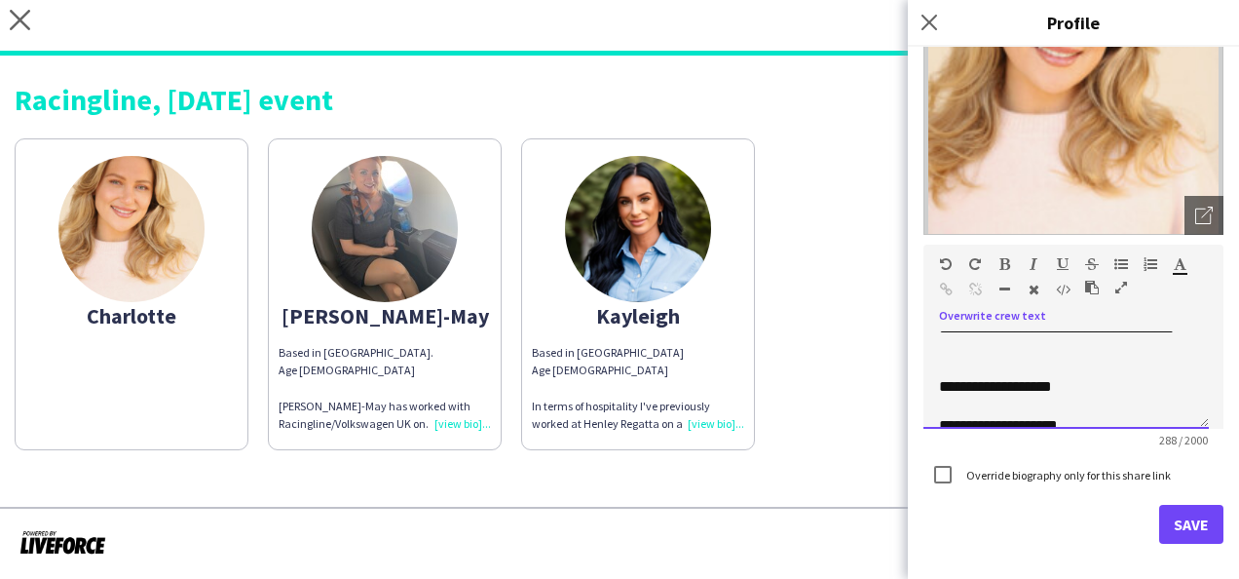
scroll to position [199, 0]
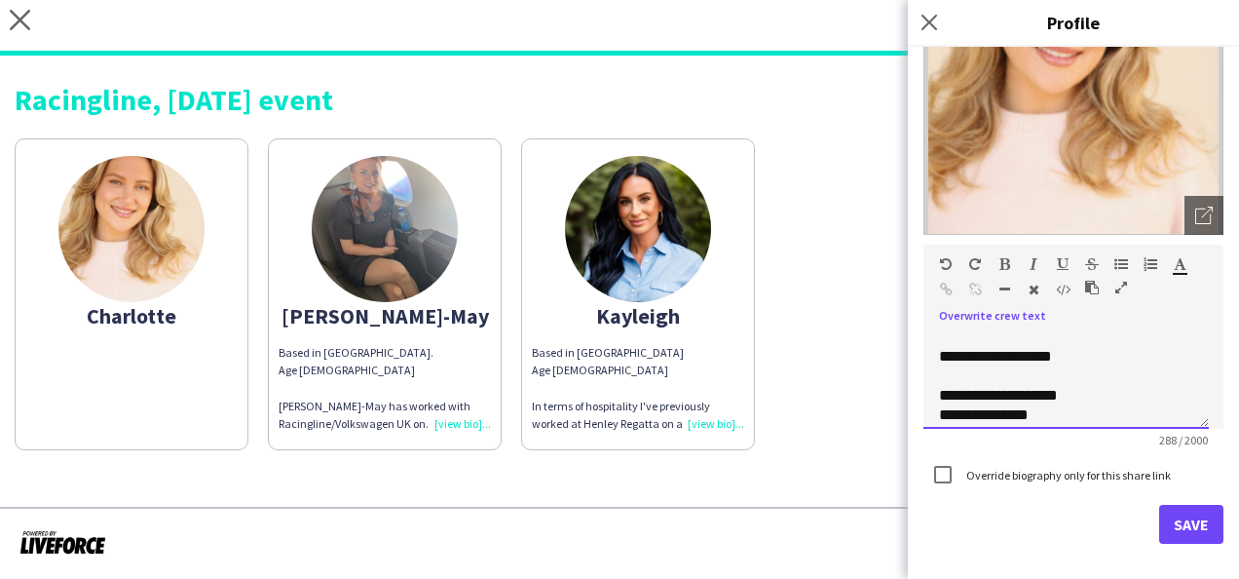
click at [1093, 359] on div "**********" at bounding box center [1058, 356] width 239 height 19
drag, startPoint x: 1166, startPoint y: 359, endPoint x: 1144, endPoint y: 355, distance: 22.7
click at [1144, 355] on div "**********" at bounding box center [1058, 366] width 239 height 39
click at [1148, 359] on div "**********" at bounding box center [1058, 366] width 239 height 39
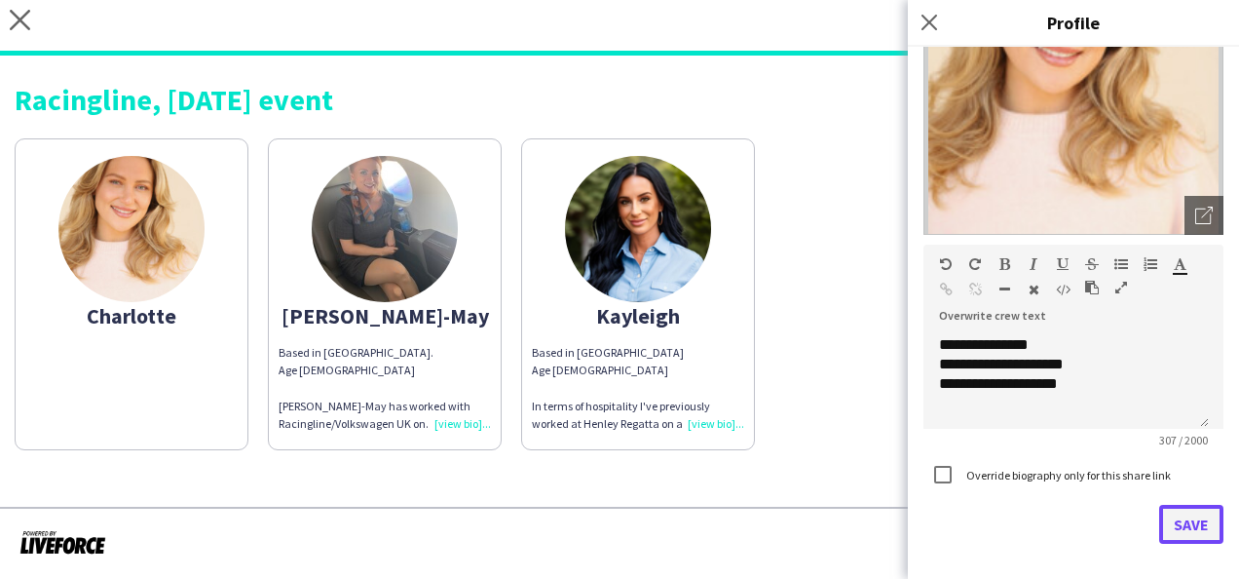
click at [1185, 525] on button "Save" at bounding box center [1191, 524] width 64 height 39
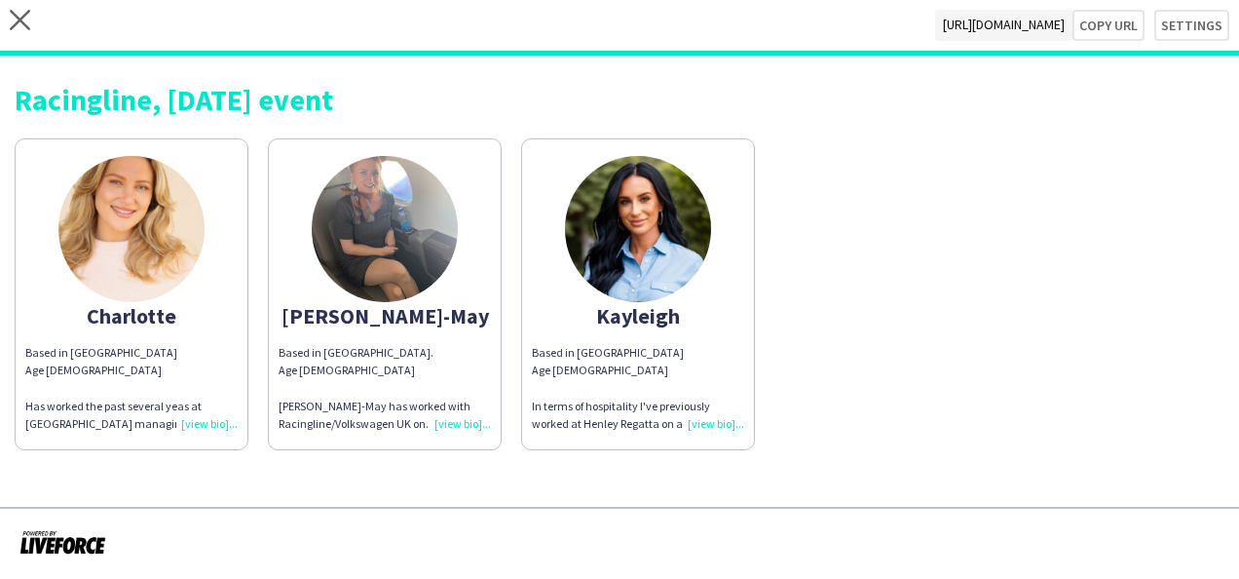
click at [1133, 448] on div "Charlotte Based in Wallsall Age 30 Has worked the past several yeas at Wimbledo…" at bounding box center [620, 289] width 1210 height 321
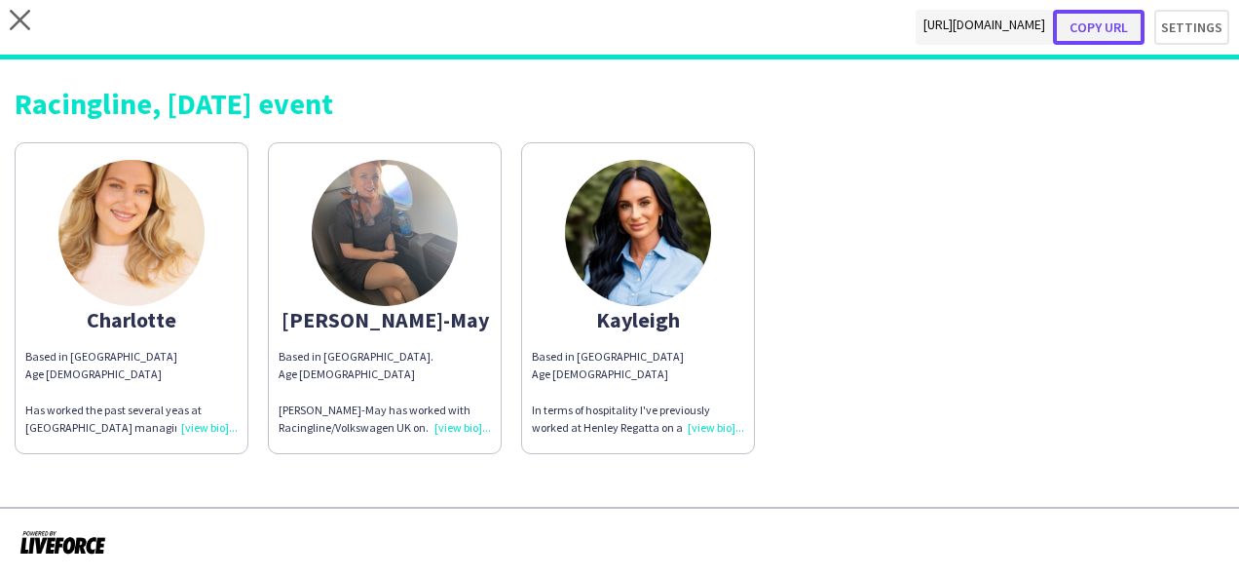
click at [1102, 31] on button "Copy url" at bounding box center [1099, 27] width 92 height 35
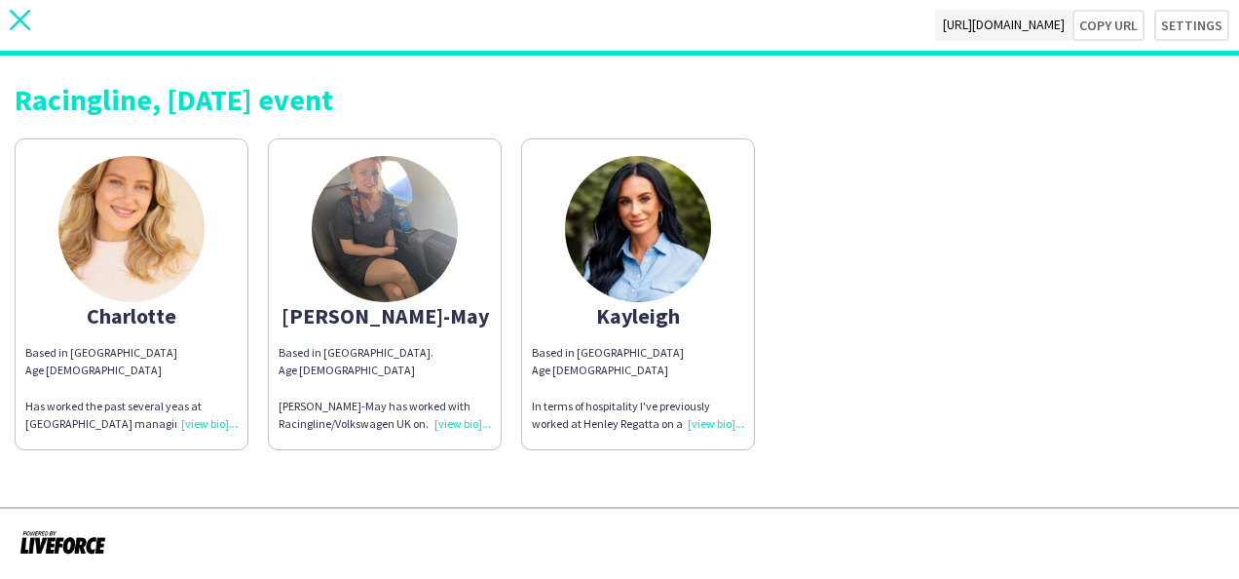
click at [13, 14] on icon at bounding box center [20, 20] width 20 height 20
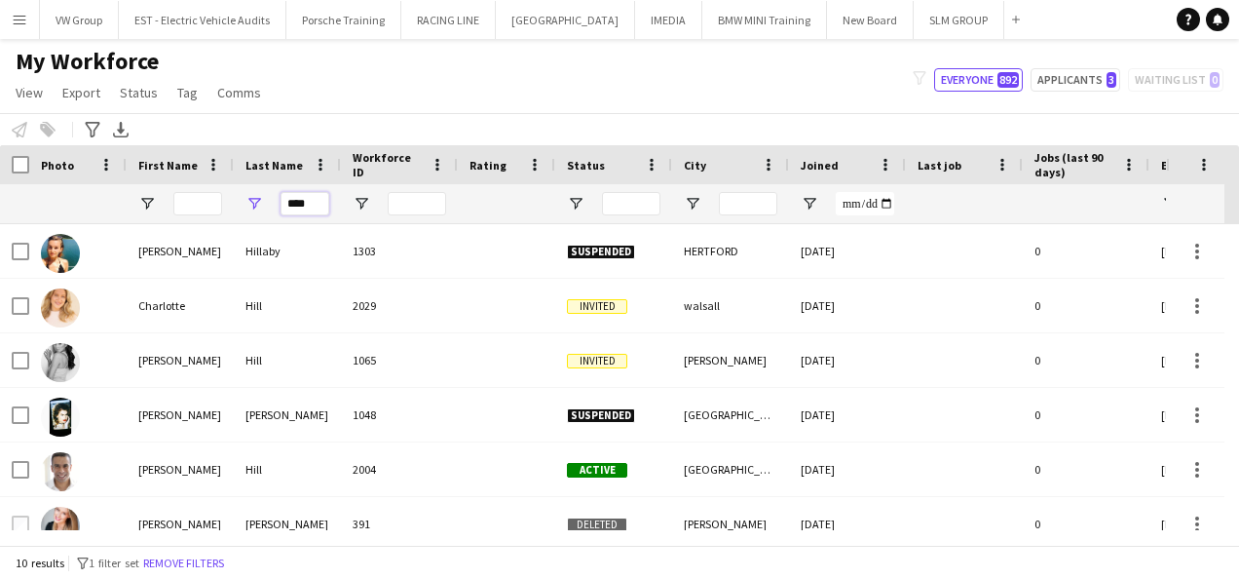
click at [318, 200] on input "****" at bounding box center [305, 203] width 49 height 23
type input "*"
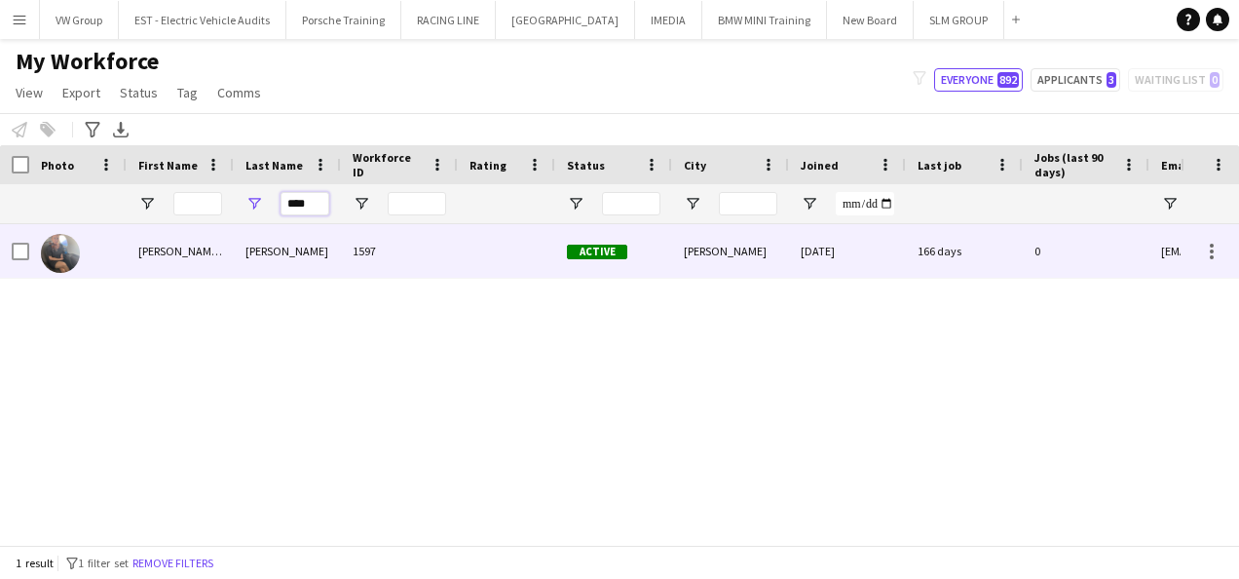
type input "****"
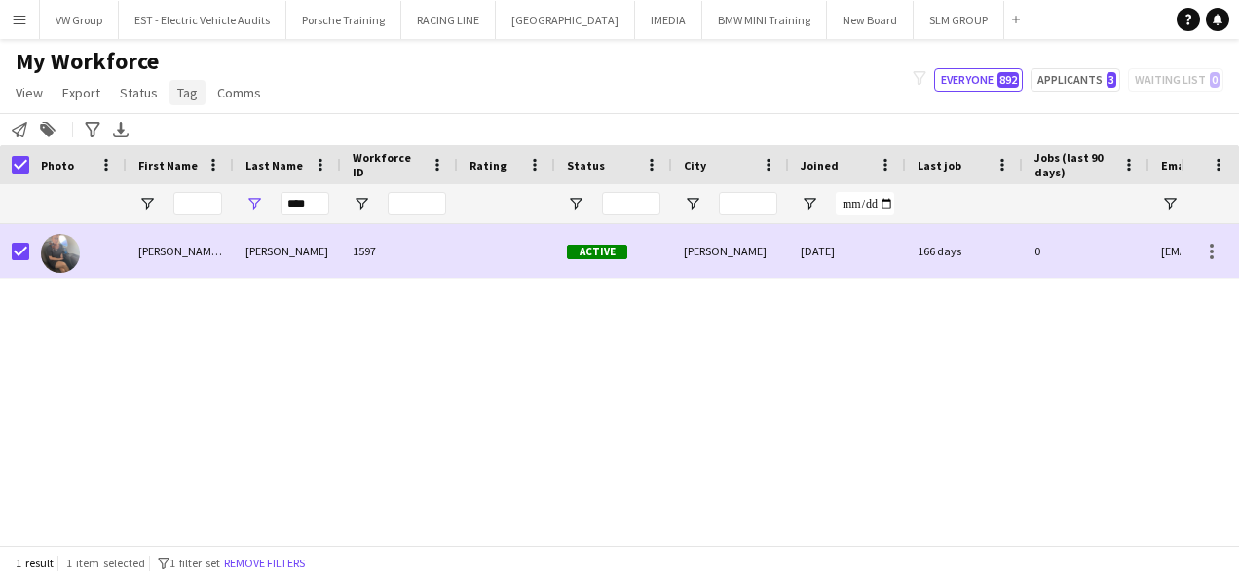
click at [185, 97] on span "Tag" at bounding box center [187, 93] width 20 height 18
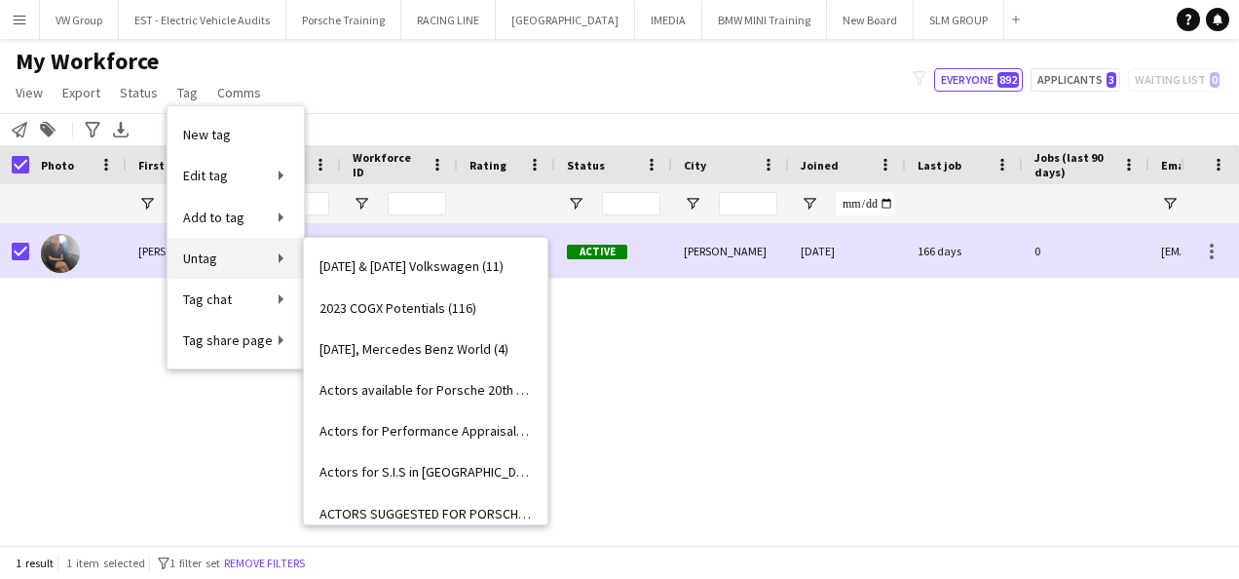
click at [277, 253] on link "Untag" at bounding box center [236, 258] width 136 height 41
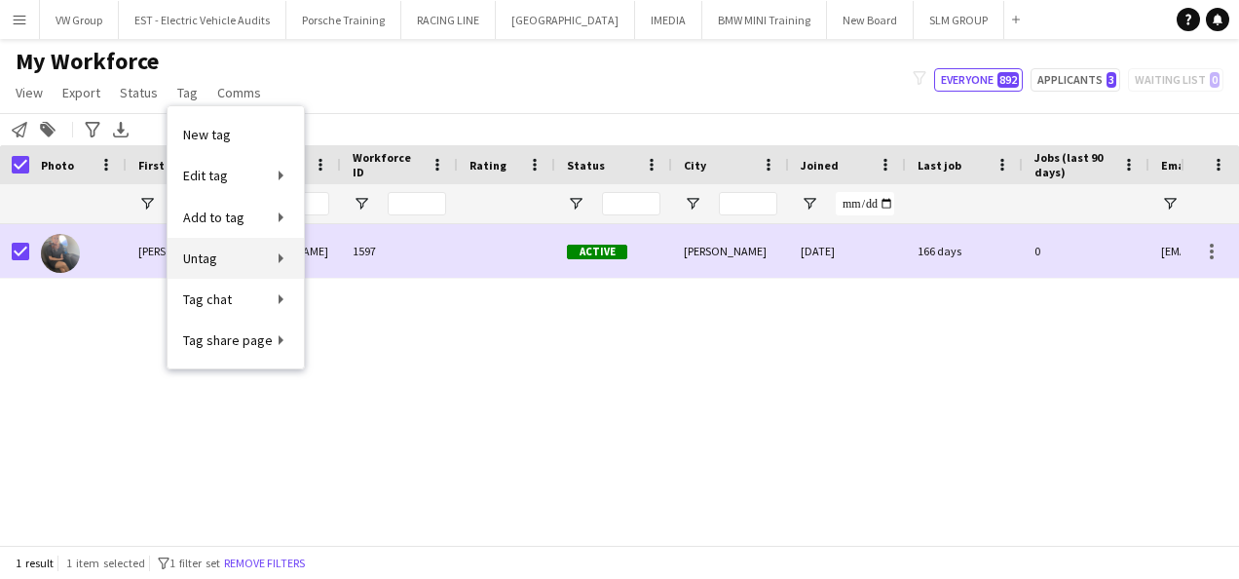
click at [277, 253] on link "Untag" at bounding box center [236, 258] width 136 height 41
click at [230, 249] on link "Untag" at bounding box center [236, 258] width 136 height 41
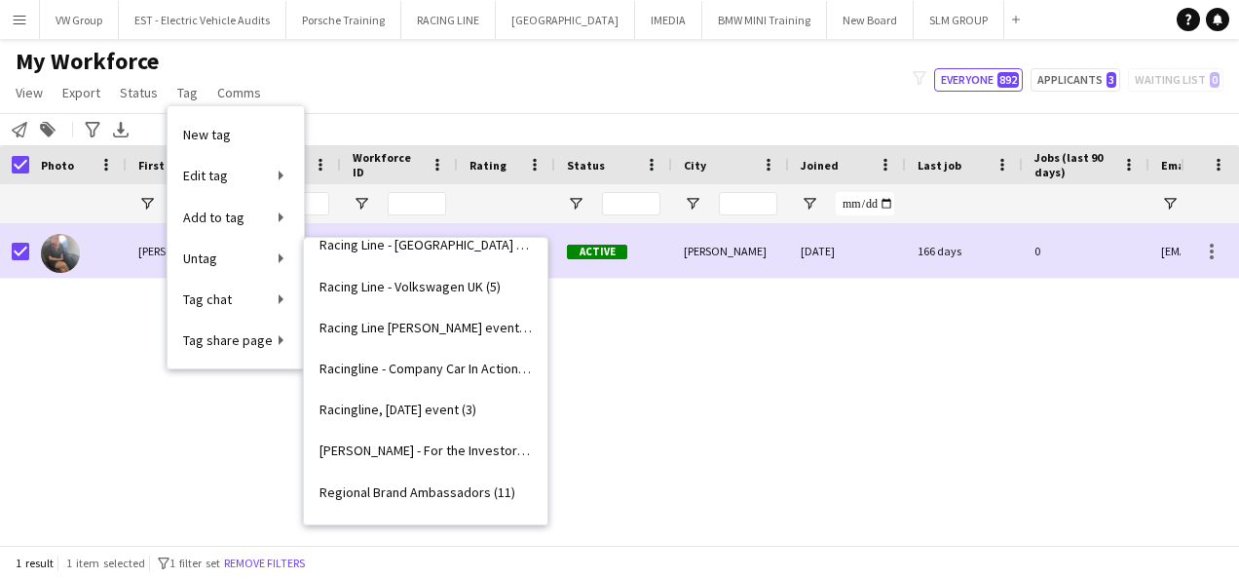
scroll to position [2457, 0]
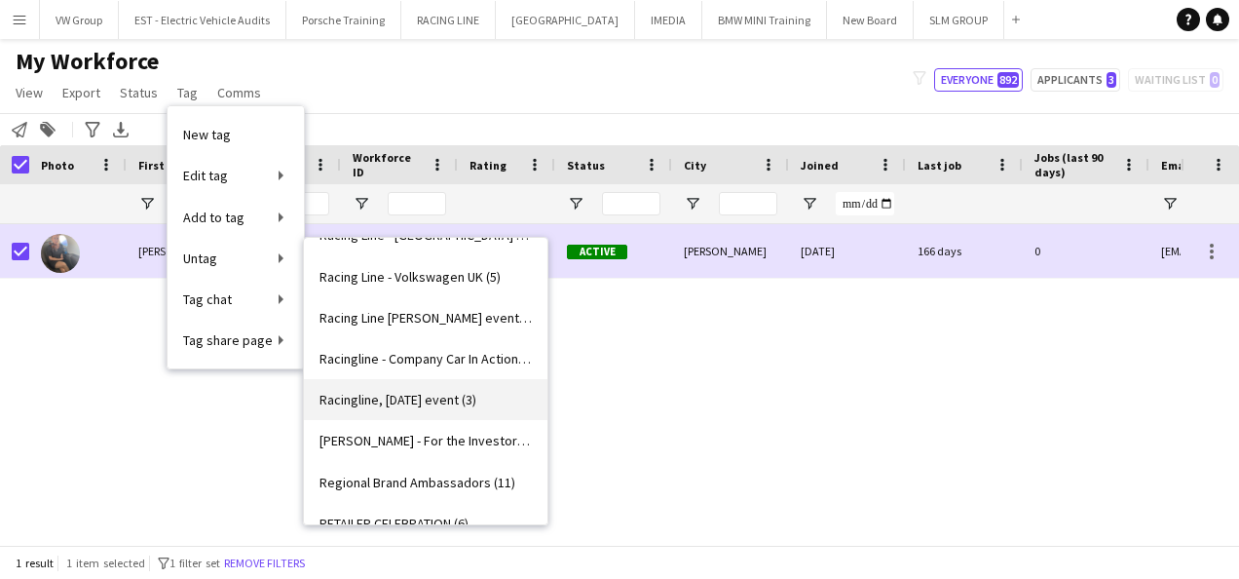
click at [472, 400] on span "Racingline, 12th Sept 2025 event (3)" at bounding box center [398, 400] width 157 height 18
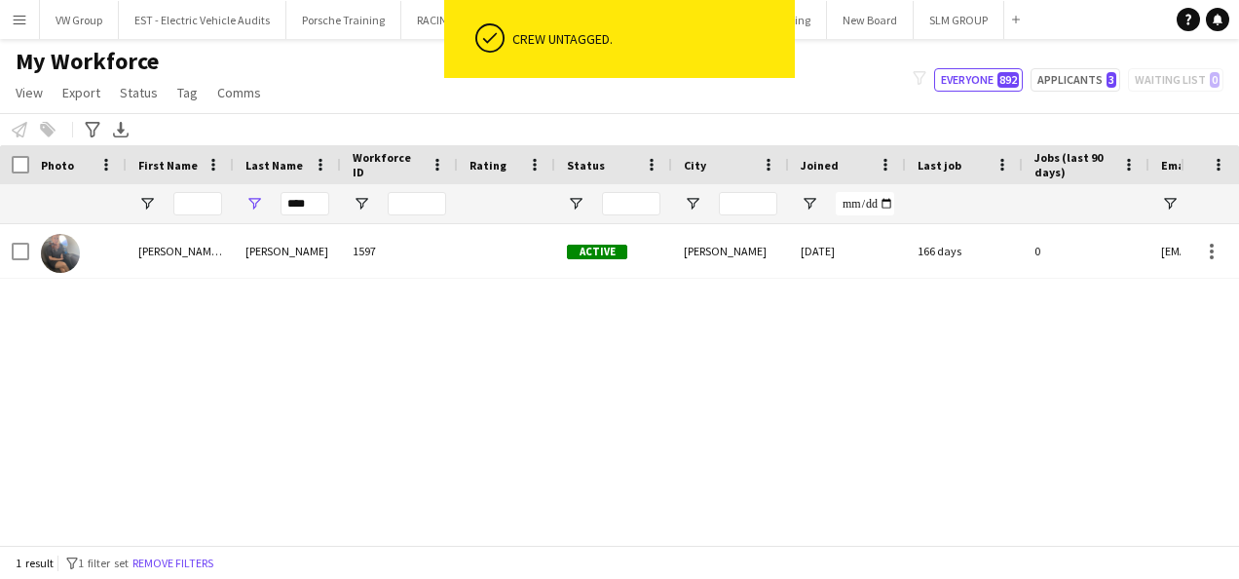
drag, startPoint x: 781, startPoint y: 431, endPoint x: 877, endPoint y: 612, distance: 204.8
click at [877, 578] on html "ok-circled Crew untagged. Menu Boards Boards Boards All jobs Status Workforce W…" at bounding box center [619, 289] width 1239 height 579
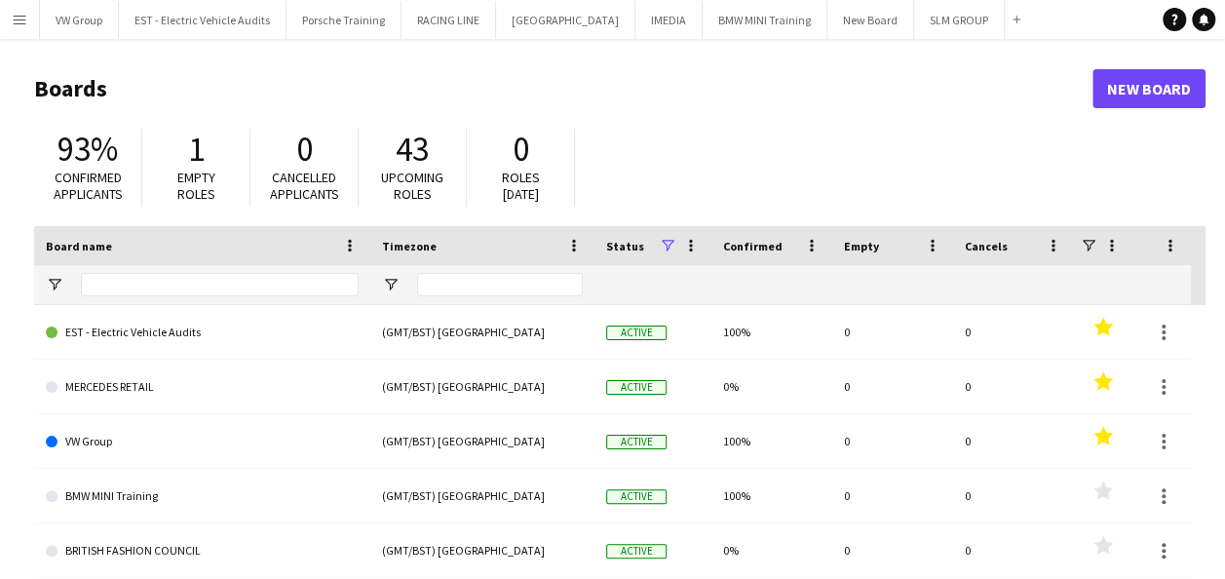
click at [19, 16] on app-icon "Menu" at bounding box center [20, 20] width 16 height 16
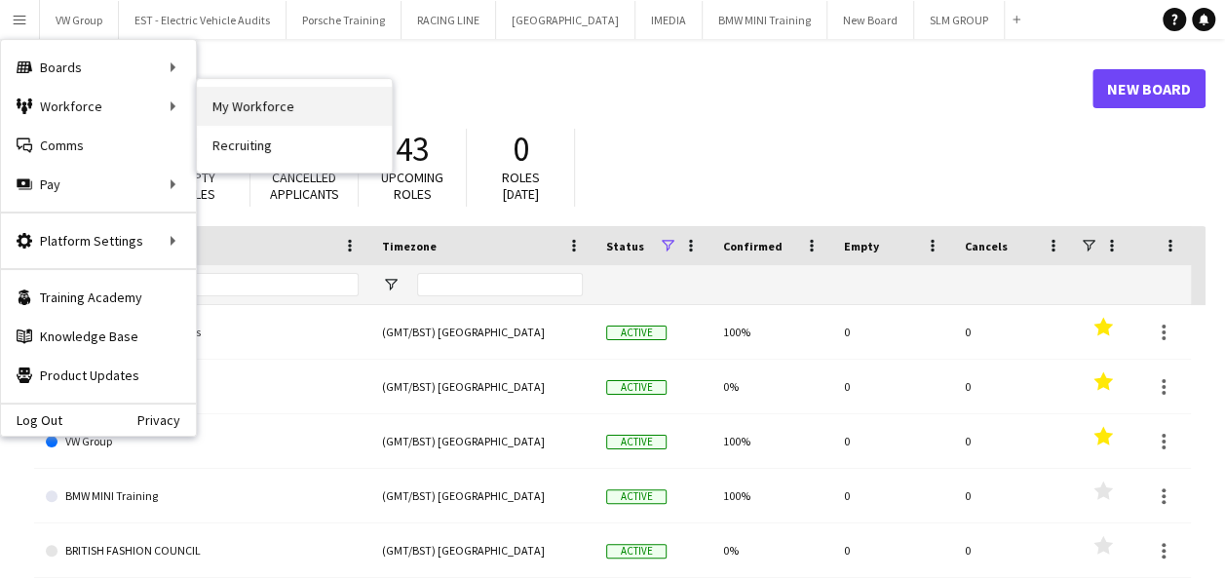
click at [238, 95] on link "My Workforce" at bounding box center [294, 106] width 195 height 39
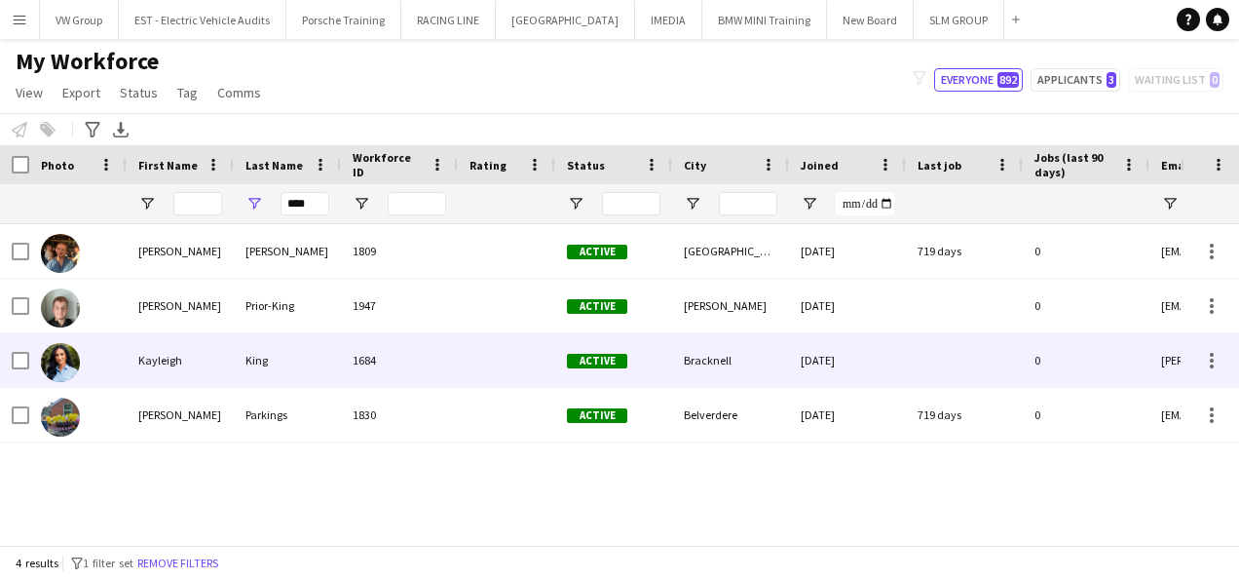
click at [175, 362] on div "Kayleigh" at bounding box center [180, 360] width 107 height 54
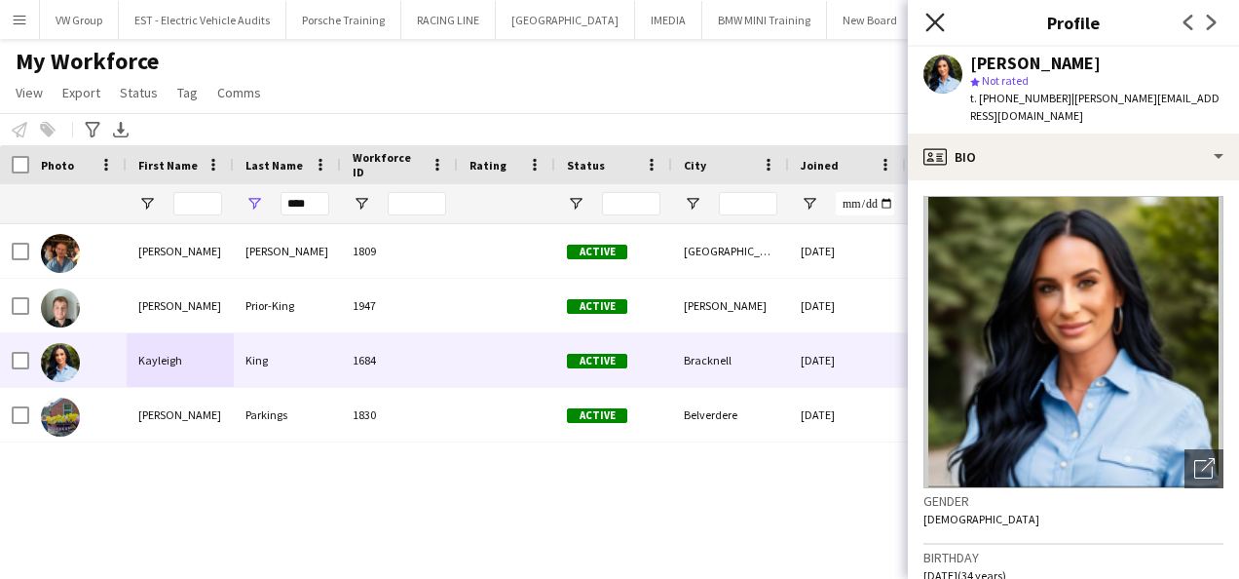
click at [935, 17] on icon "Close pop-in" at bounding box center [934, 22] width 19 height 19
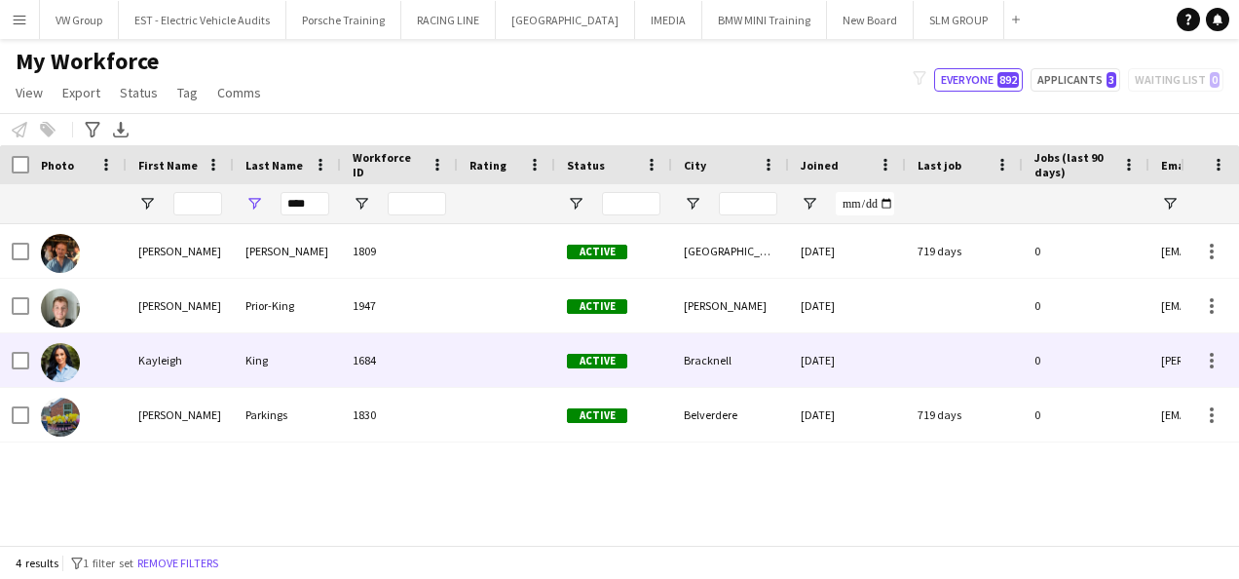
click at [171, 362] on div "Kayleigh" at bounding box center [180, 360] width 107 height 54
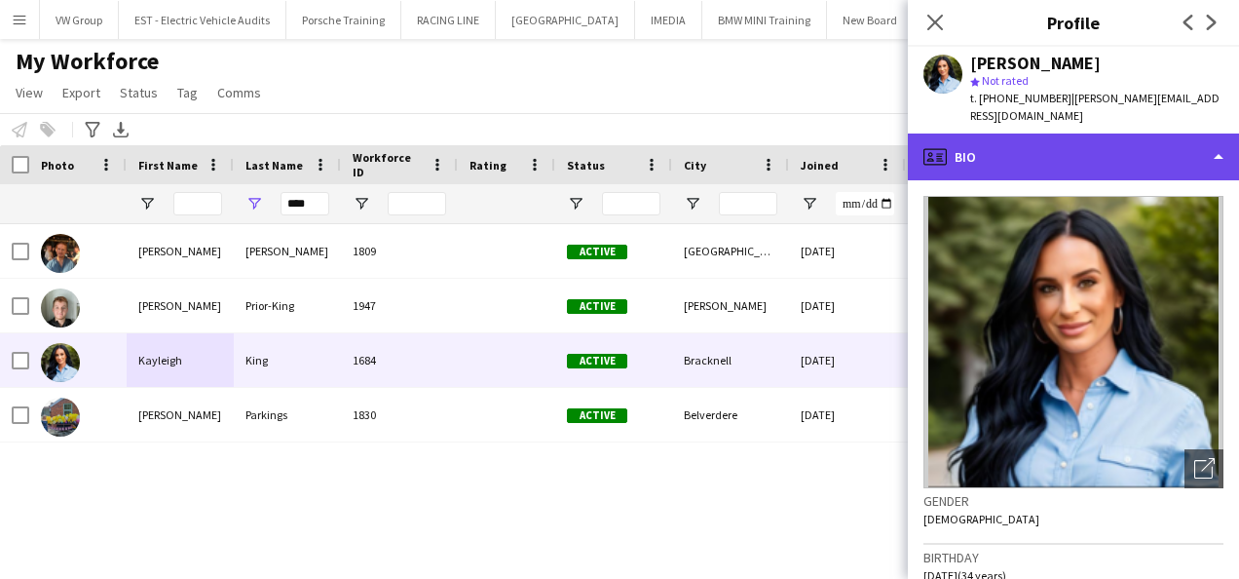
click at [1221, 140] on div "profile Bio" at bounding box center [1073, 156] width 331 height 47
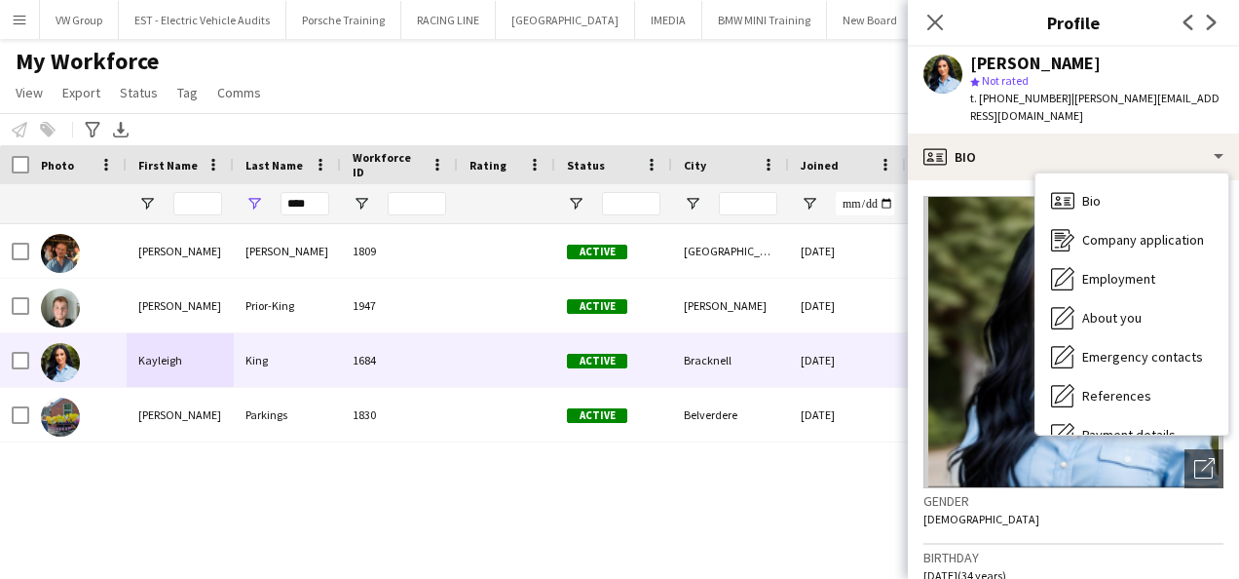
click at [846, 496] on div "Dan Holland-King 1809 Active Leeds 24-07-2023 719 days 0 danhollandk@gmail.com …" at bounding box center [590, 377] width 1181 height 306
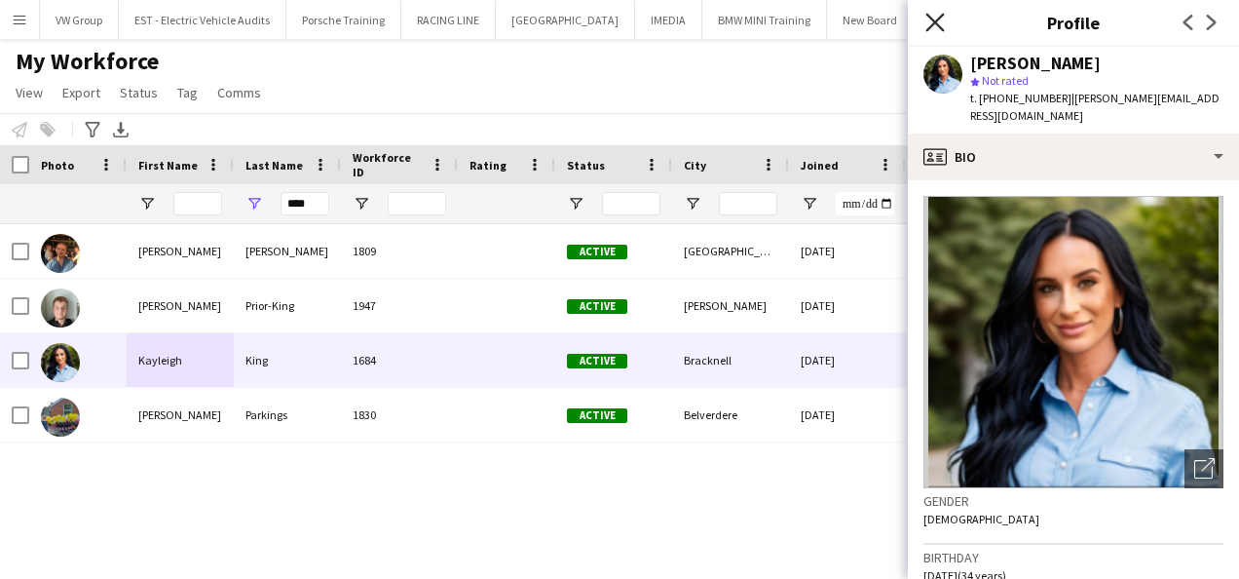
click at [937, 17] on icon "Close pop-in" at bounding box center [934, 22] width 19 height 19
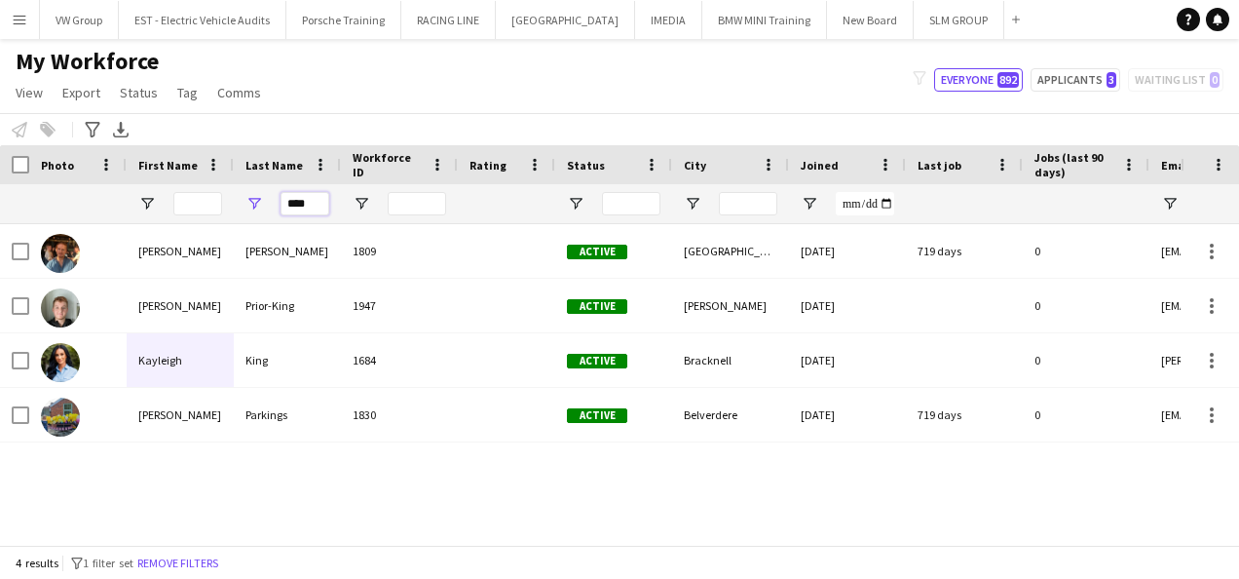
click at [315, 198] on input "****" at bounding box center [305, 203] width 49 height 23
type input "*"
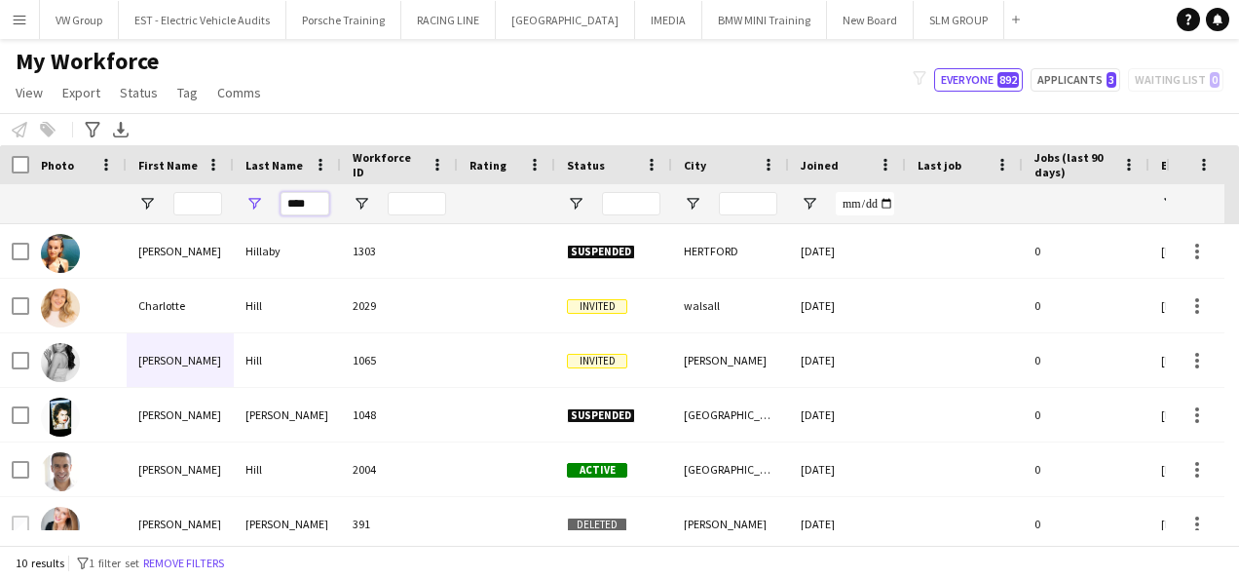
click at [312, 207] on input "****" at bounding box center [305, 203] width 49 height 23
type input "*"
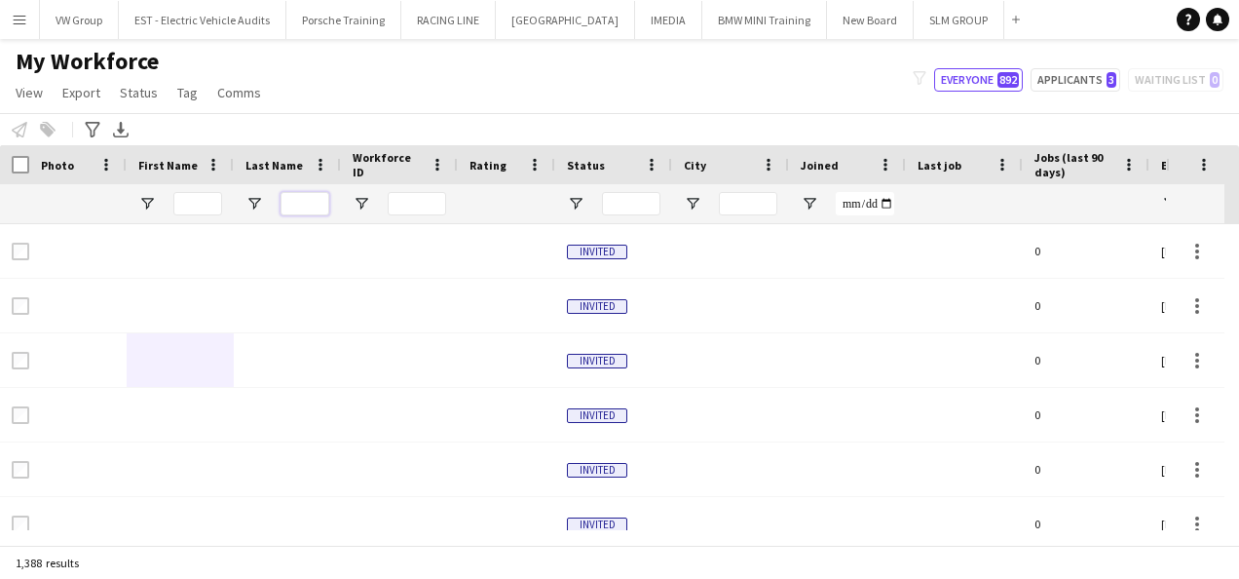
click at [310, 201] on input "Last Name Filter Input" at bounding box center [305, 203] width 49 height 23
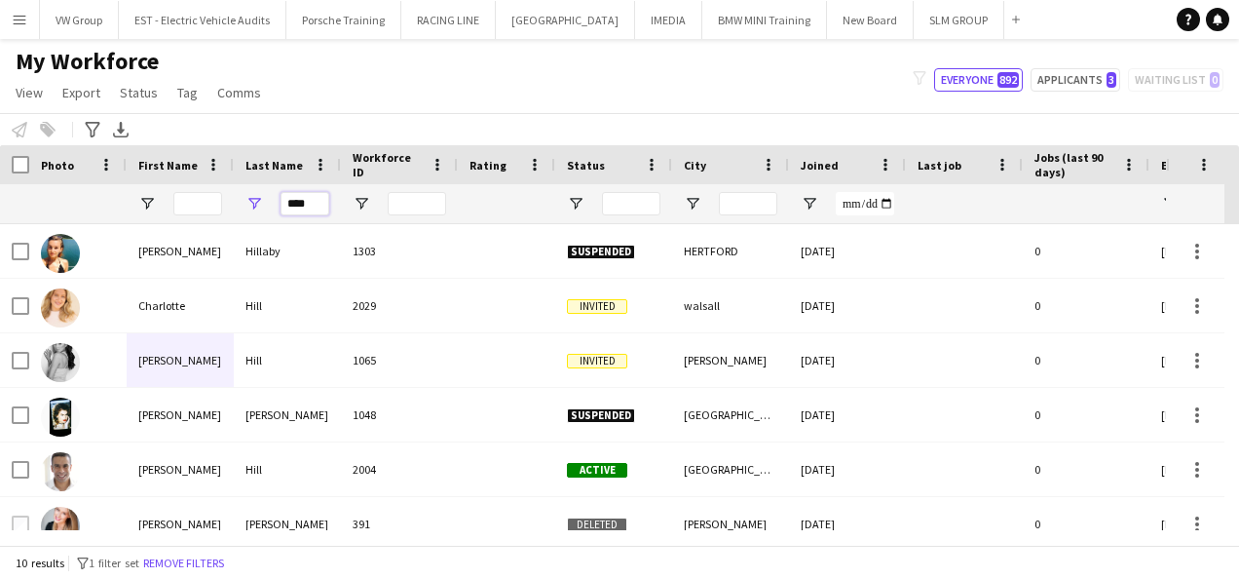
type input "****"
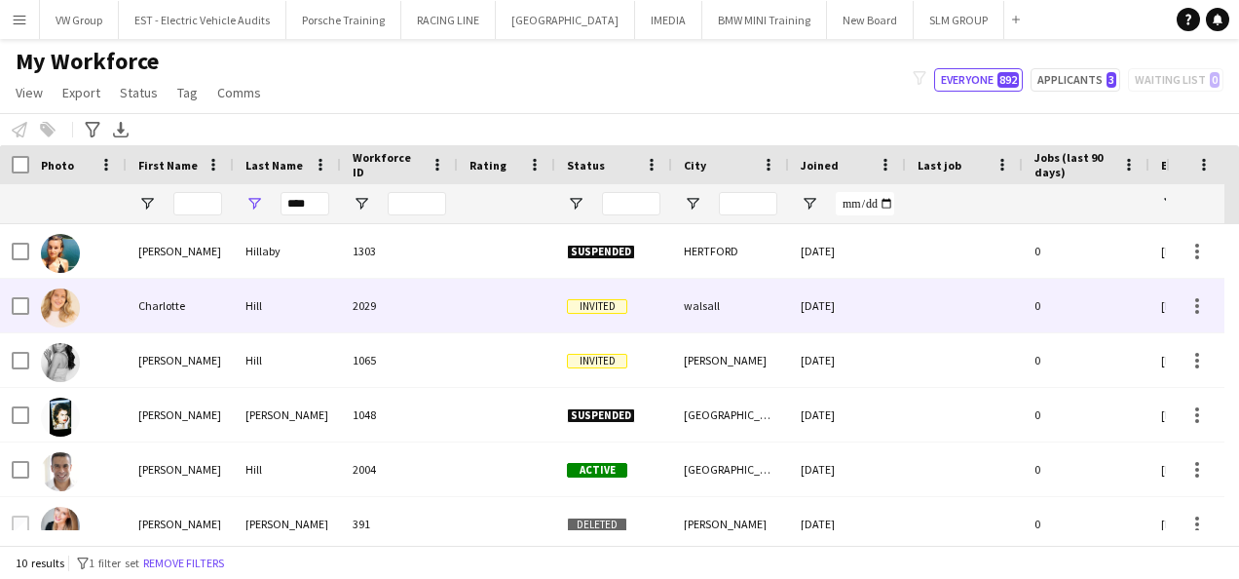
click at [176, 305] on div "Charlotte" at bounding box center [180, 306] width 107 height 54
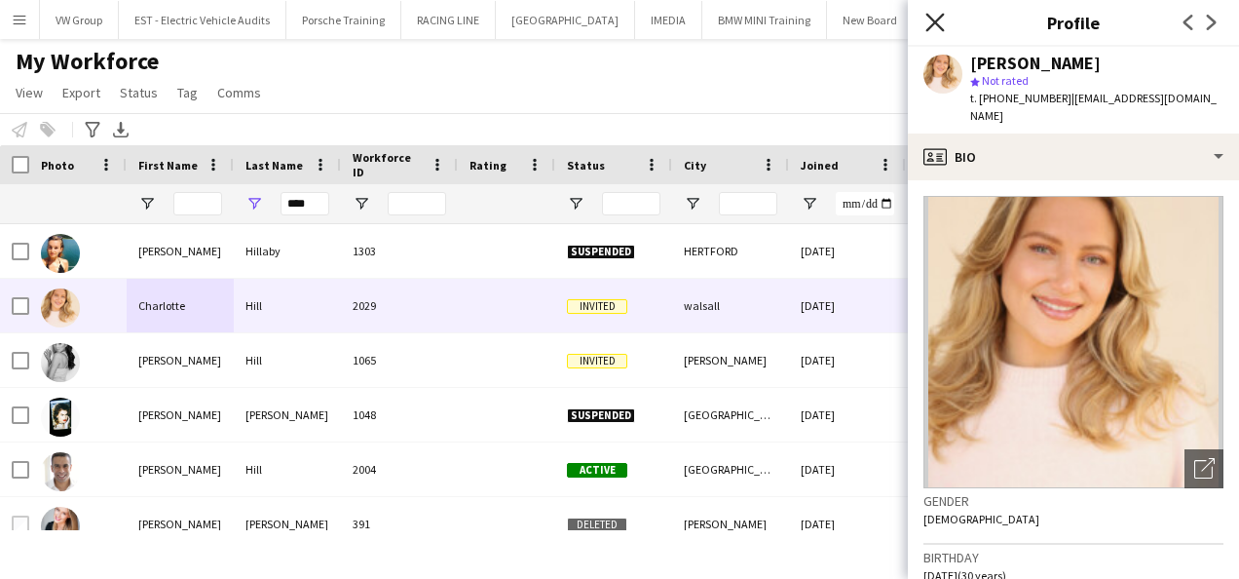
click at [931, 20] on icon at bounding box center [934, 22] width 19 height 19
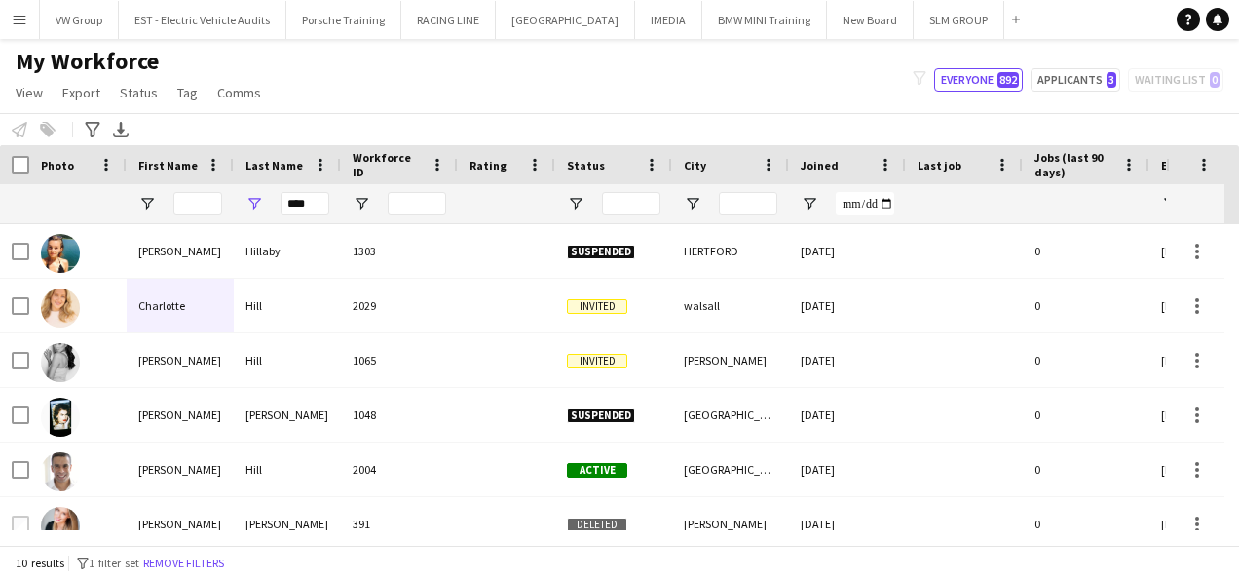
click at [23, 21] on app-icon "Menu" at bounding box center [20, 20] width 16 height 16
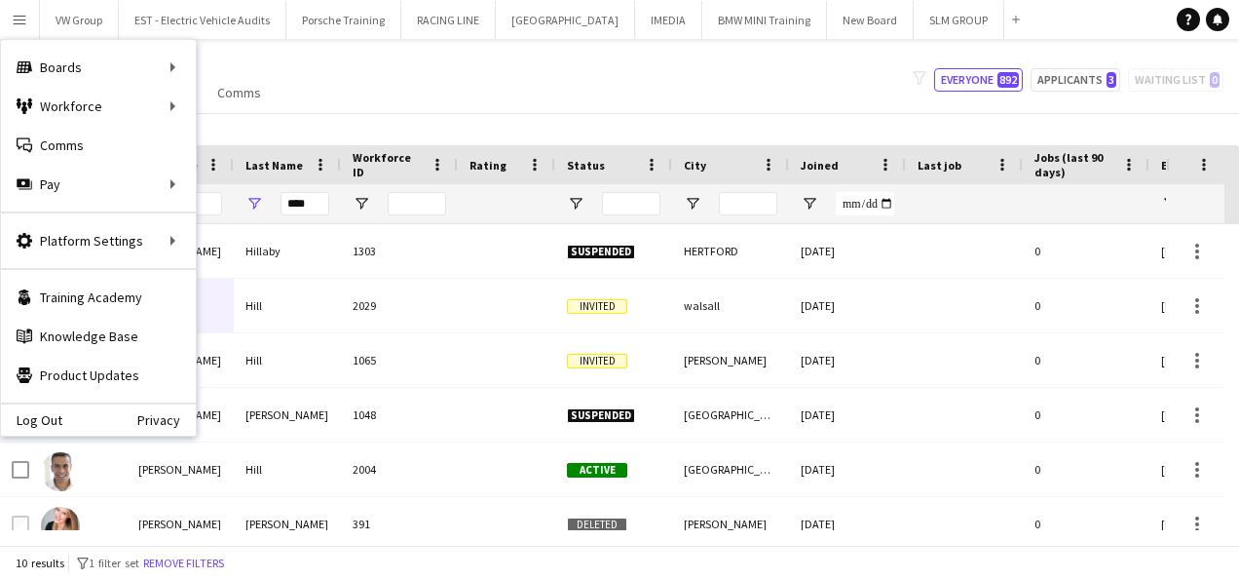
click at [580, 92] on div "My Workforce View Views Default view New view Update view Delete view Edit name…" at bounding box center [619, 80] width 1239 height 66
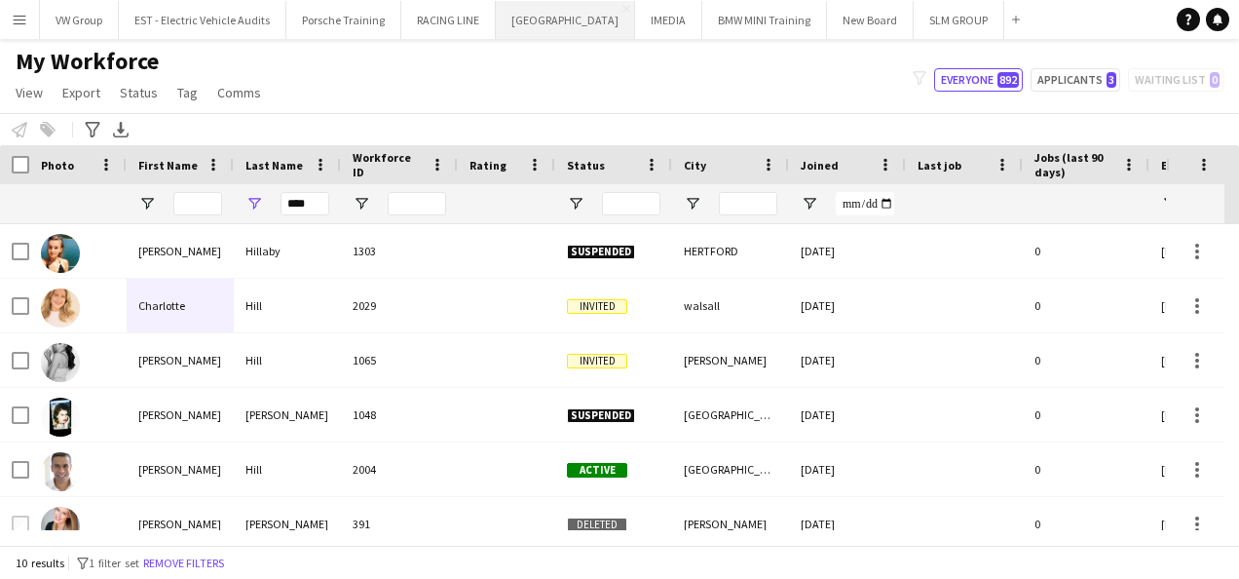
click at [534, 22] on button "SOURCING CITY Close" at bounding box center [565, 20] width 139 height 38
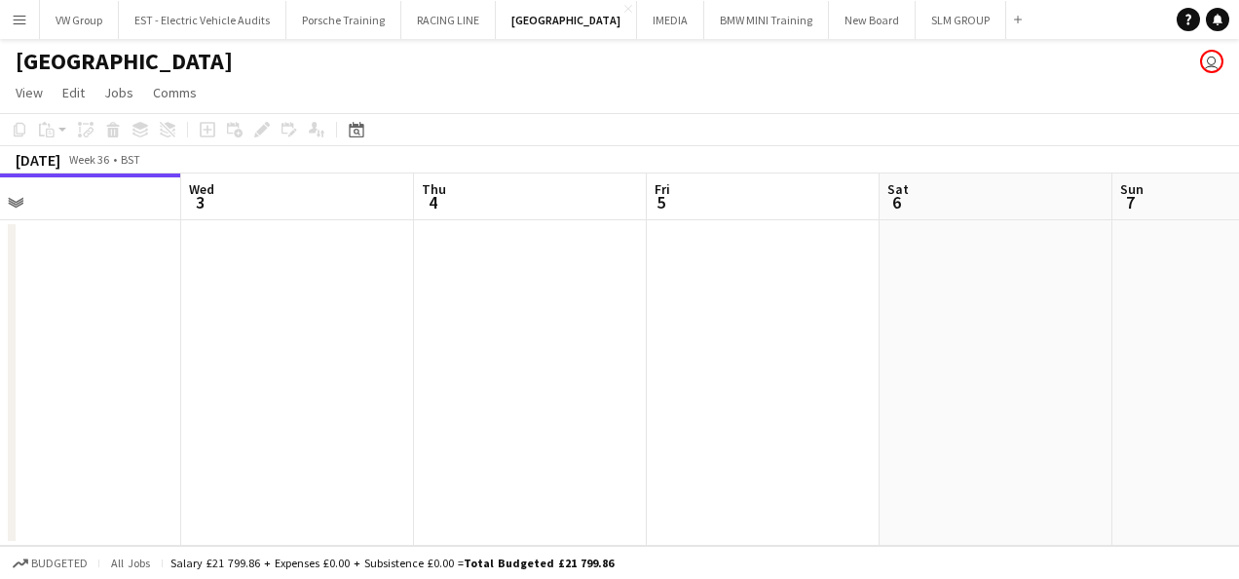
scroll to position [0, 849]
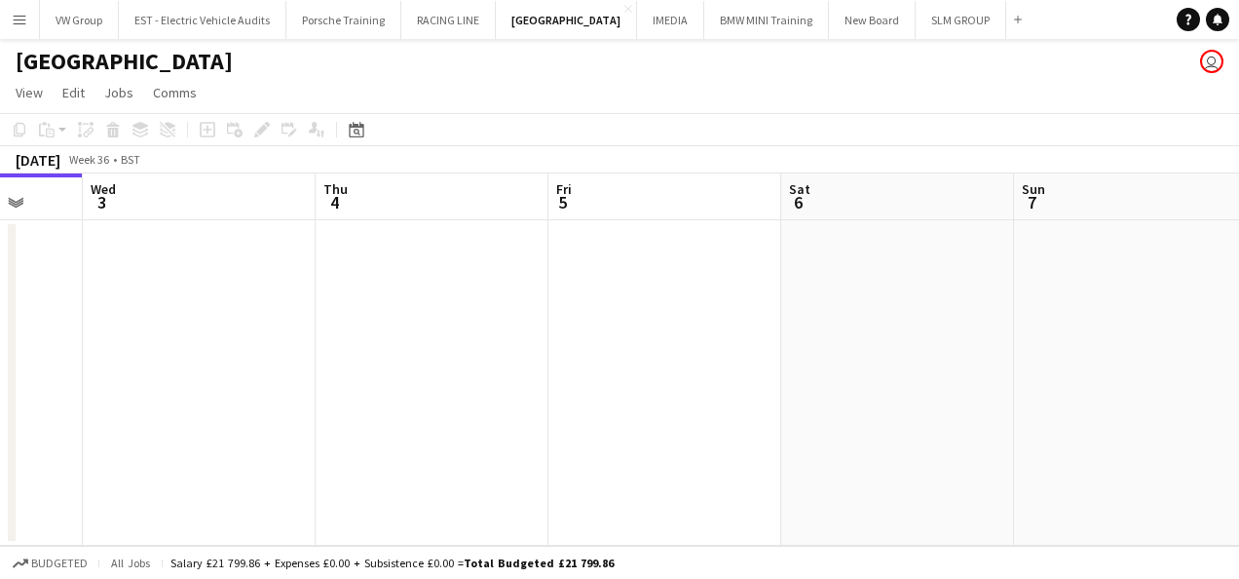
drag, startPoint x: 676, startPoint y: 353, endPoint x: 293, endPoint y: 423, distance: 389.2
click at [293, 423] on app-calendar-viewport "Sat 30 Sun 31 Mon 1 Tue 2 Wed 3 Thu 4 Fri 5 Sat 6 Sun 7 Mon 8 Tue 9 3/6 1 Job 0…" at bounding box center [619, 359] width 1239 height 372
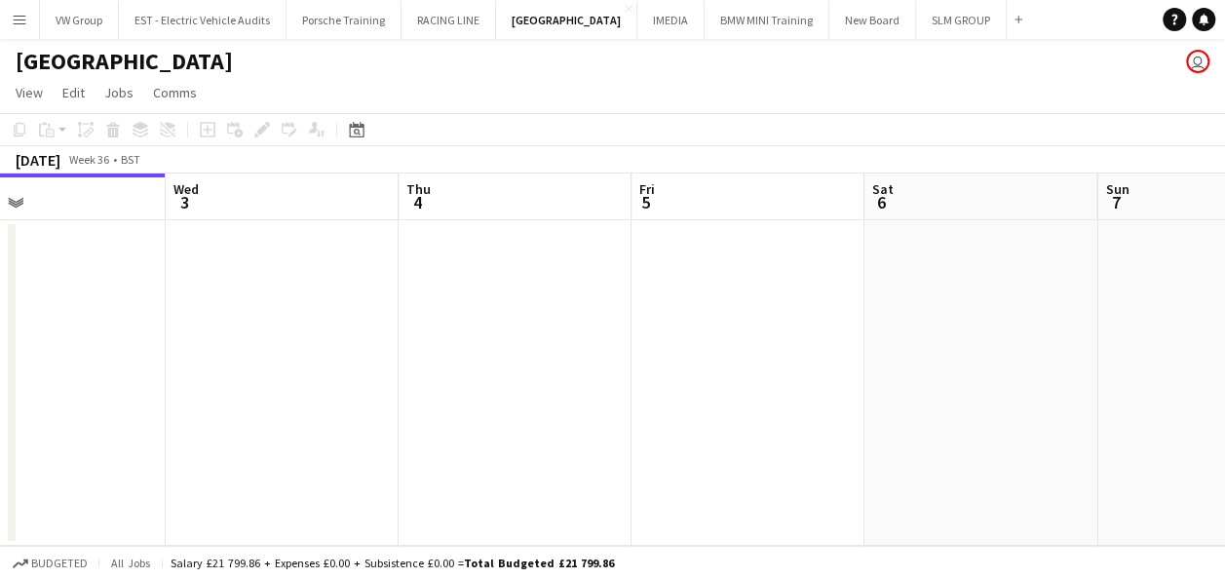
drag, startPoint x: 926, startPoint y: 339, endPoint x: 530, endPoint y: 444, distance: 410.2
click at [530, 444] on app-calendar-viewport "Sat 30 Sun 31 Mon 1 Tue 2 Wed 3 Thu 4 Fri 5 Sat 6 Sun 7 Mon 8 Tue 9 3/6 1 Job 0…" at bounding box center [612, 359] width 1225 height 372
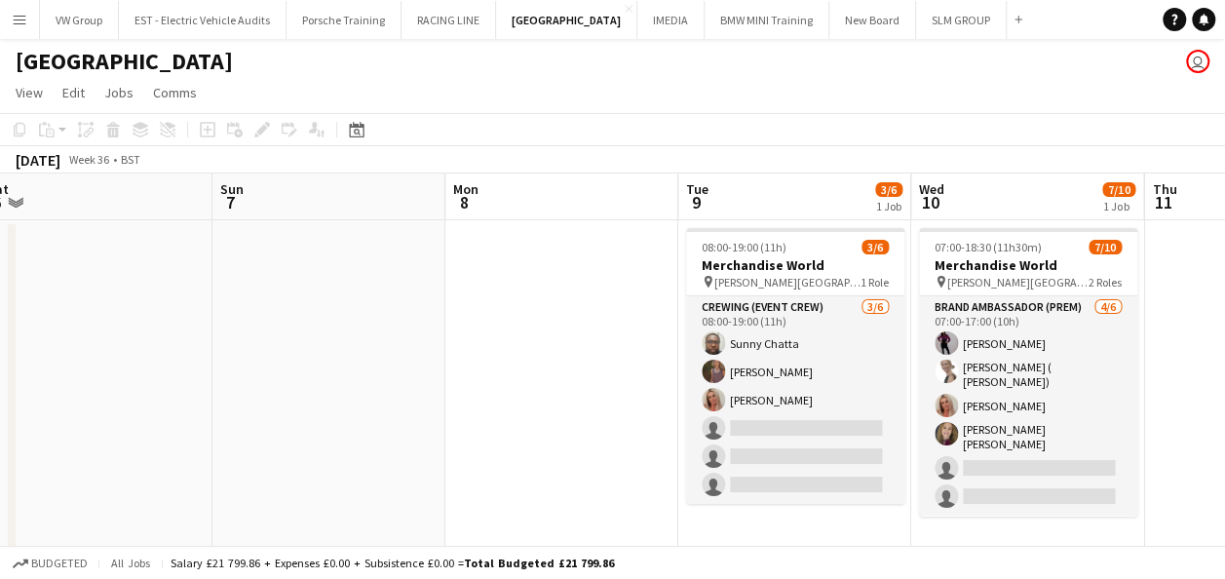
scroll to position [0, 721]
drag, startPoint x: 772, startPoint y: 441, endPoint x: 364, endPoint y: 478, distance: 408.9
click at [364, 479] on app-calendar-viewport "Wed 3 Thu 4 Fri 5 Sat 6 Sun 7 Mon 8 Tue 9 3/6 1 Job Wed 10 7/10 1 Job Thu 11 Fr…" at bounding box center [612, 364] width 1225 height 382
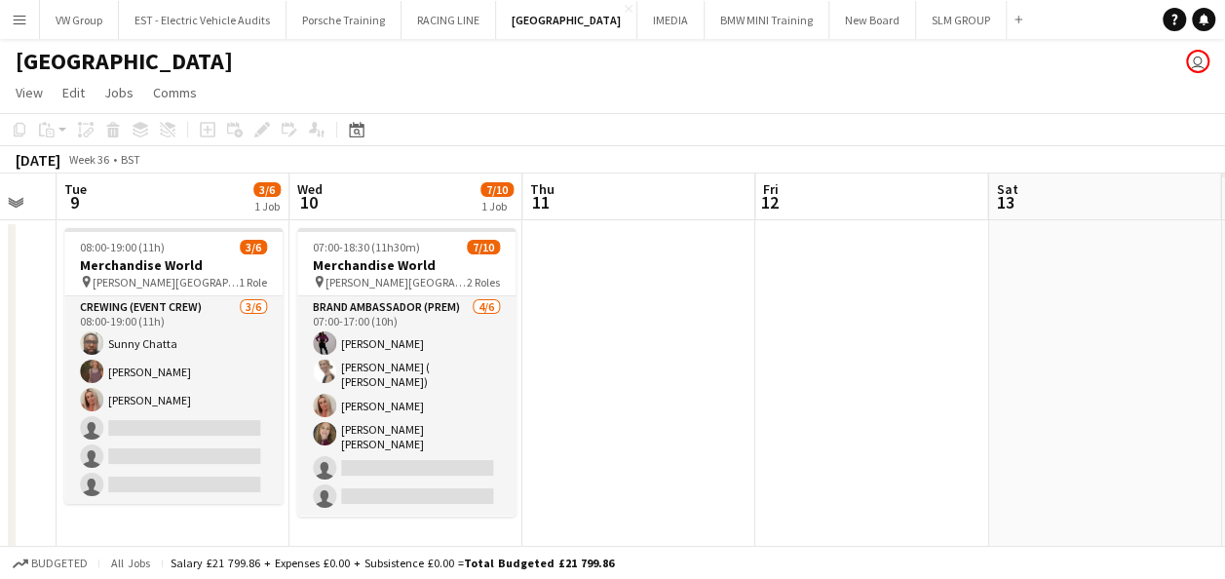
scroll to position [0, 546]
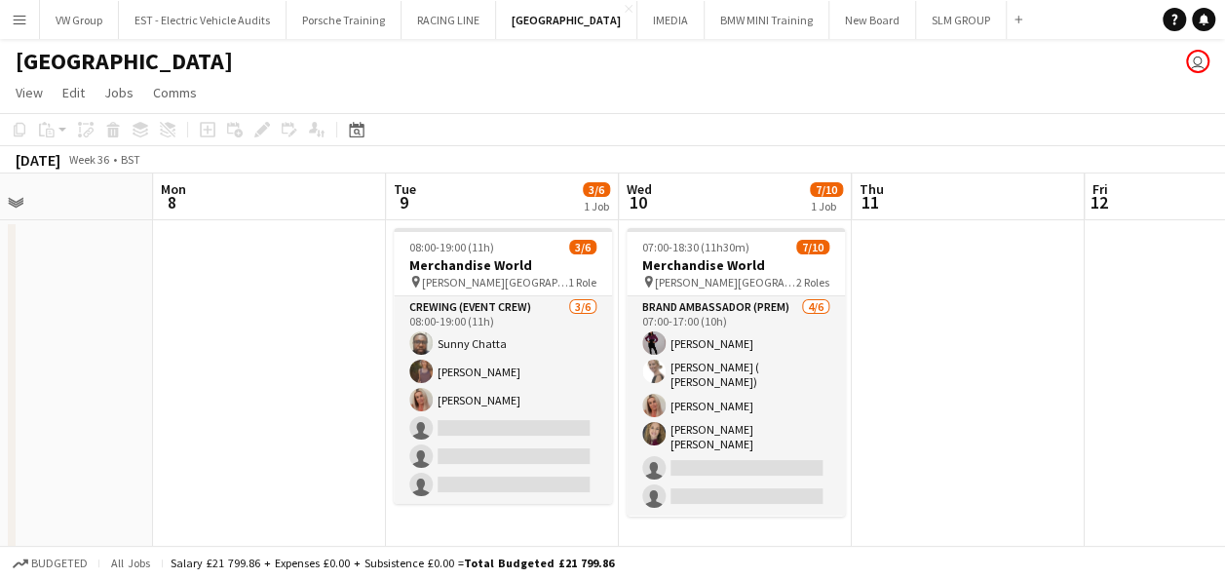
drag, startPoint x: 314, startPoint y: 478, endPoint x: 0, endPoint y: 475, distance: 313.7
click at [0, 475] on html "Menu Boards Boards Boards All jobs Status Workforce Workforce My Workforce Recr…" at bounding box center [612, 294] width 1225 height 588
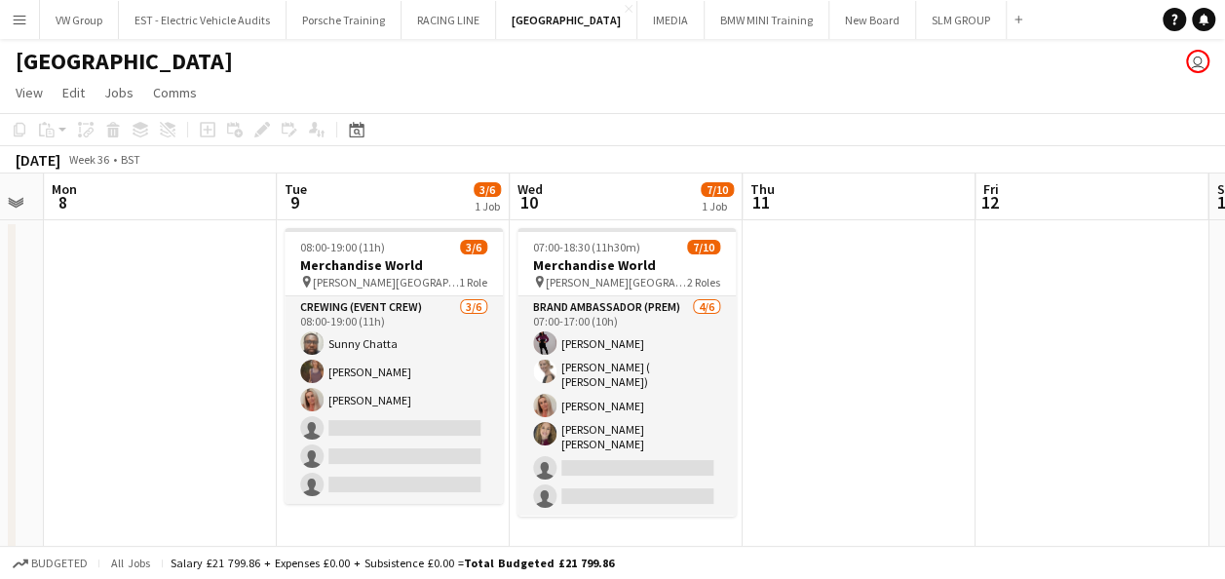
scroll to position [0, 674]
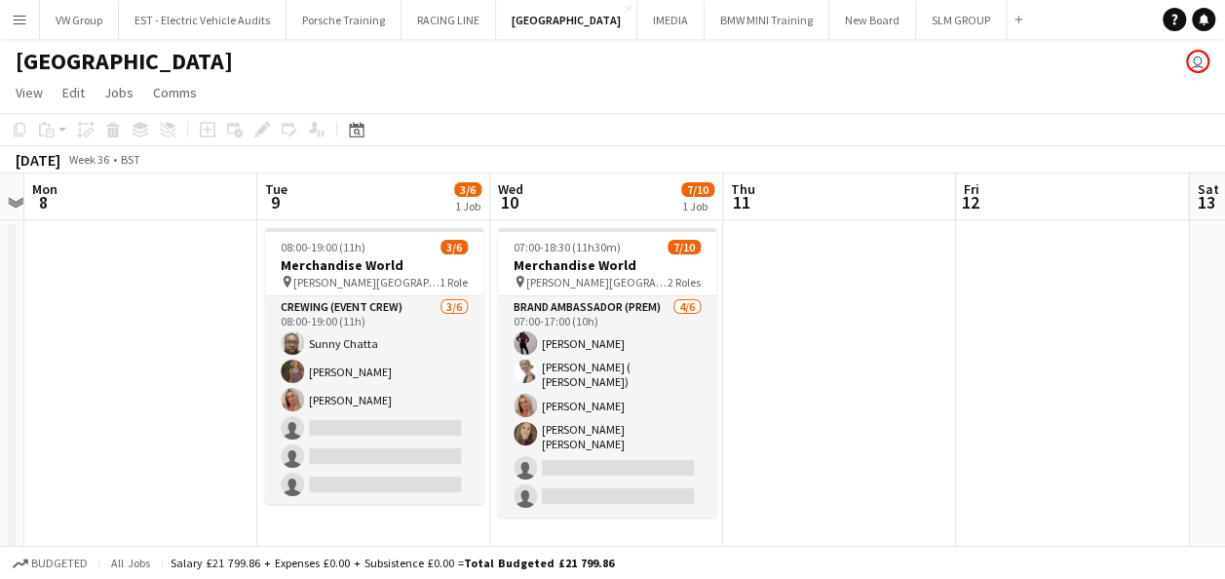
drag, startPoint x: 217, startPoint y: 368, endPoint x: 90, endPoint y: 391, distance: 129.6
click at [90, 393] on app-calendar-viewport "Fri 5 Sat 6 Sun 7 Mon 8 Tue 9 3/6 1 Job Wed 10 7/10 1 Job Thu 11 Fri 12 Sat 13 …" at bounding box center [612, 364] width 1225 height 382
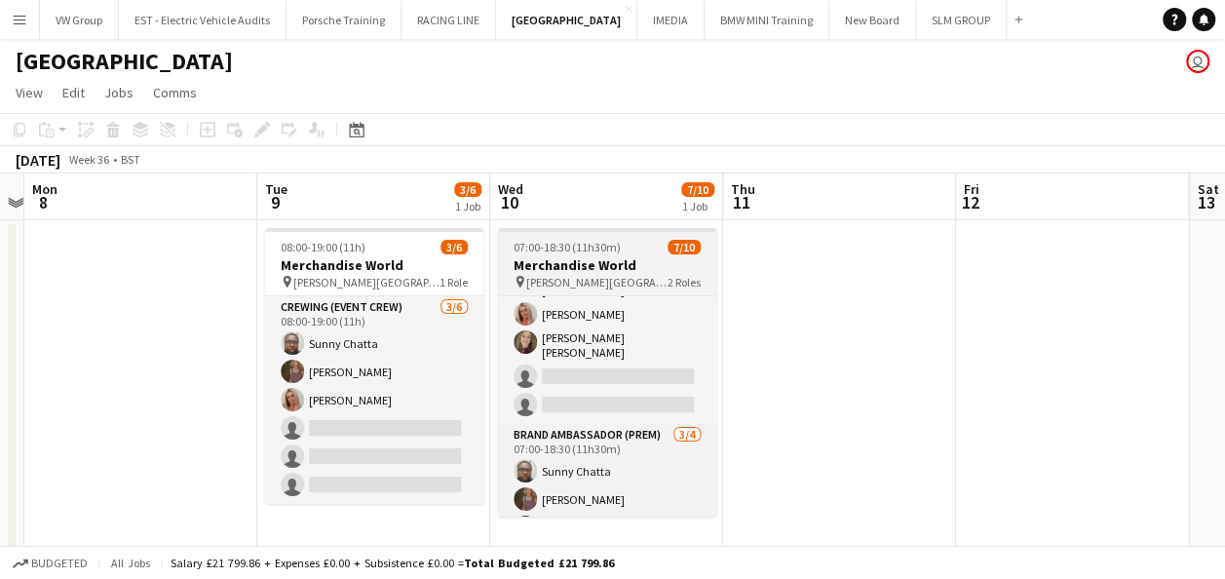
scroll to position [137, 0]
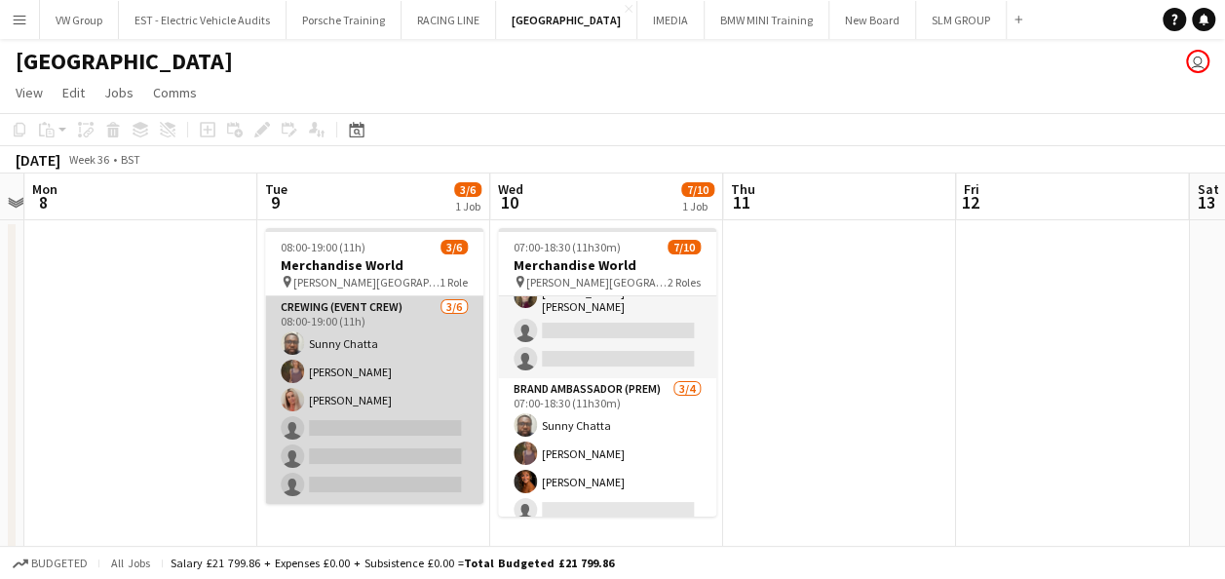
click at [325, 427] on app-card-role "Crewing (Event Crew) 3/6 08:00-19:00 (11h) Sunny Chatta sophie crawford Diane B…" at bounding box center [374, 400] width 218 height 208
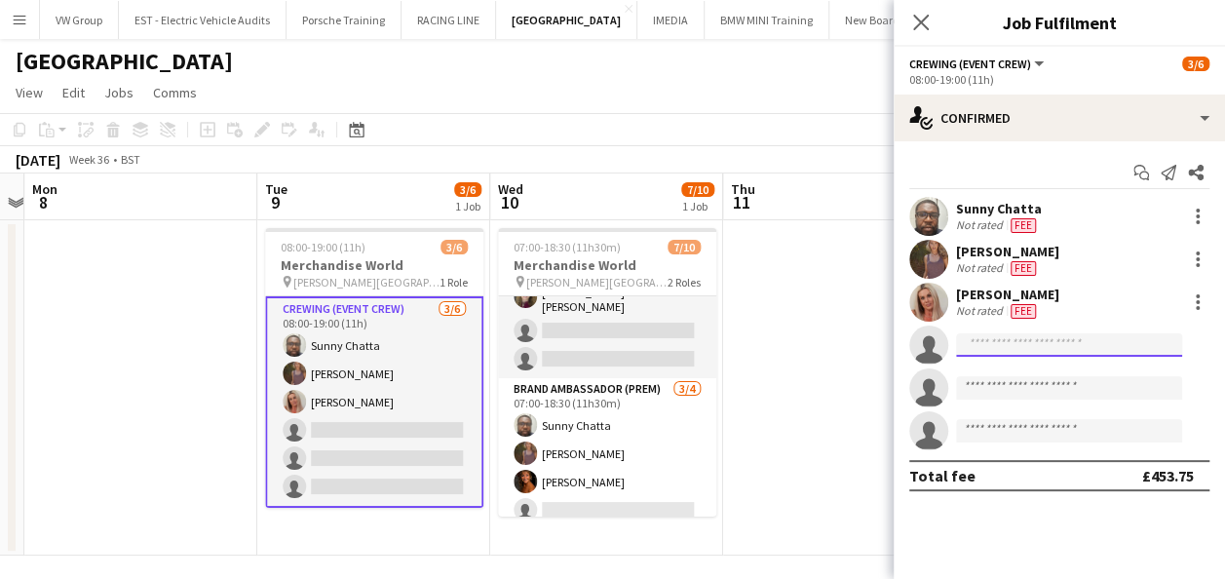
click at [983, 348] on input at bounding box center [1069, 344] width 226 height 23
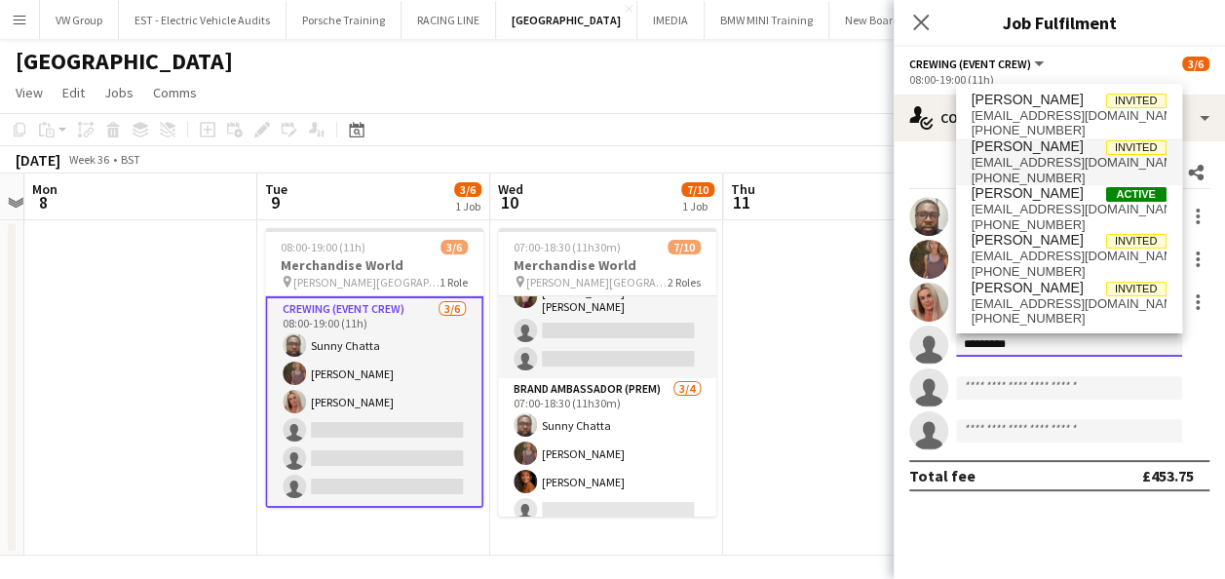
type input "*********"
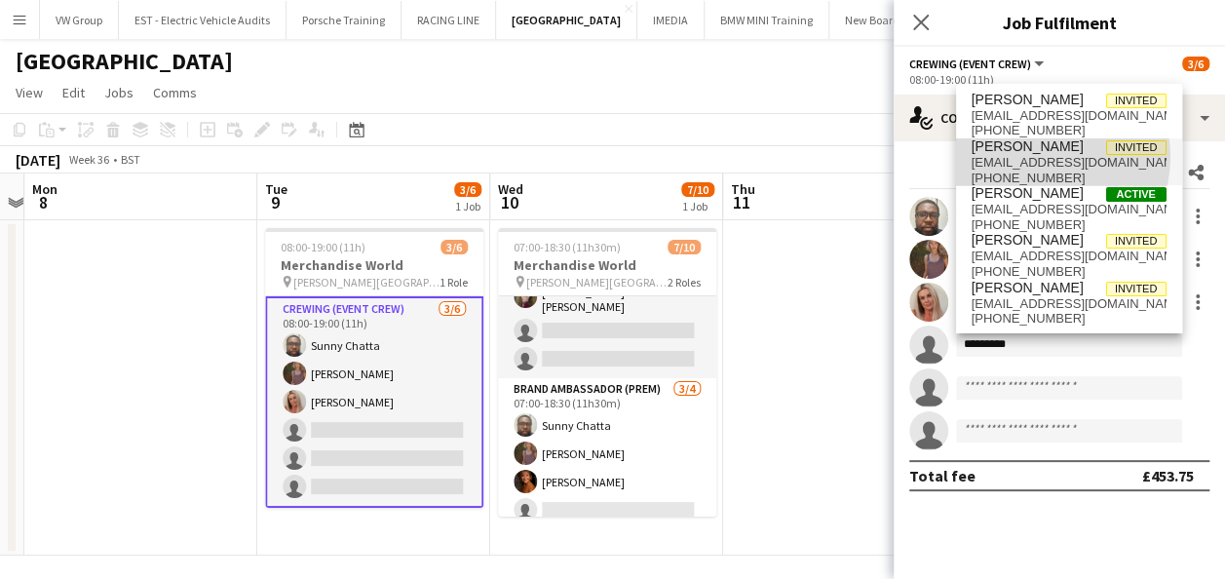
click at [1042, 157] on span "charlottekhill@outlook.com" at bounding box center [1068, 163] width 195 height 16
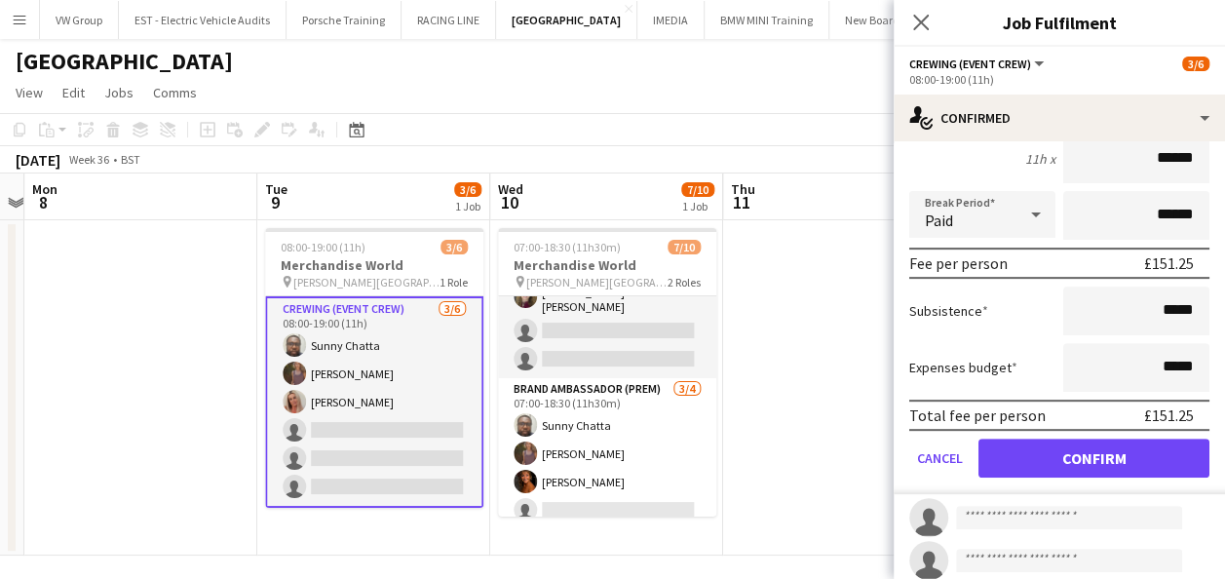
scroll to position [314, 0]
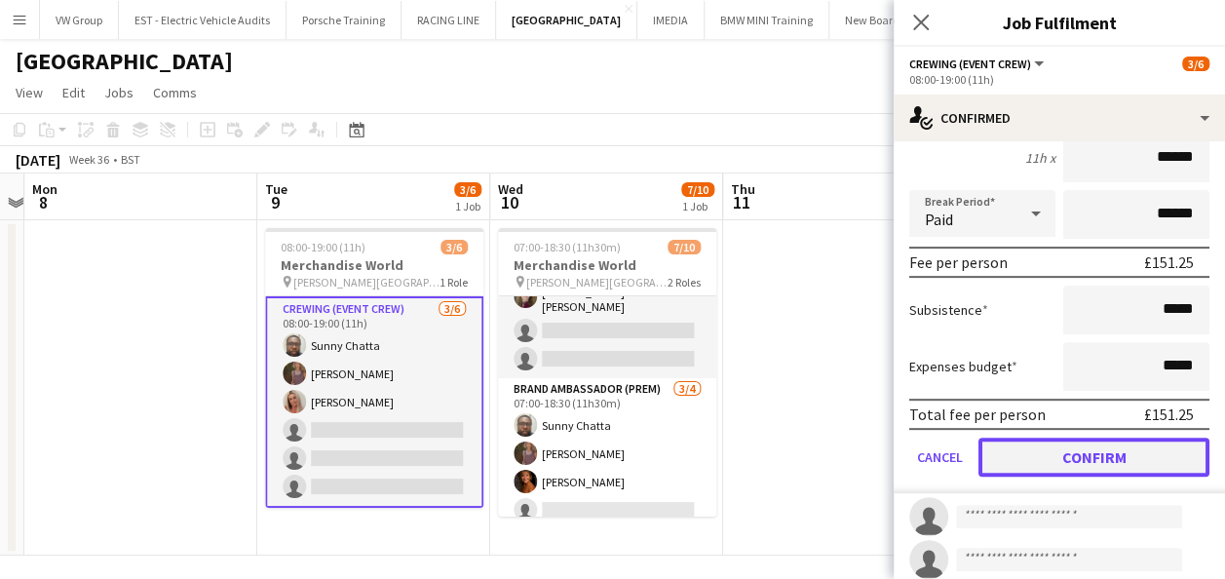
click at [1122, 464] on button "Confirm" at bounding box center [1093, 456] width 231 height 39
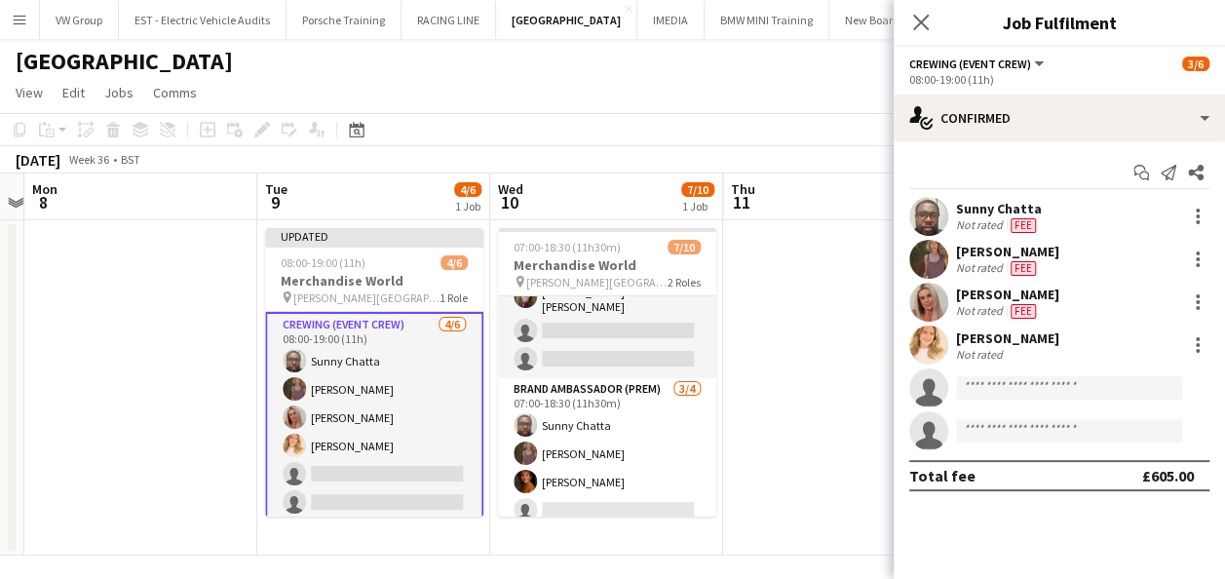
scroll to position [0, 0]
click at [920, 22] on icon at bounding box center [920, 22] width 19 height 19
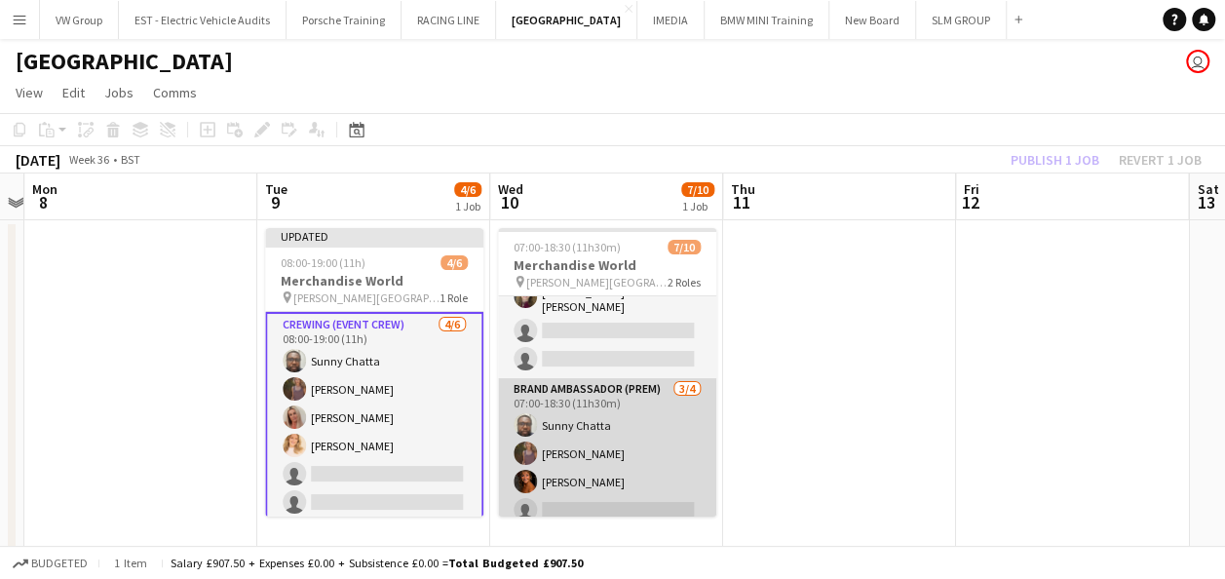
click at [565, 497] on app-card-role "Brand Ambassador (Prem) 3/4 07:00-18:30 (11h30m) Sunny Chatta sophie crawford N…" at bounding box center [607, 453] width 218 height 151
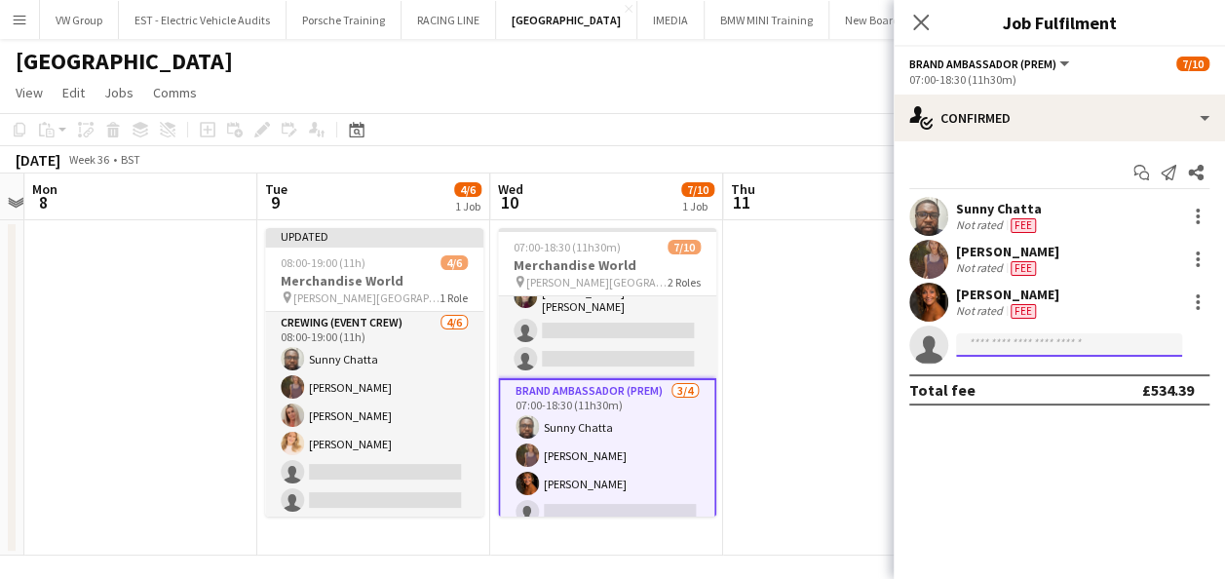
click at [979, 338] on input at bounding box center [1069, 344] width 226 height 23
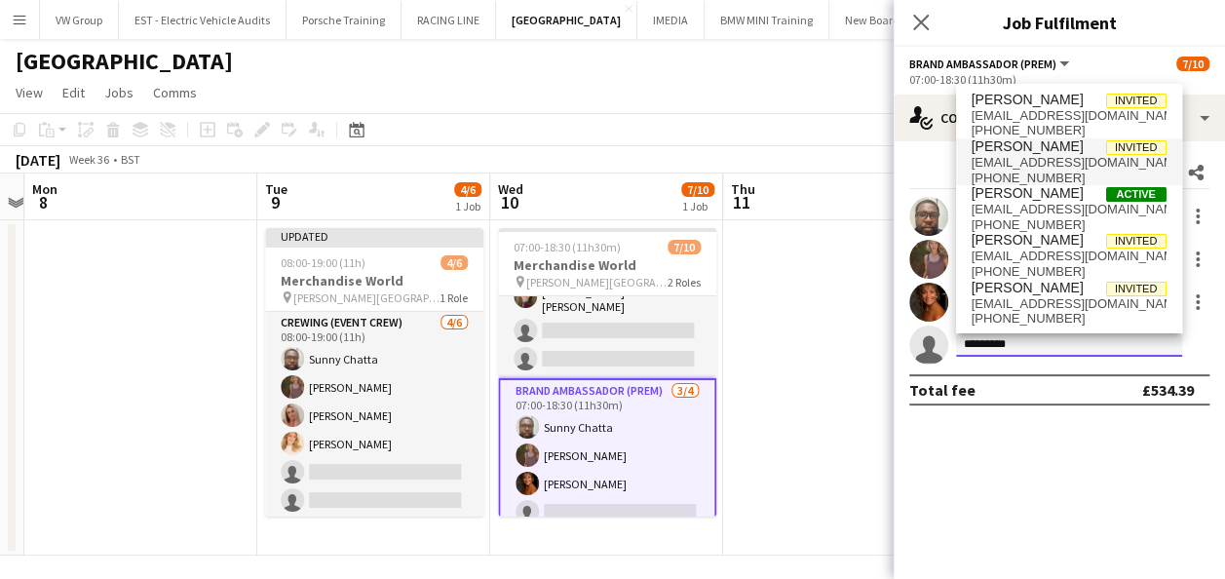
type input "*********"
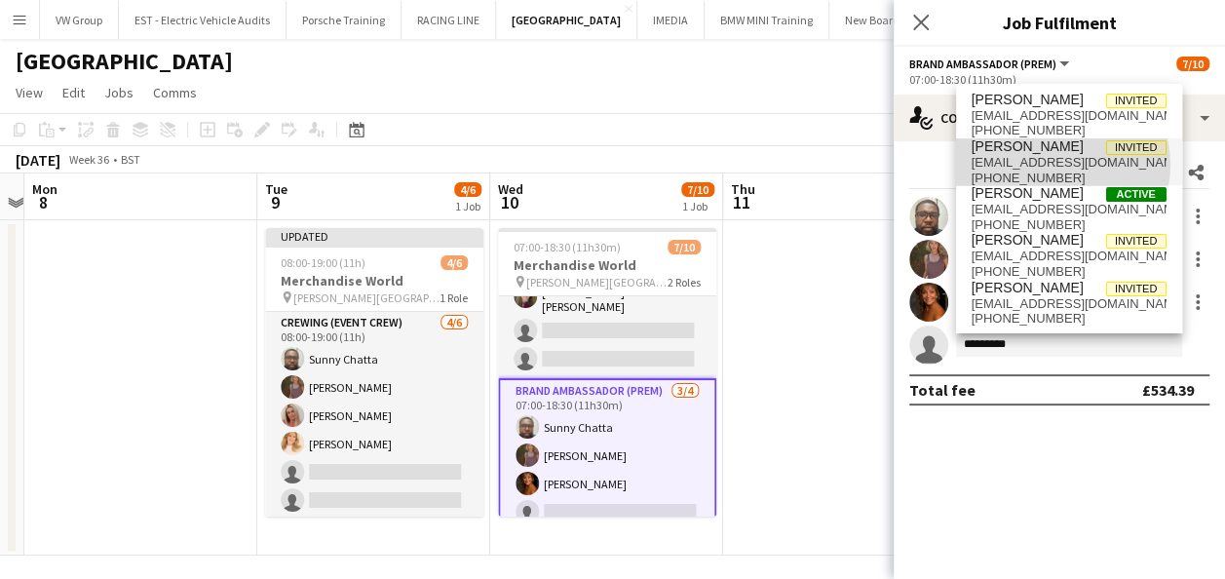
click at [1061, 165] on span "charlottekhill@outlook.com" at bounding box center [1068, 163] width 195 height 16
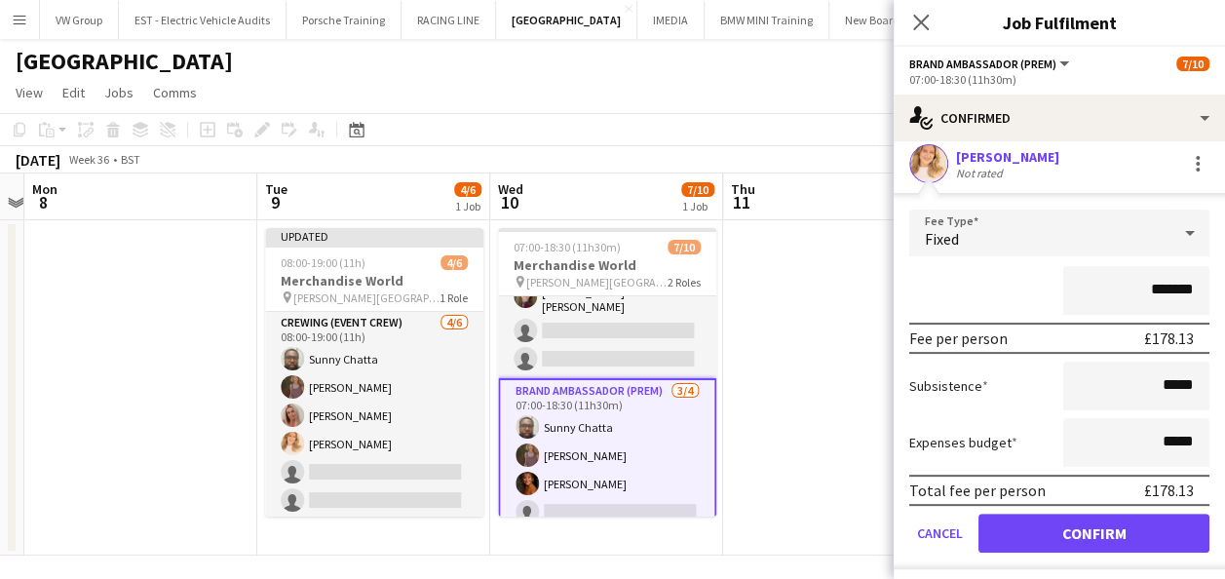
scroll to position [227, 0]
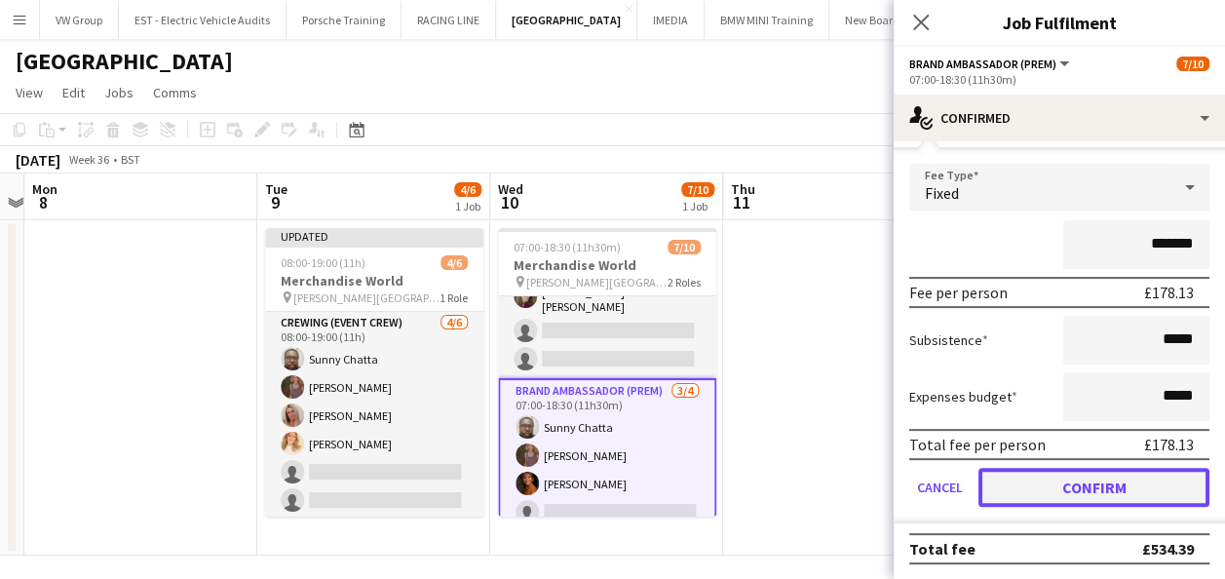
click at [1122, 473] on button "Confirm" at bounding box center [1093, 487] width 231 height 39
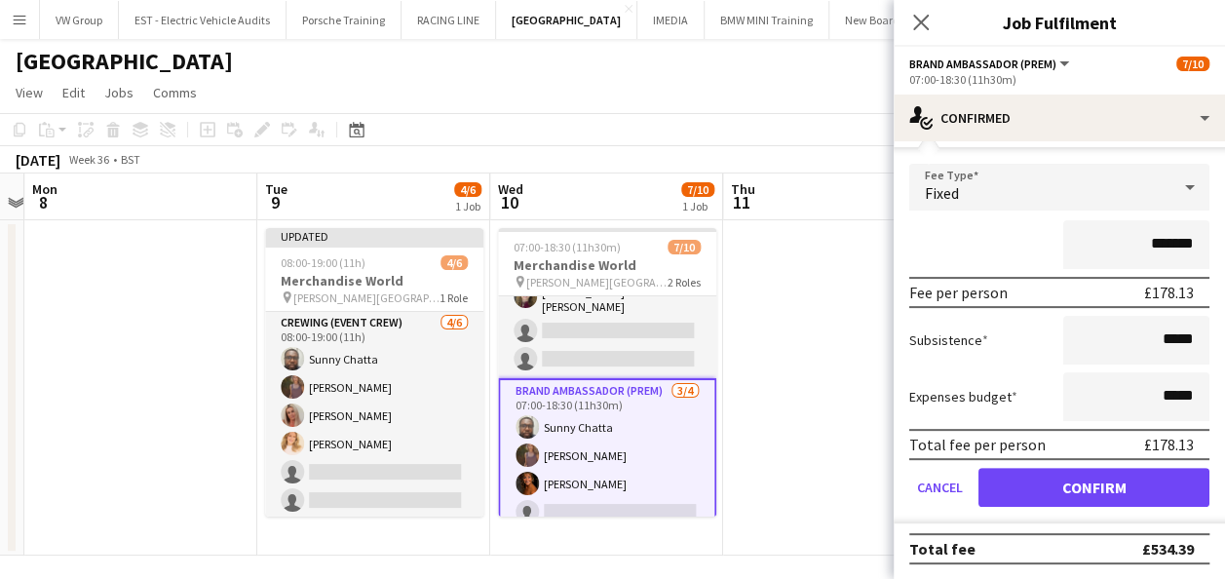
scroll to position [0, 0]
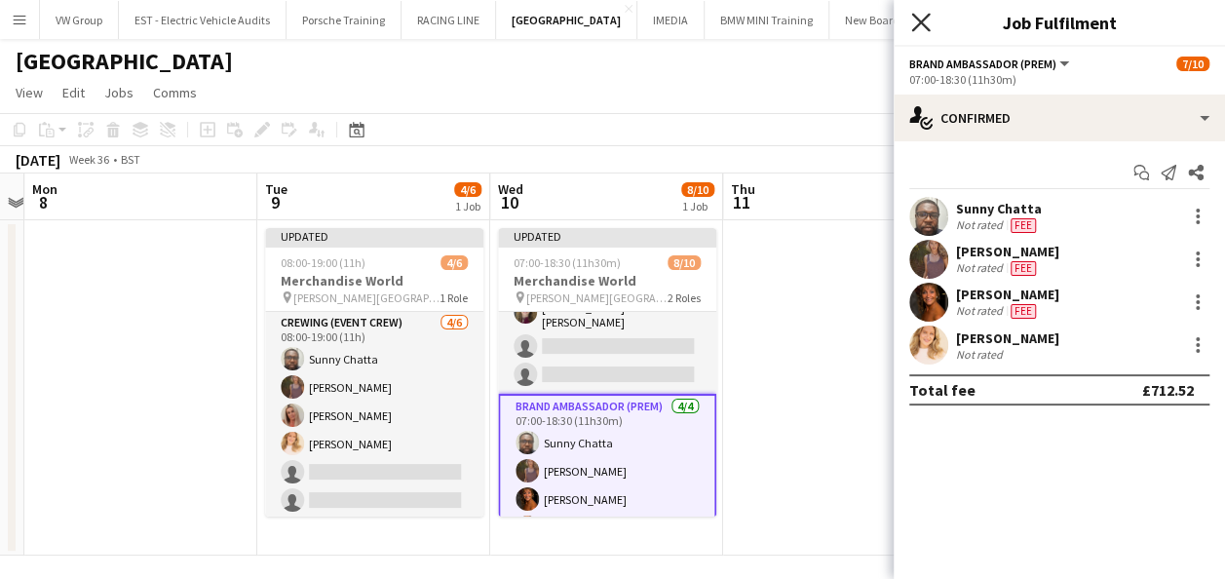
click at [920, 25] on icon "Close pop-in" at bounding box center [920, 22] width 19 height 19
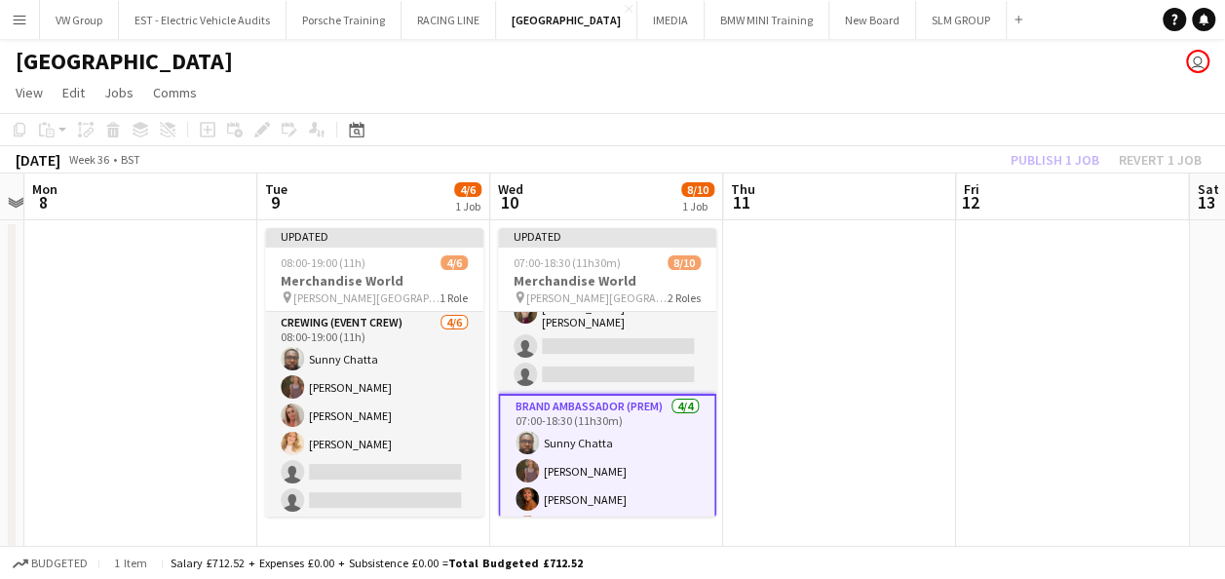
click at [1026, 292] on app-date-cell at bounding box center [1072, 387] width 233 height 335
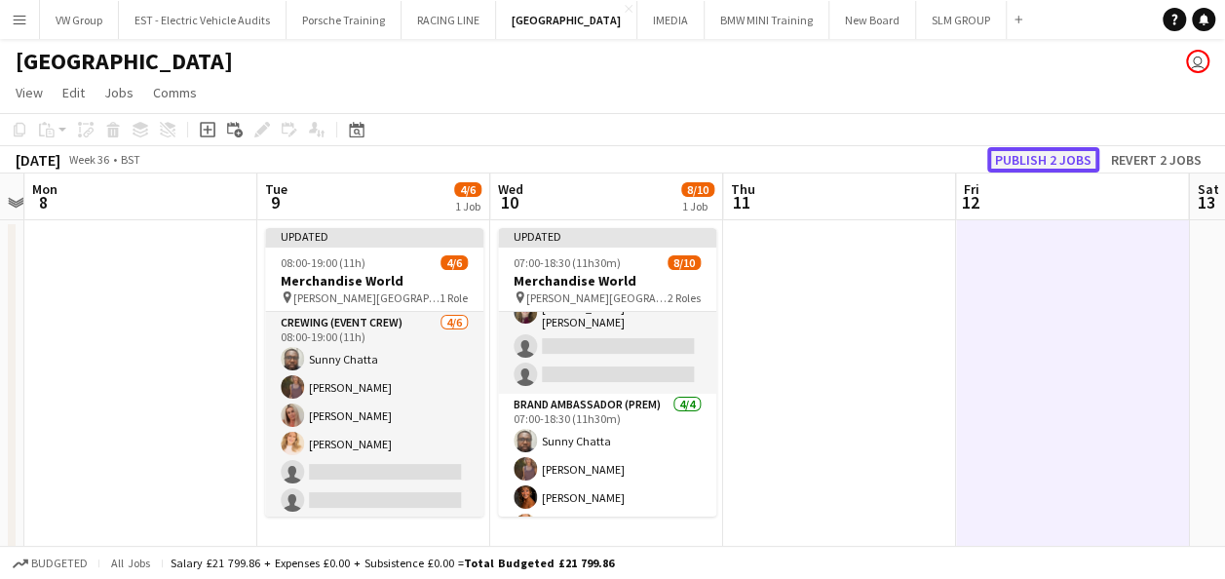
click at [1039, 159] on button "Publish 2 jobs" at bounding box center [1043, 159] width 112 height 25
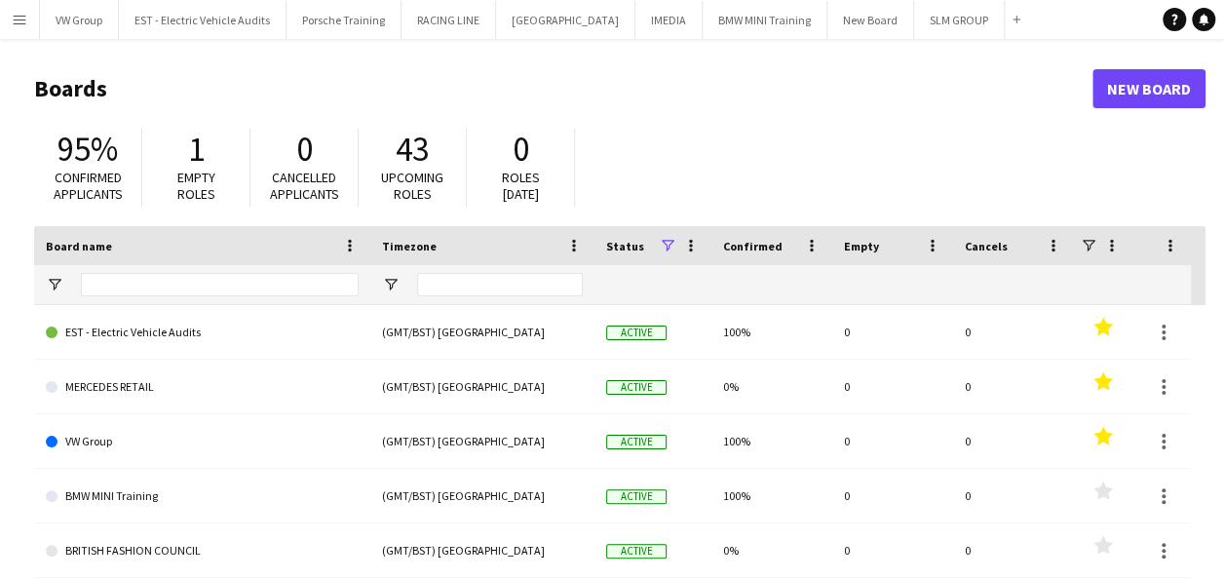
click at [19, 18] on app-icon "Menu" at bounding box center [20, 20] width 16 height 16
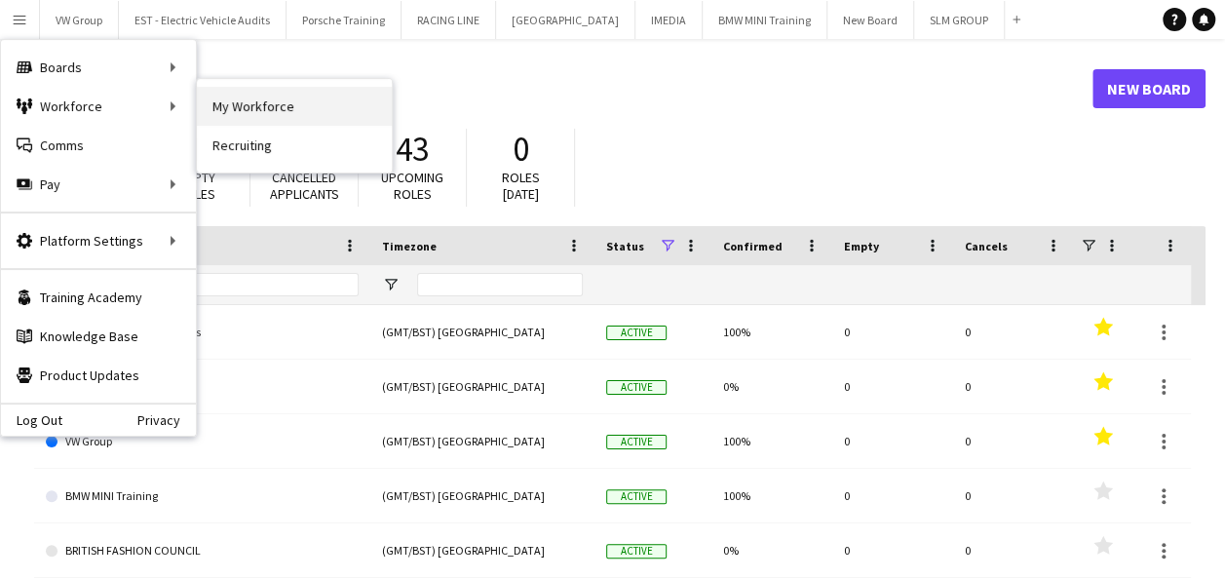
click at [253, 109] on link "My Workforce" at bounding box center [294, 106] width 195 height 39
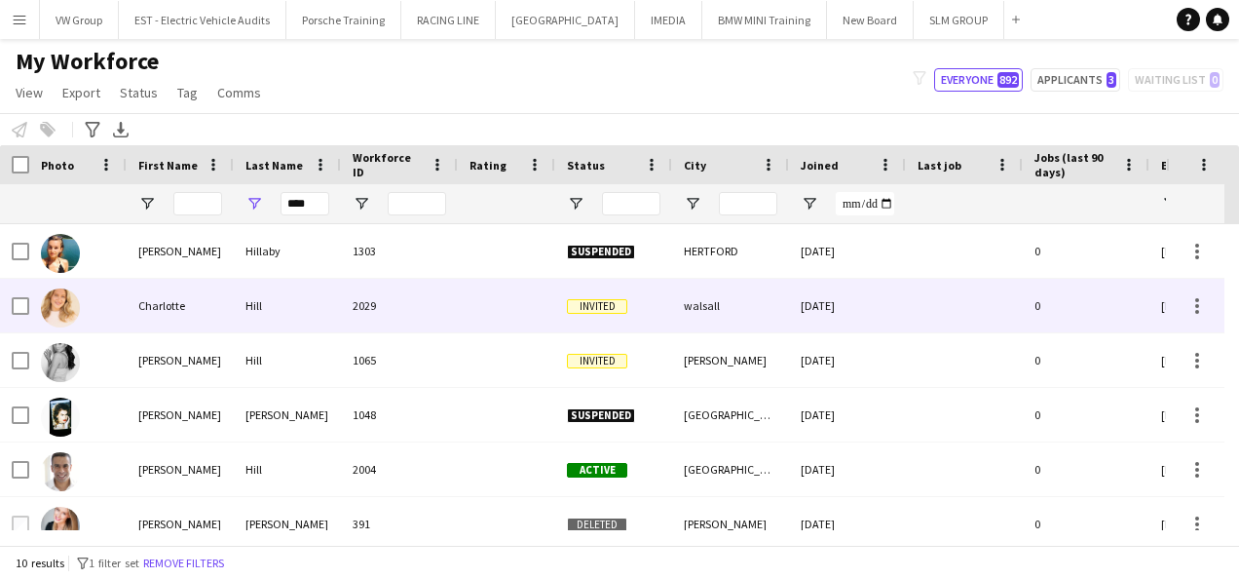
click at [172, 302] on div "Charlotte" at bounding box center [180, 306] width 107 height 54
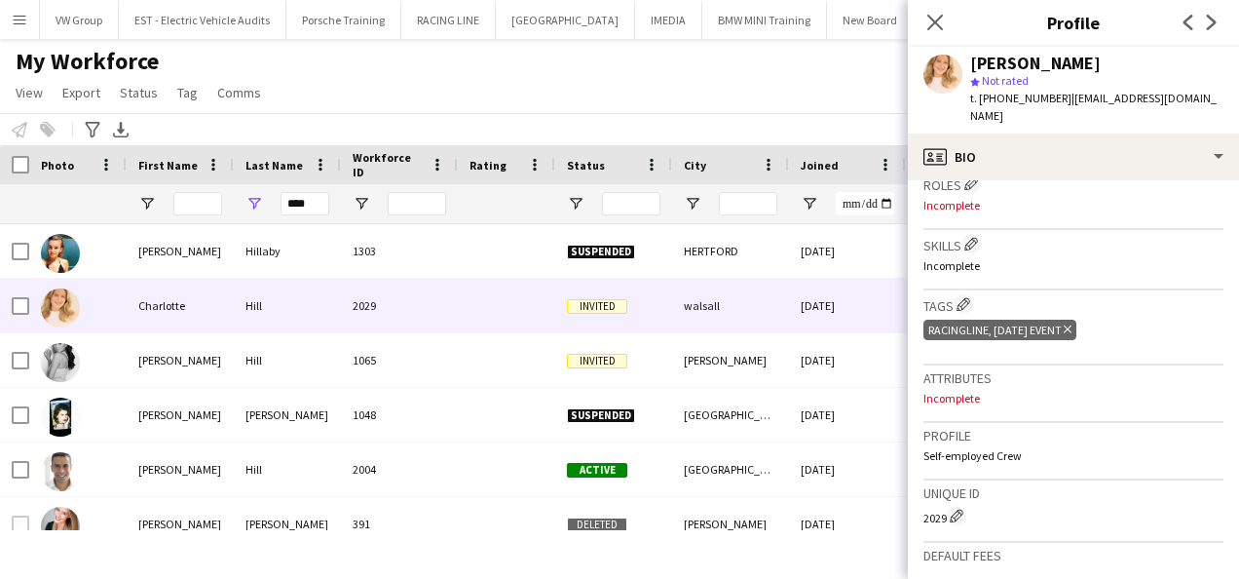
scroll to position [938, 0]
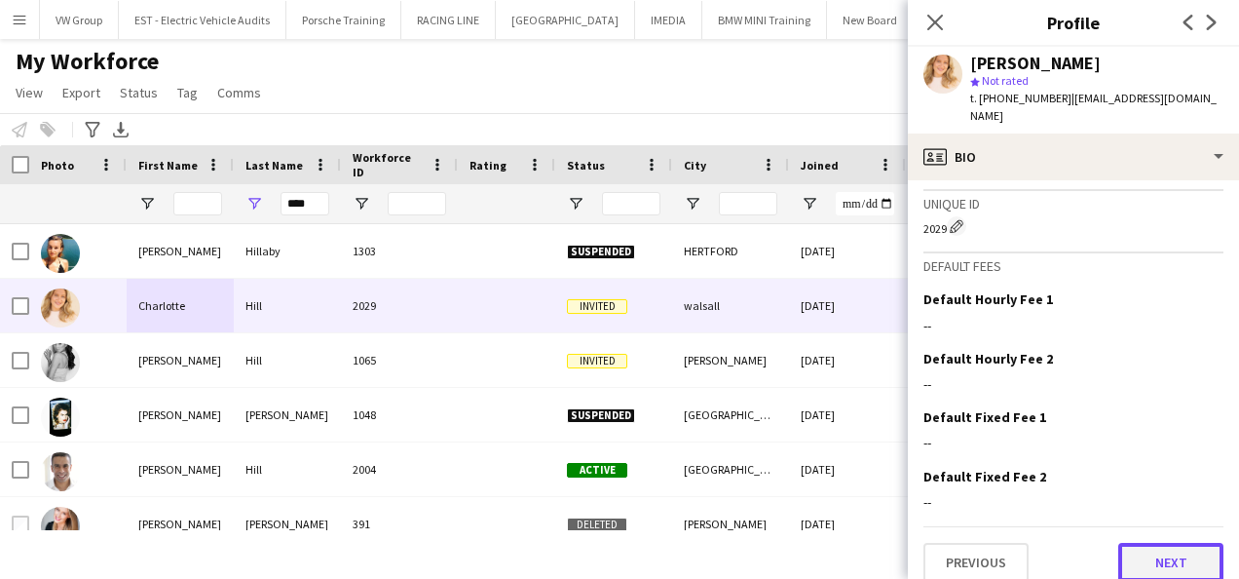
click at [1186, 543] on button "Next" at bounding box center [1170, 562] width 105 height 39
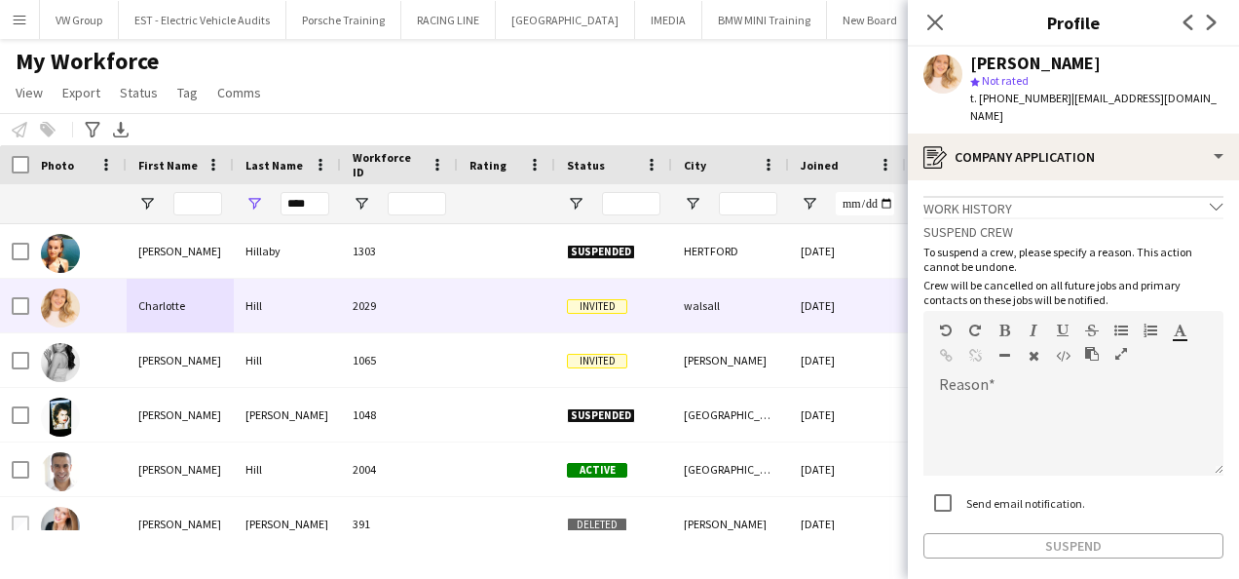
scroll to position [71, 0]
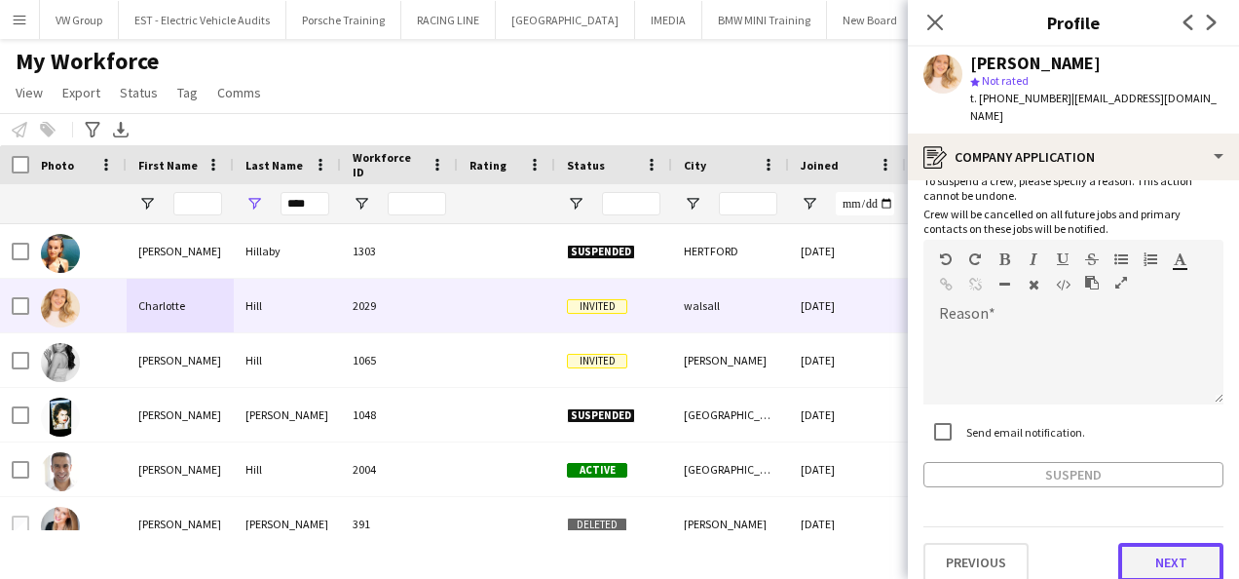
click at [1165, 551] on button "Next" at bounding box center [1170, 562] width 105 height 39
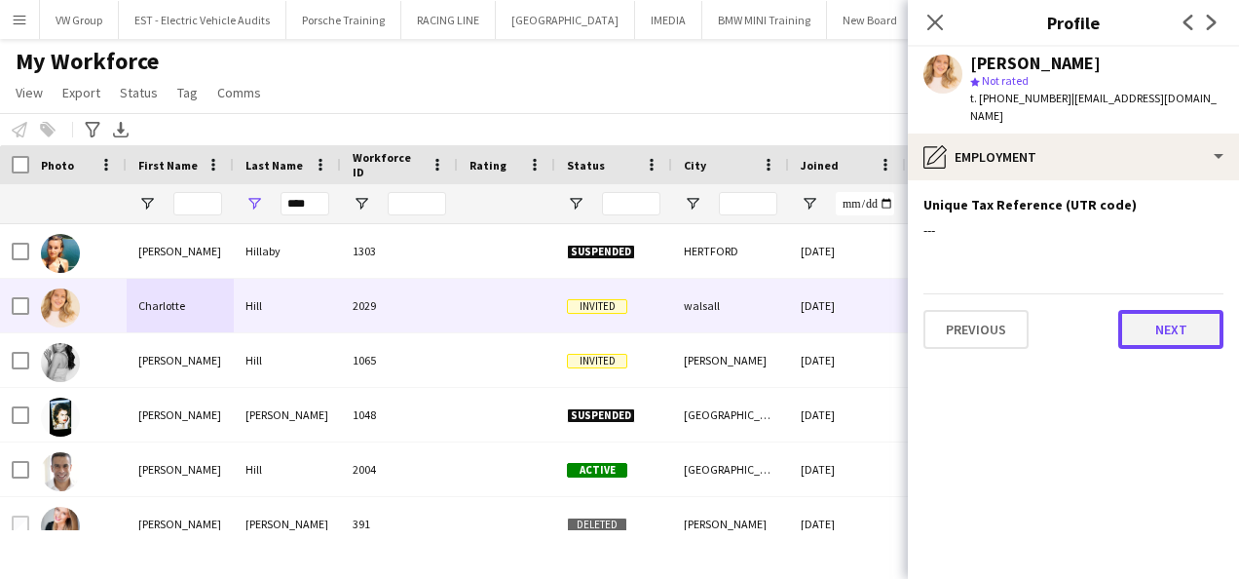
click at [1148, 321] on button "Next" at bounding box center [1170, 329] width 105 height 39
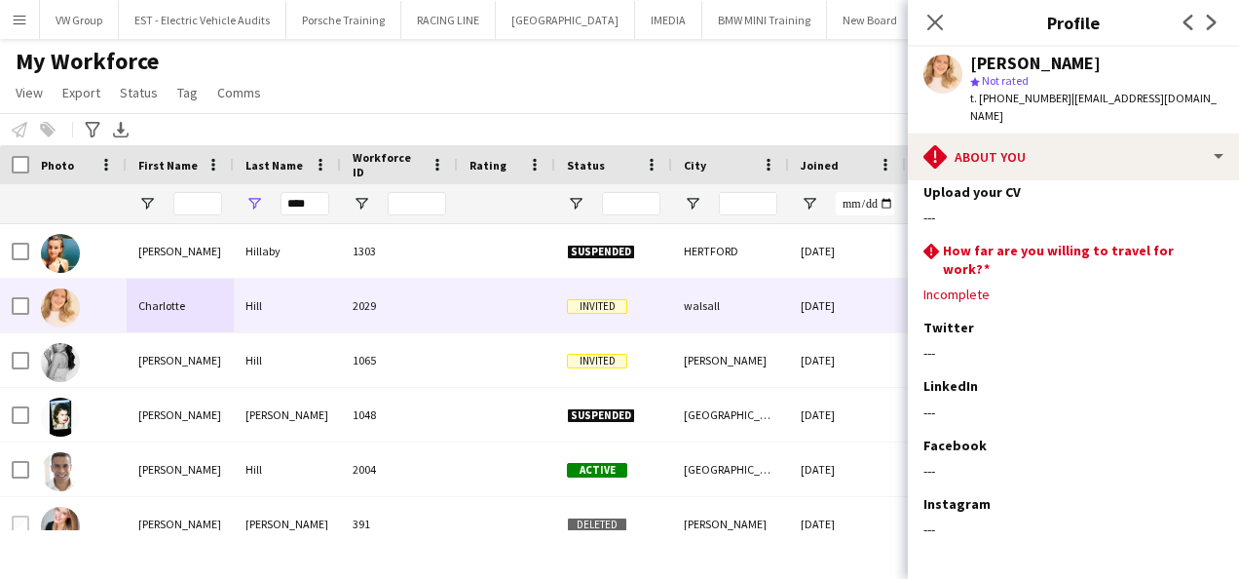
scroll to position [142, 0]
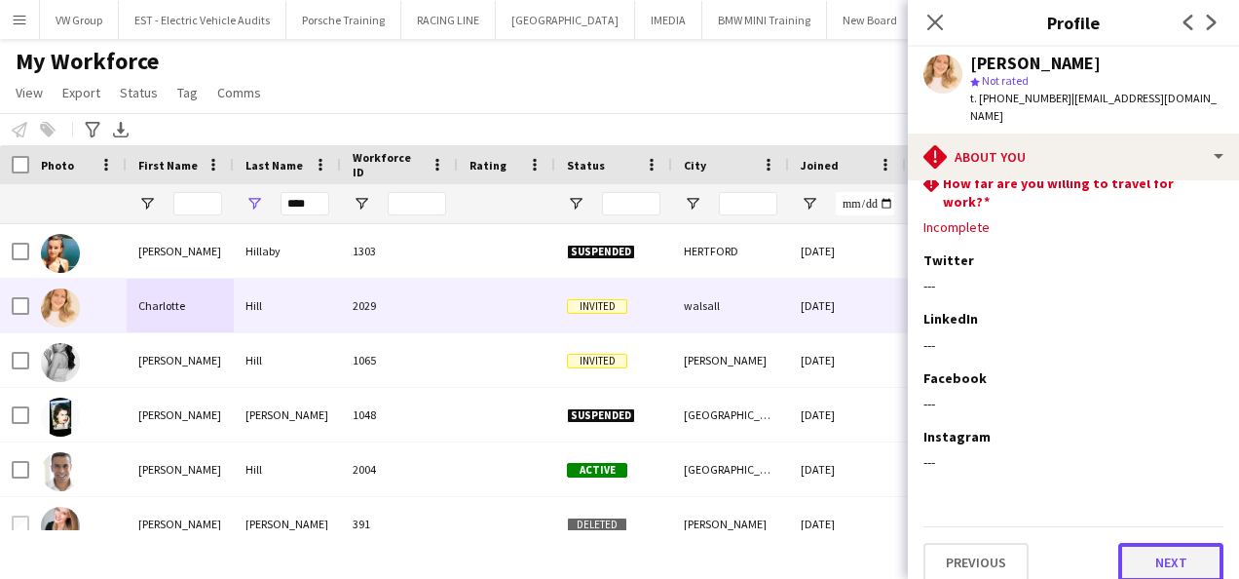
click at [1188, 543] on button "Next" at bounding box center [1170, 562] width 105 height 39
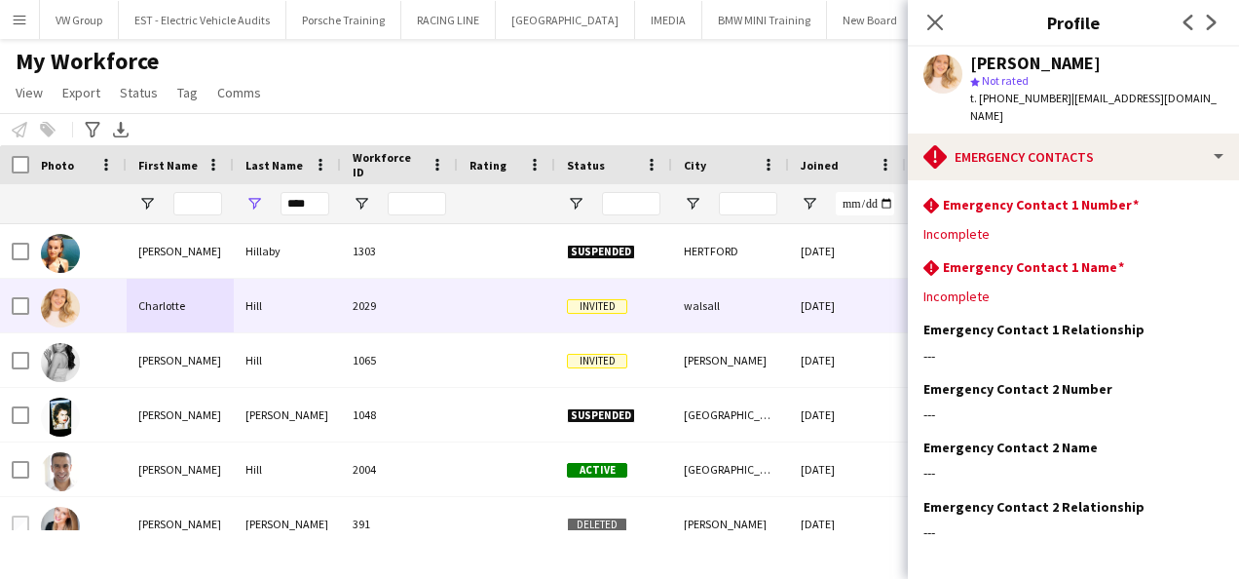
scroll to position [69, 0]
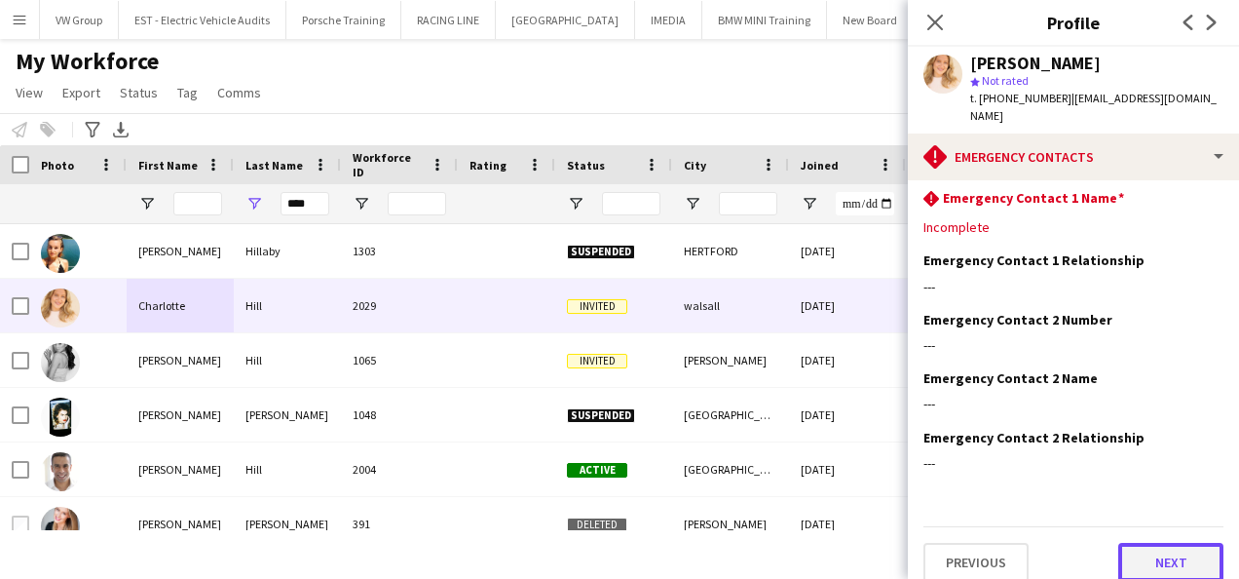
click at [1177, 549] on button "Next" at bounding box center [1170, 562] width 105 height 39
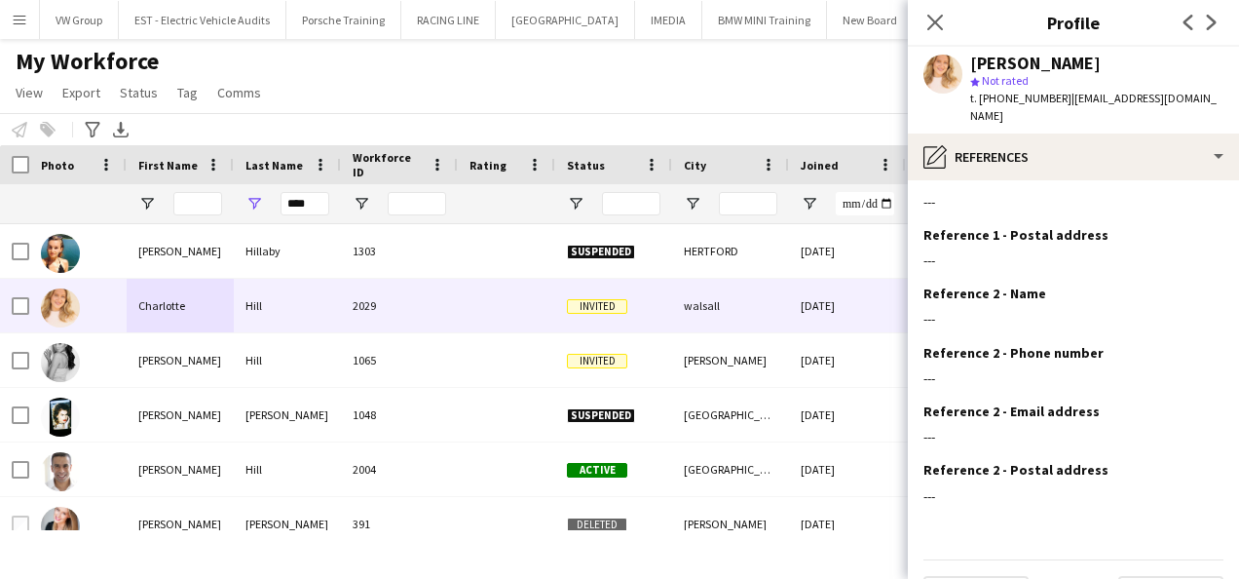
scroll to position [179, 0]
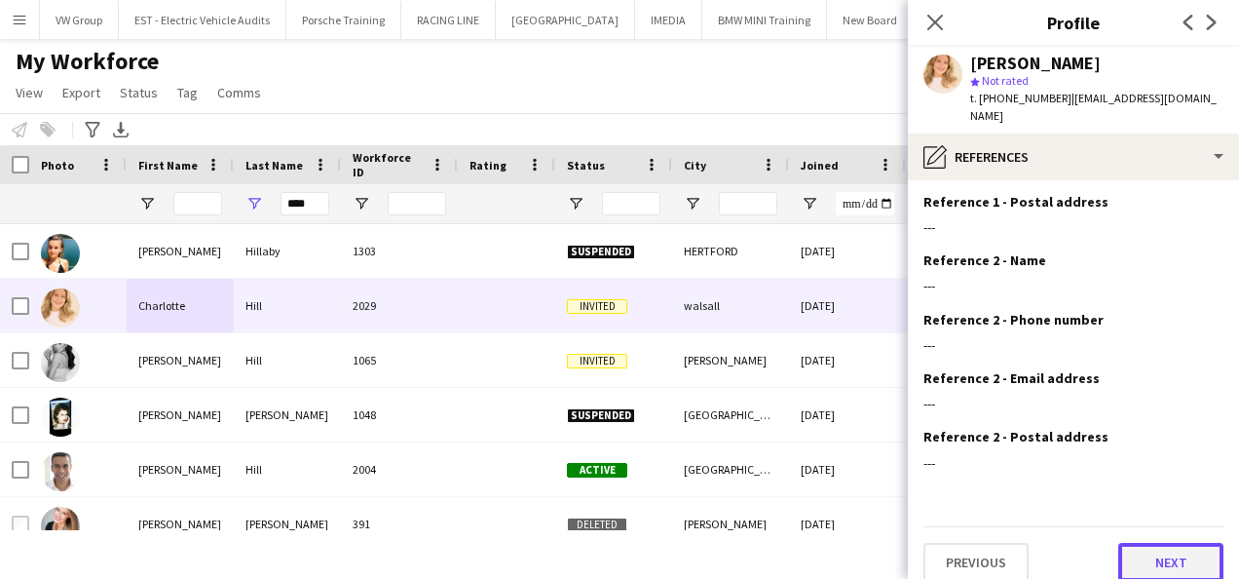
click at [1176, 548] on button "Next" at bounding box center [1170, 562] width 105 height 39
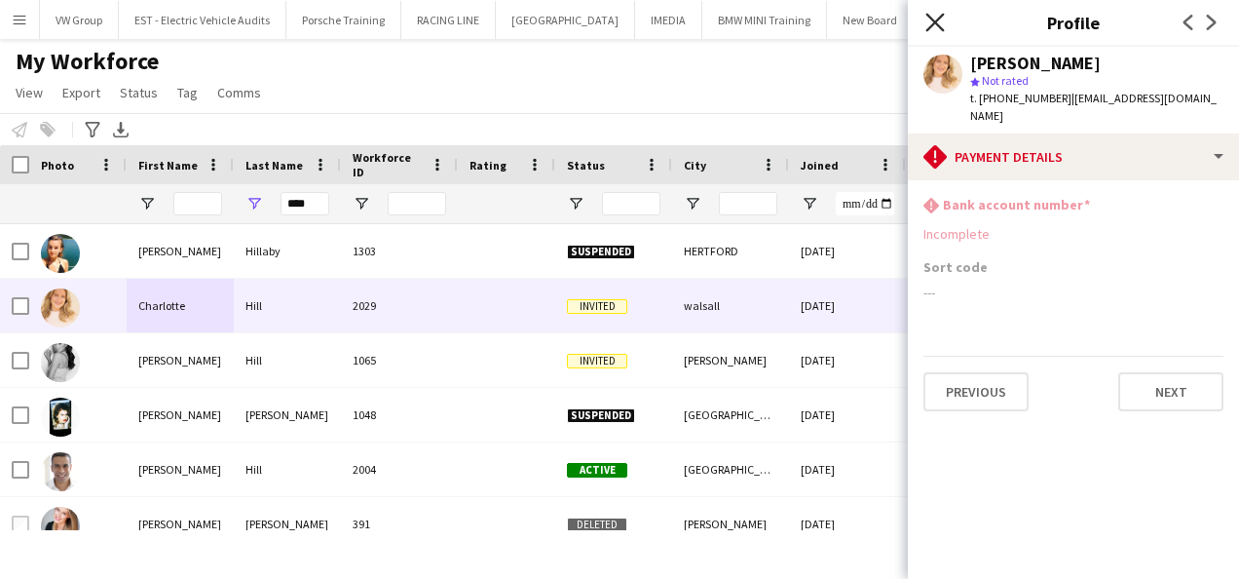
click at [928, 23] on icon "Close pop-in" at bounding box center [934, 22] width 19 height 19
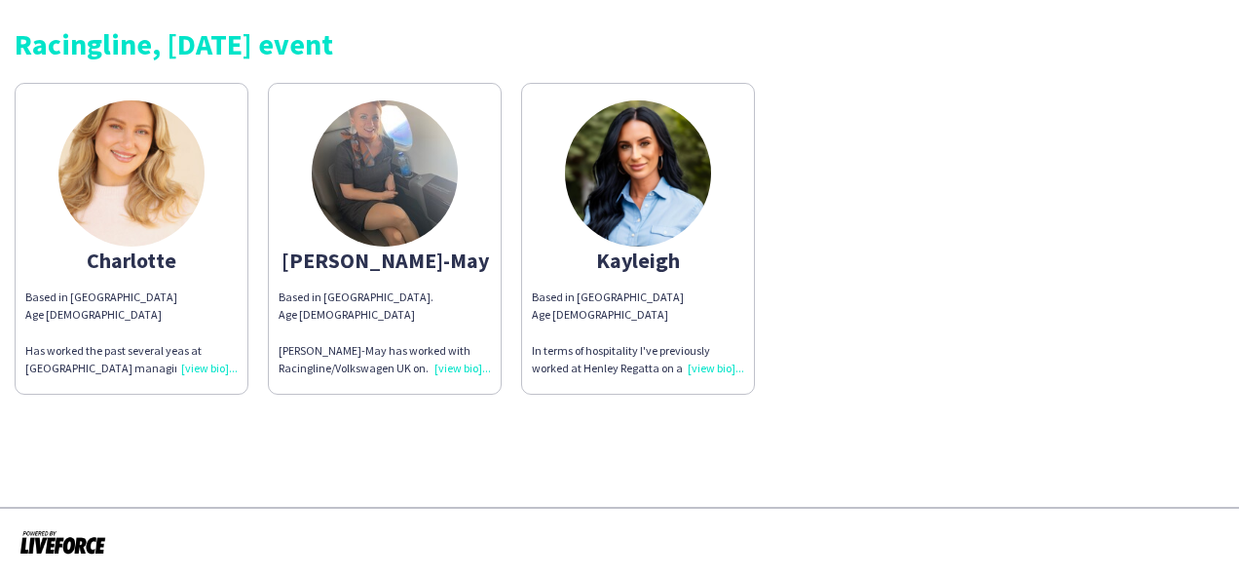
click at [198, 372] on div "Based in [GEOGRAPHIC_DATA] Age [DEMOGRAPHIC_DATA] Has worked the past several y…" at bounding box center [131, 332] width 212 height 89
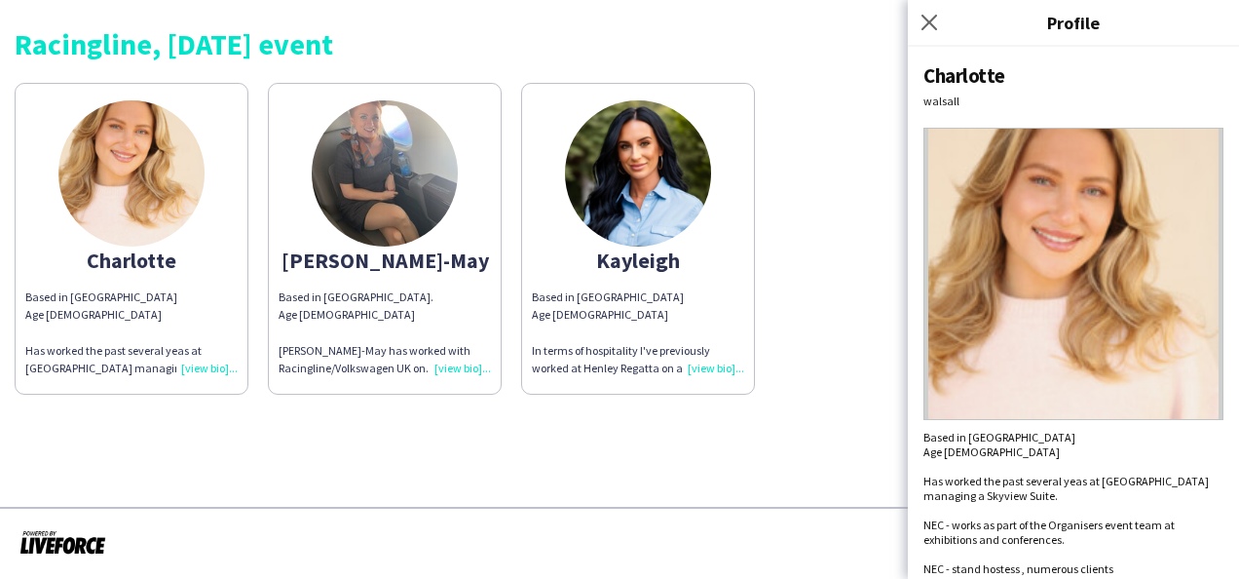
scroll to position [100, 0]
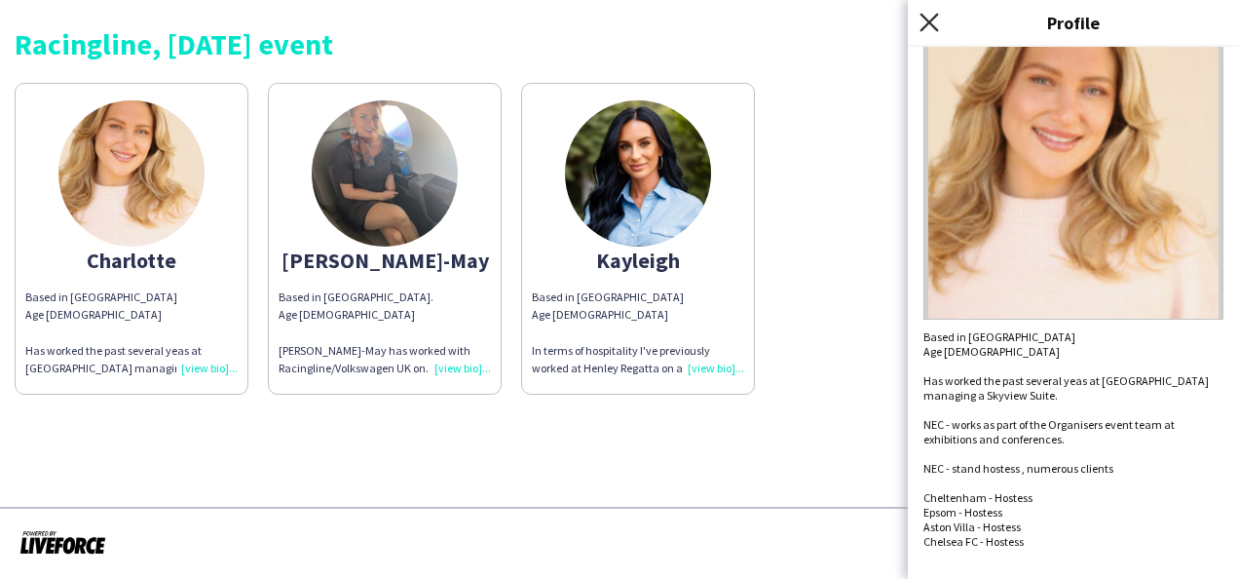
click at [933, 23] on icon "Close pop-in" at bounding box center [929, 22] width 19 height 19
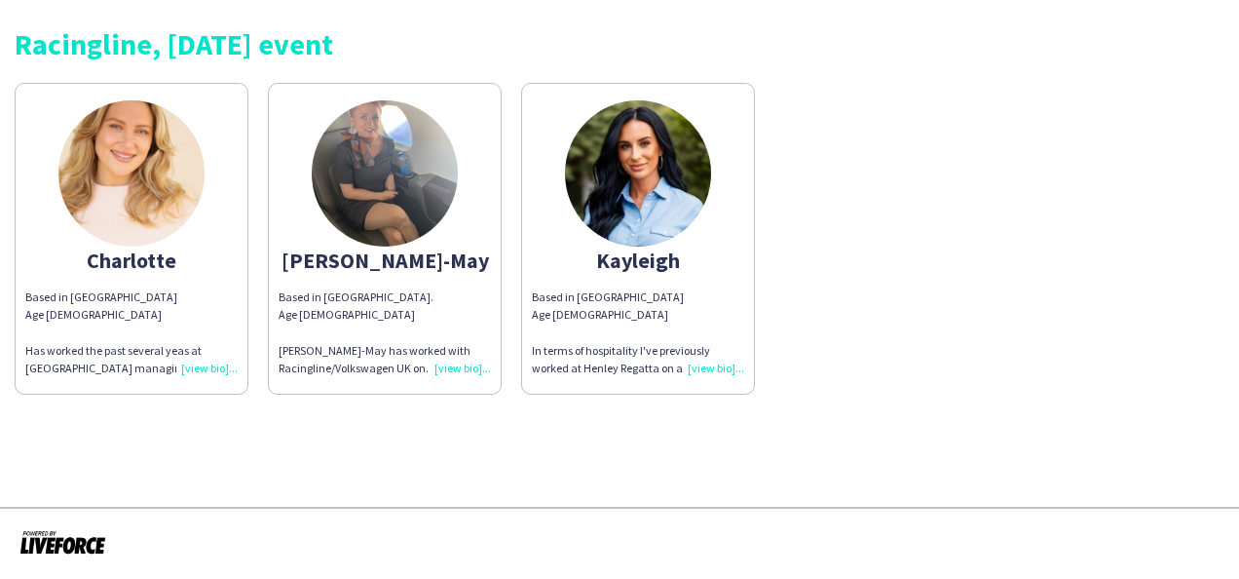
click at [715, 372] on div "Based in Bracknell Age [DEMOGRAPHIC_DATA] In terms of hospitality I've previous…" at bounding box center [638, 332] width 212 height 89
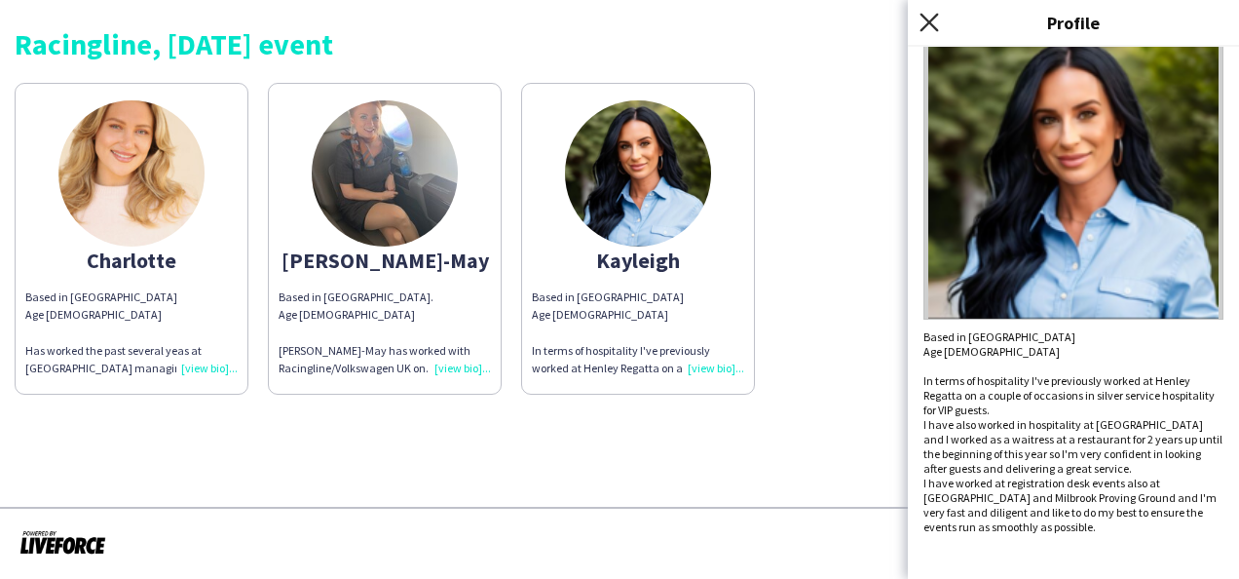
click at [929, 25] on icon "Close pop-in" at bounding box center [929, 22] width 19 height 19
